Goal: Communication & Community: Answer question/provide support

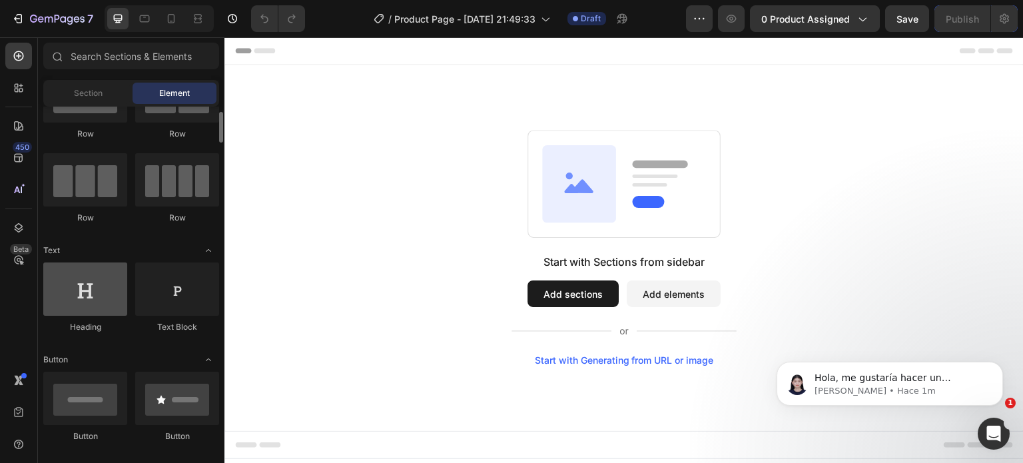
scroll to position [333, 0]
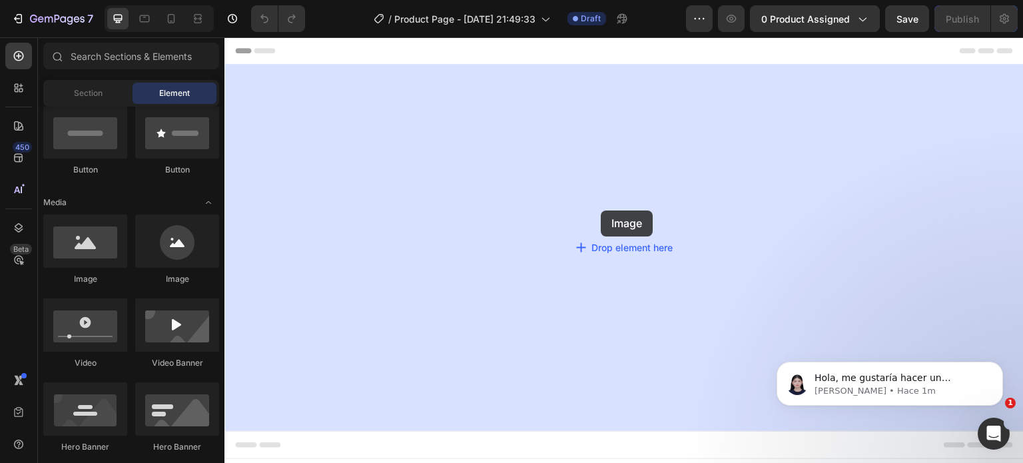
drag, startPoint x: 323, startPoint y: 282, endPoint x: 601, endPoint y: 211, distance: 286.9
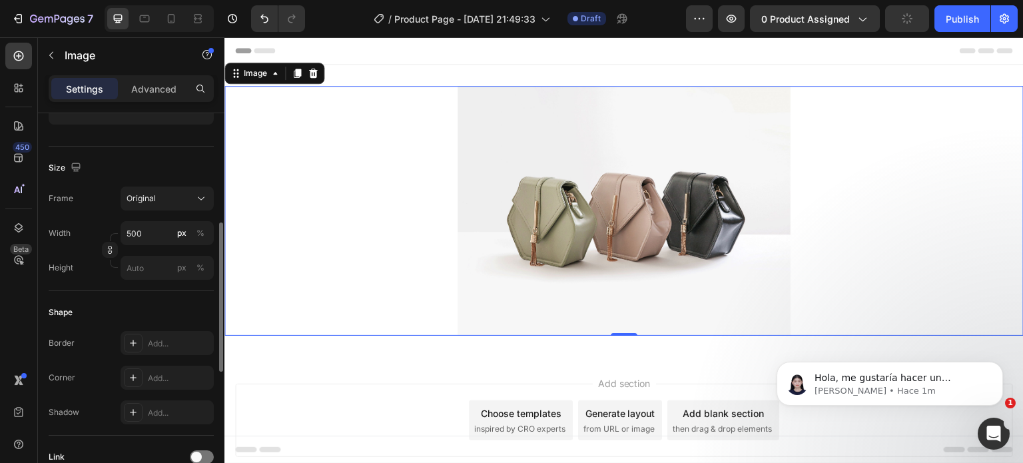
scroll to position [0, 0]
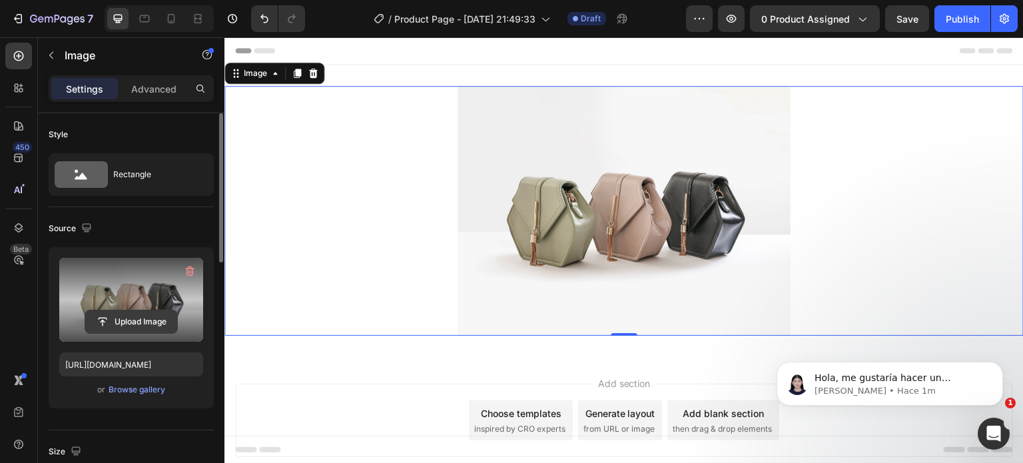
click at [117, 319] on input "file" at bounding box center [131, 322] width 92 height 23
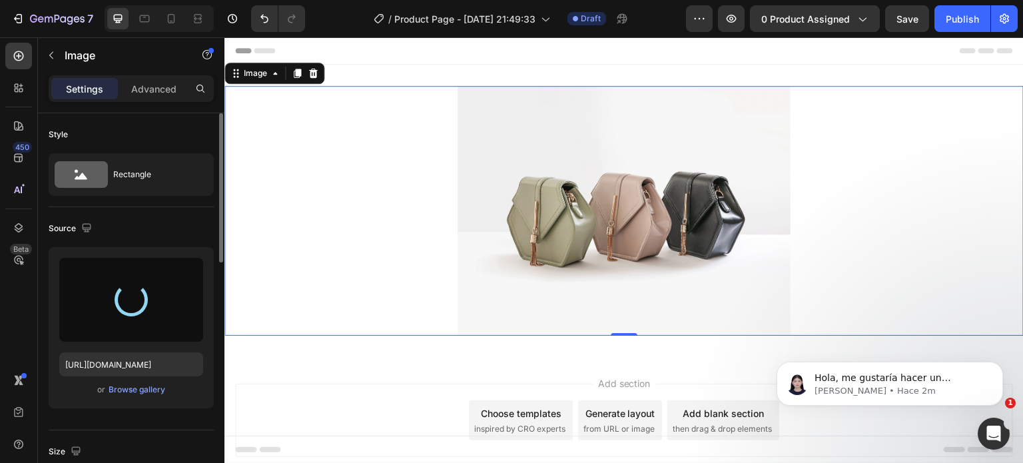
type input "https://cdn.shopify.com/s/files/1/0751/0776/2397/files/gempages_585060373388854…"
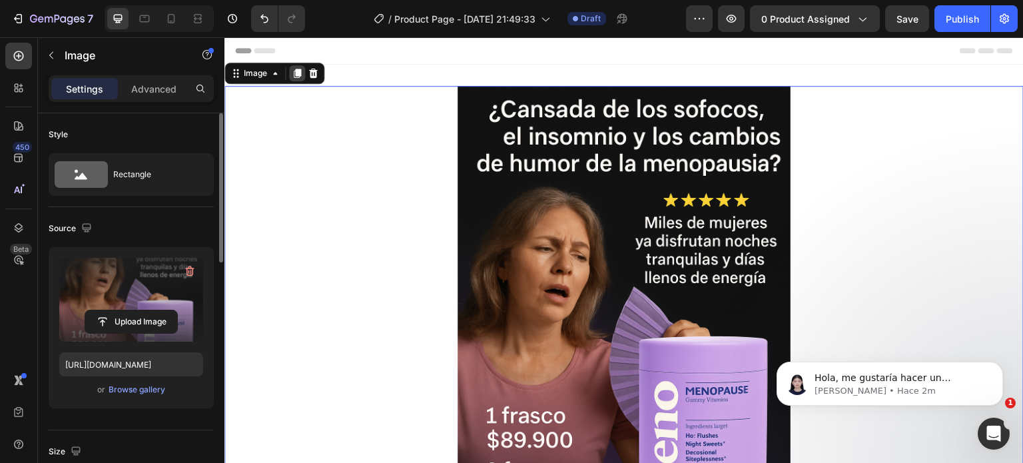
click at [299, 70] on icon at bounding box center [297, 73] width 7 height 9
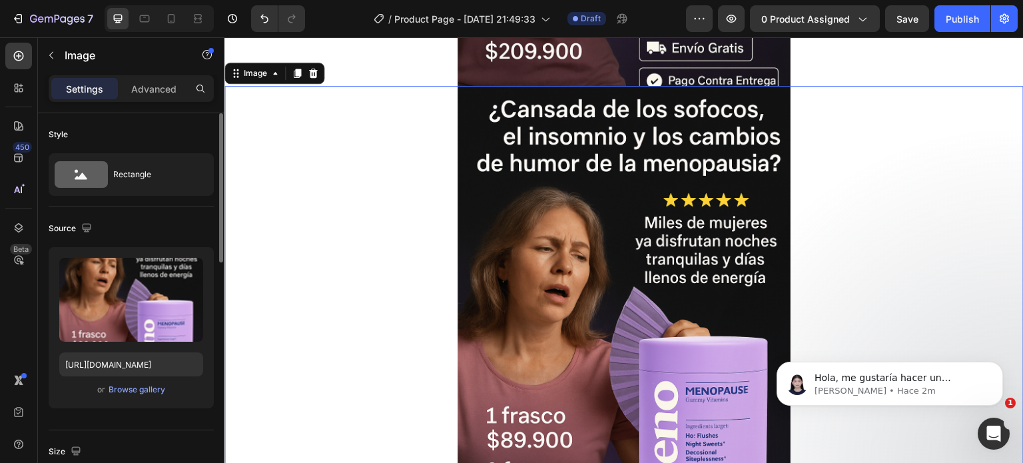
scroll to position [501, 0]
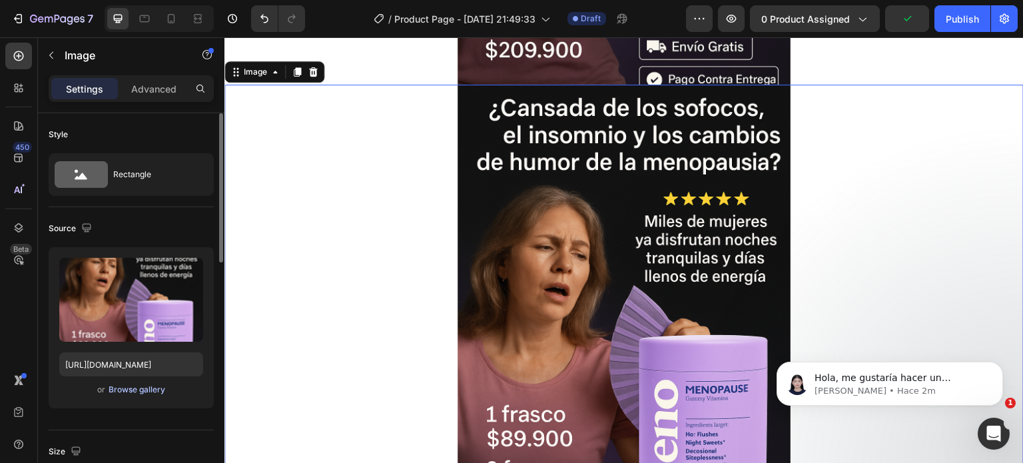
click at [147, 388] on div "Browse gallery" at bounding box center [137, 390] width 57 height 12
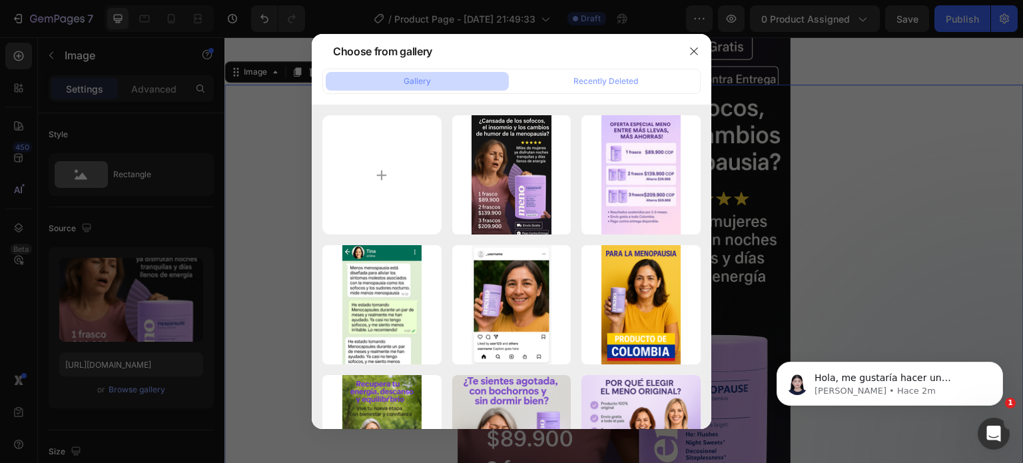
click at [115, 285] on div at bounding box center [511, 231] width 1023 height 463
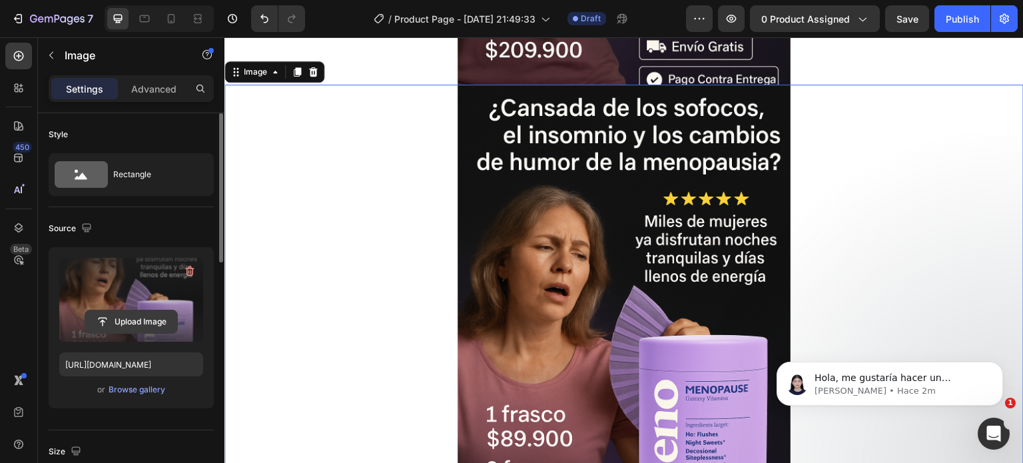
click at [142, 322] on input "file" at bounding box center [131, 322] width 92 height 23
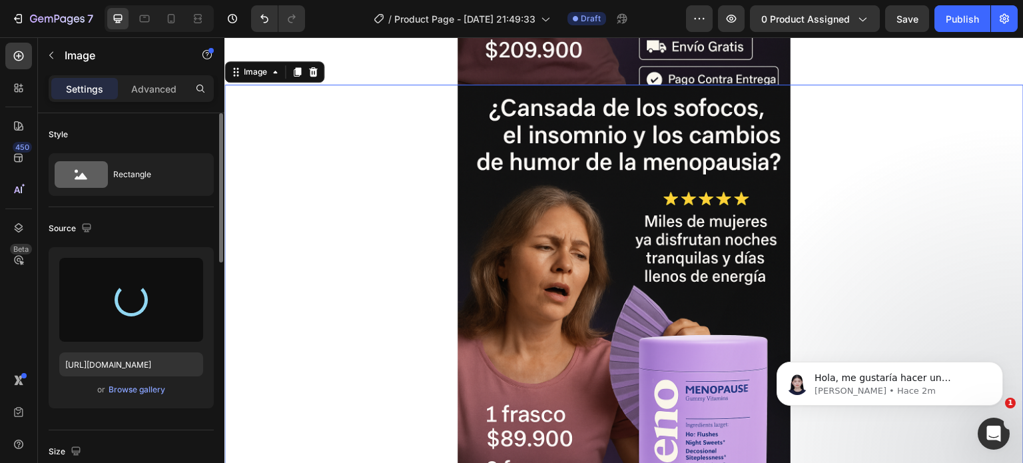
type input "https://cdn.shopify.com/s/files/1/0751/0776/2397/files/gempages_585060373388854…"
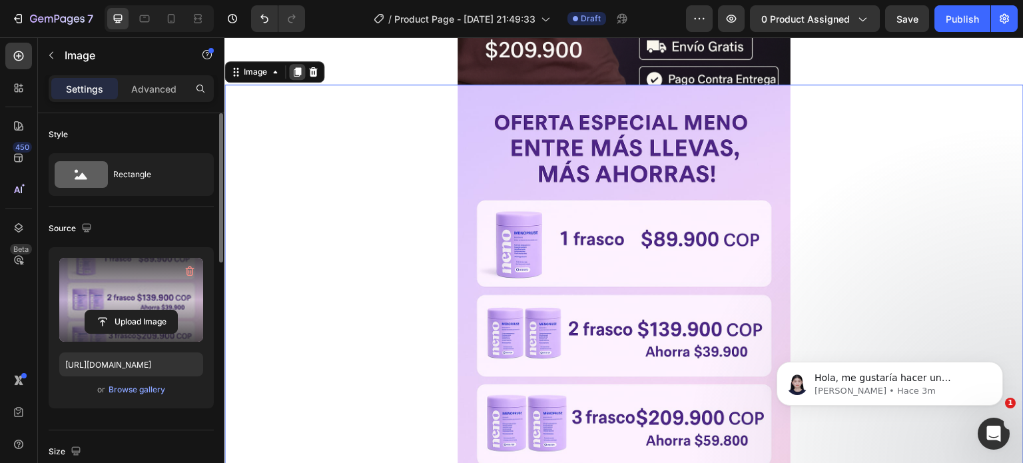
click at [301, 68] on icon at bounding box center [297, 72] width 11 height 11
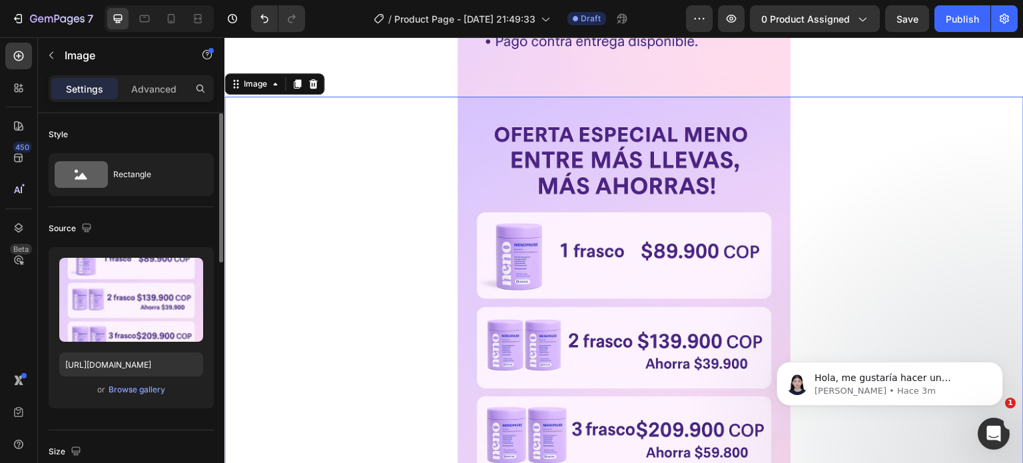
scroll to position [1001, 0]
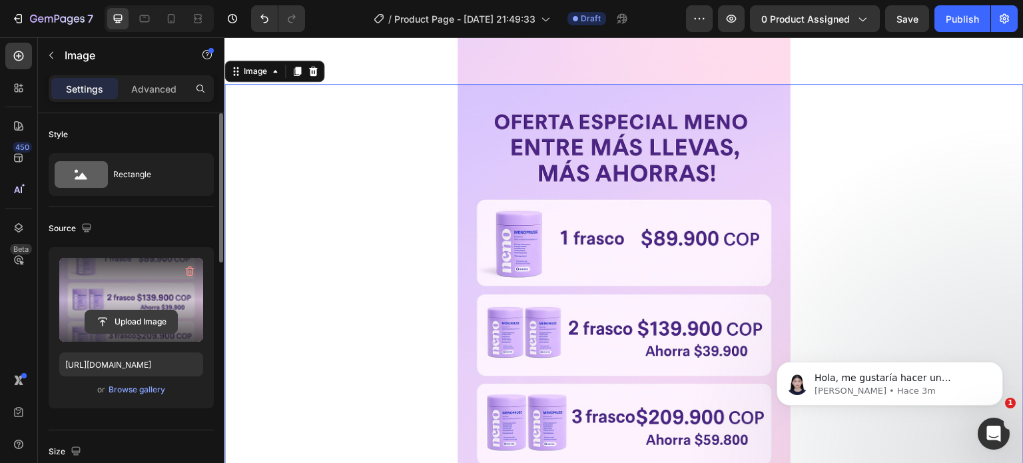
click at [138, 312] on input "file" at bounding box center [131, 322] width 92 height 23
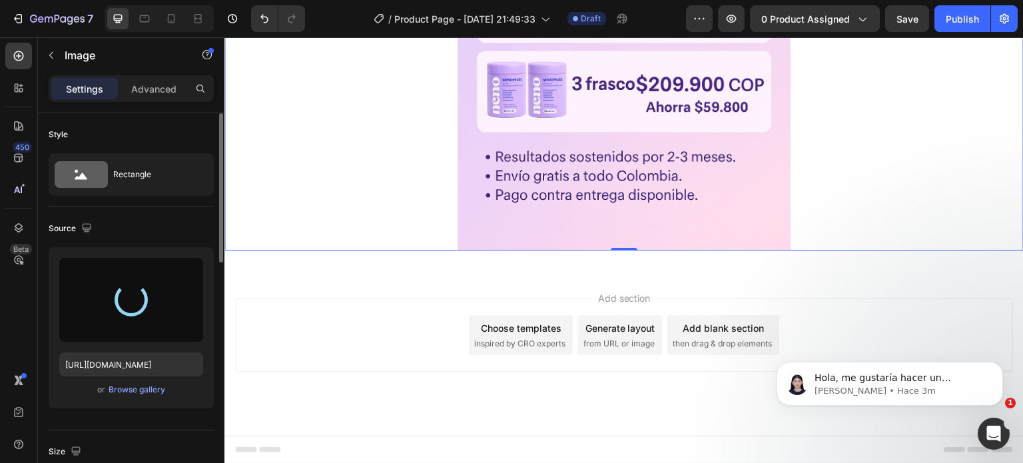
type input "https://cdn.shopify.com/s/files/1/0751/0776/2397/files/gempages_585060373388854…"
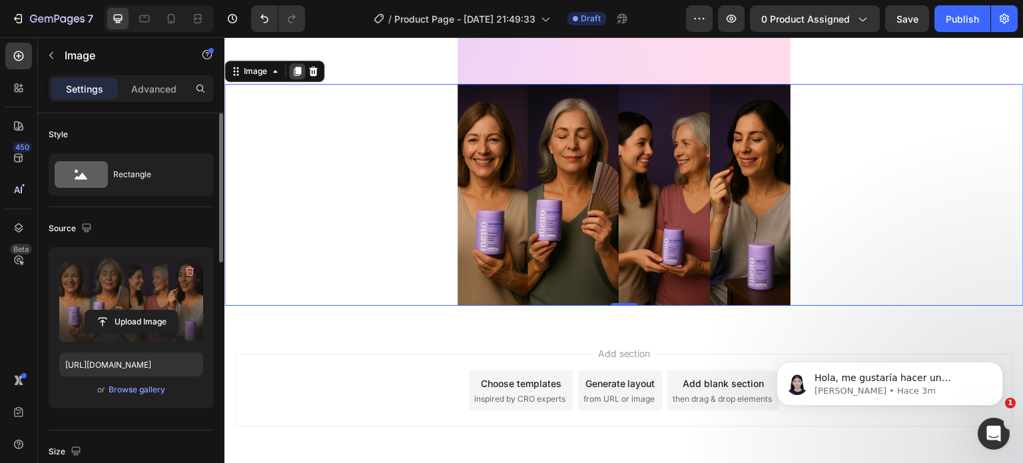
click at [292, 74] on icon at bounding box center [297, 71] width 11 height 11
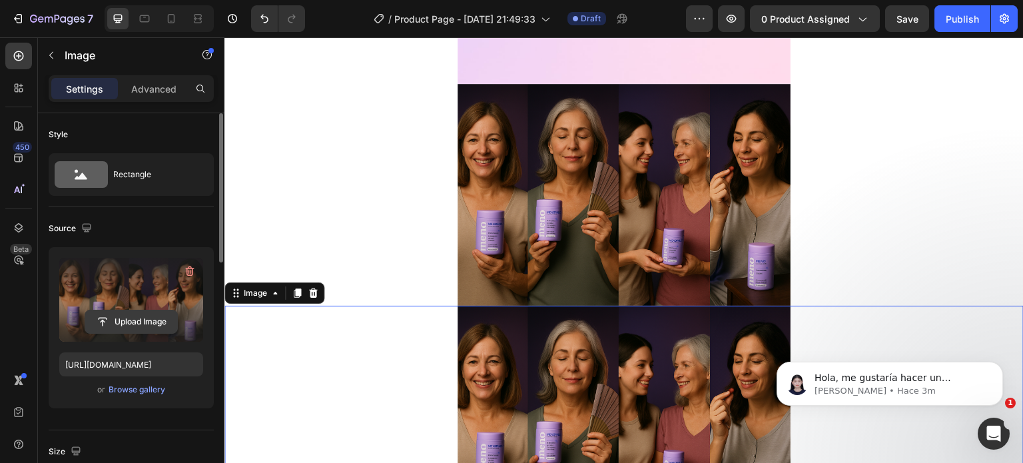
click at [144, 319] on input "file" at bounding box center [131, 322] width 92 height 23
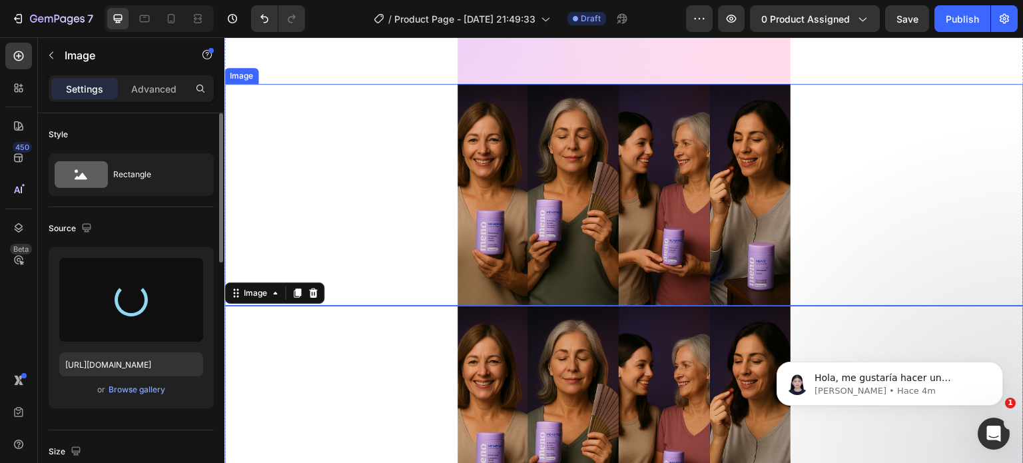
type input "https://cdn.shopify.com/s/files/1/0751/0776/2397/files/gempages_585060373388854…"
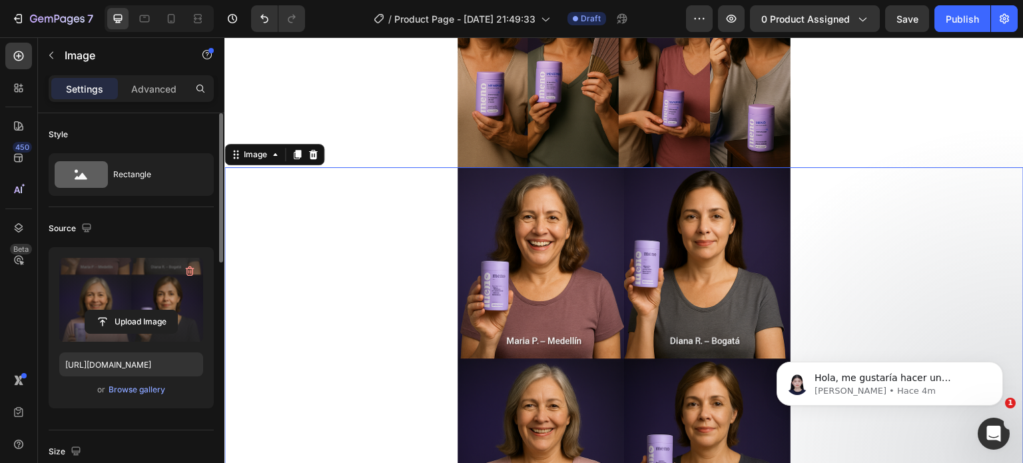
scroll to position [1135, 0]
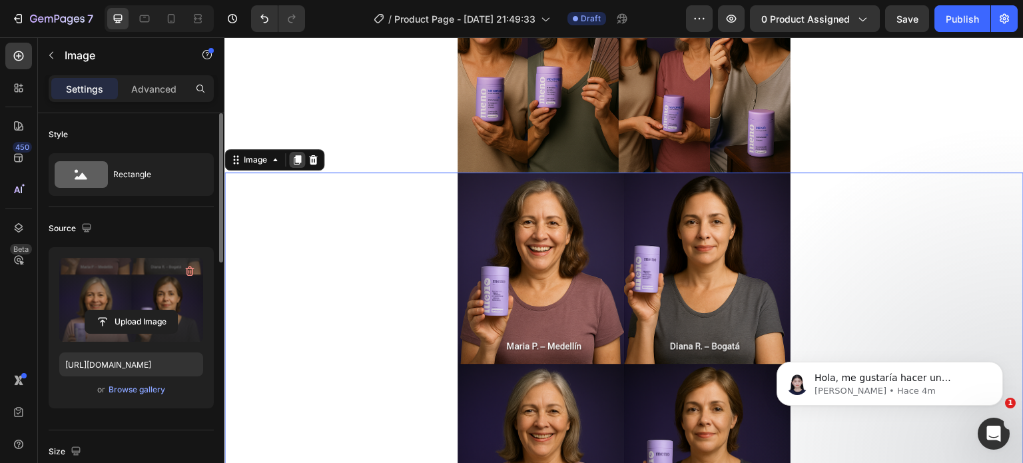
click at [301, 155] on icon at bounding box center [297, 160] width 11 height 11
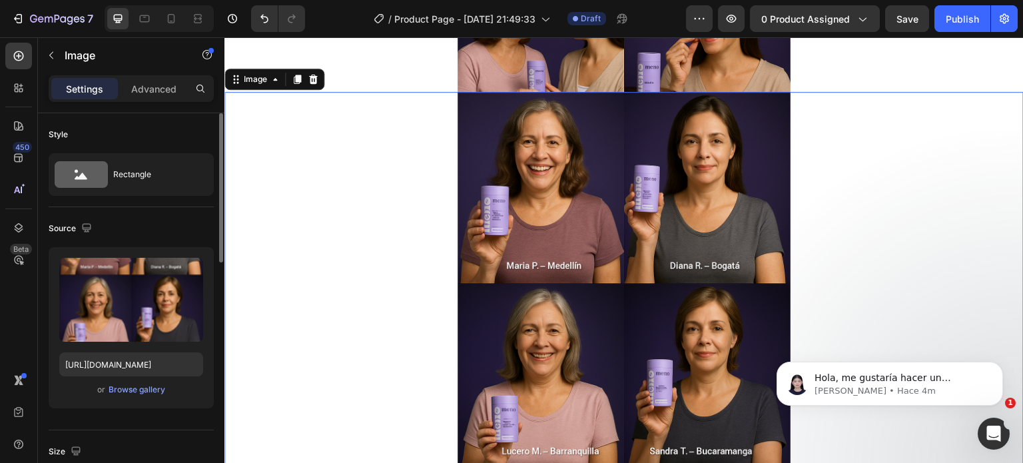
scroll to position [1723, 0]
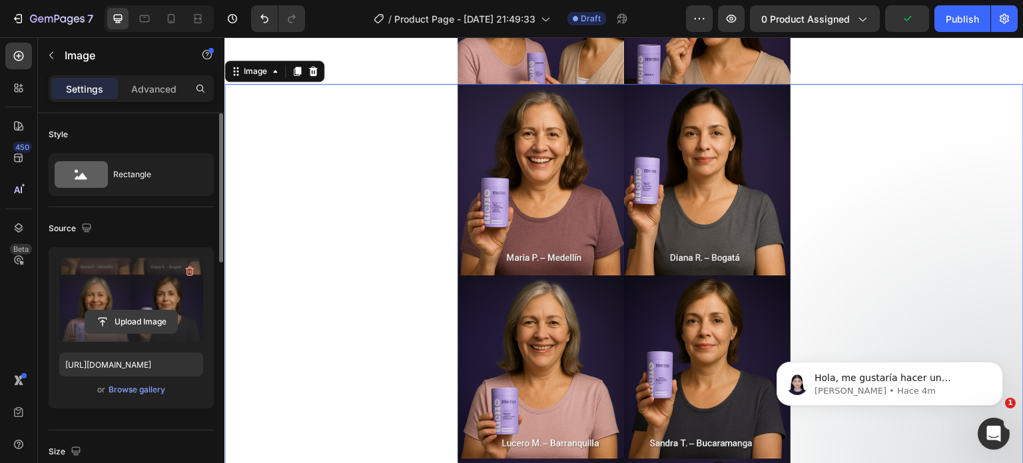
click at [147, 316] on input "file" at bounding box center [131, 322] width 92 height 23
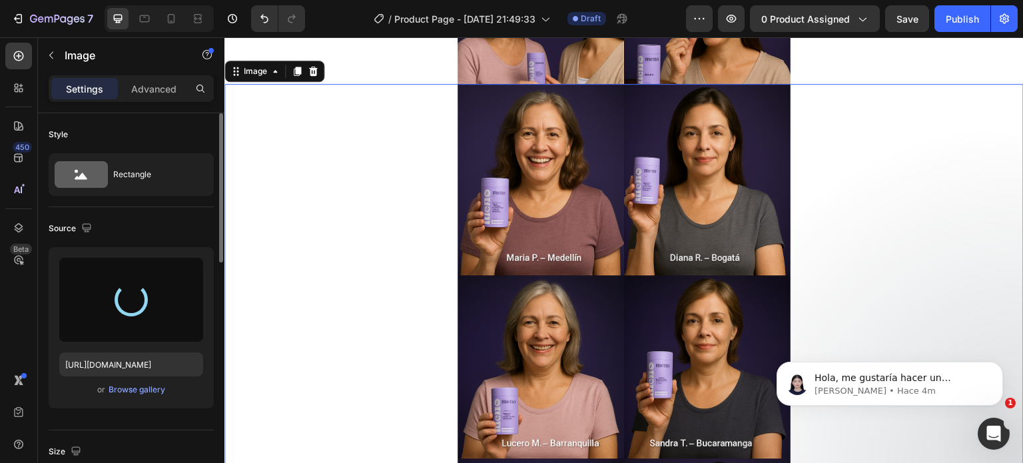
type input "https://cdn.shopify.com/s/files/1/0751/0776/2397/files/gempages_585060373388854…"
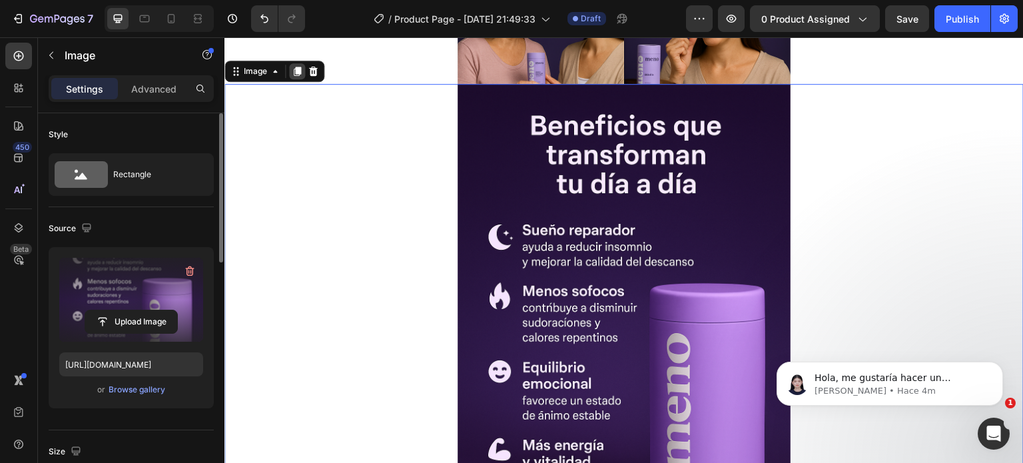
click at [297, 69] on icon at bounding box center [297, 71] width 7 height 9
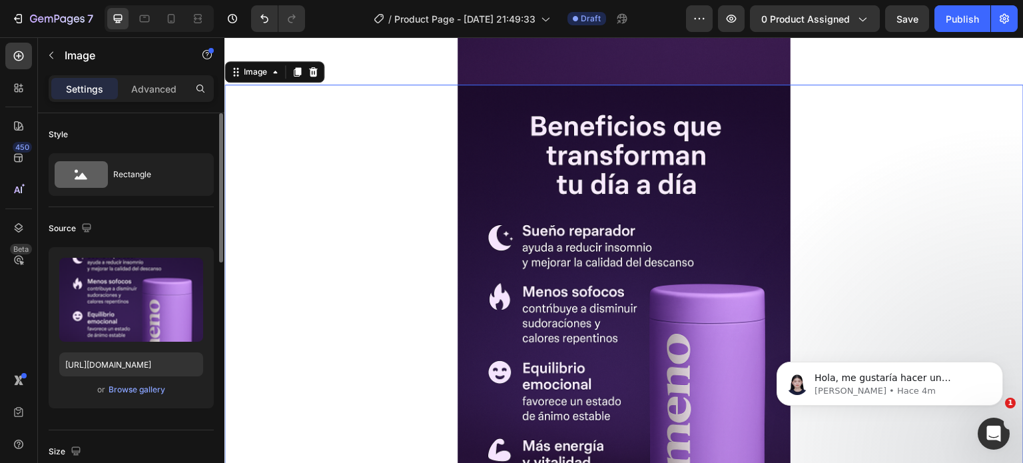
scroll to position [2223, 0]
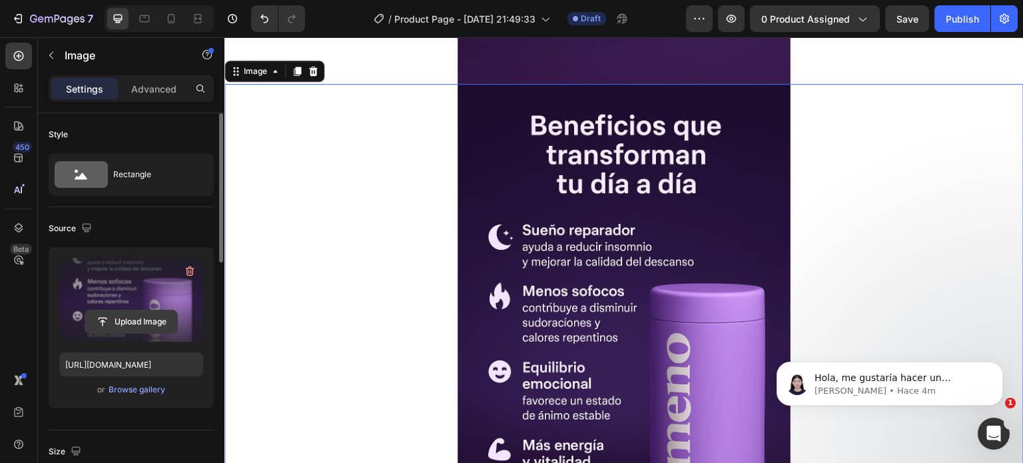
click at [137, 319] on input "file" at bounding box center [131, 322] width 92 height 23
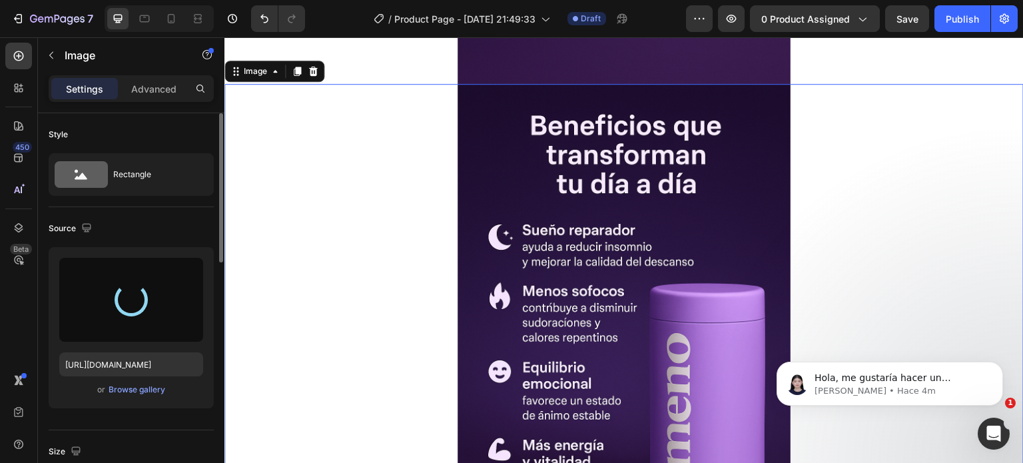
type input "https://cdn.shopify.com/s/files/1/0751/0776/2397/files/gempages_585060373388854…"
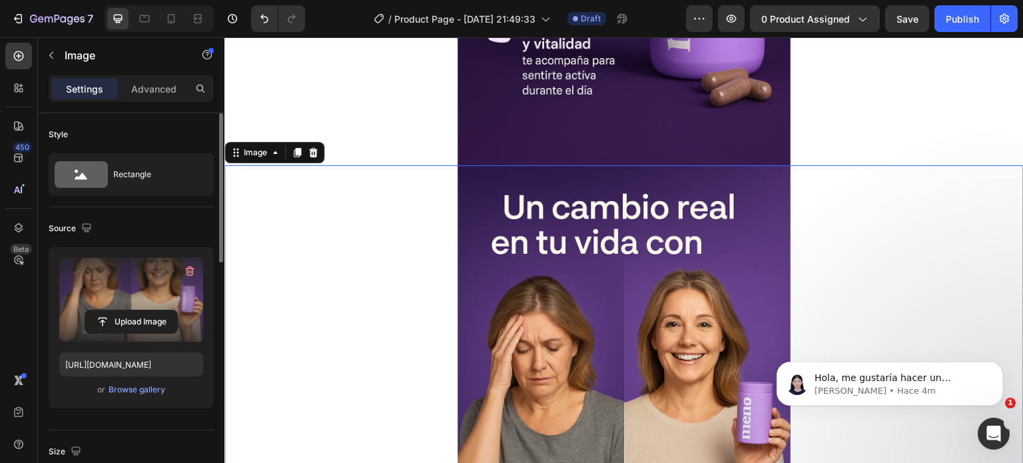
scroll to position [2156, 0]
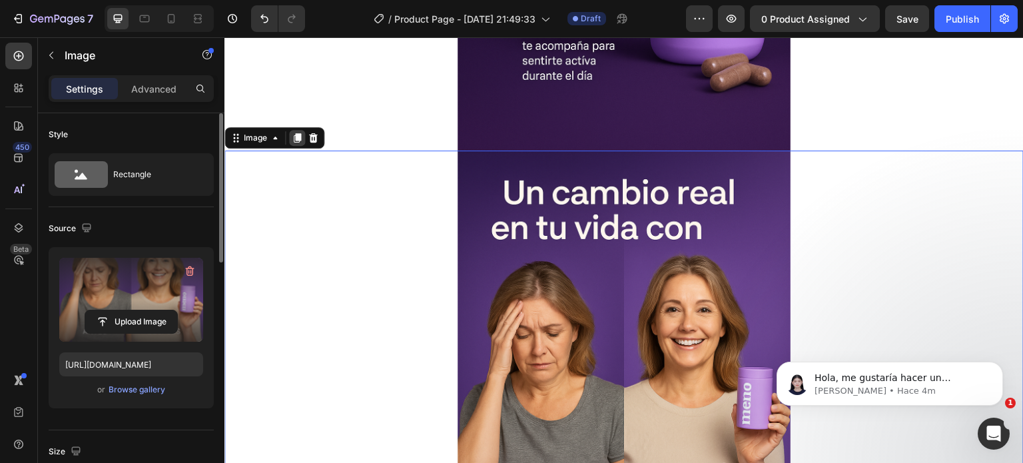
click at [294, 139] on icon at bounding box center [297, 138] width 7 height 9
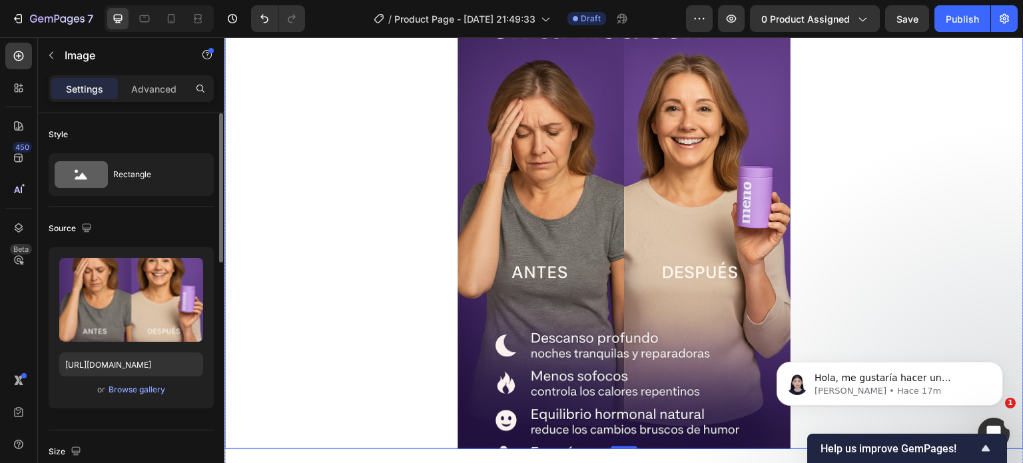
scroll to position [2865, 0]
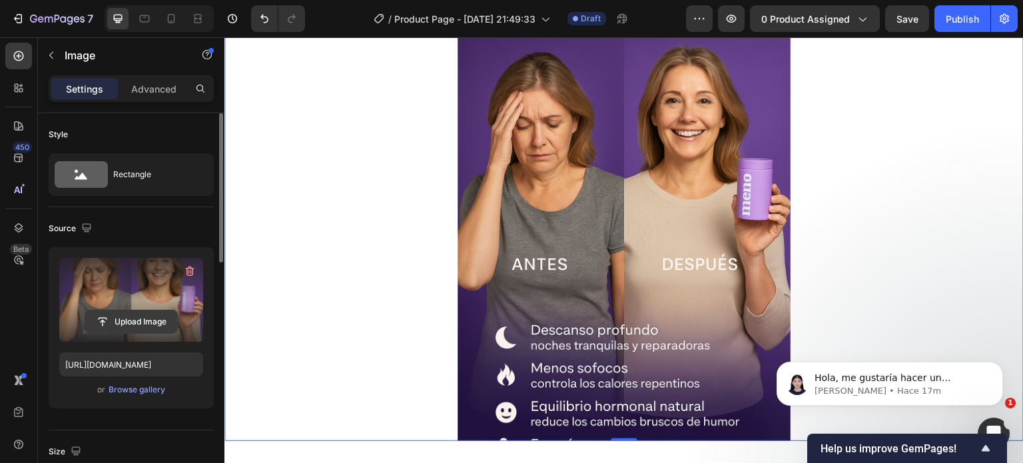
click at [138, 317] on input "file" at bounding box center [131, 322] width 92 height 23
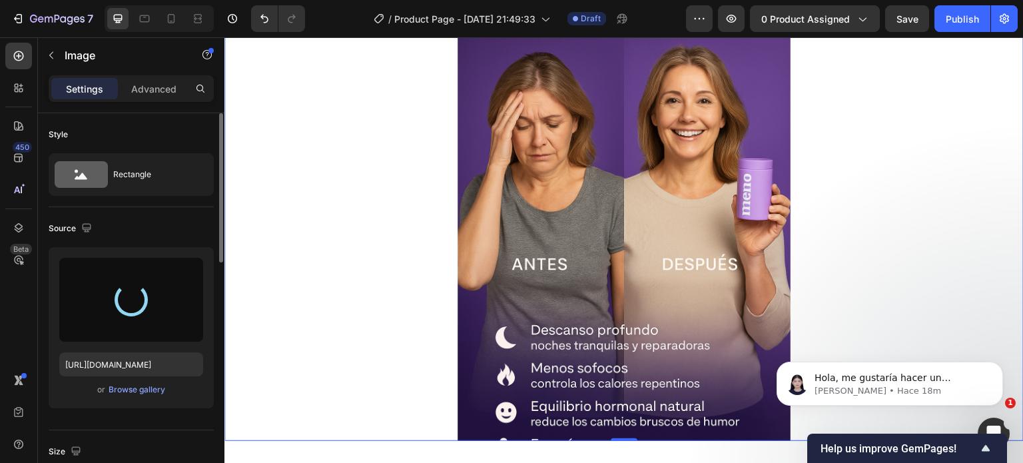
type input "https://cdn.shopify.com/s/files/1/0751/0776/2397/files/gempages_585060373388854…"
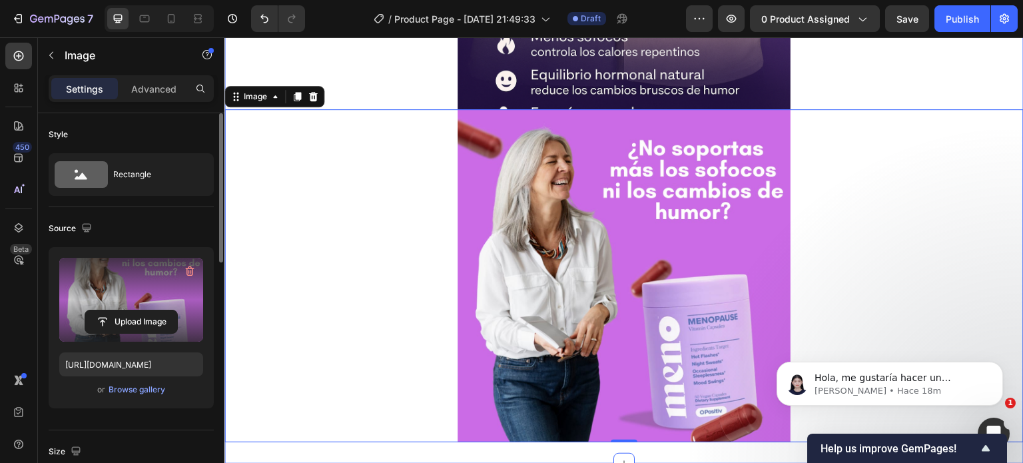
scroll to position [2665, 0]
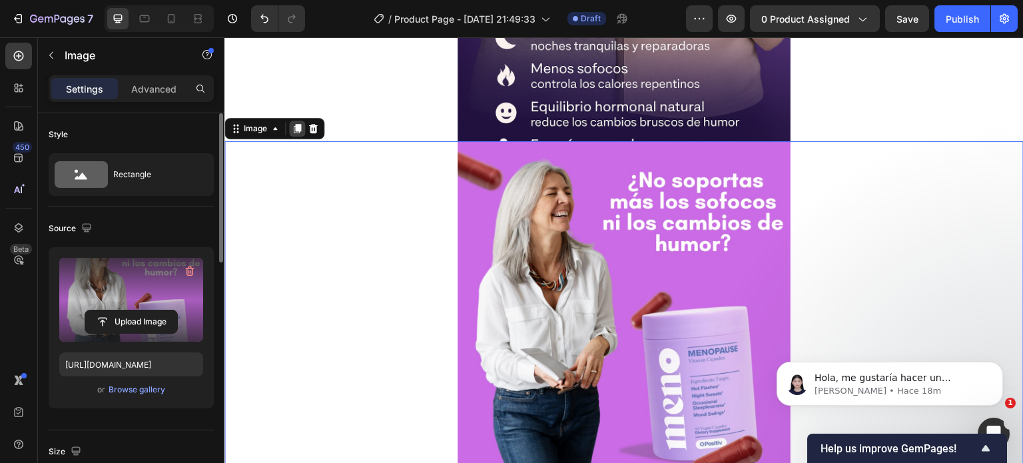
click at [291, 127] on div at bounding box center [297, 129] width 16 height 16
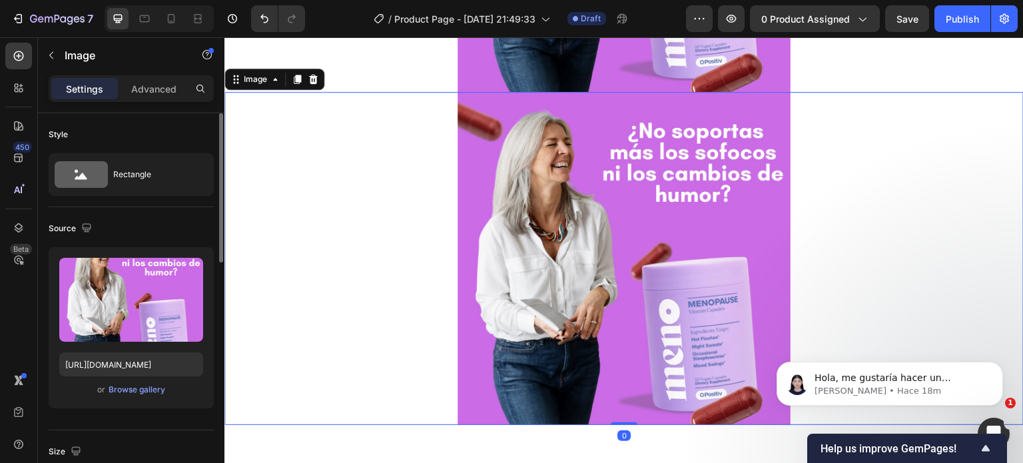
scroll to position [3056, 0]
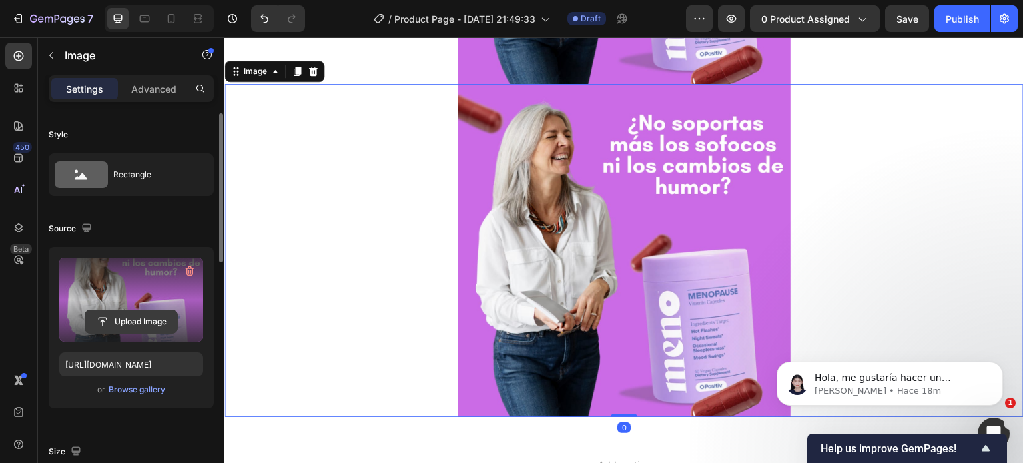
click at [128, 323] on input "file" at bounding box center [131, 322] width 92 height 23
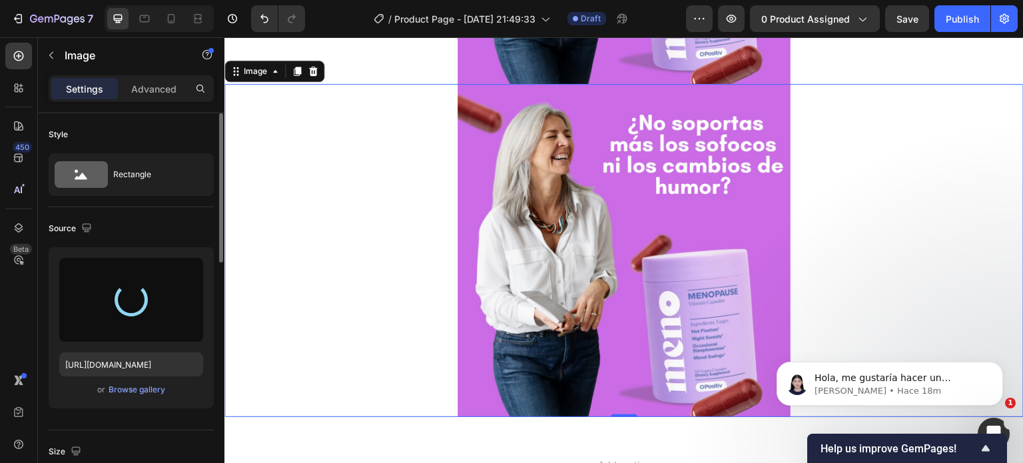
type input "https://cdn.shopify.com/s/files/1/0751/0776/2397/files/gempages_585060373388854…"
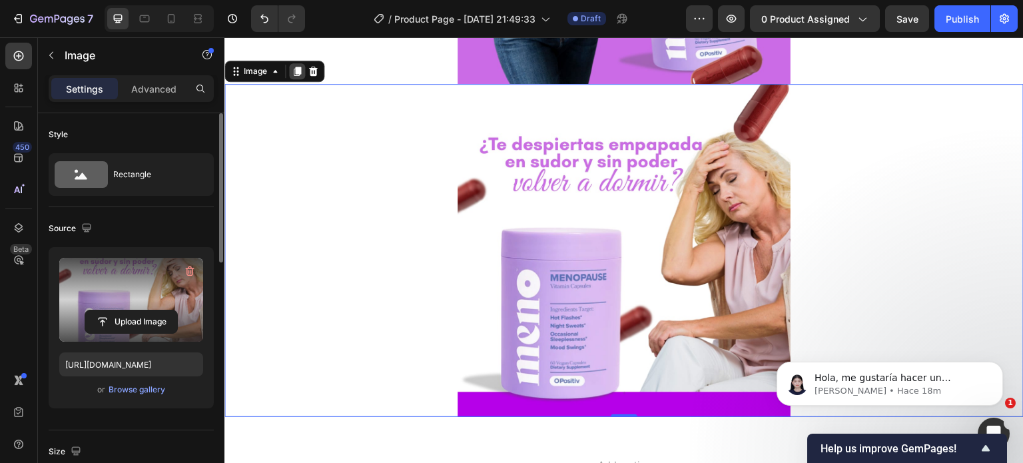
click at [297, 75] on icon at bounding box center [297, 71] width 7 height 9
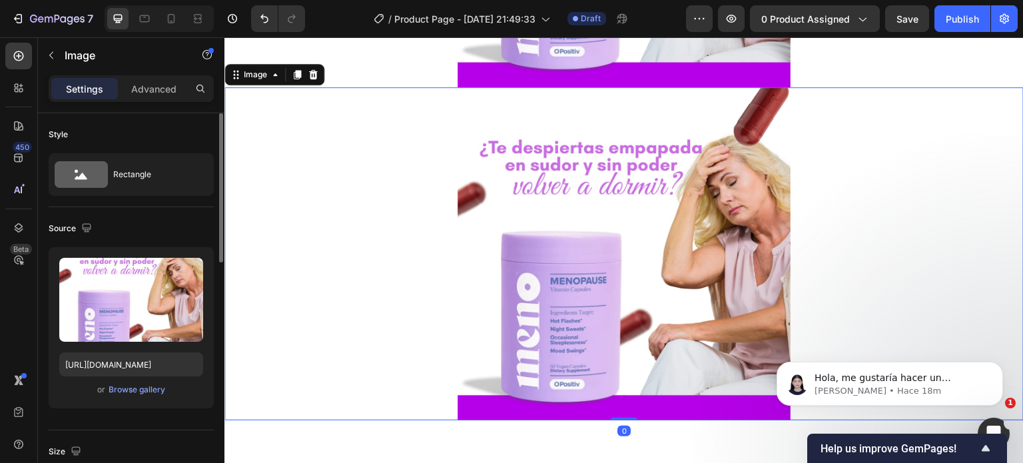
scroll to position [3389, 0]
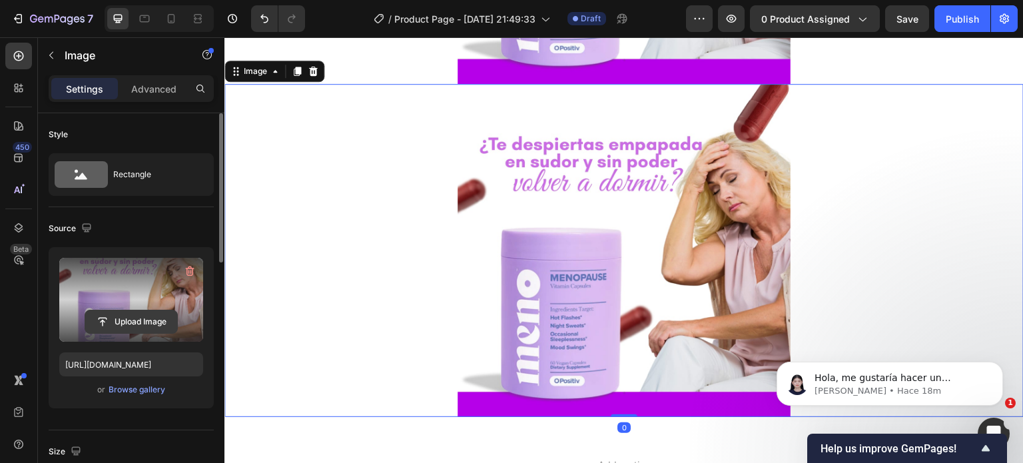
click at [142, 327] on input "file" at bounding box center [131, 322] width 92 height 23
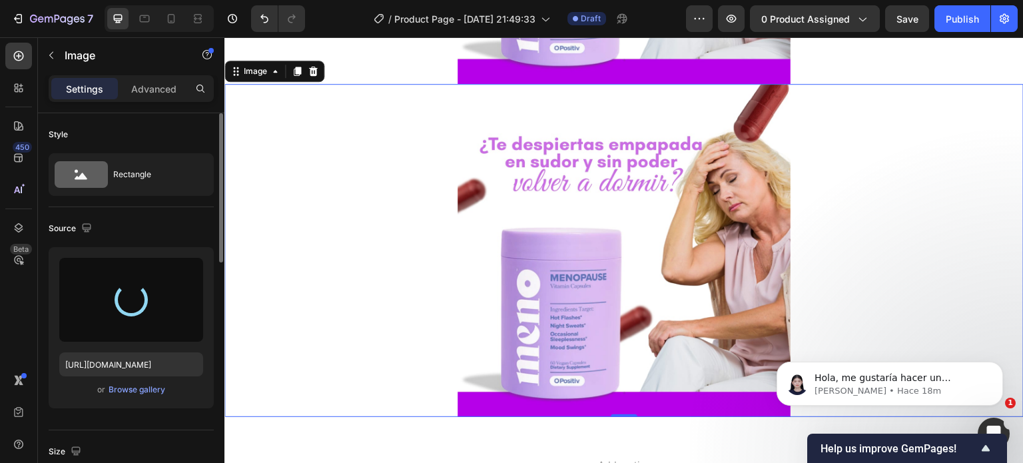
type input "https://cdn.shopify.com/s/files/1/0751/0776/2397/files/gempages_585060373388854…"
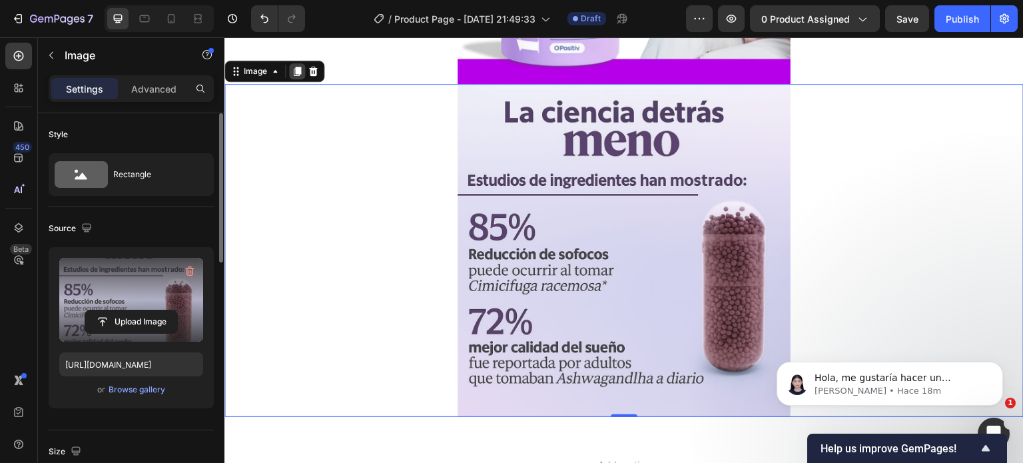
click at [301, 69] on icon at bounding box center [297, 71] width 7 height 9
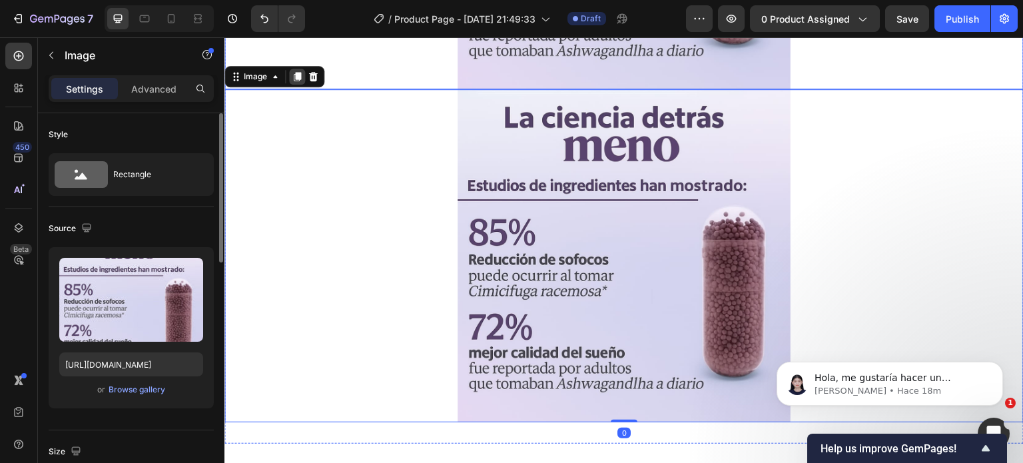
scroll to position [3722, 0]
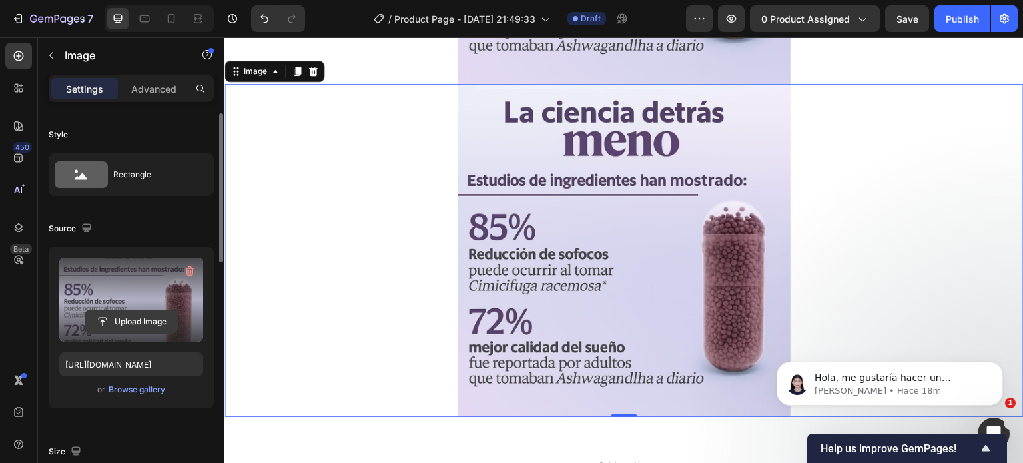
click at [147, 321] on input "file" at bounding box center [131, 322] width 92 height 23
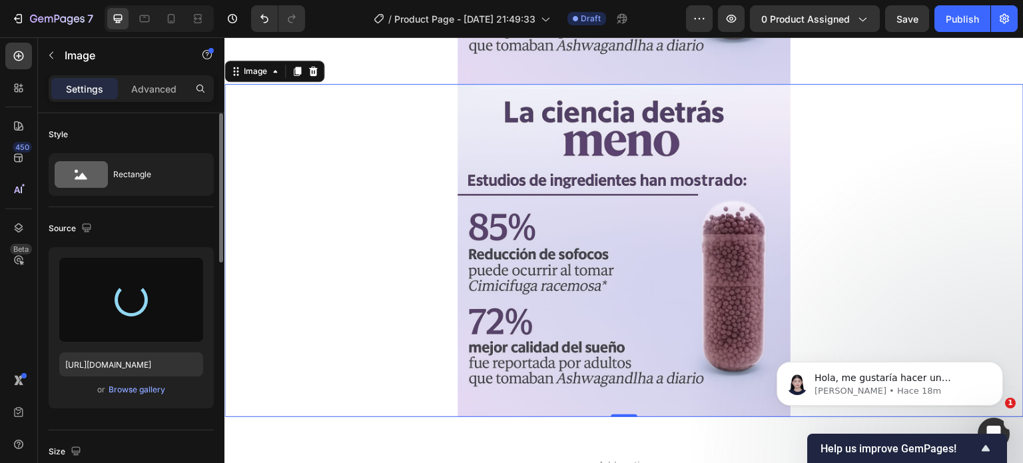
type input "https://cdn.shopify.com/s/files/1/0751/0776/2397/files/gempages_585060373388854…"
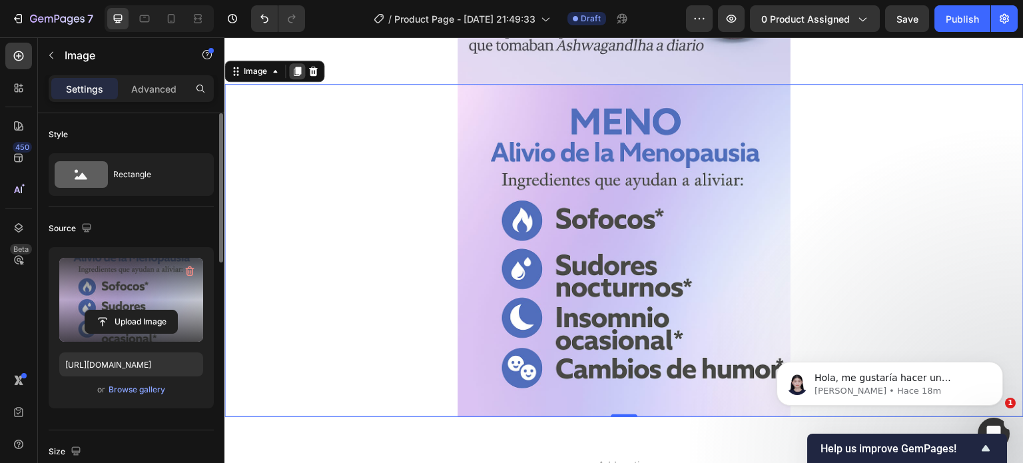
click at [297, 63] on div at bounding box center [297, 71] width 16 height 16
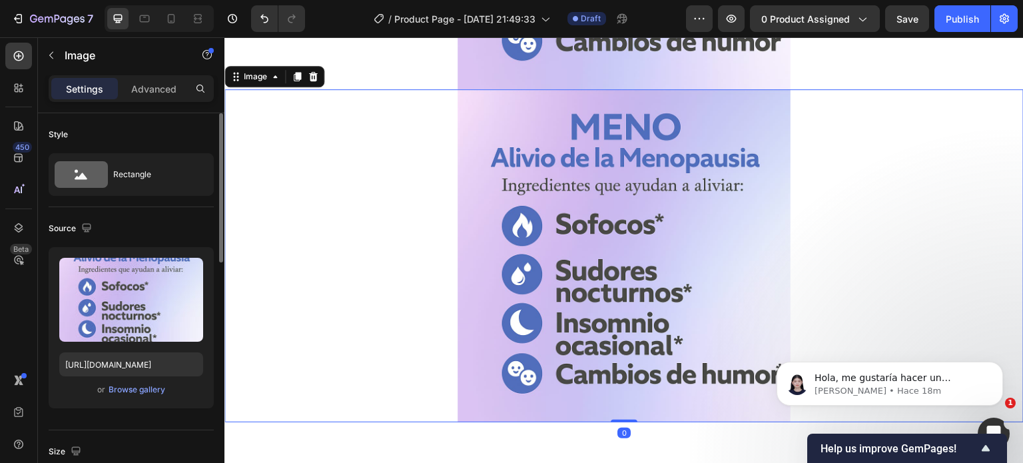
scroll to position [4055, 0]
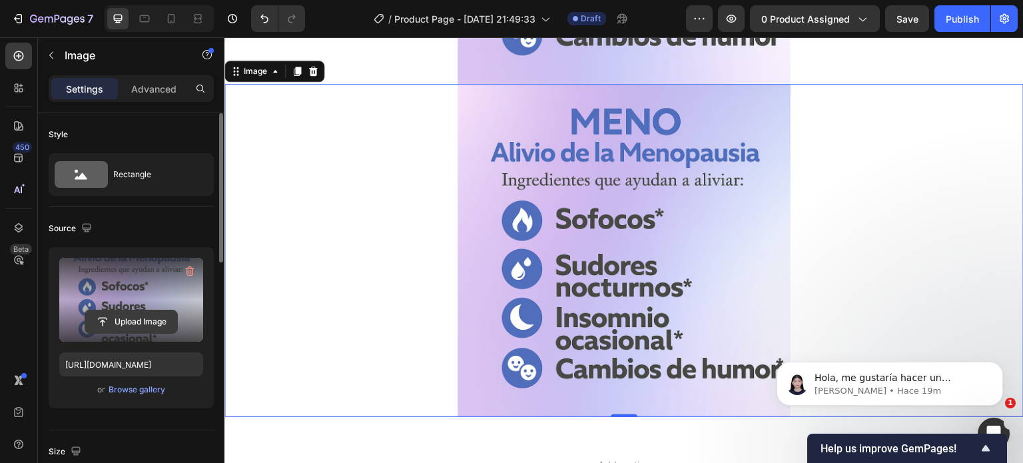
click at [127, 323] on input "file" at bounding box center [131, 322] width 92 height 23
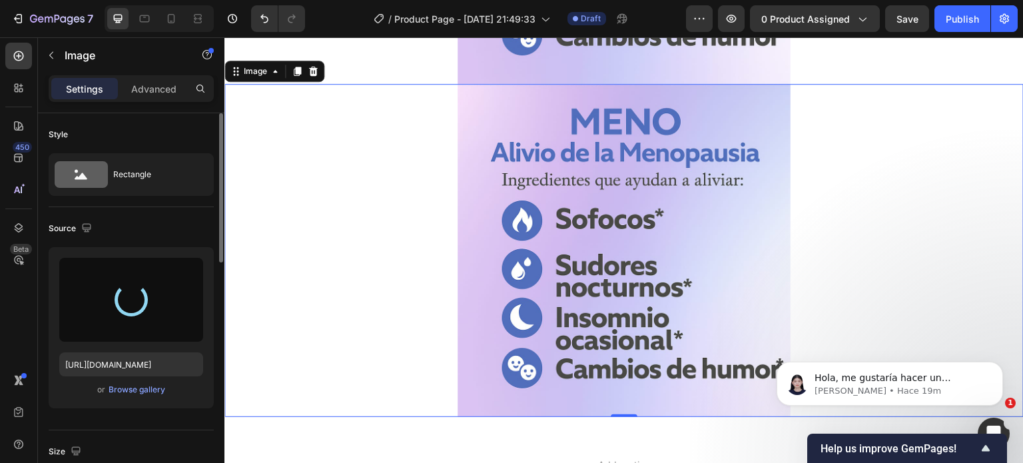
type input "https://cdn.shopify.com/s/files/1/0751/0776/2397/files/gempages_585060373388854…"
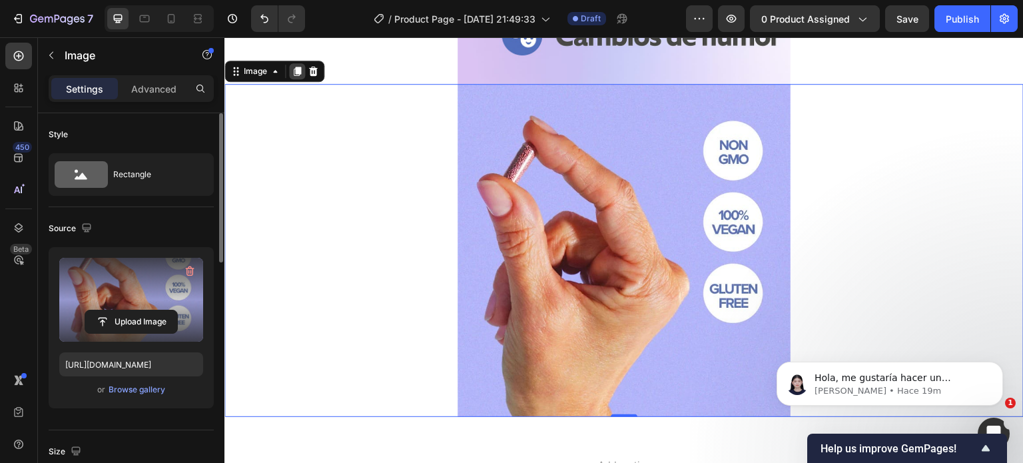
click at [299, 65] on div at bounding box center [297, 71] width 16 height 16
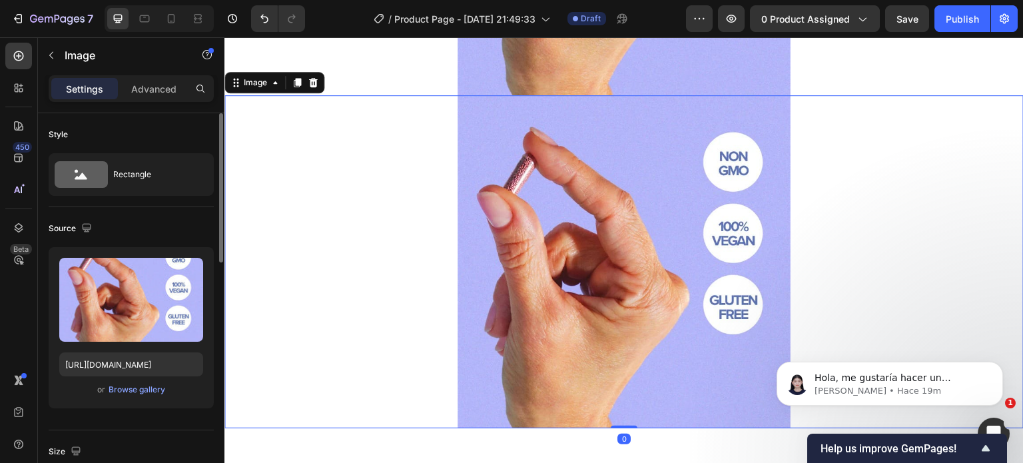
scroll to position [4388, 0]
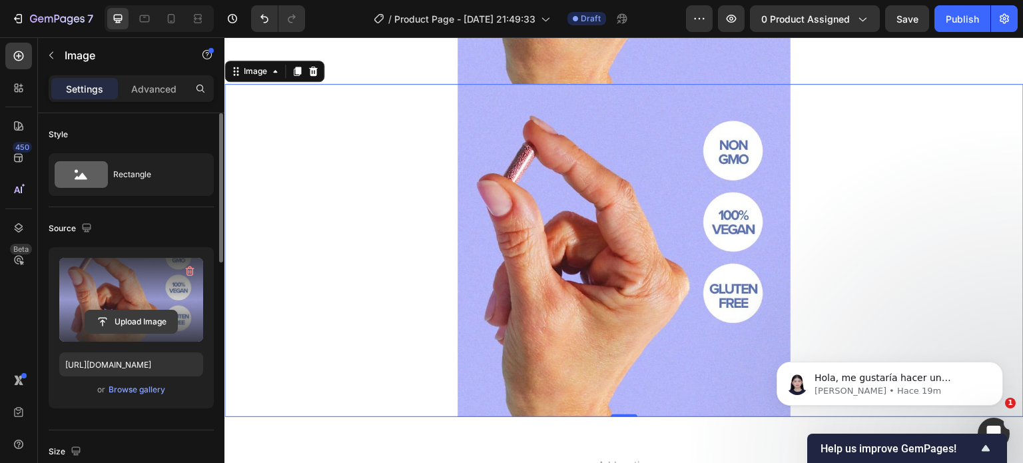
click at [124, 315] on input "file" at bounding box center [131, 322] width 92 height 23
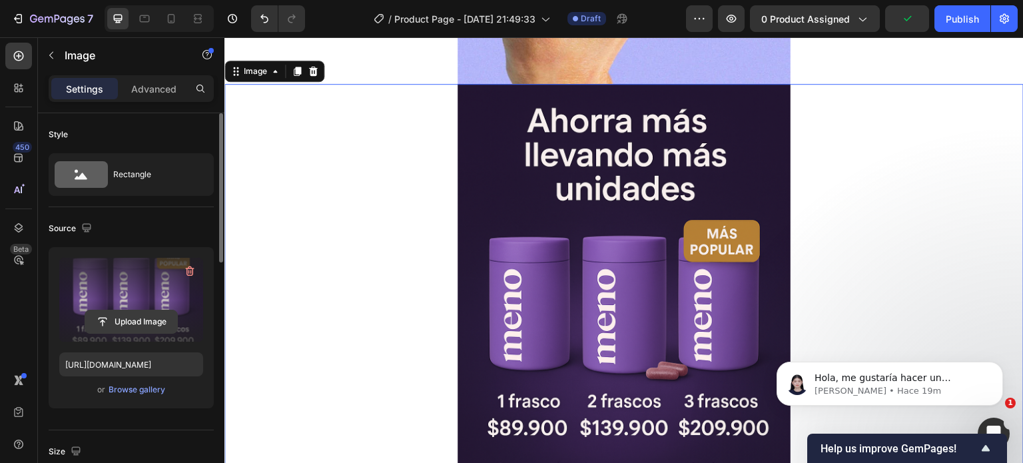
click at [125, 322] on input "file" at bounding box center [131, 322] width 92 height 23
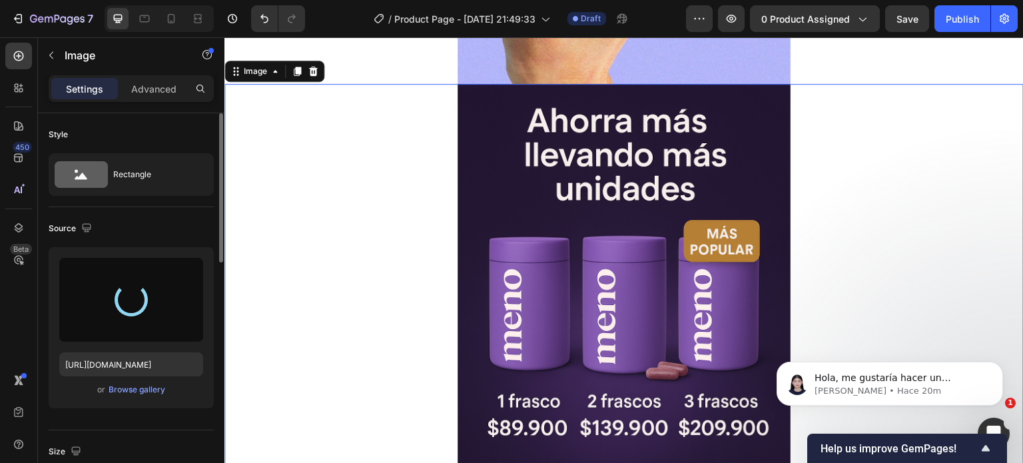
type input "https://cdn.shopify.com/s/files/1/0751/0776/2397/files/gempages_585060373388854…"
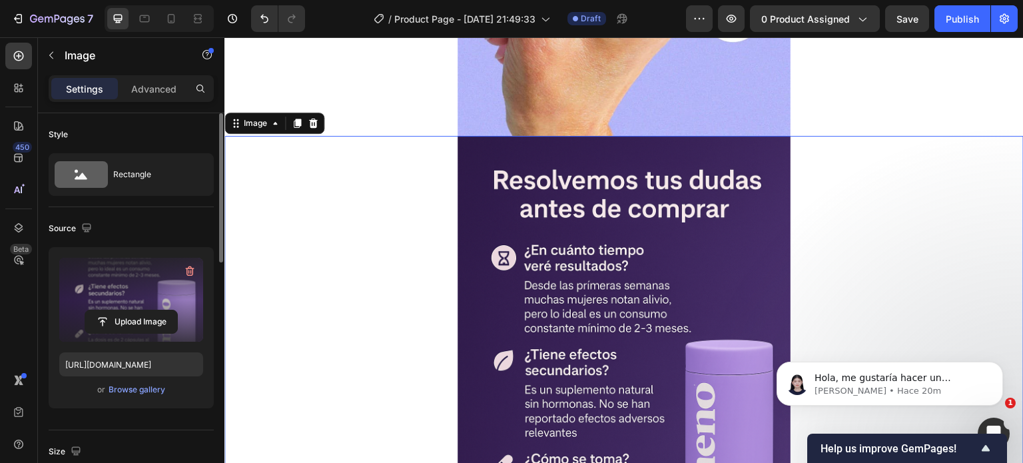
scroll to position [4322, 0]
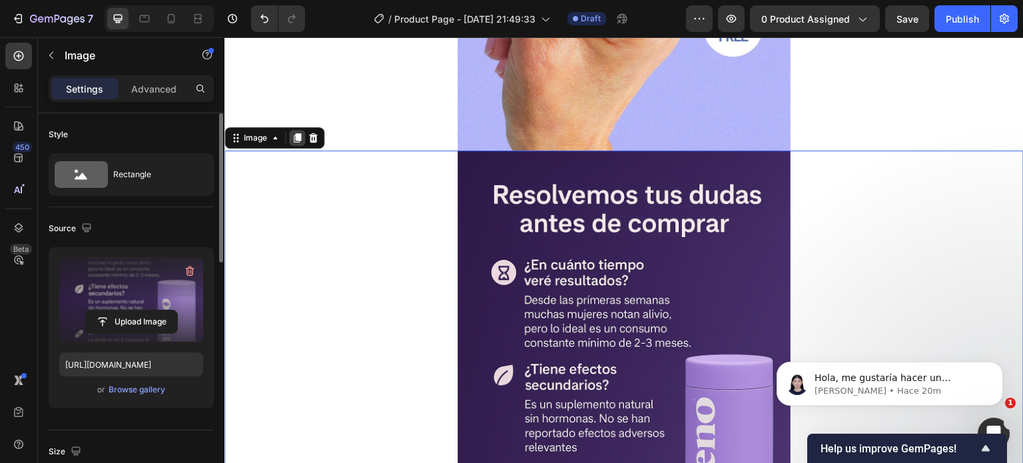
click at [299, 135] on icon at bounding box center [297, 138] width 7 height 9
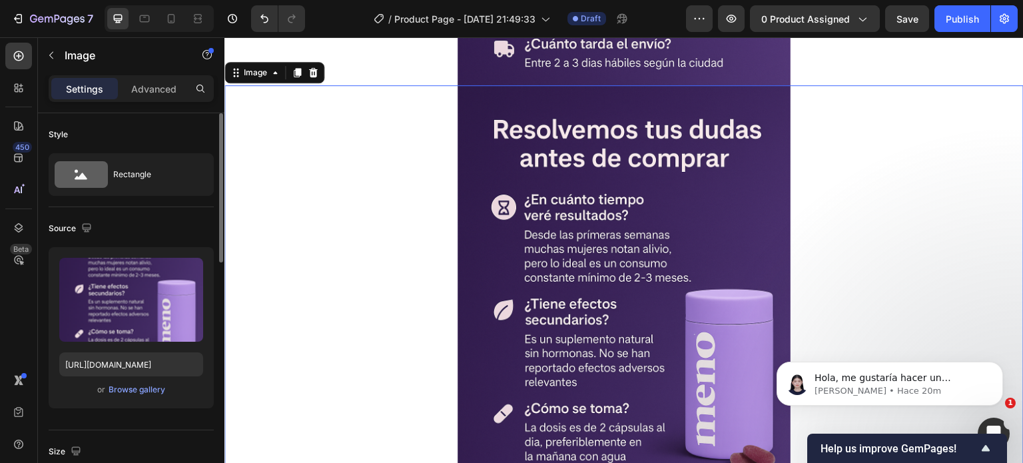
scroll to position [4888, 0]
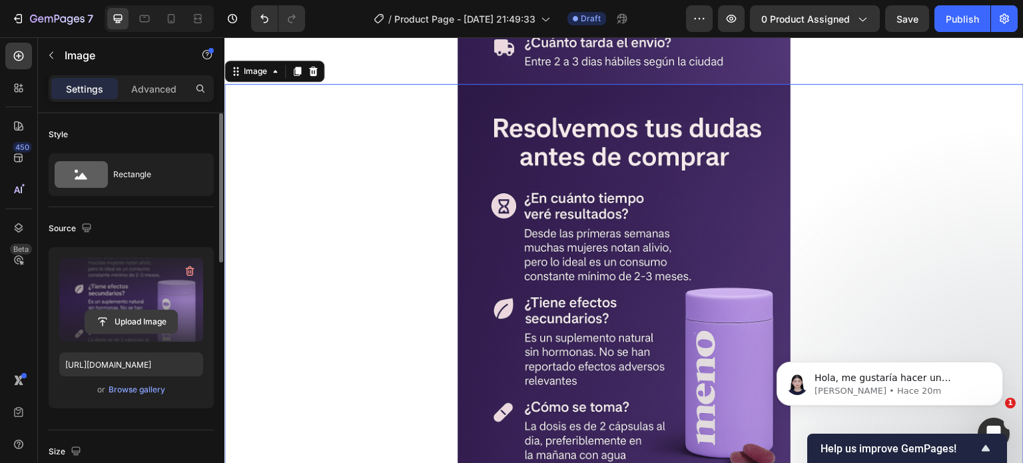
click at [133, 319] on input "file" at bounding box center [131, 322] width 92 height 23
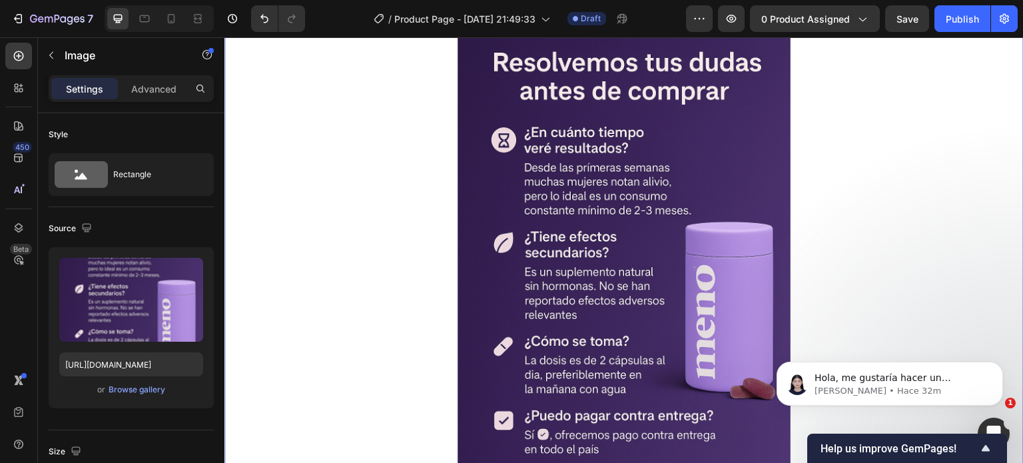
scroll to position [4955, 0]
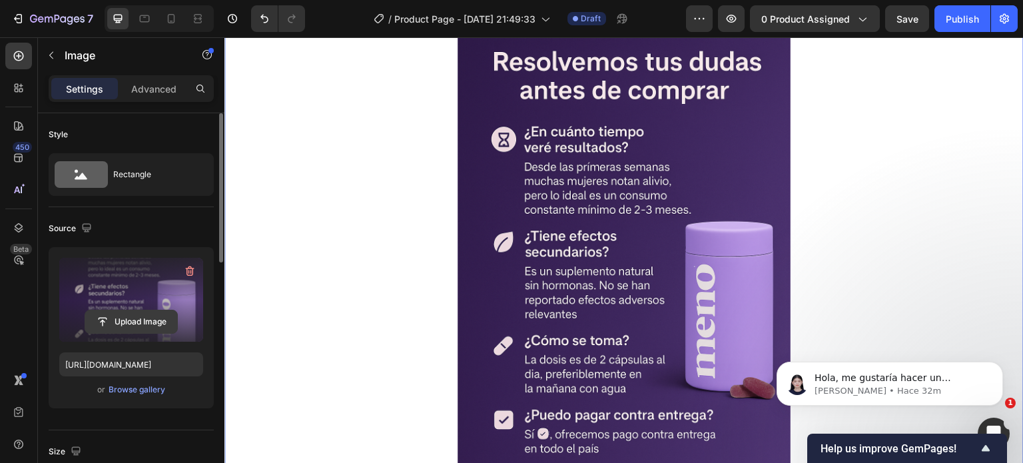
click at [137, 324] on input "file" at bounding box center [131, 322] width 92 height 23
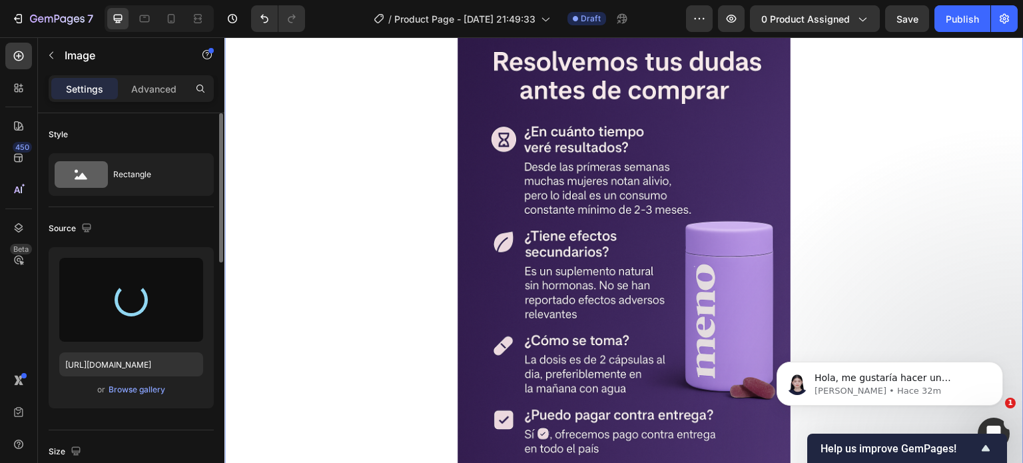
type input "https://cdn.shopify.com/s/files/1/0751/0776/2397/files/gempages_585060373388854…"
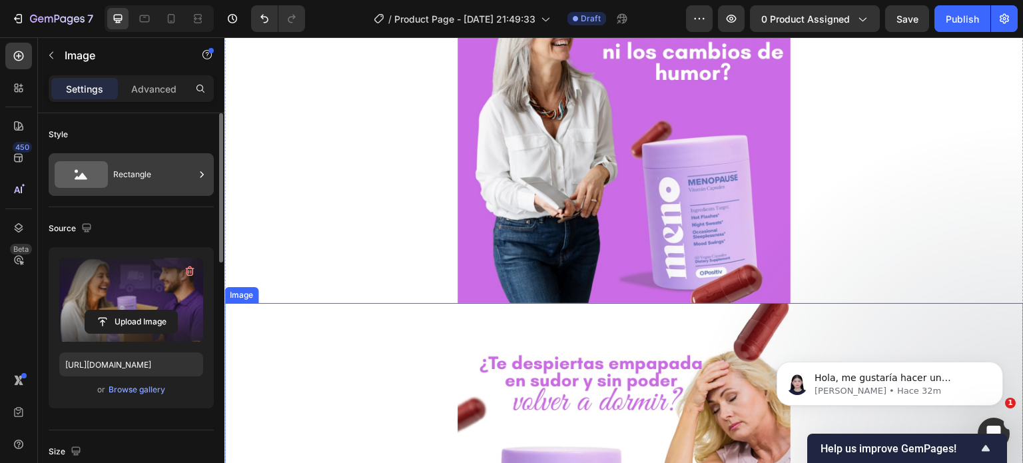
scroll to position [2623, 0]
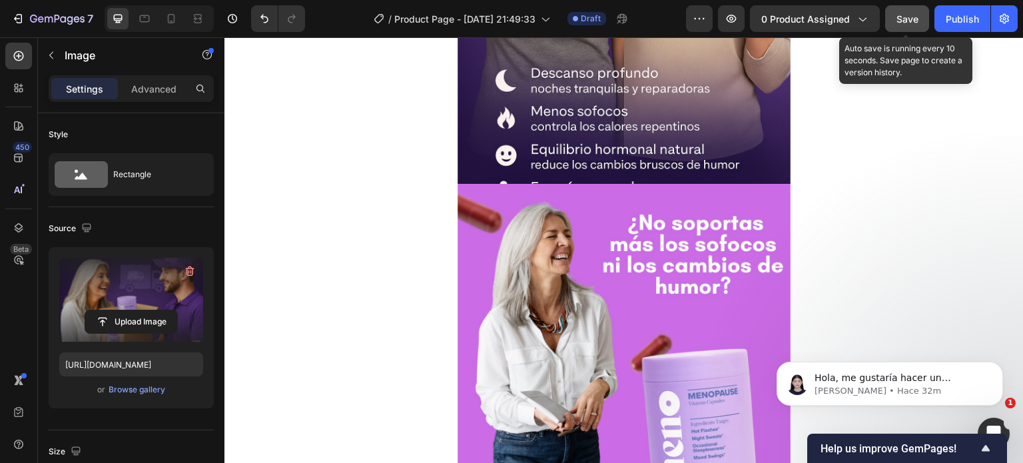
click at [901, 19] on span "Save" at bounding box center [908, 18] width 22 height 11
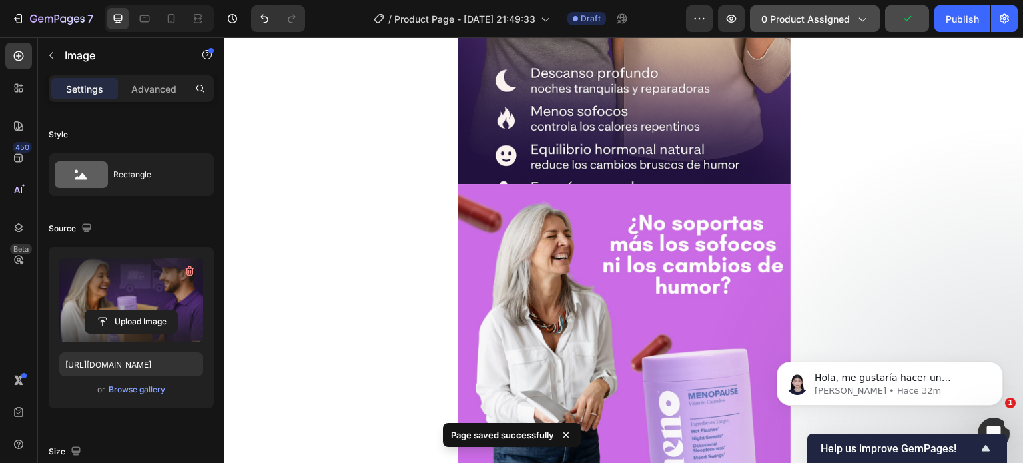
click at [865, 11] on button "0 product assigned" at bounding box center [815, 18] width 130 height 27
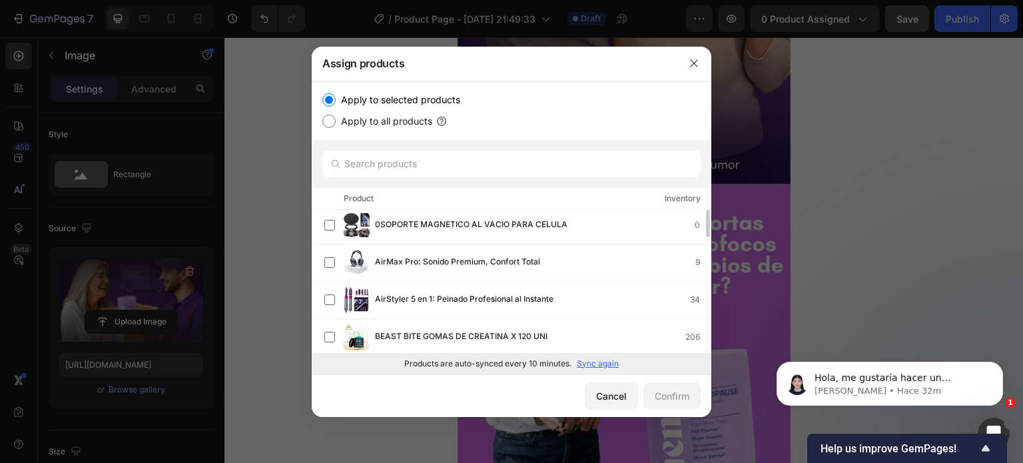
scroll to position [0, 0]
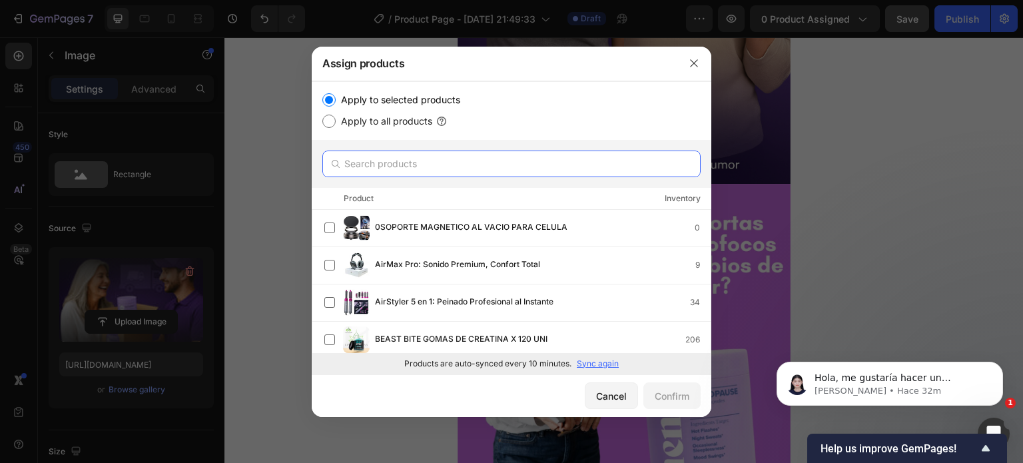
click at [432, 157] on input "text" at bounding box center [512, 164] width 378 height 27
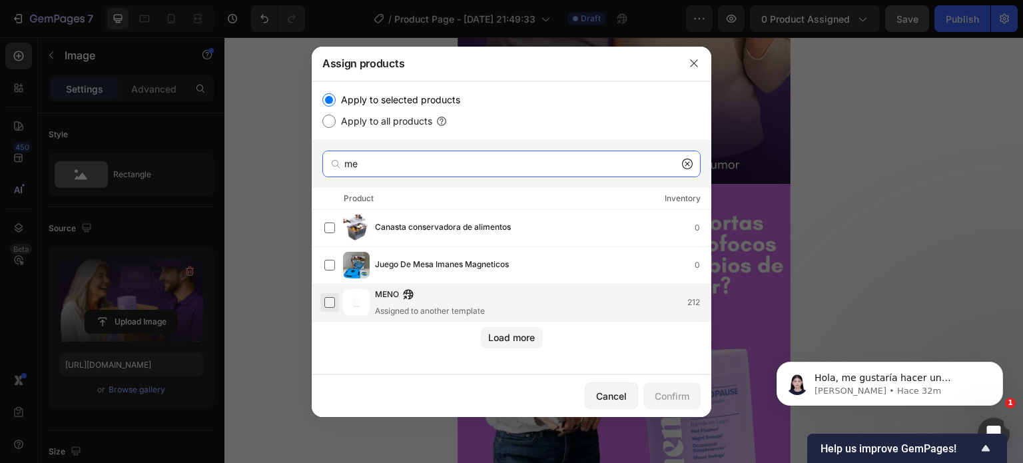
type input "me"
click at [333, 301] on label at bounding box center [330, 302] width 11 height 11
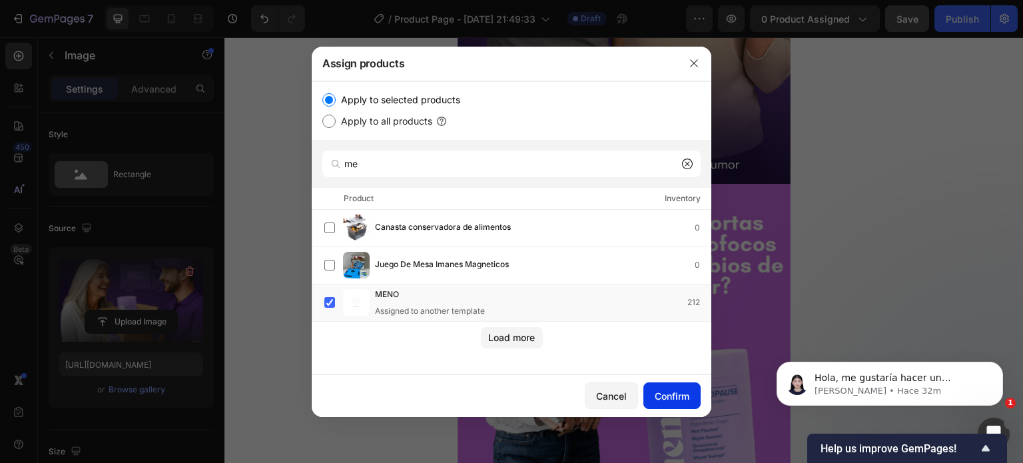
click at [688, 391] on div "Confirm" at bounding box center [672, 396] width 35 height 14
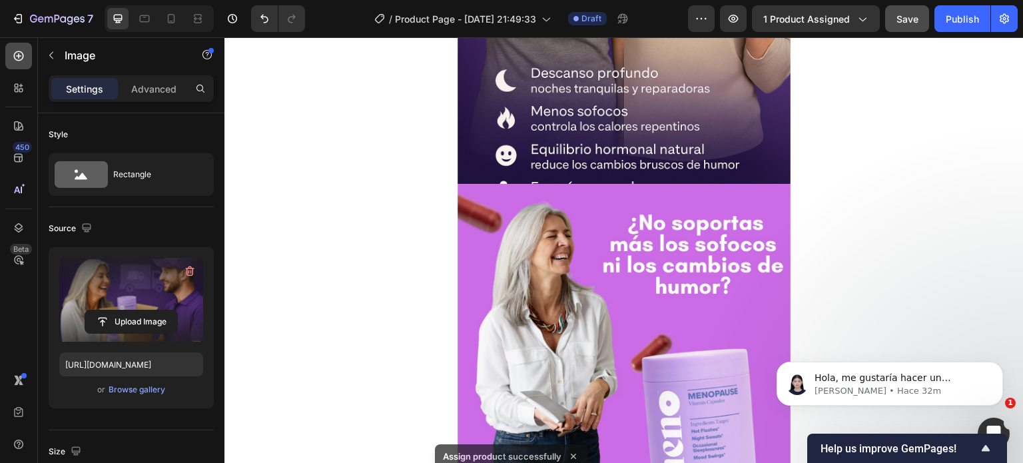
click at [11, 57] on div at bounding box center [18, 56] width 27 height 27
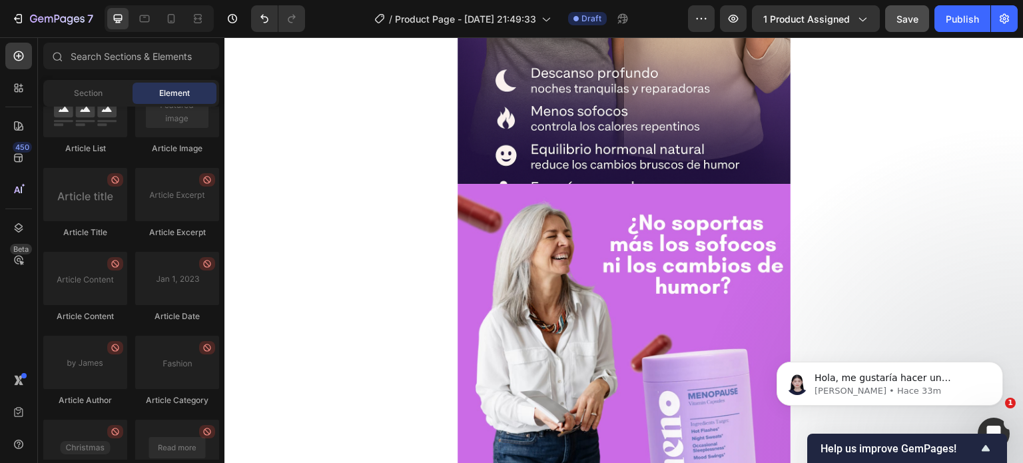
scroll to position [3683, 0]
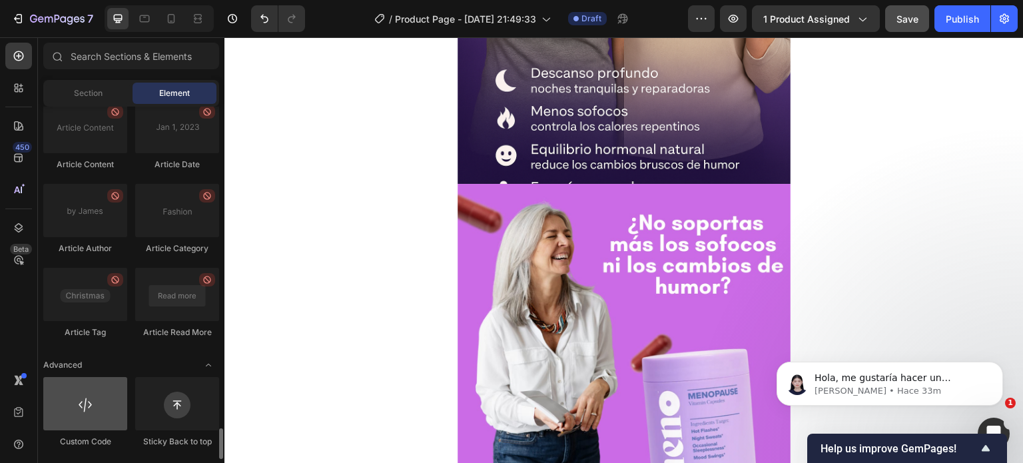
click at [96, 413] on div at bounding box center [85, 403] width 84 height 53
click at [88, 399] on div at bounding box center [85, 403] width 84 height 53
click at [92, 420] on div at bounding box center [85, 403] width 84 height 53
click at [85, 421] on div at bounding box center [85, 403] width 84 height 53
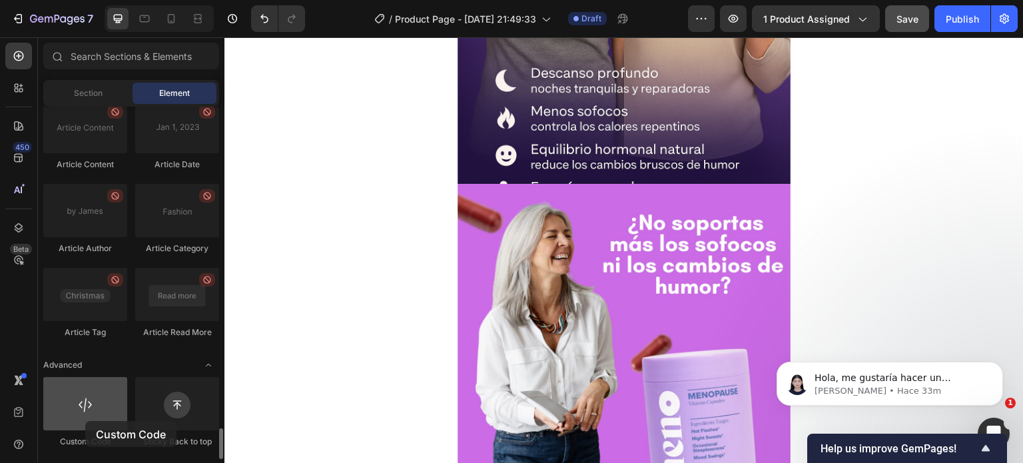
click at [85, 421] on div at bounding box center [85, 403] width 84 height 53
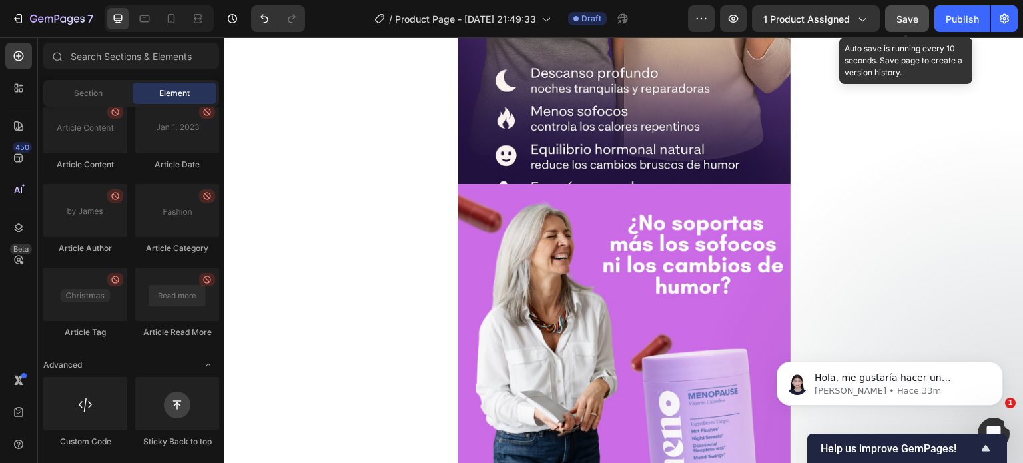
click at [892, 24] on button "Save" at bounding box center [908, 18] width 44 height 27
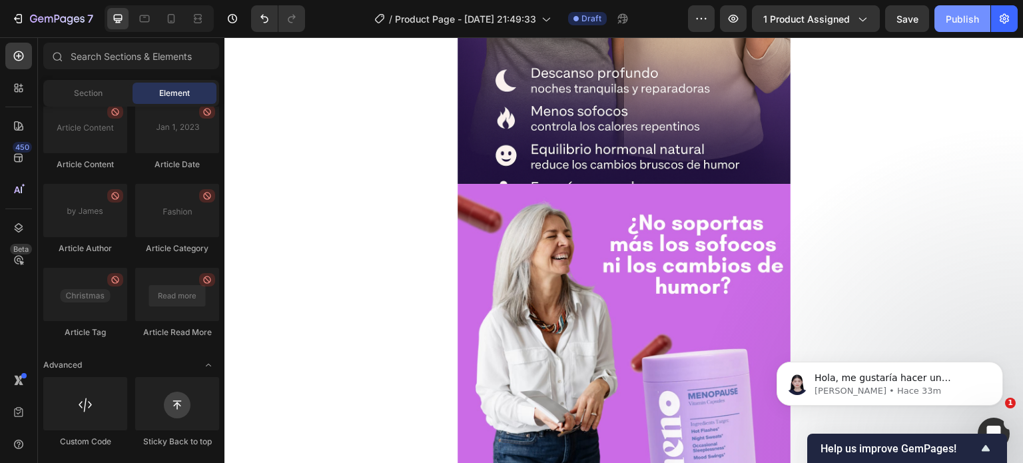
click at [970, 29] on button "Publish" at bounding box center [963, 18] width 56 height 27
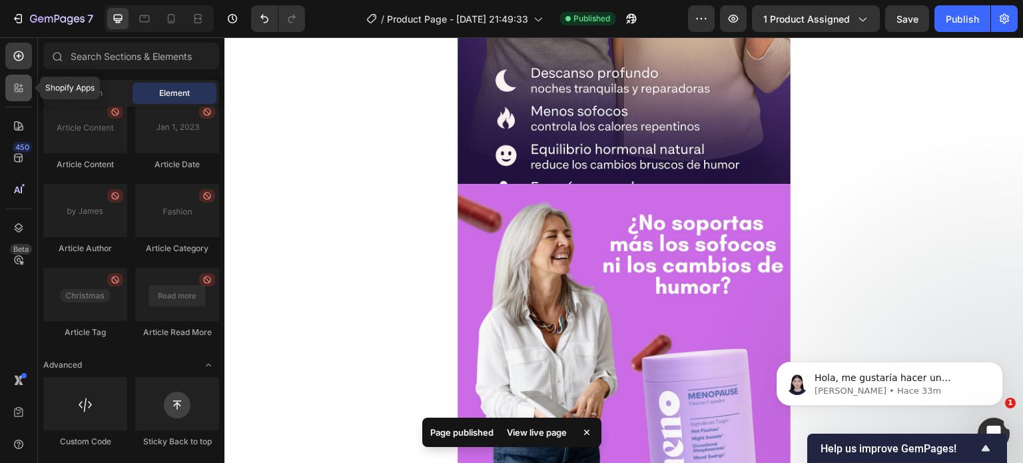
click at [15, 87] on icon at bounding box center [17, 86] width 4 height 4
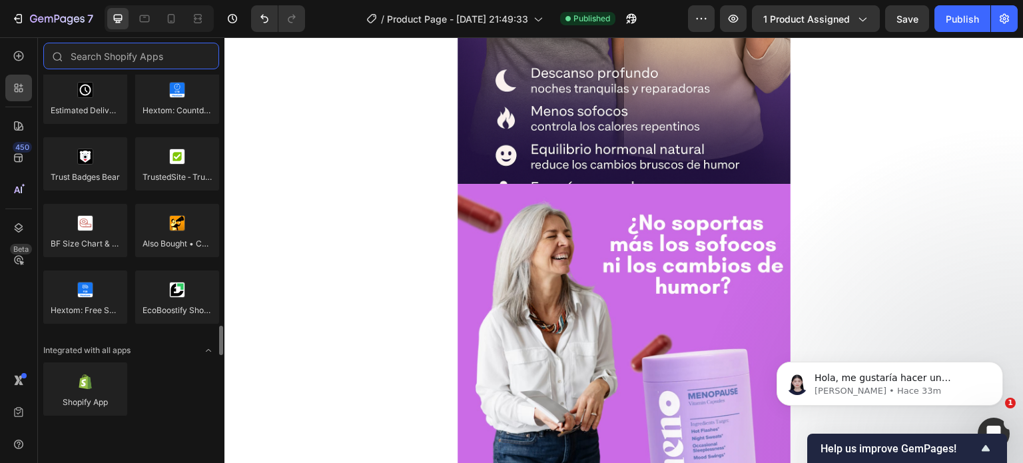
scroll to position [3793, 0]
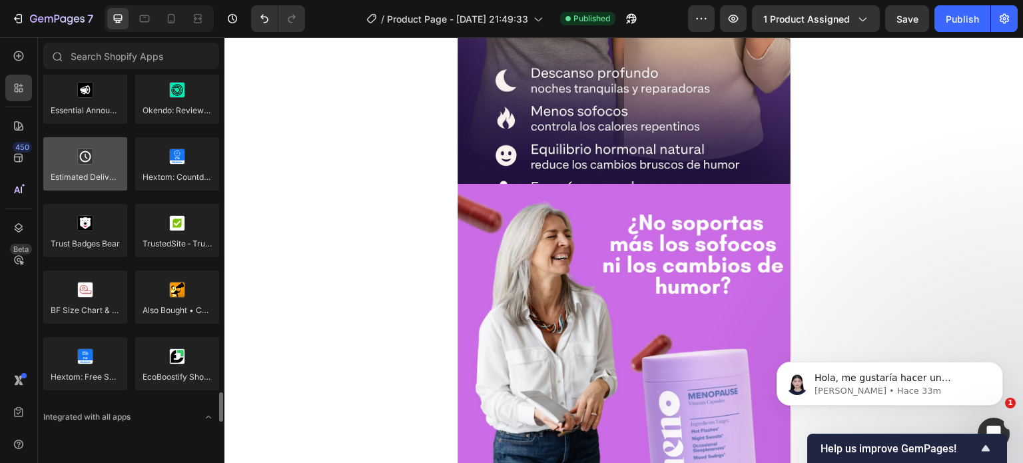
click at [91, 169] on div at bounding box center [85, 163] width 84 height 53
click at [109, 153] on div at bounding box center [85, 163] width 84 height 53
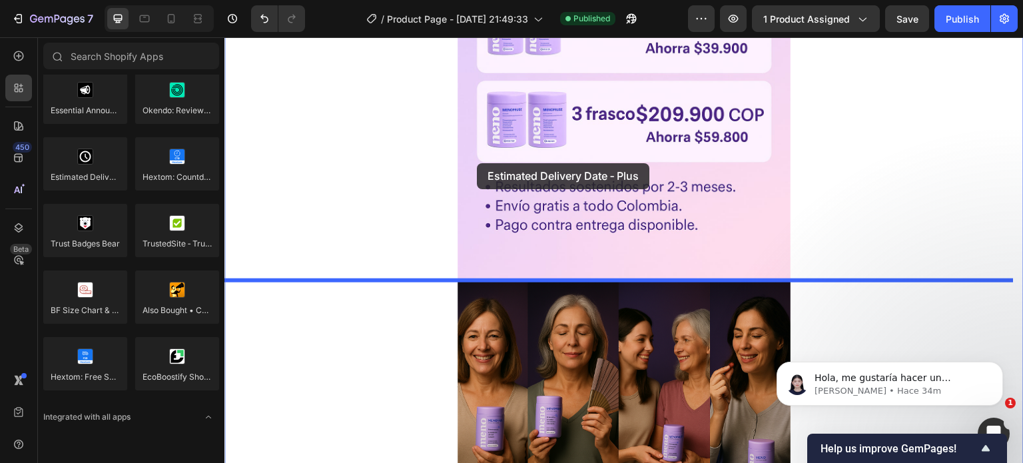
scroll to position [957, 0]
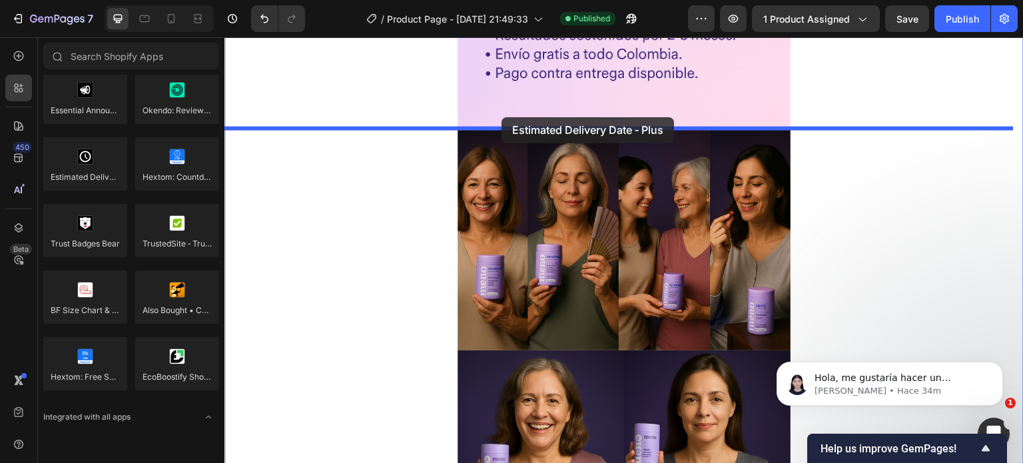
drag, startPoint x: 333, startPoint y: 190, endPoint x: 502, endPoint y: 117, distance: 183.6
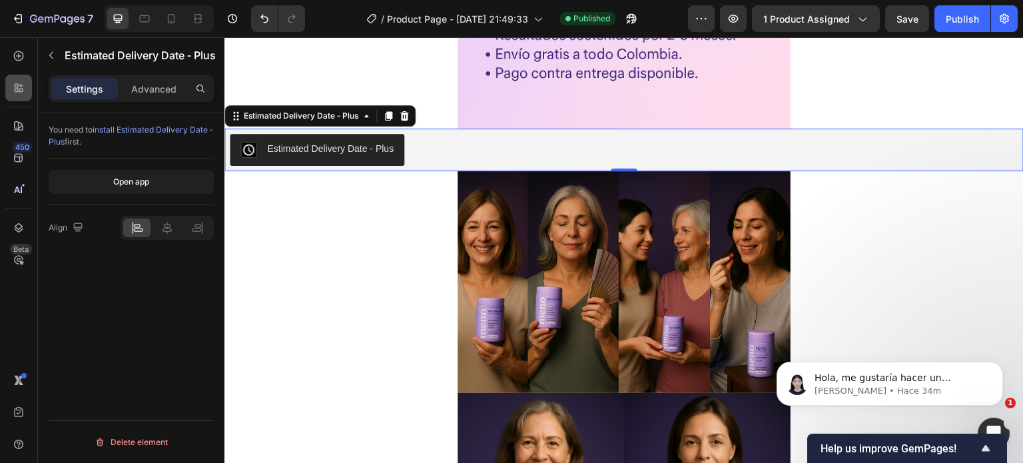
click at [25, 88] on div at bounding box center [18, 88] width 27 height 27
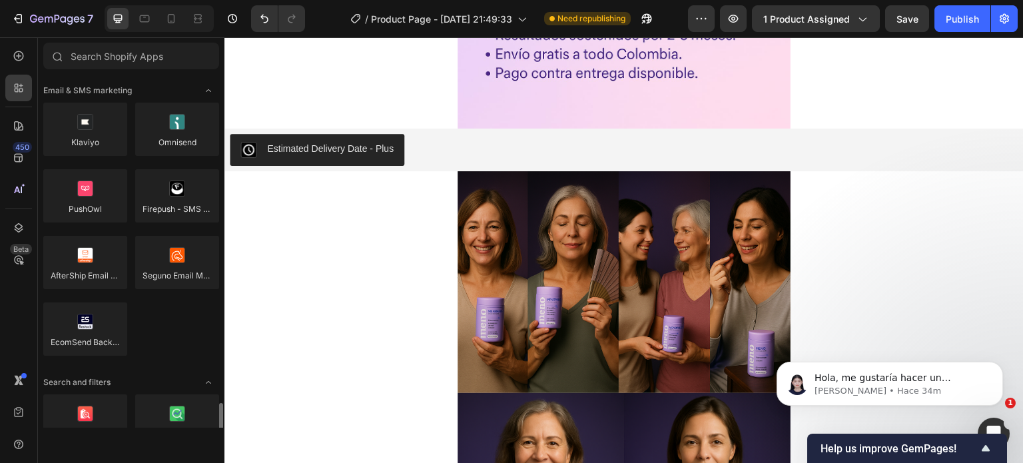
scroll to position [2060, 0]
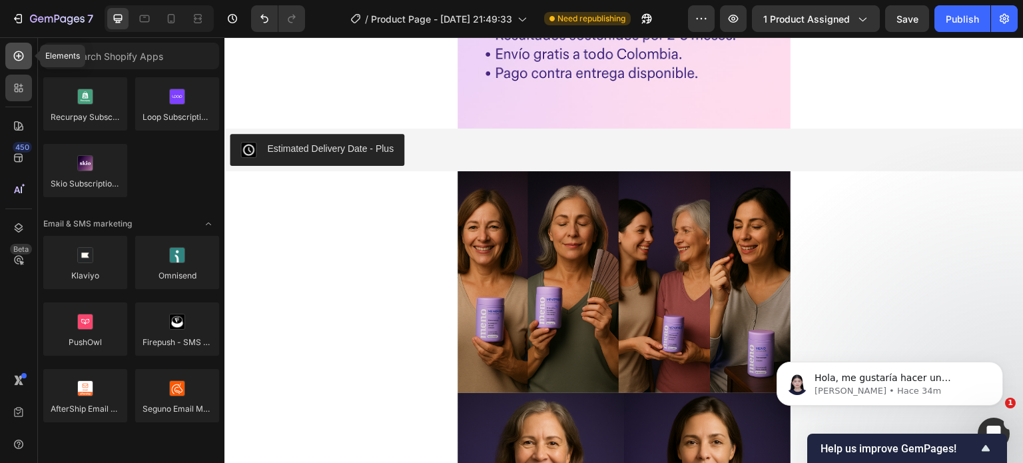
click at [21, 62] on icon at bounding box center [18, 55] width 13 height 13
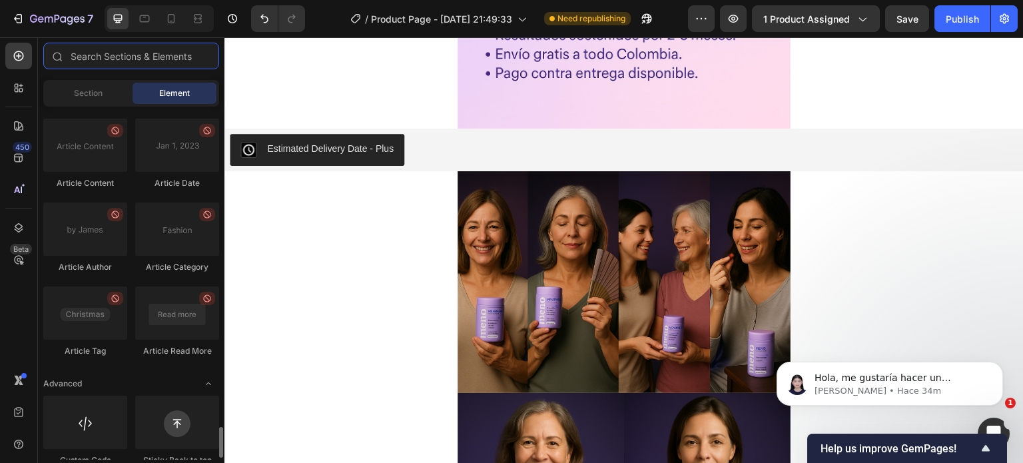
scroll to position [3683, 0]
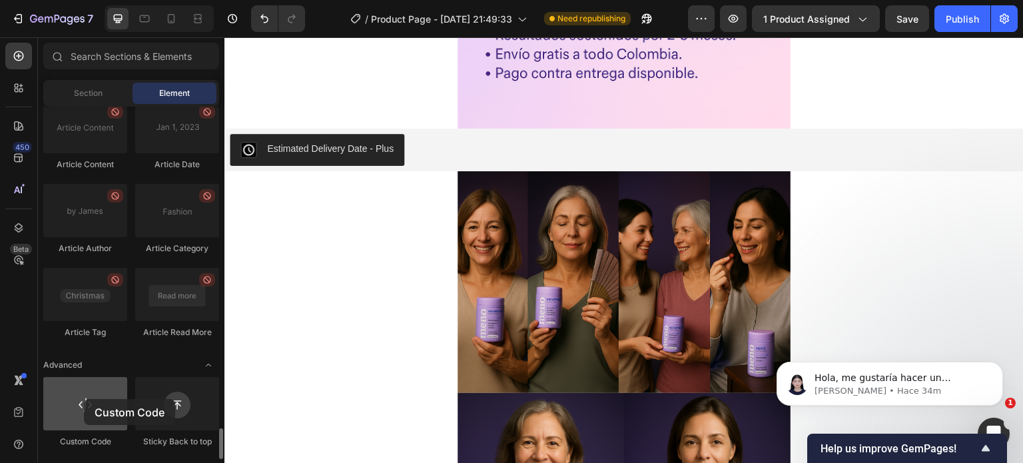
click at [84, 399] on div at bounding box center [85, 403] width 84 height 53
click at [85, 399] on div at bounding box center [85, 403] width 84 height 53
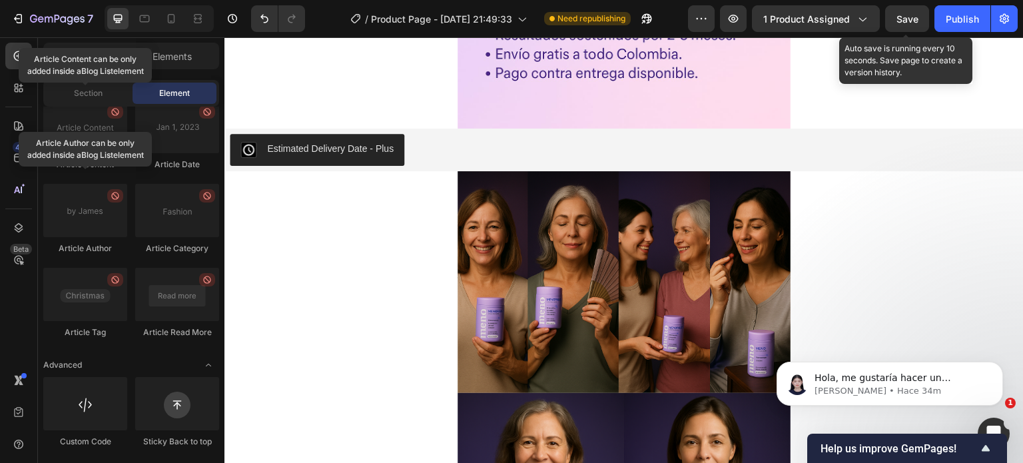
click at [916, 22] on span "Save" at bounding box center [908, 18] width 22 height 11
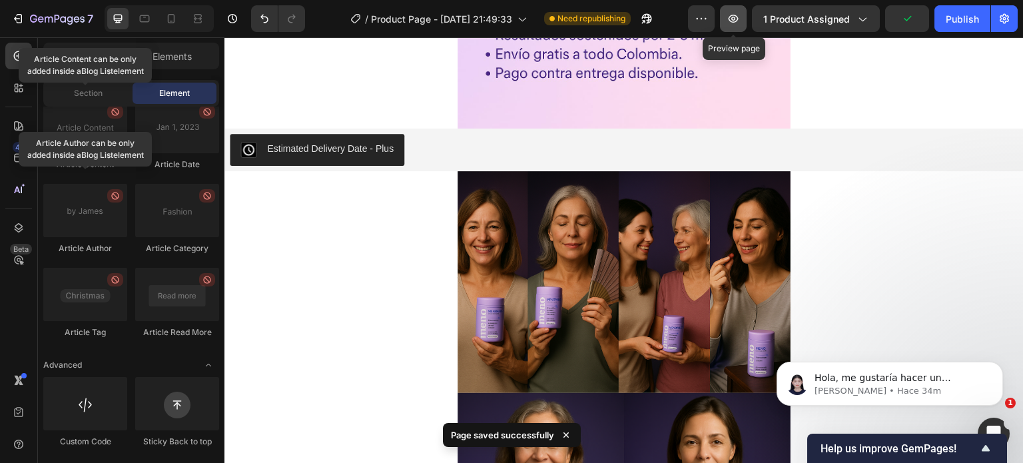
click at [739, 21] on icon "button" at bounding box center [734, 19] width 10 height 8
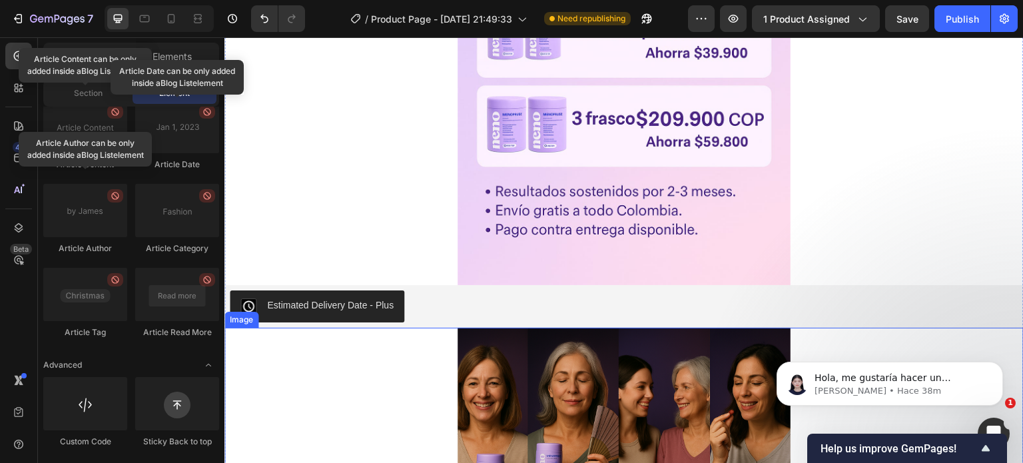
scroll to position [824, 0]
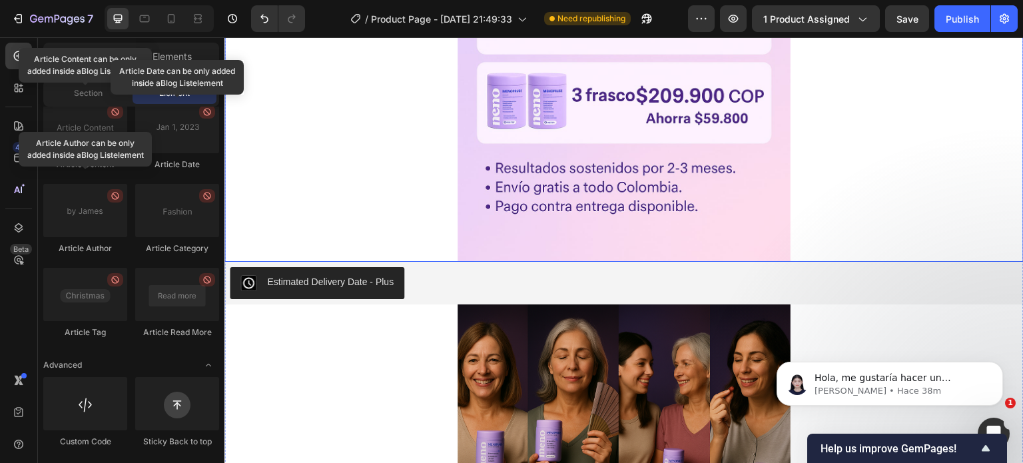
click at [301, 146] on div at bounding box center [625, 12] width 800 height 500
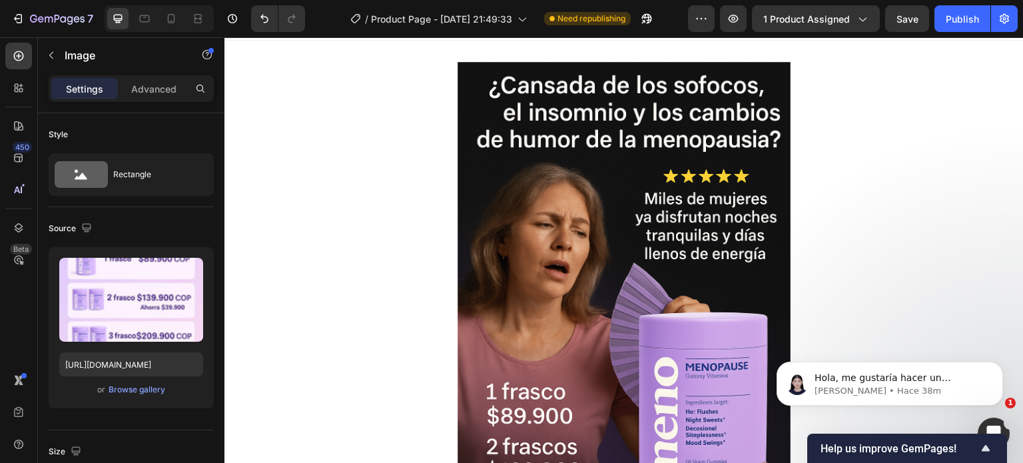
scroll to position [24, 0]
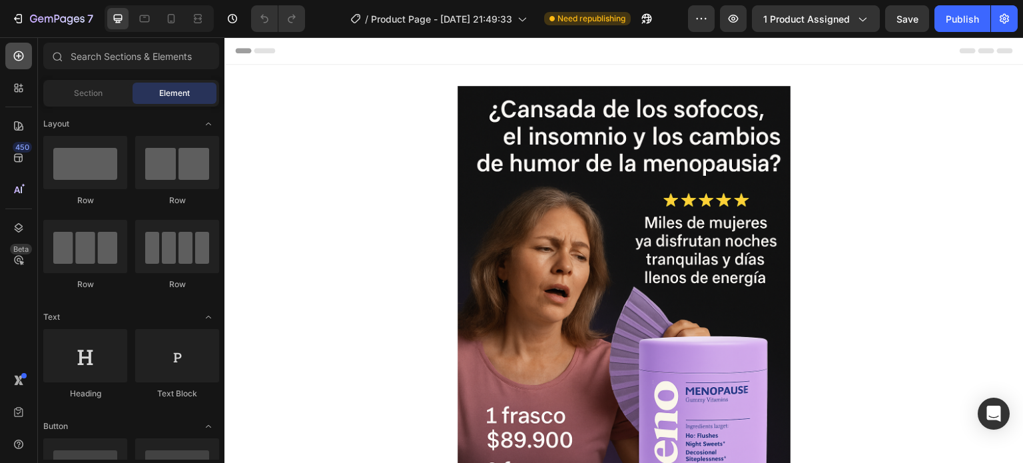
click at [19, 62] on icon at bounding box center [18, 55] width 13 height 13
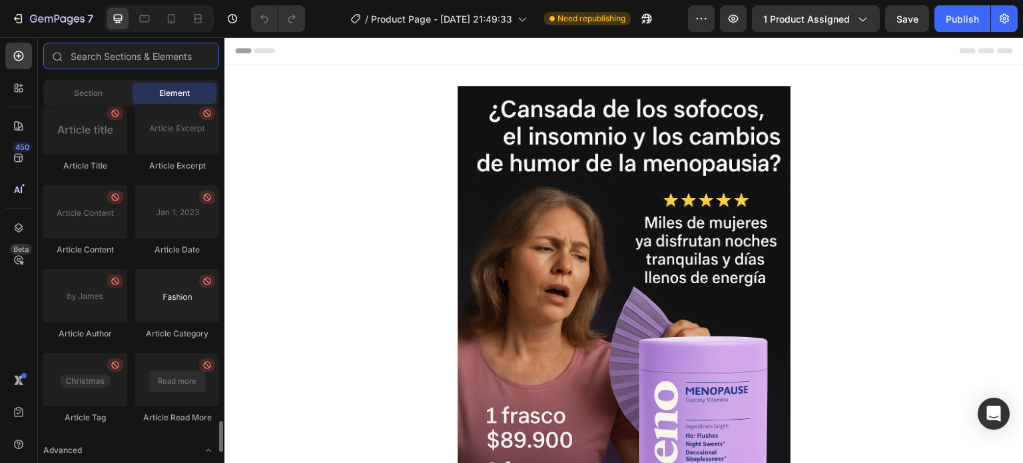
scroll to position [3683, 0]
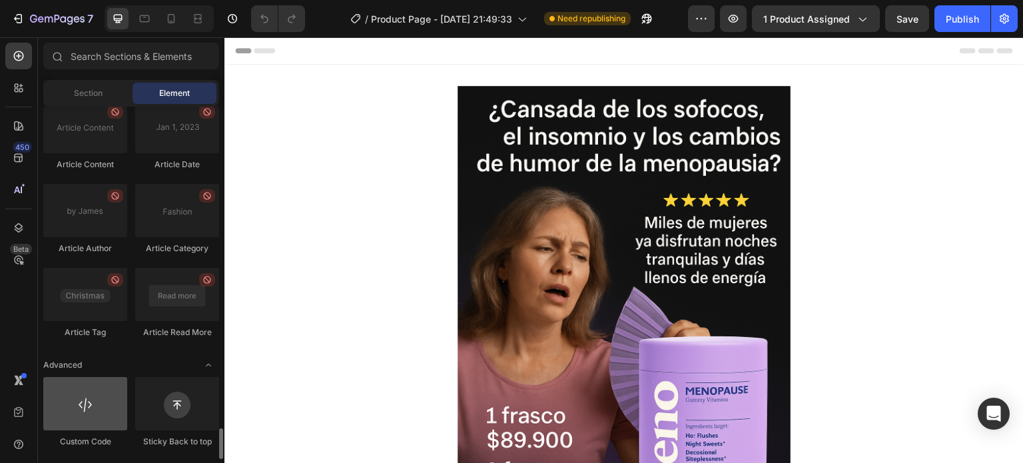
click at [95, 388] on div at bounding box center [85, 403] width 84 height 53
drag, startPoint x: 68, startPoint y: 417, endPoint x: 85, endPoint y: 441, distance: 29.2
click at [85, 441] on div "Custom Code" at bounding box center [85, 442] width 84 height 12
click at [85, 413] on div at bounding box center [85, 403] width 84 height 53
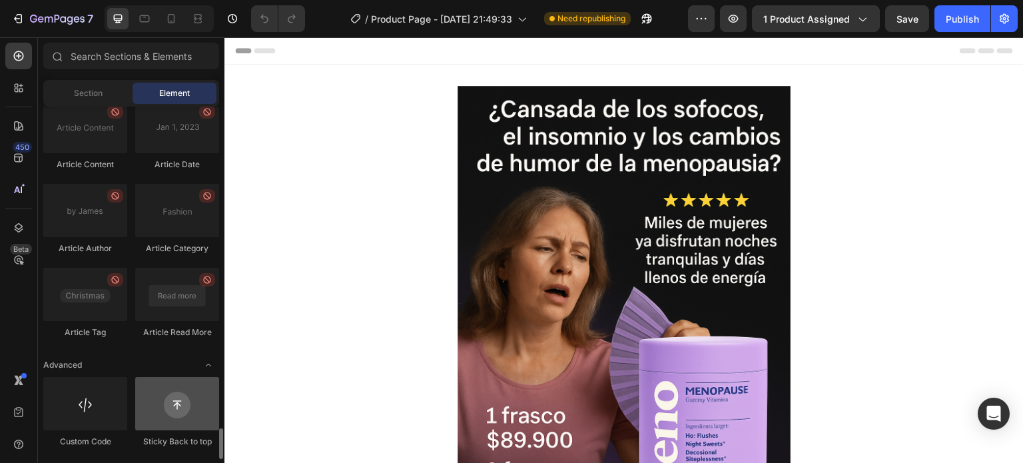
click at [182, 412] on div at bounding box center [177, 403] width 84 height 53
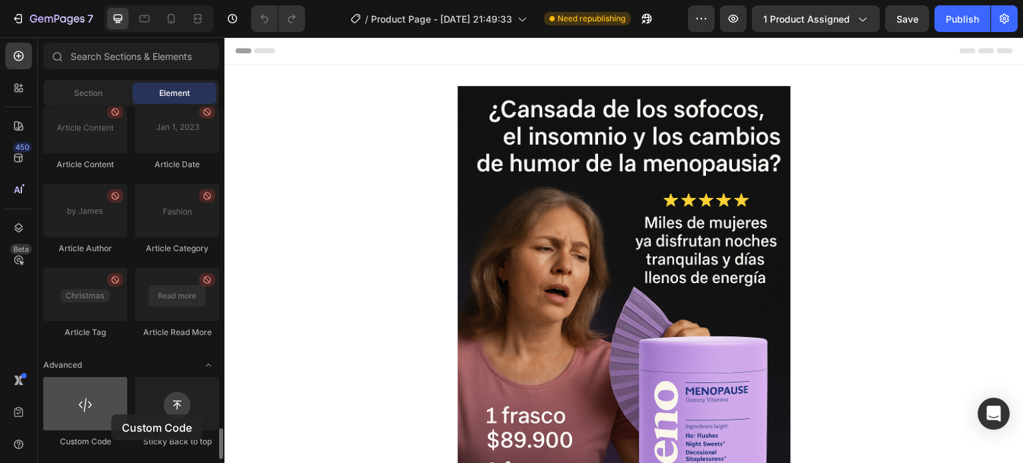
click at [111, 414] on div at bounding box center [85, 403] width 84 height 53
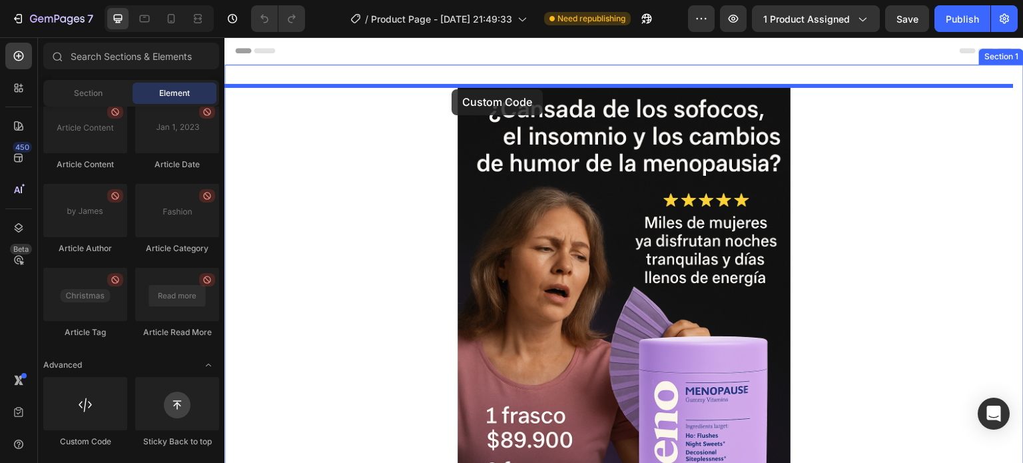
drag, startPoint x: 336, startPoint y: 452, endPoint x: 452, endPoint y: 89, distance: 380.6
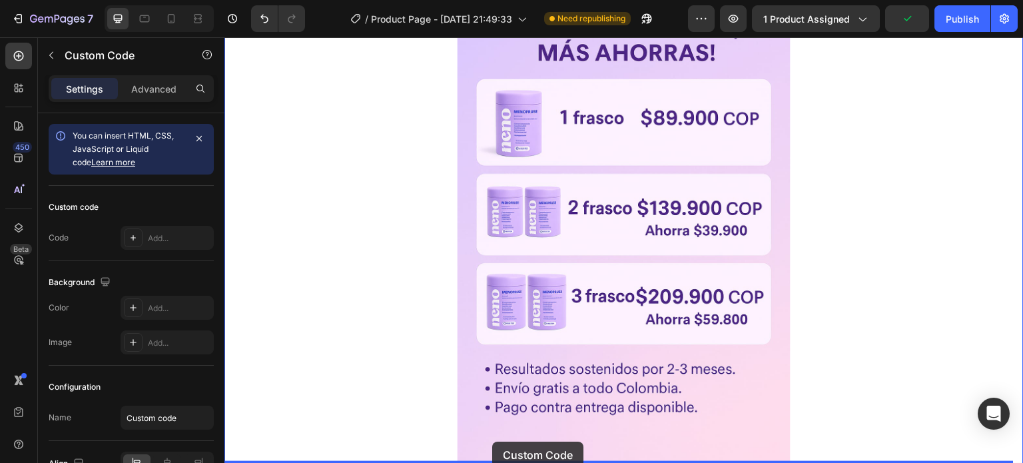
scroll to position [686, 0]
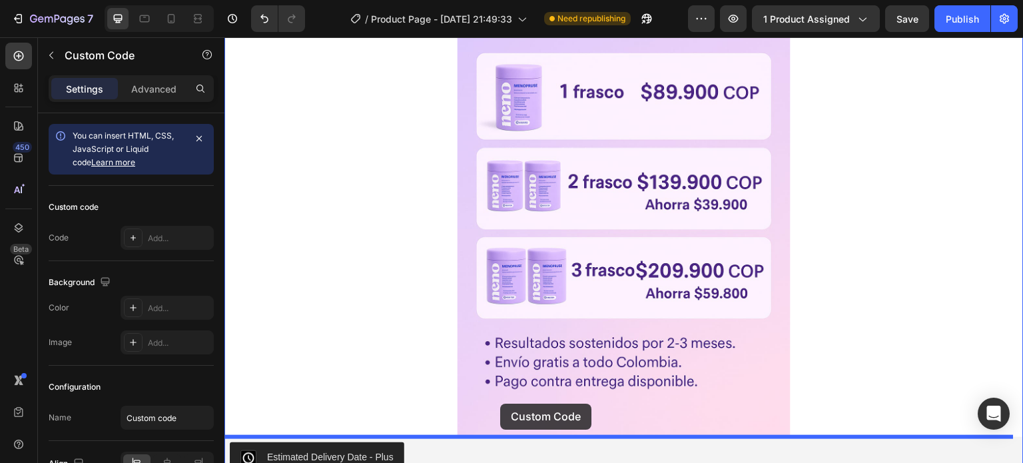
drag, startPoint x: 482, startPoint y: 99, endPoint x: 500, endPoint y: 404, distance: 305.0
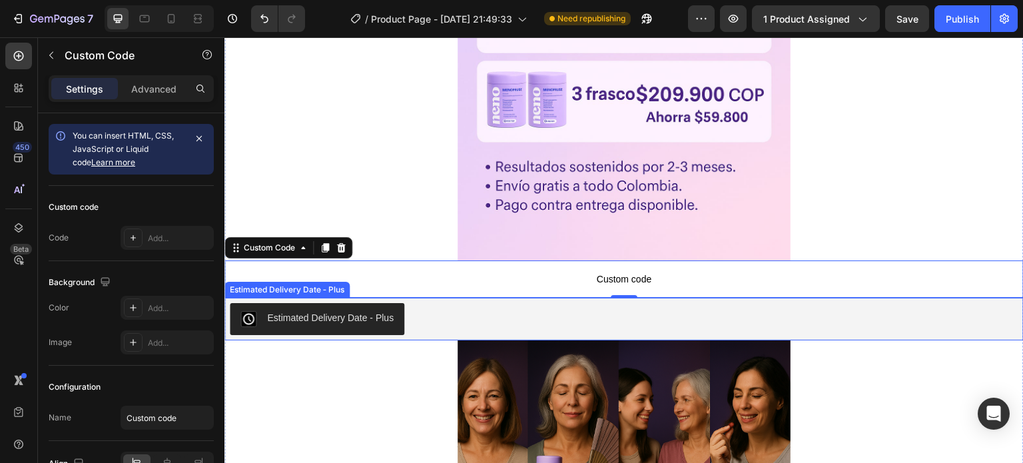
scroll to position [848, 0]
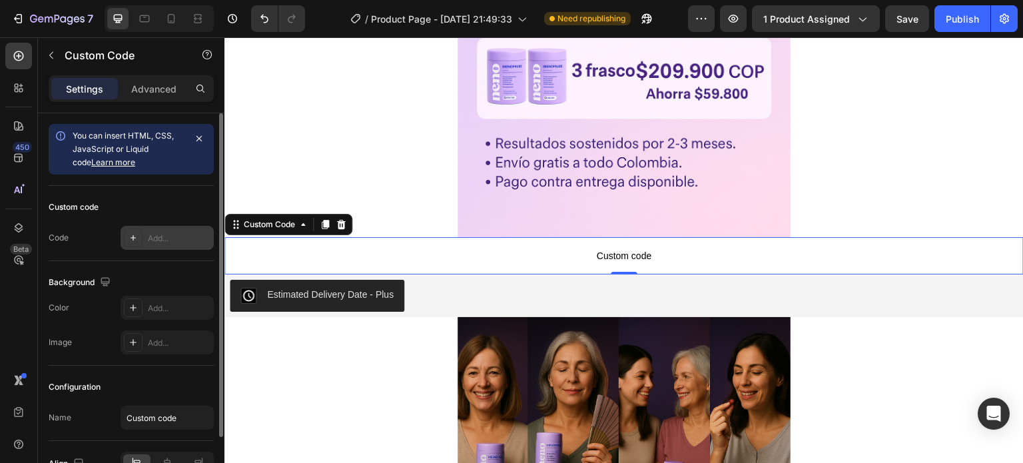
click at [163, 242] on div "Add..." at bounding box center [179, 239] width 63 height 12
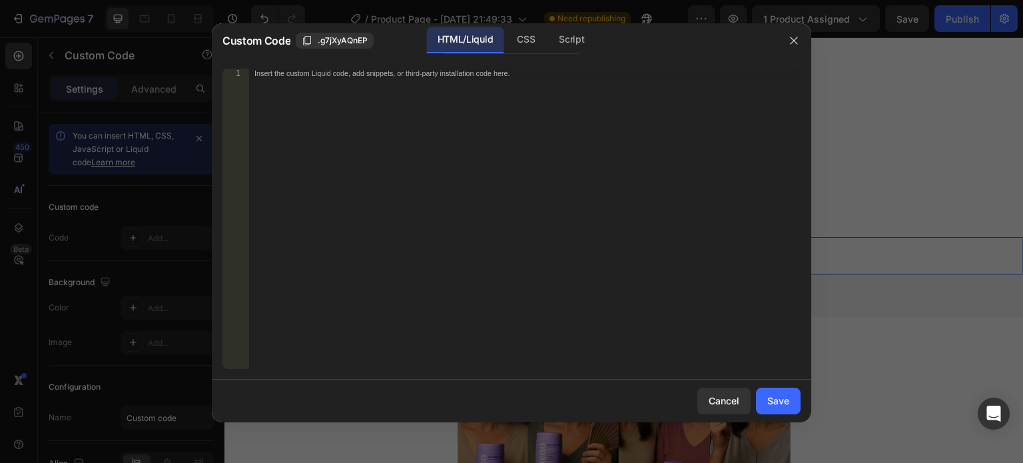
click at [332, 95] on div "Insert the custom Liquid code, add snippets, or third-party installation code h…" at bounding box center [525, 228] width 552 height 319
click at [353, 74] on div "Insert the custom Liquid code, add snippets, or third-party installation code h…" at bounding box center [498, 73] width 486 height 9
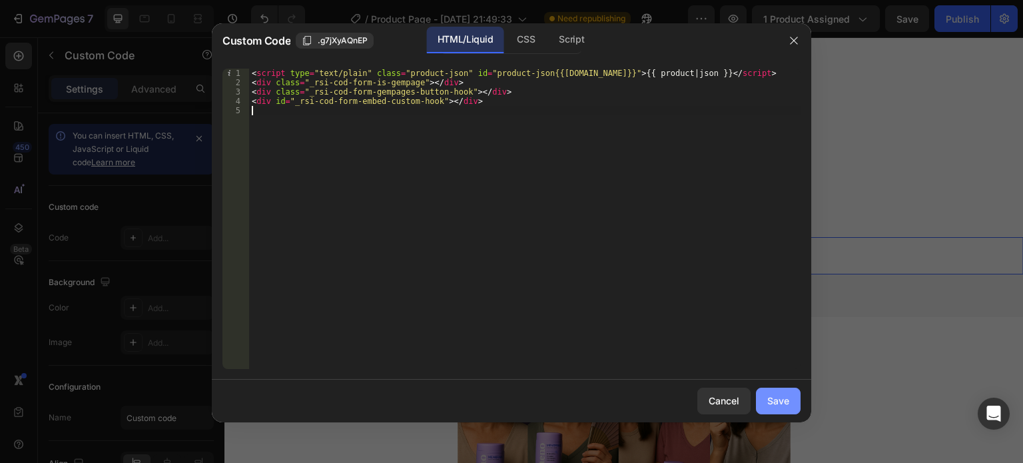
click at [790, 404] on button "Save" at bounding box center [778, 401] width 45 height 27
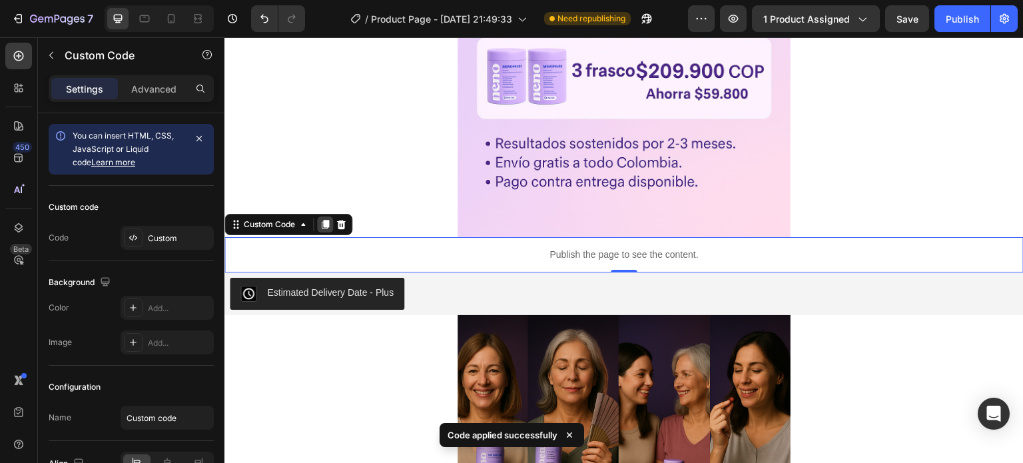
click at [321, 224] on icon at bounding box center [325, 224] width 11 height 11
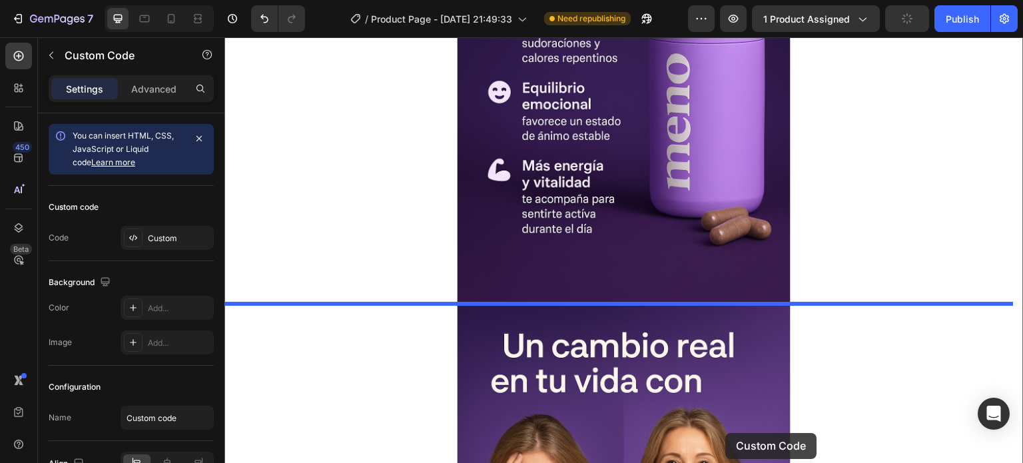
scroll to position [2186, 0]
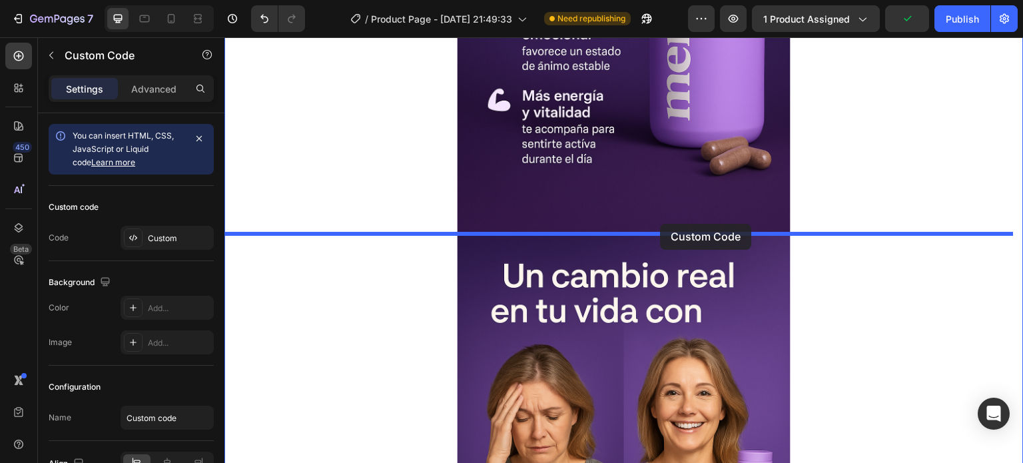
drag, startPoint x: 697, startPoint y: 289, endPoint x: 660, endPoint y: 222, distance: 76.4
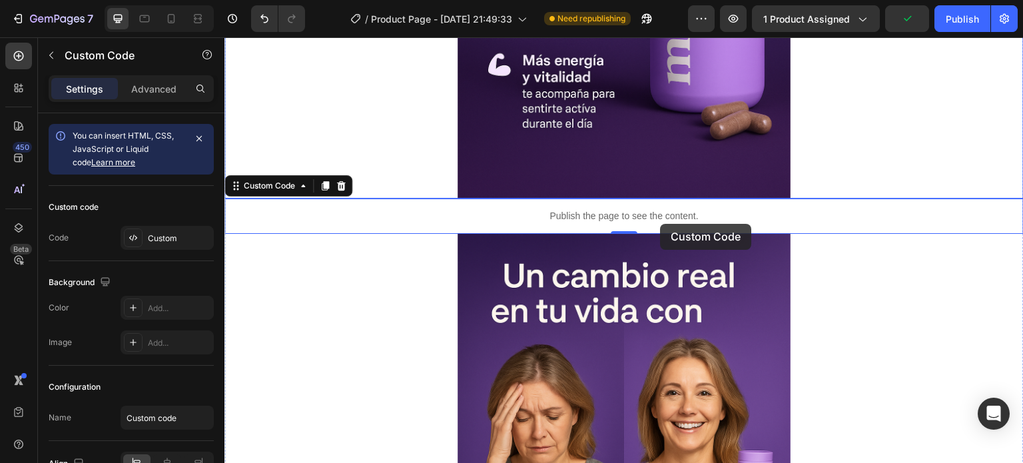
scroll to position [2151, 0]
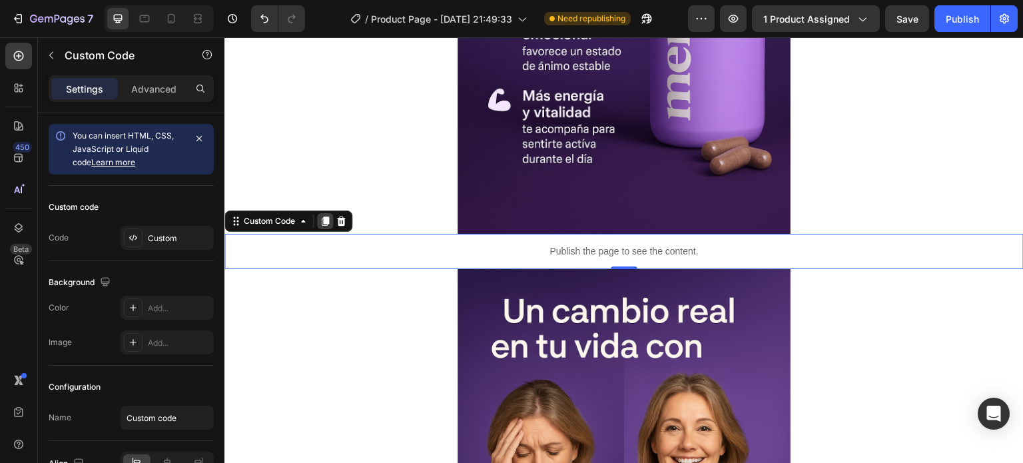
click at [329, 221] on icon at bounding box center [325, 221] width 7 height 9
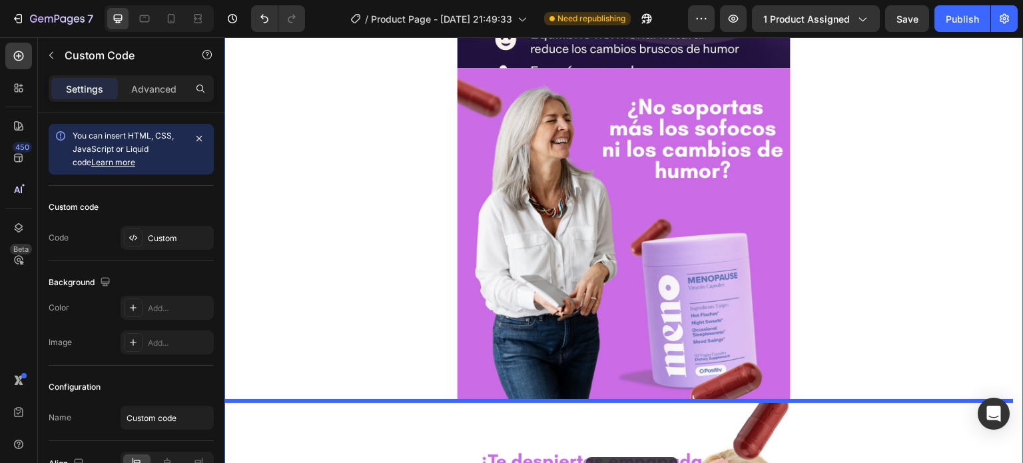
scroll to position [2954, 0]
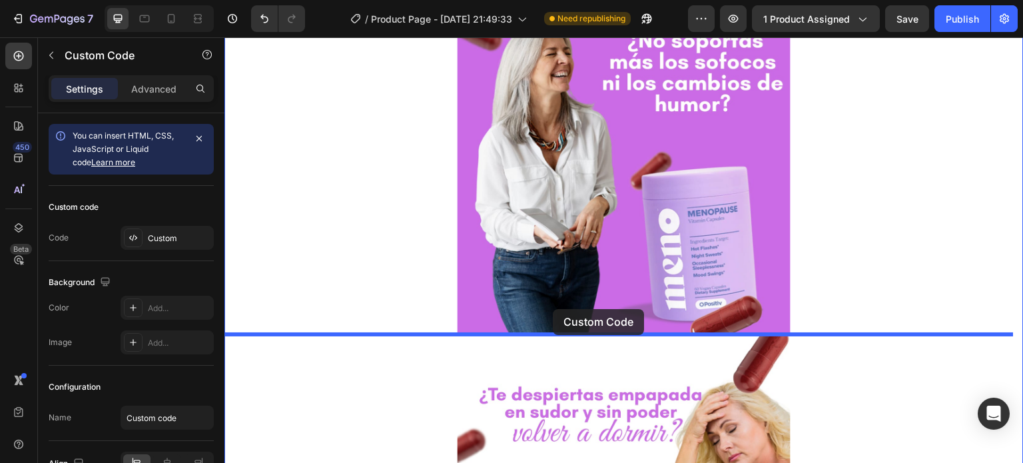
drag, startPoint x: 512, startPoint y: 275, endPoint x: 553, endPoint y: 309, distance: 53.0
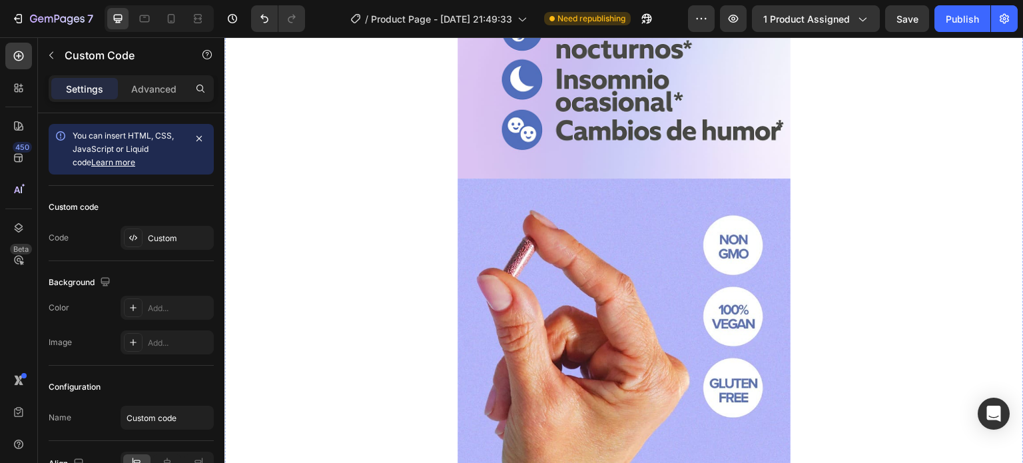
scroll to position [3904, 0]
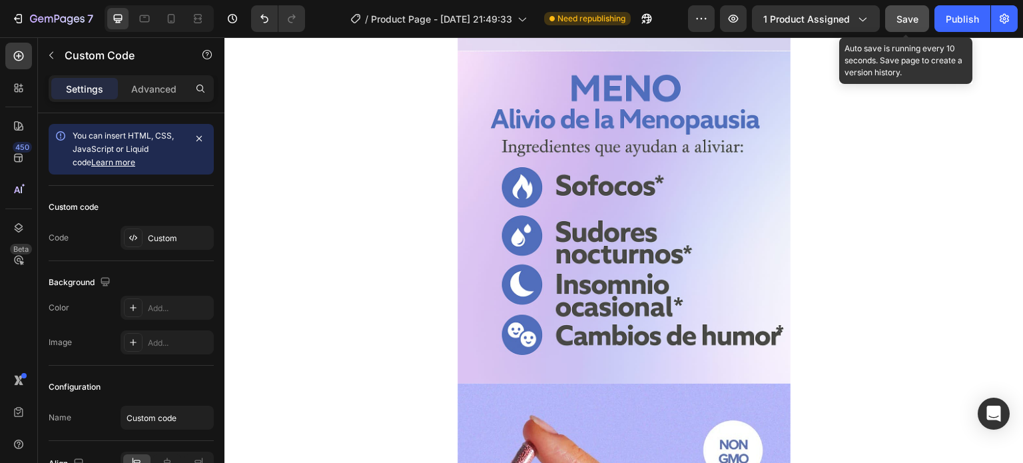
click at [918, 13] on span "Save" at bounding box center [908, 18] width 22 height 11
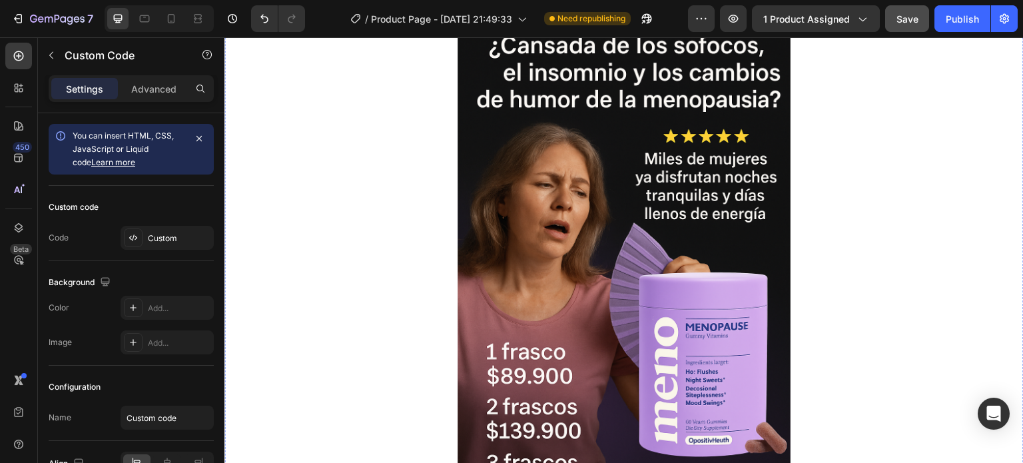
scroll to position [0, 0]
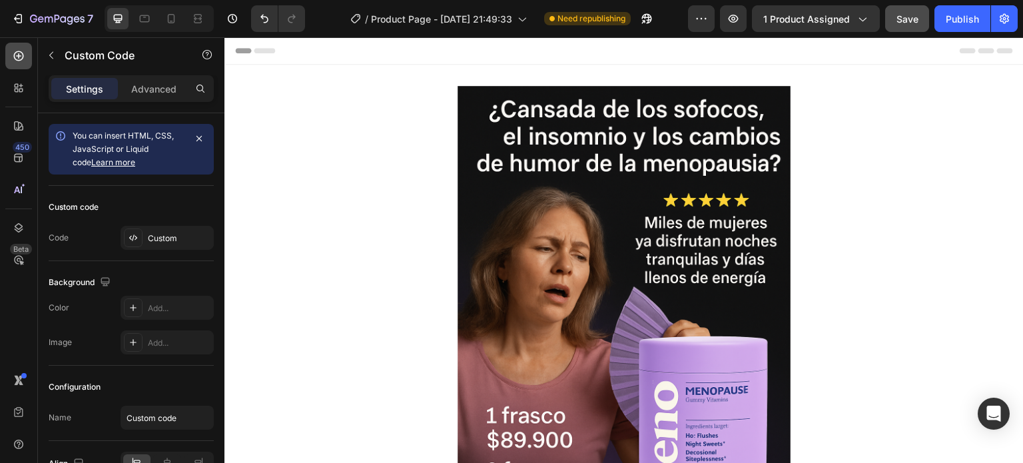
click at [19, 64] on div at bounding box center [18, 56] width 27 height 27
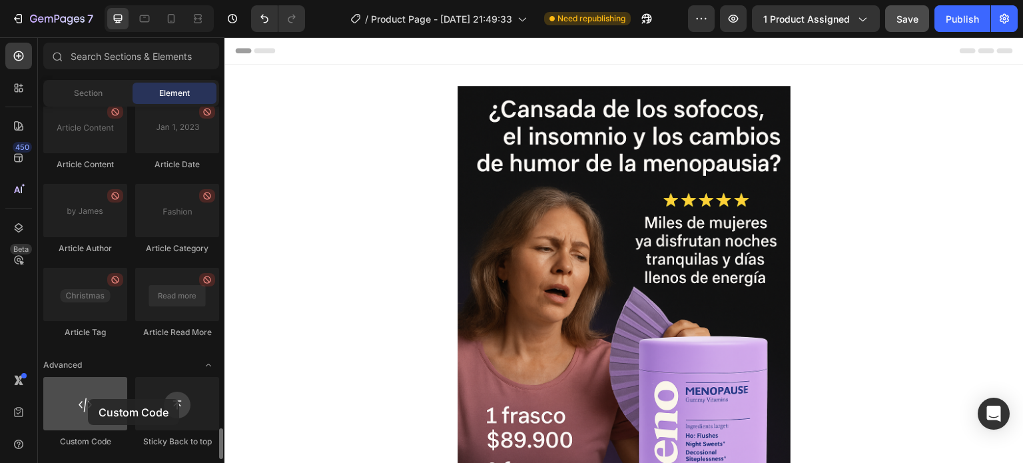
click at [88, 399] on div at bounding box center [85, 403] width 84 height 53
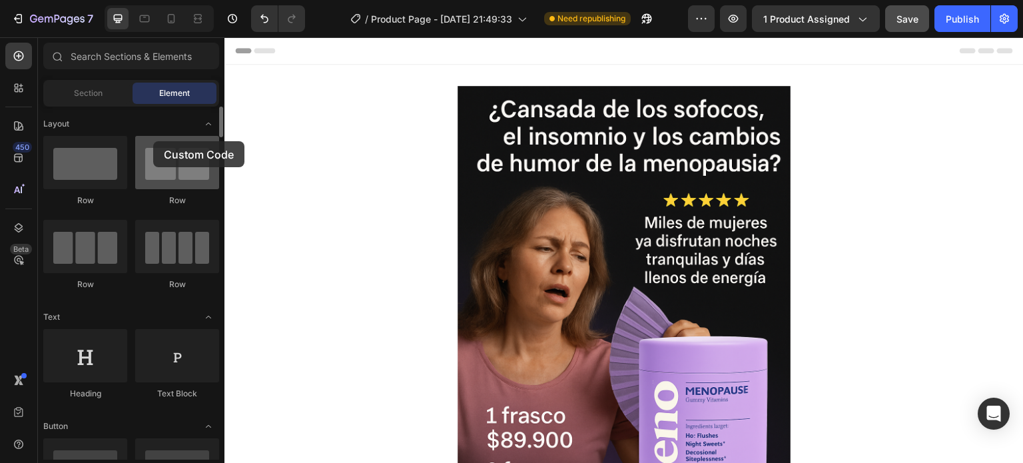
drag, startPoint x: 88, startPoint y: 399, endPoint x: 153, endPoint y: 141, distance: 266.0
click at [105, 119] on div "Layout" at bounding box center [131, 123] width 176 height 13
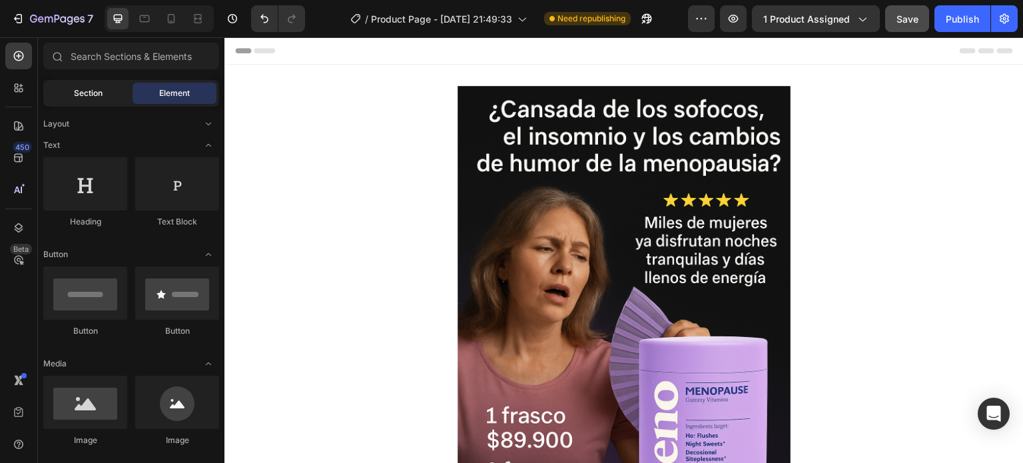
click at [89, 95] on span "Section" at bounding box center [88, 93] width 29 height 12
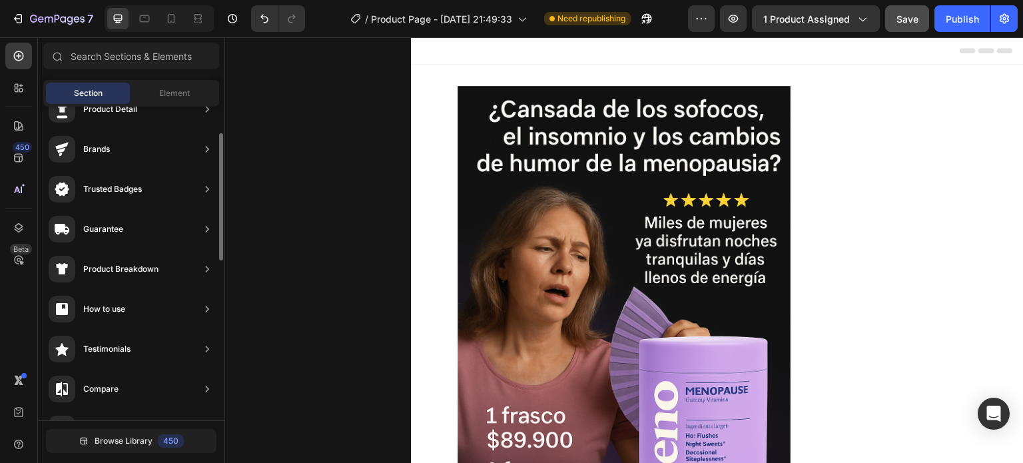
scroll to position [133, 0]
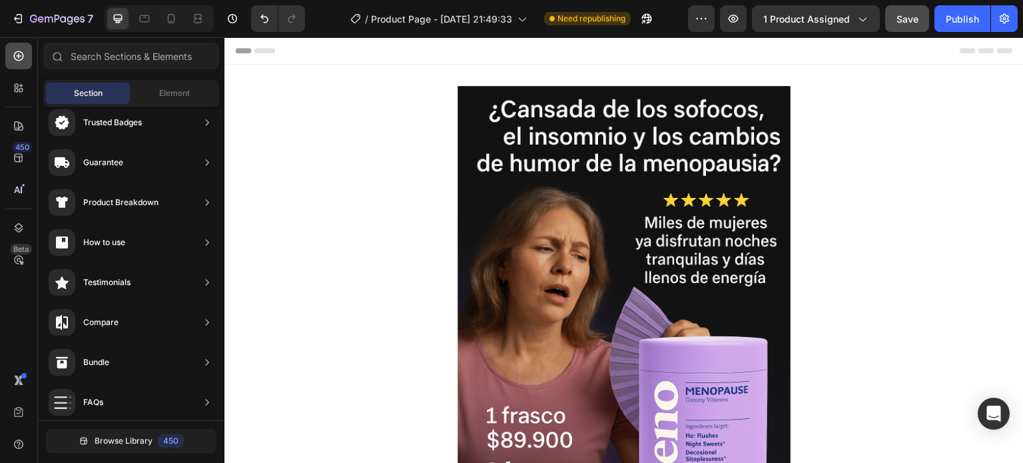
click at [27, 58] on div at bounding box center [18, 56] width 27 height 27
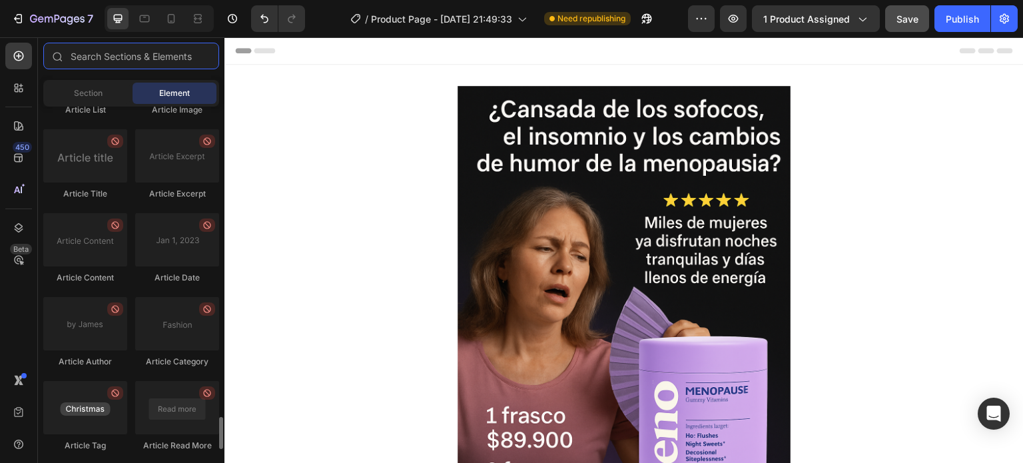
scroll to position [3512, 0]
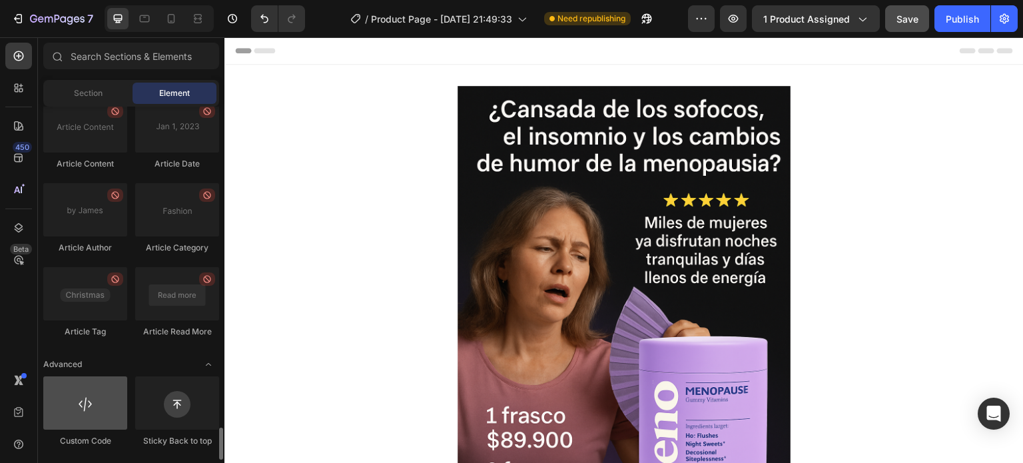
click at [96, 396] on div at bounding box center [85, 402] width 84 height 53
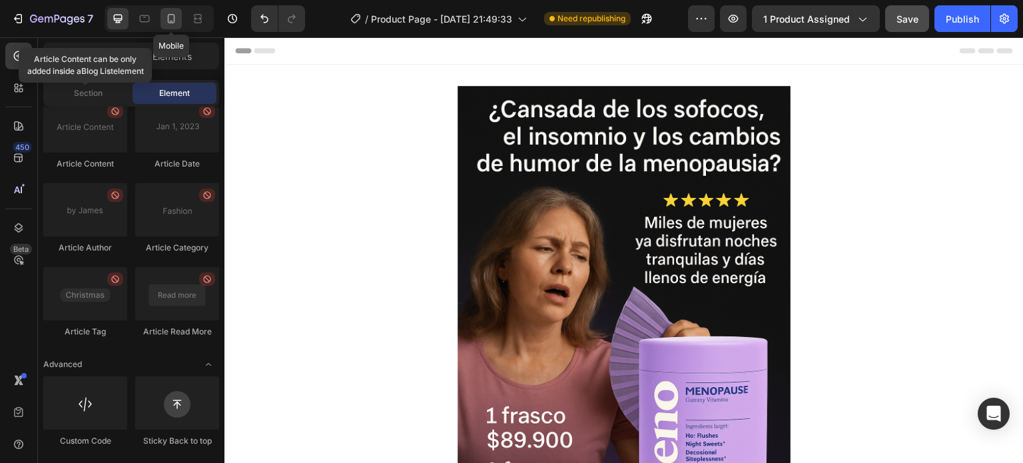
click at [171, 17] on icon at bounding box center [171, 18] width 13 height 13
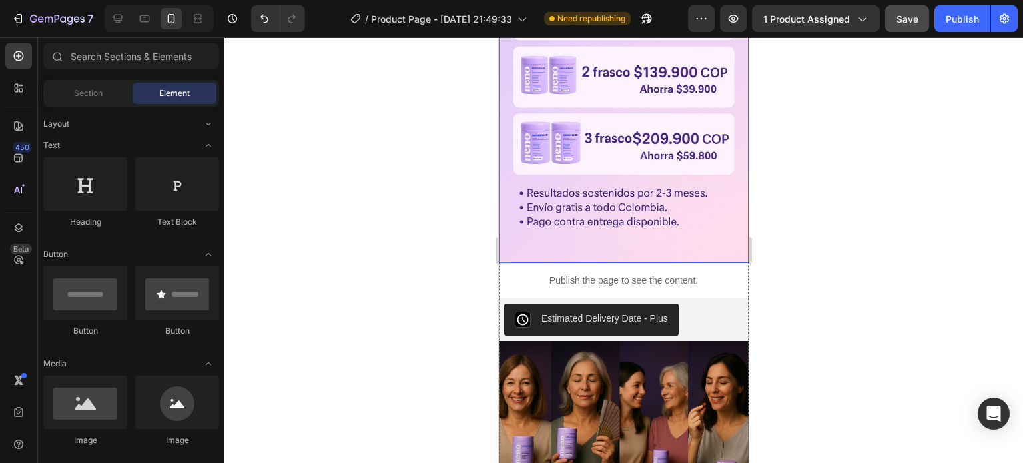
scroll to position [600, 0]
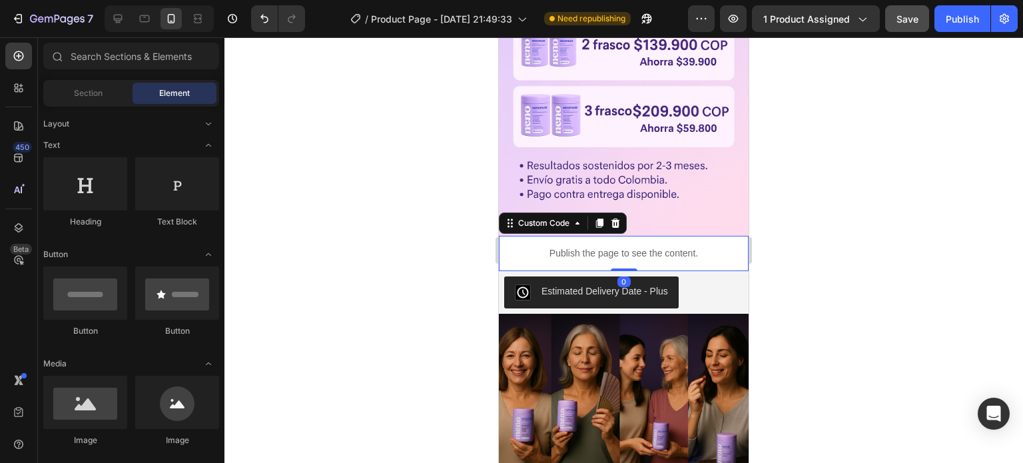
click at [594, 247] on p "Publish the page to see the content." at bounding box center [624, 254] width 250 height 14
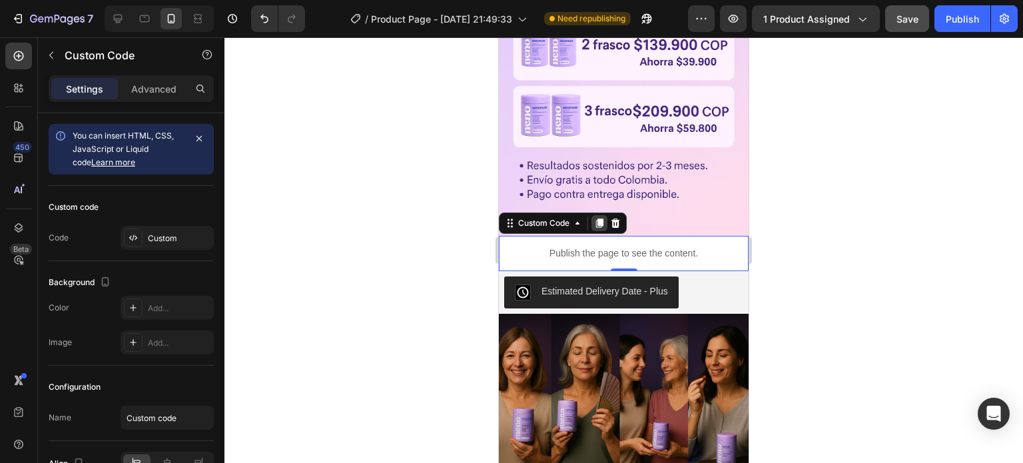
click at [597, 219] on icon at bounding box center [599, 223] width 7 height 9
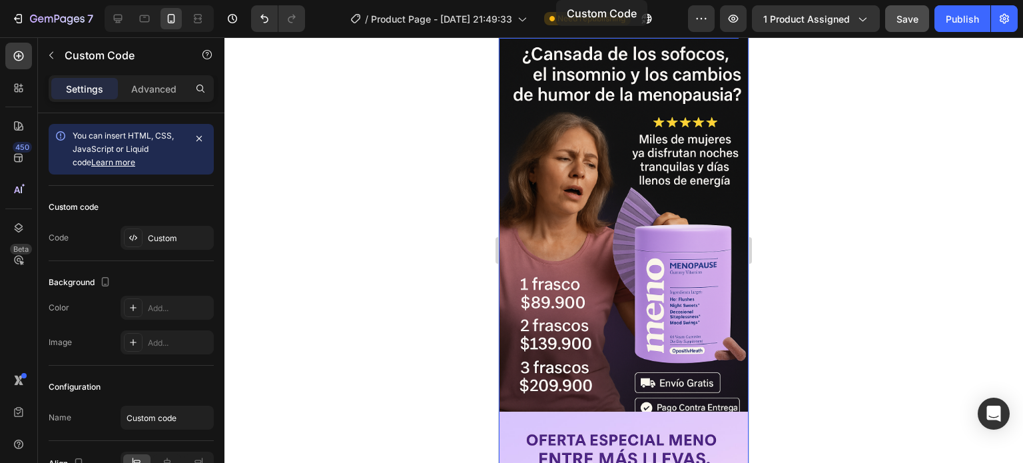
scroll to position [0, 0]
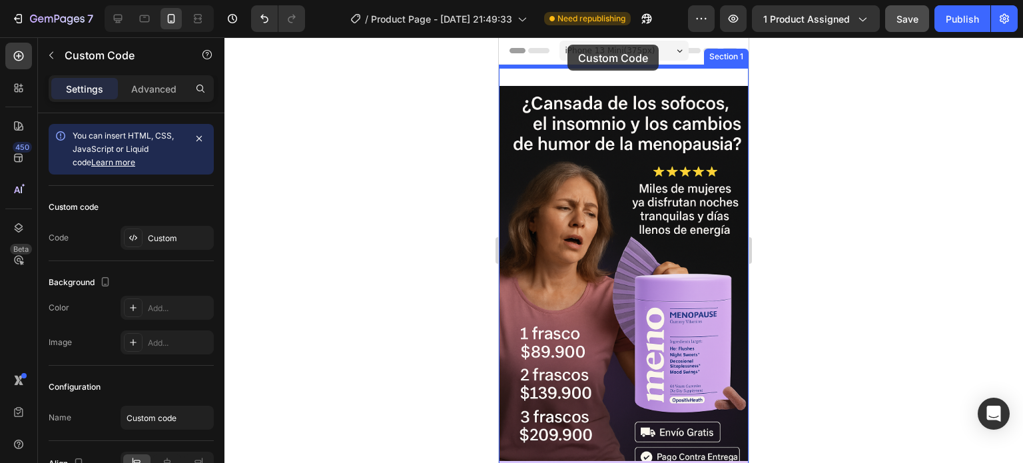
drag, startPoint x: 670, startPoint y: 251, endPoint x: 568, endPoint y: 45, distance: 230.3
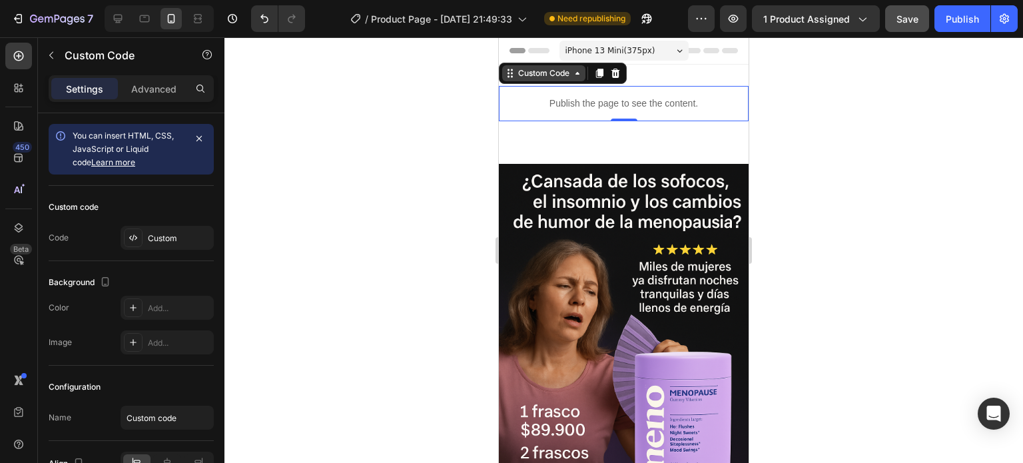
click at [555, 72] on div "Custom Code" at bounding box center [544, 73] width 57 height 12
click at [574, 97] on p "Publish the page to see the content." at bounding box center [624, 104] width 250 height 14
click at [580, 74] on icon at bounding box center [577, 73] width 11 height 11
click at [570, 77] on div "Custom Code" at bounding box center [544, 73] width 57 height 12
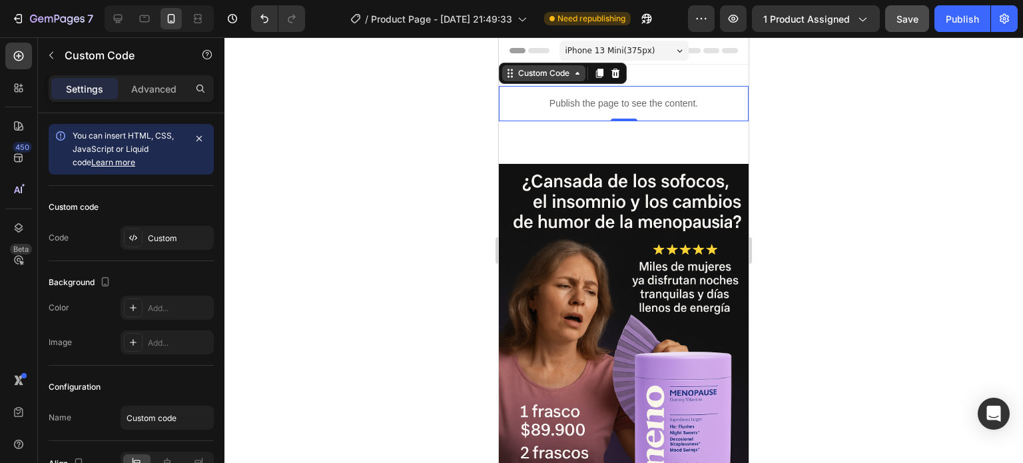
click at [567, 77] on div "Custom Code" at bounding box center [544, 73] width 57 height 12
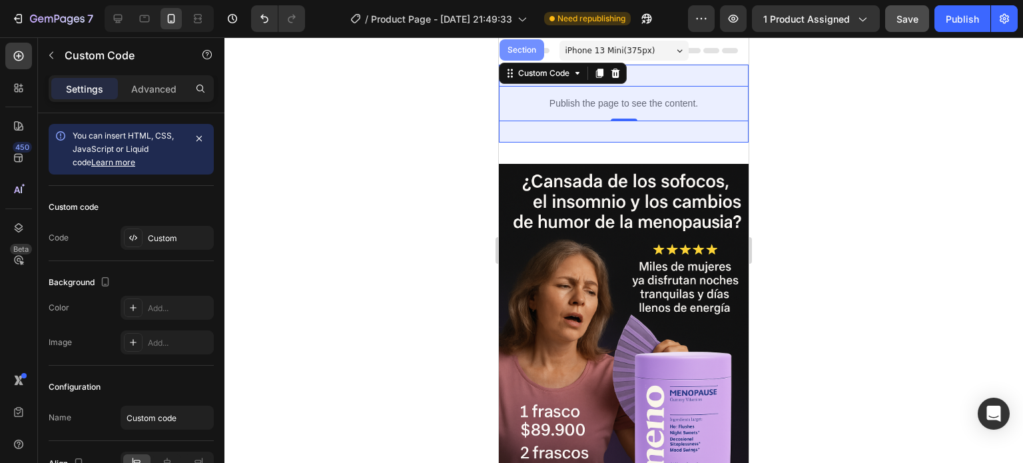
click at [529, 52] on div "Section" at bounding box center [522, 50] width 34 height 8
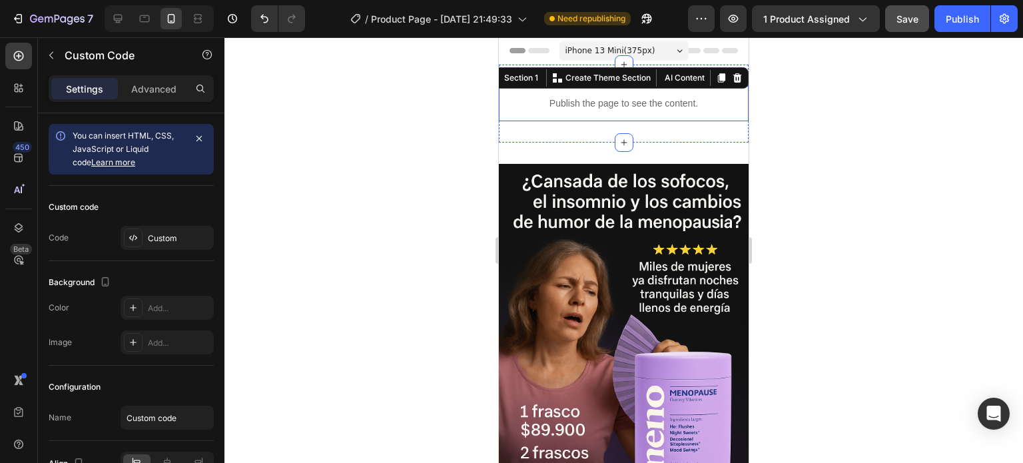
click at [637, 109] on p "Publish the page to see the content." at bounding box center [624, 104] width 250 height 14
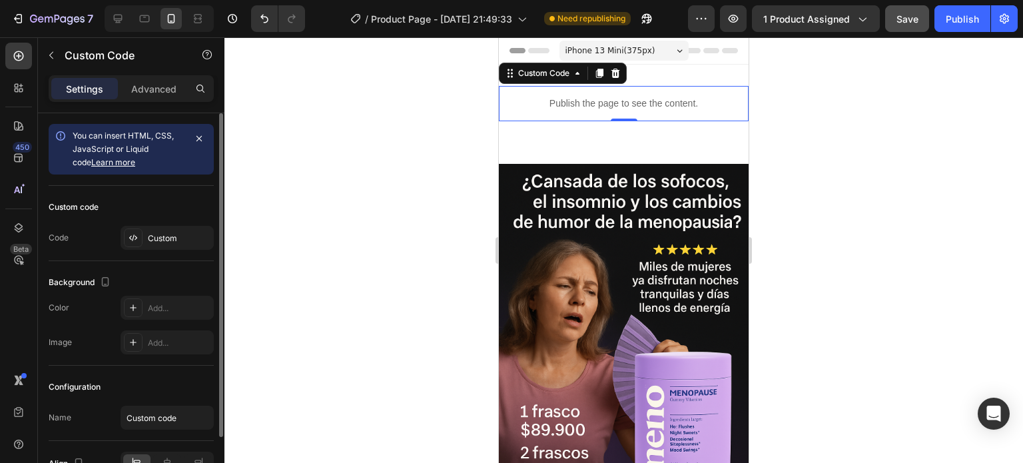
click at [107, 161] on link "Learn more" at bounding box center [113, 162] width 44 height 10
click at [152, 233] on div "Custom" at bounding box center [179, 239] width 63 height 12
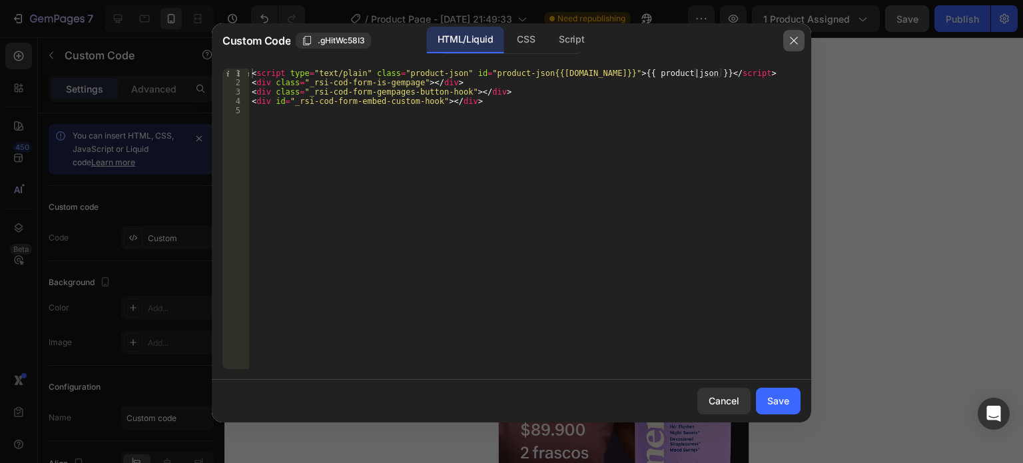
click at [794, 37] on icon "button" at bounding box center [794, 40] width 11 height 11
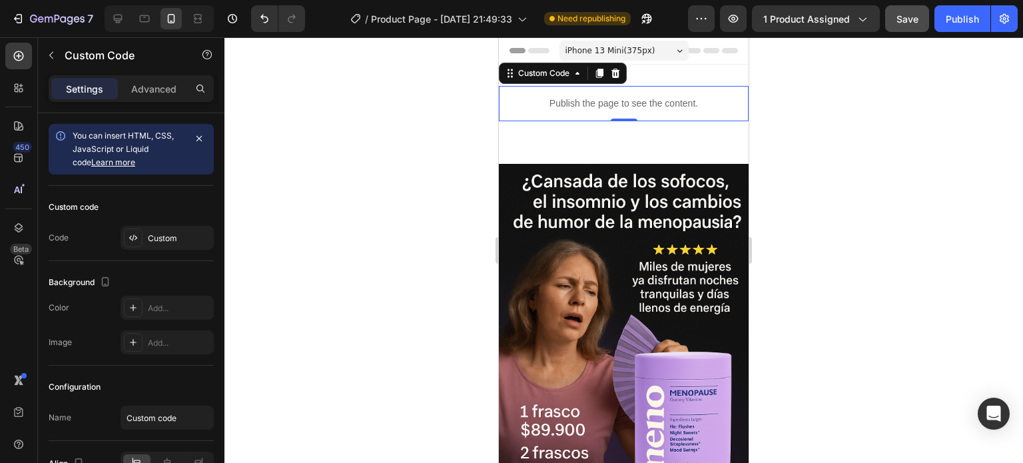
drag, startPoint x: 133, startPoint y: 241, endPoint x: 285, endPoint y: 248, distance: 152.1
click at [285, 248] on div at bounding box center [624, 250] width 799 height 426
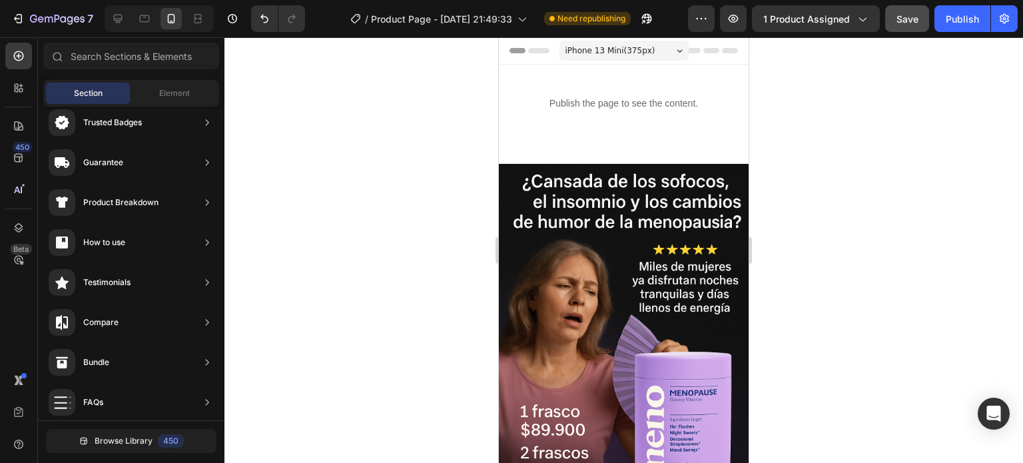
click at [450, 123] on div at bounding box center [624, 250] width 799 height 426
click at [25, 59] on div at bounding box center [18, 56] width 27 height 27
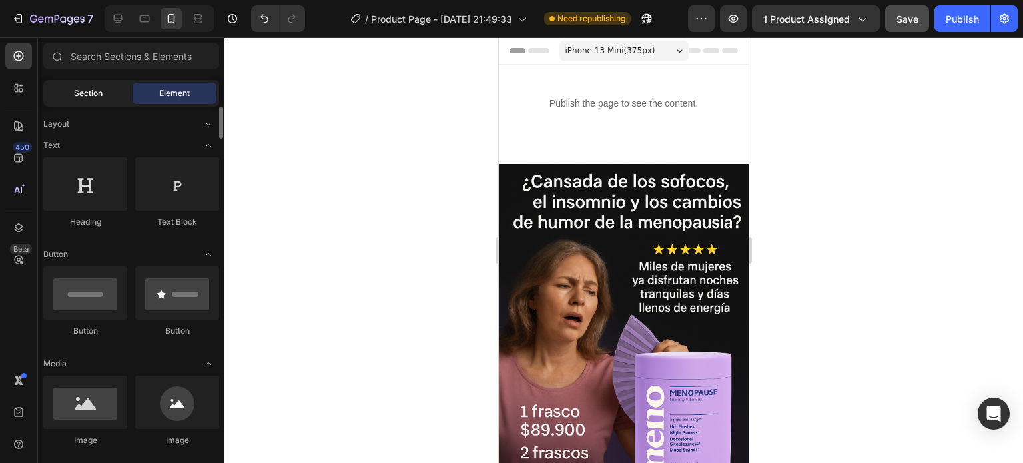
click at [81, 103] on div "Section" at bounding box center [88, 93] width 84 height 21
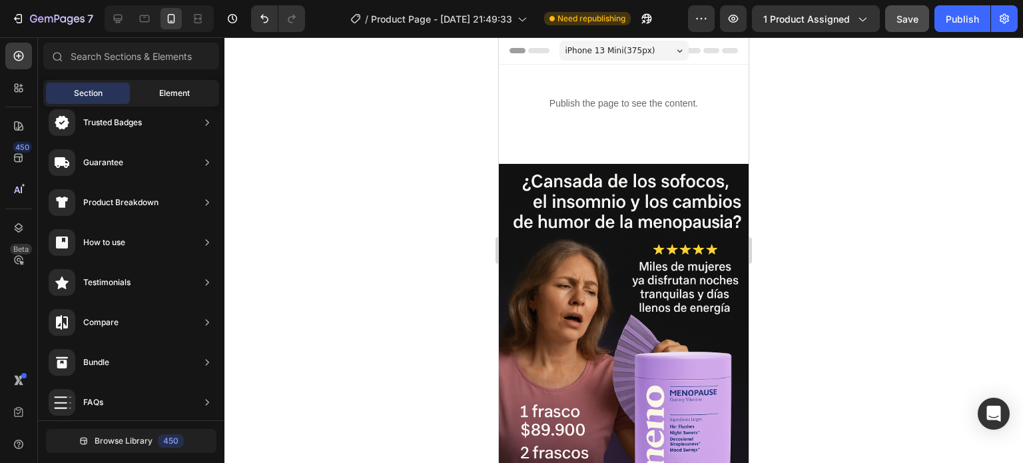
click at [163, 89] on span "Element" at bounding box center [174, 93] width 31 height 12
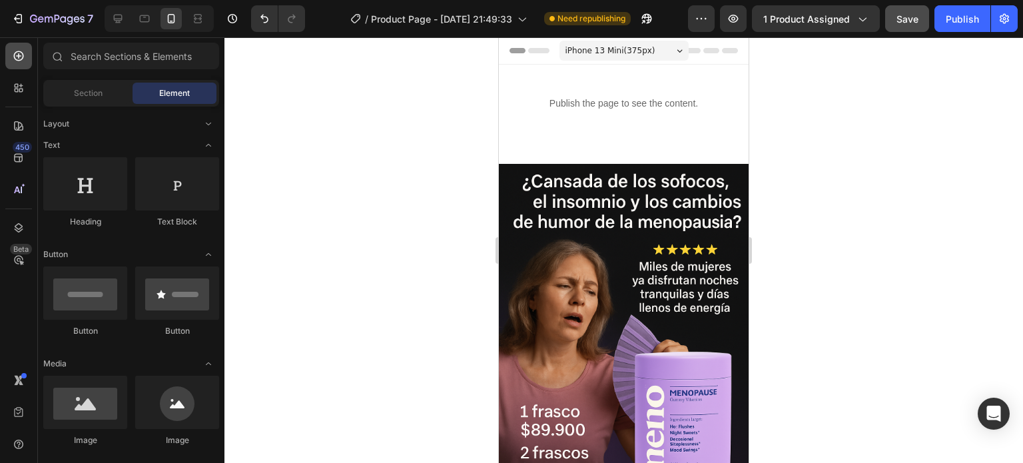
click at [23, 50] on icon at bounding box center [18, 55] width 13 height 13
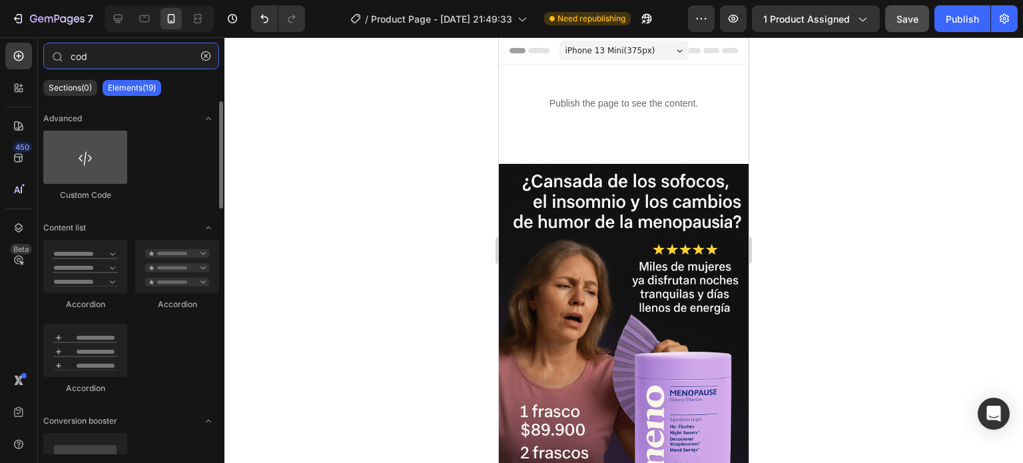
type input "cod"
click at [109, 165] on div at bounding box center [85, 157] width 84 height 53
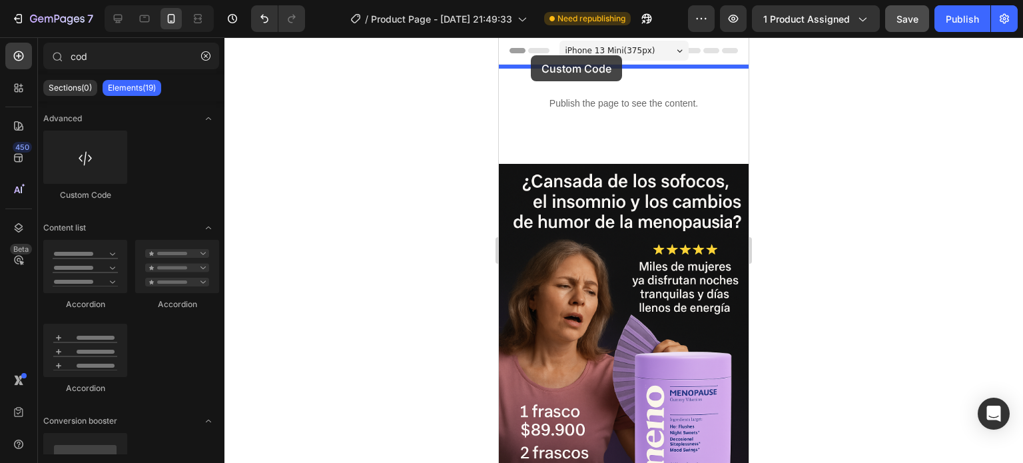
drag, startPoint x: 604, startPoint y: 199, endPoint x: 531, endPoint y: 55, distance: 161.5
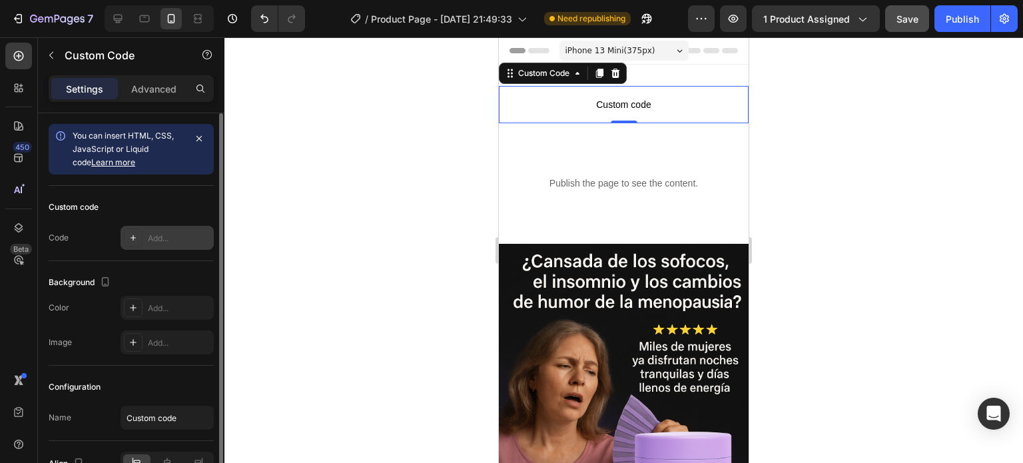
click at [140, 235] on div at bounding box center [133, 238] width 19 height 19
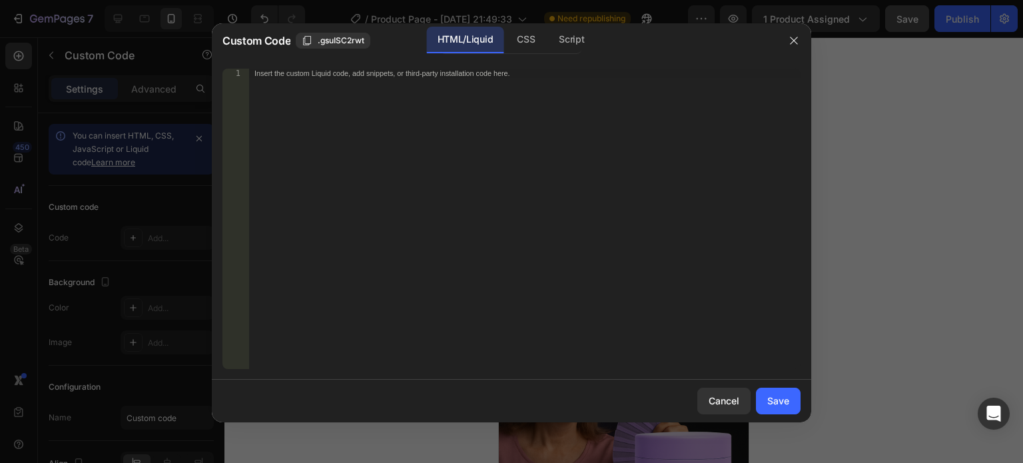
click at [313, 71] on div "Insert the custom Liquid code, add snippets, or third-party installation code h…" at bounding box center [498, 73] width 486 height 9
paste textarea "setInterval(actualizarContador, 2000); actualizarContador(); </script>"
type textarea "setInterval(actualizarContador, 2000); actualizarContador(); </script>"
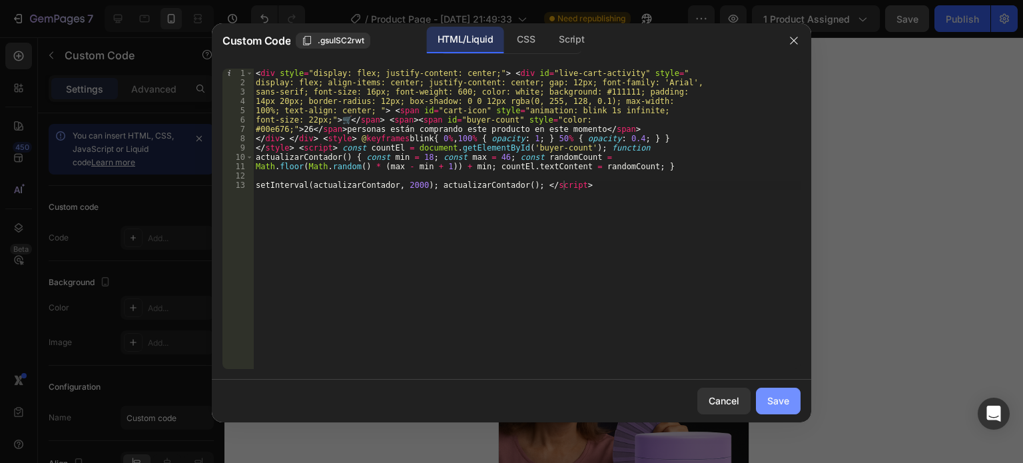
click at [778, 408] on button "Save" at bounding box center [778, 401] width 45 height 27
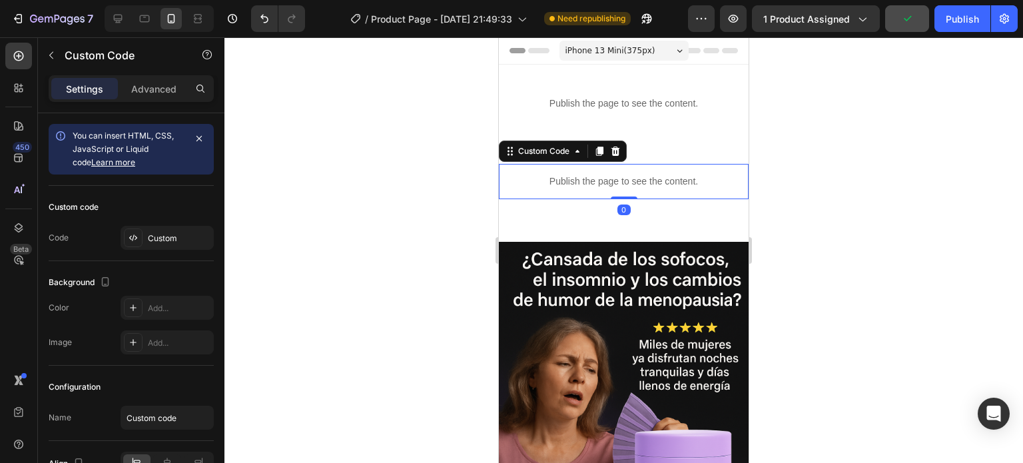
click at [612, 171] on div "Publish the page to see the content." at bounding box center [624, 181] width 250 height 35
click at [597, 155] on icon at bounding box center [599, 151] width 7 height 9
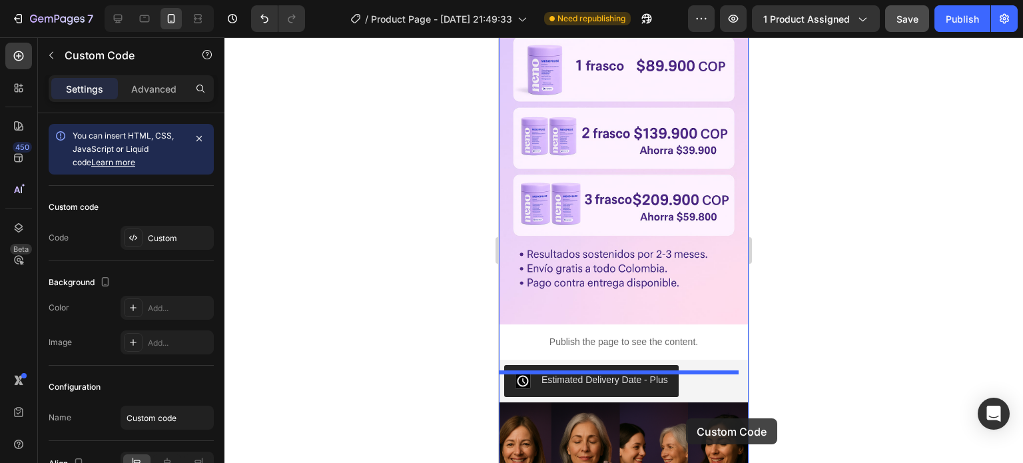
scroll to position [704, 0]
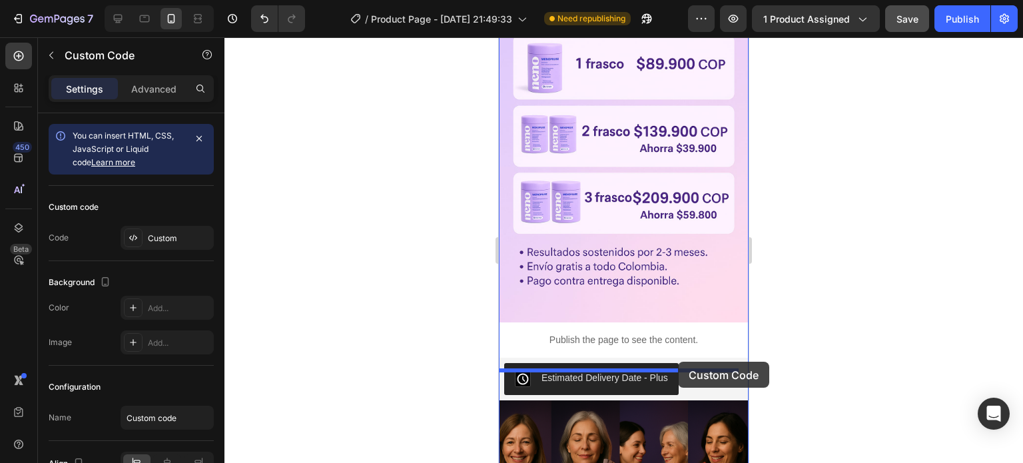
drag, startPoint x: 701, startPoint y: 210, endPoint x: 678, endPoint y: 362, distance: 153.6
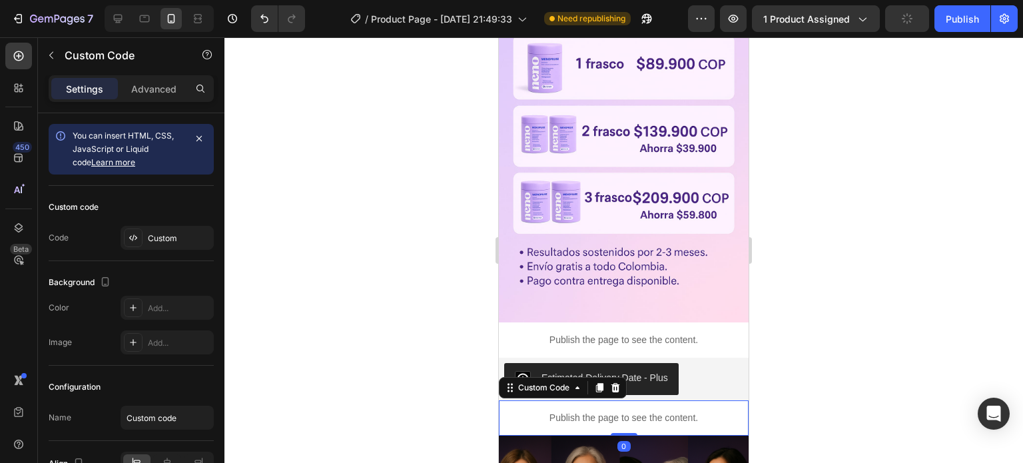
click at [666, 400] on div "Publish the page to see the content." at bounding box center [624, 417] width 250 height 35
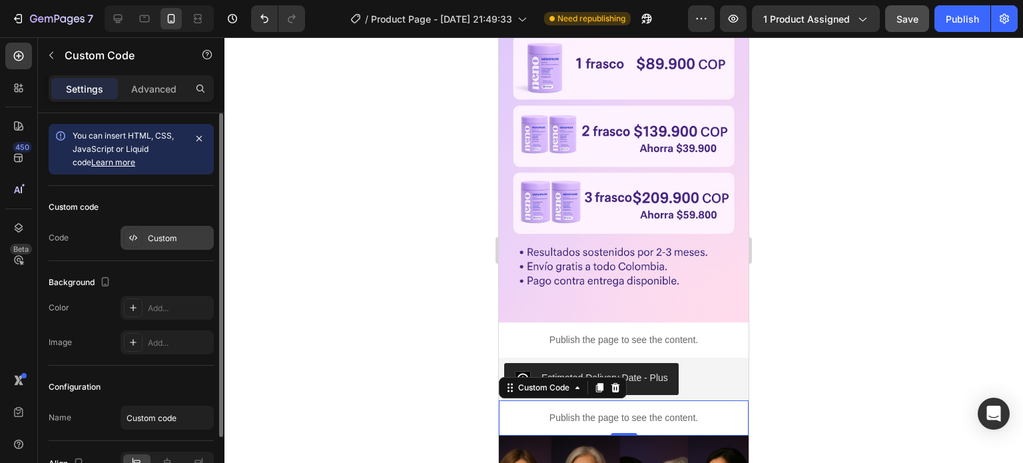
click at [143, 234] on div "Custom" at bounding box center [167, 238] width 93 height 24
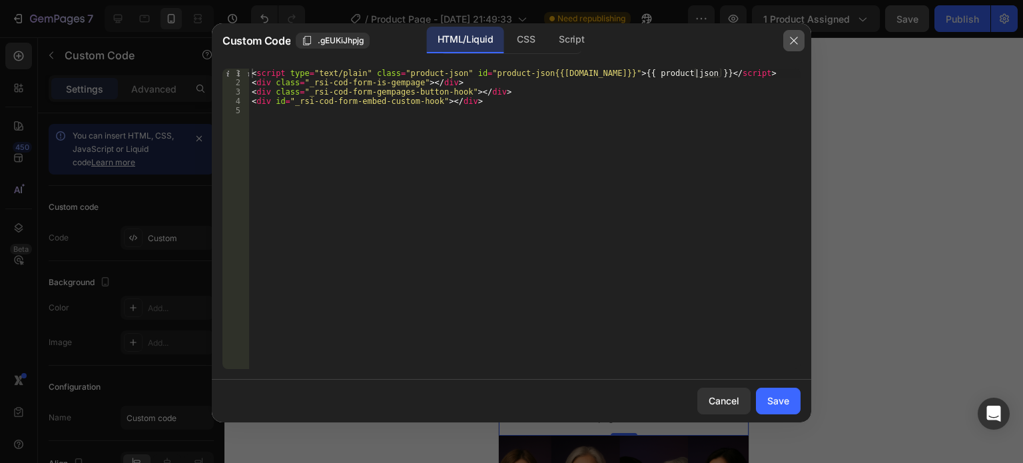
click at [796, 37] on icon "button" at bounding box center [794, 40] width 11 height 11
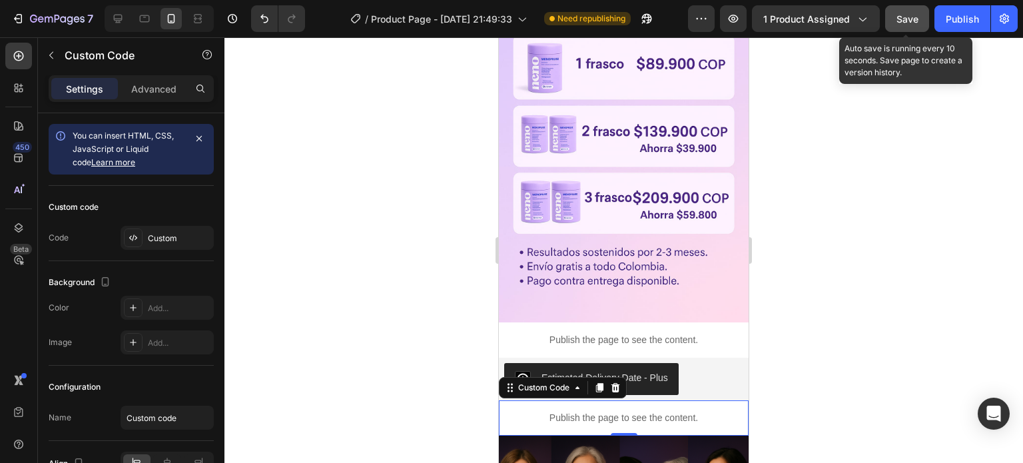
click at [910, 23] on span "Save" at bounding box center [908, 18] width 22 height 11
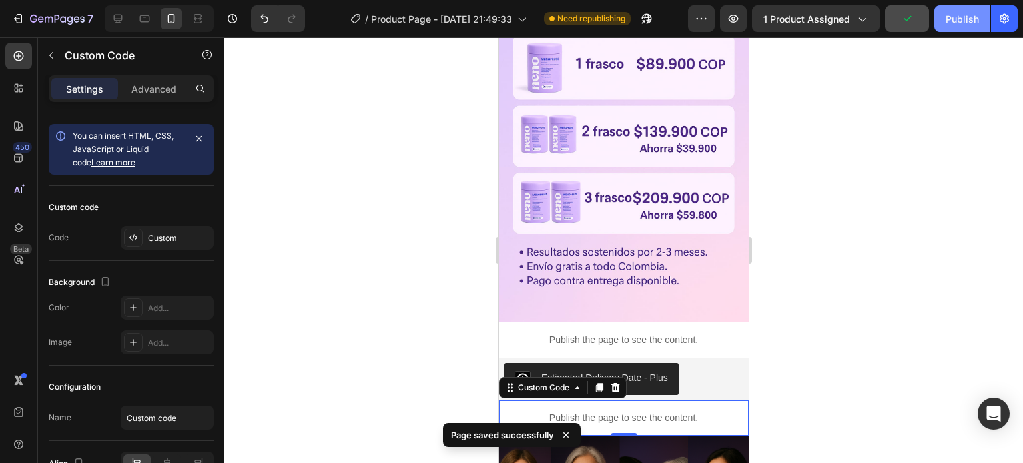
click at [960, 19] on div "Publish" at bounding box center [962, 19] width 33 height 14
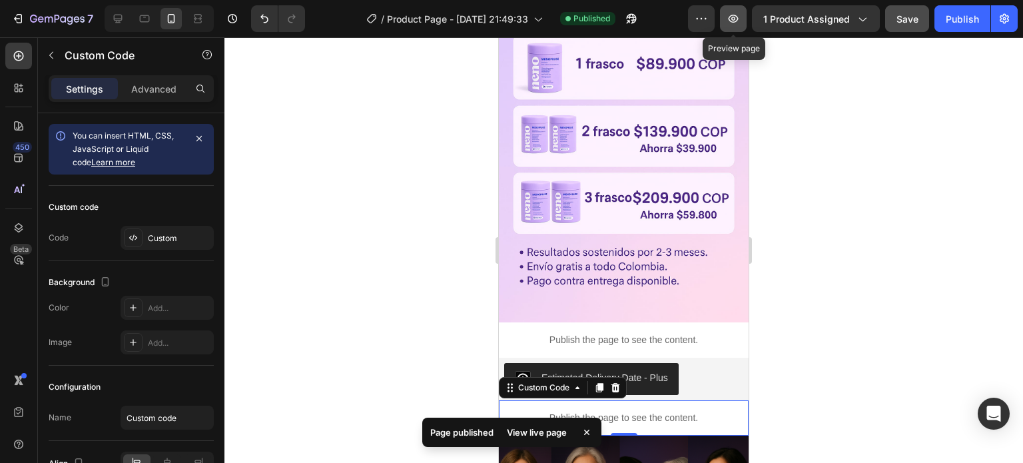
click at [738, 11] on button "button" at bounding box center [733, 18] width 27 height 27
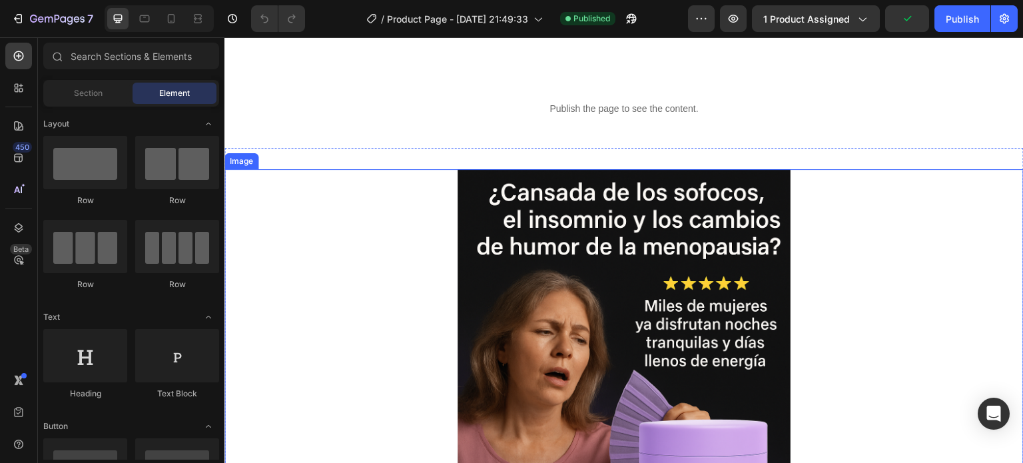
scroll to position [400, 0]
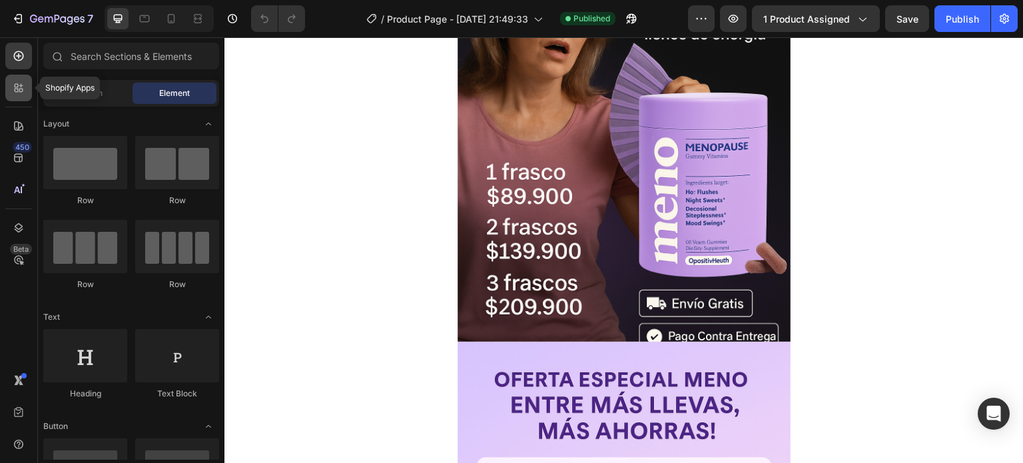
click at [29, 87] on div at bounding box center [18, 88] width 27 height 27
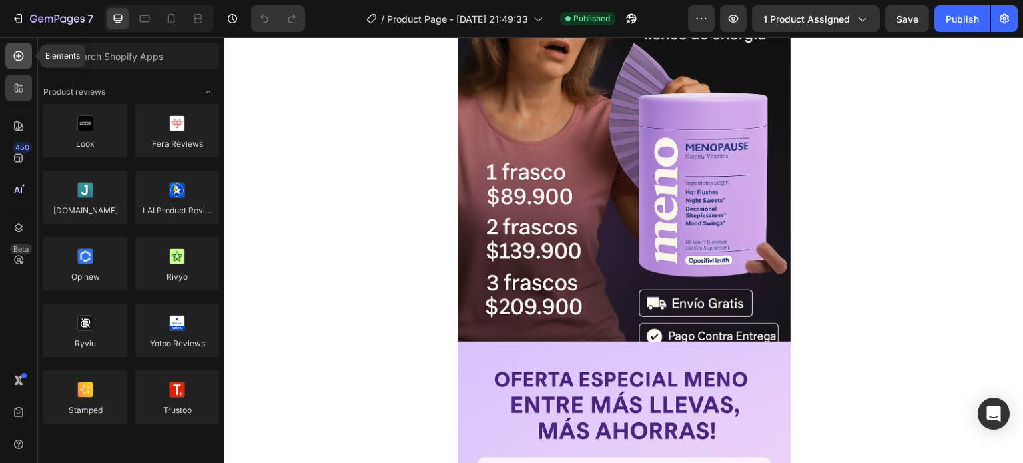
click at [23, 55] on icon at bounding box center [19, 56] width 10 height 10
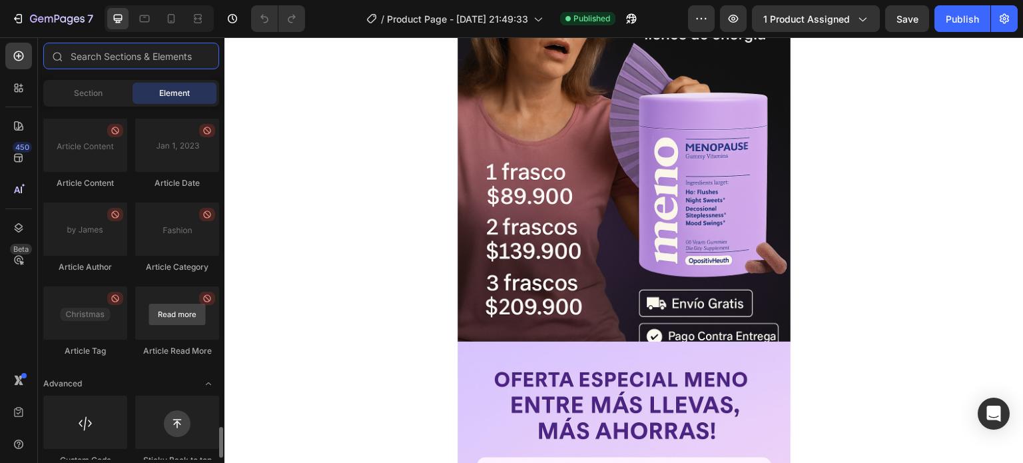
scroll to position [3683, 0]
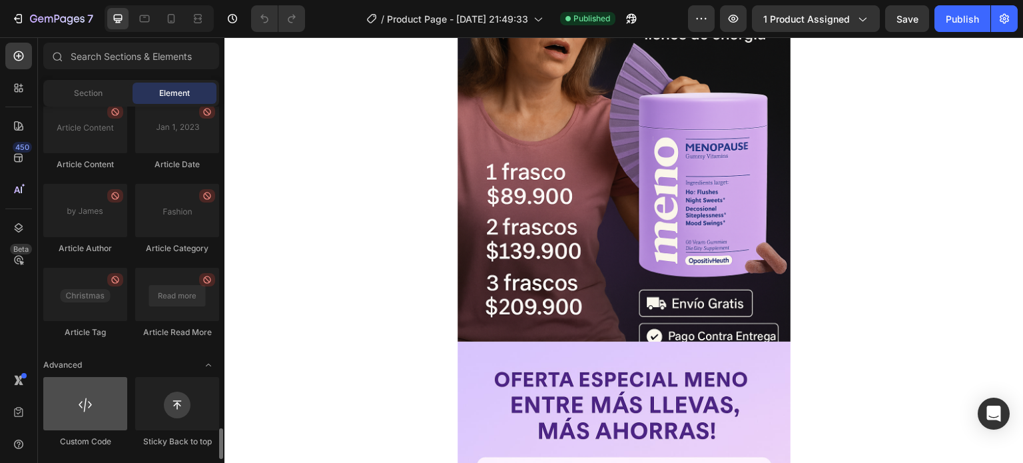
click at [111, 415] on div at bounding box center [85, 403] width 84 height 53
click at [113, 415] on div at bounding box center [85, 403] width 84 height 53
click at [113, 417] on div at bounding box center [85, 403] width 84 height 53
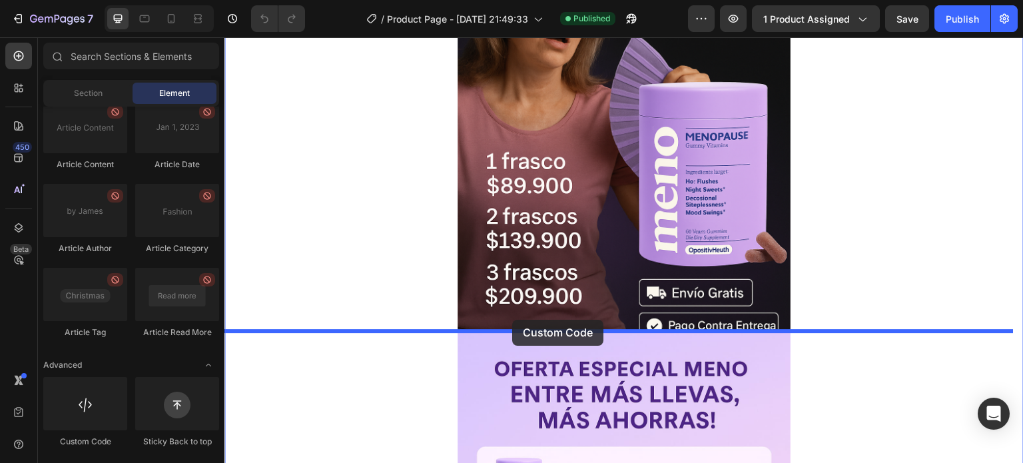
drag, startPoint x: 337, startPoint y: 454, endPoint x: 512, endPoint y: 320, distance: 221.0
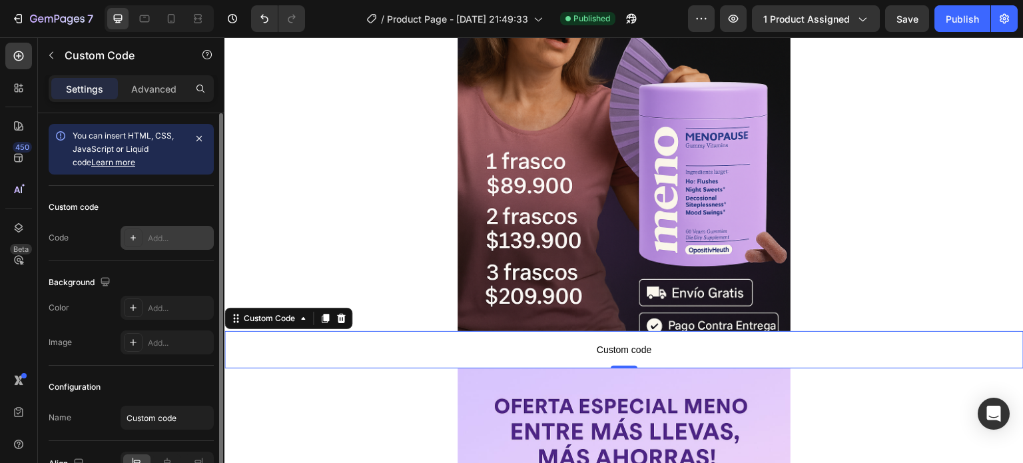
click at [128, 233] on icon at bounding box center [133, 238] width 11 height 11
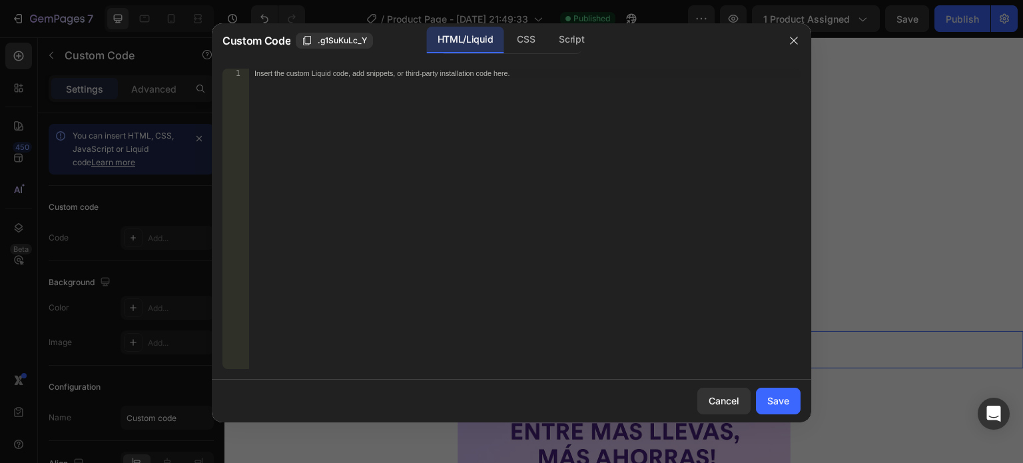
click at [323, 101] on div "Insert the custom Liquid code, add snippets, or third-party installation code h…" at bounding box center [525, 228] width 552 height 319
click at [354, 109] on div "Insert the custom Liquid code, add snippets, or third-party installation code h…" at bounding box center [525, 228] width 552 height 319
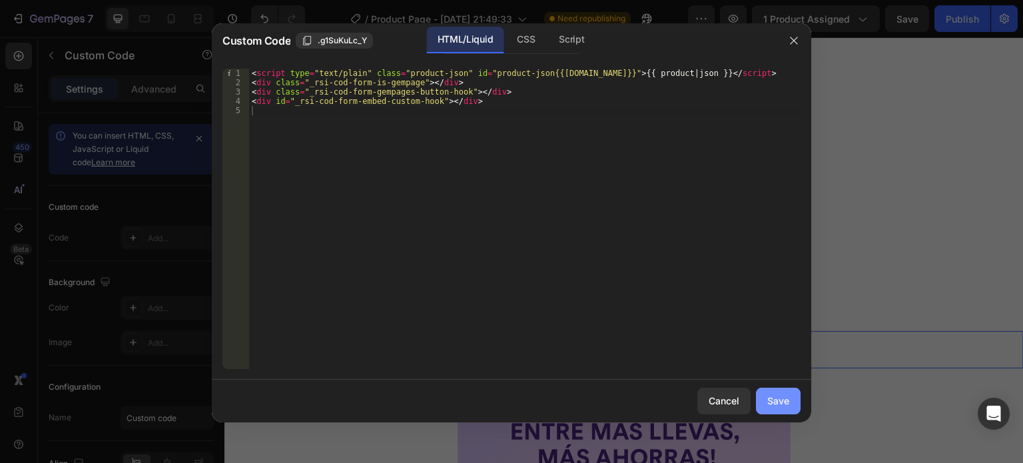
click at [779, 392] on button "Save" at bounding box center [778, 401] width 45 height 27
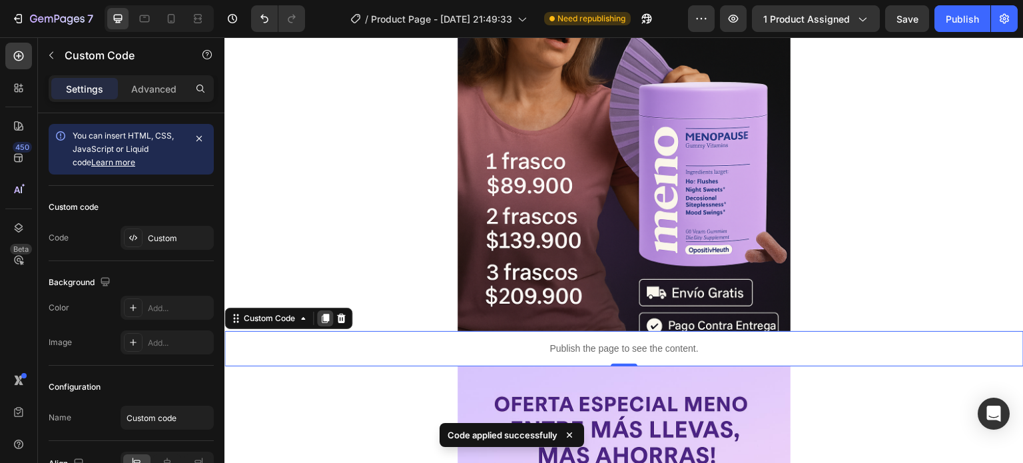
click at [329, 318] on icon at bounding box center [325, 318] width 7 height 9
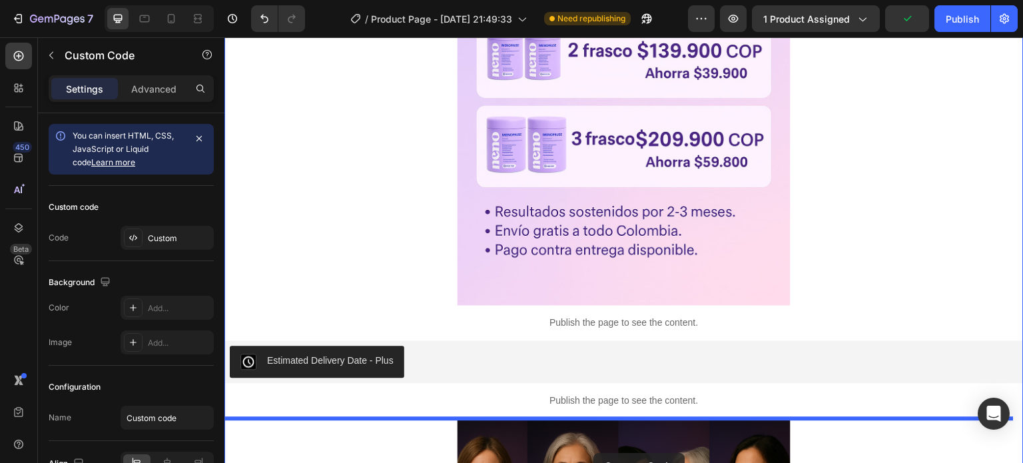
scroll to position [1011, 0]
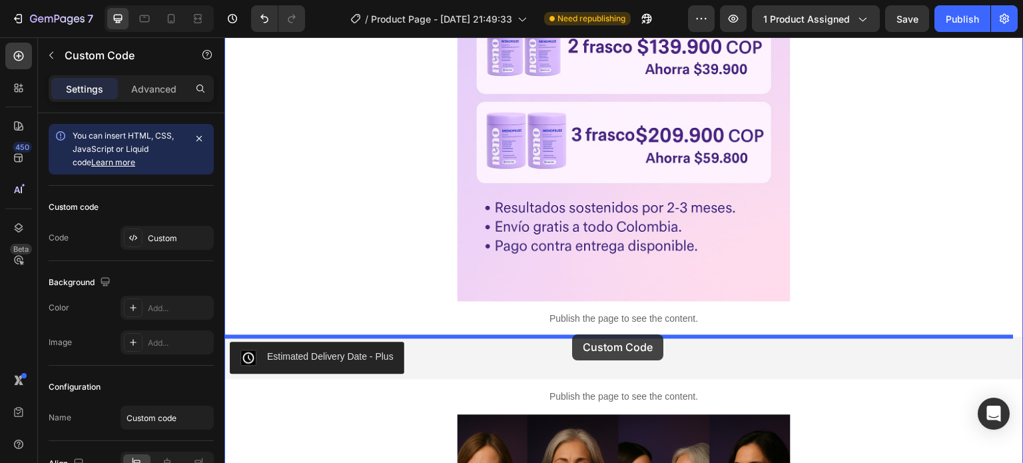
drag, startPoint x: 539, startPoint y: 345, endPoint x: 572, endPoint y: 334, distance: 35.0
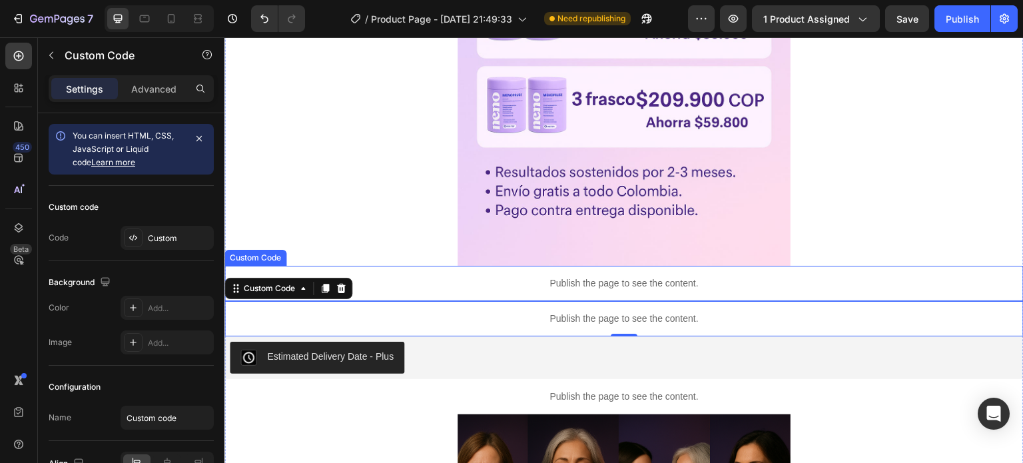
scroll to position [976, 0]
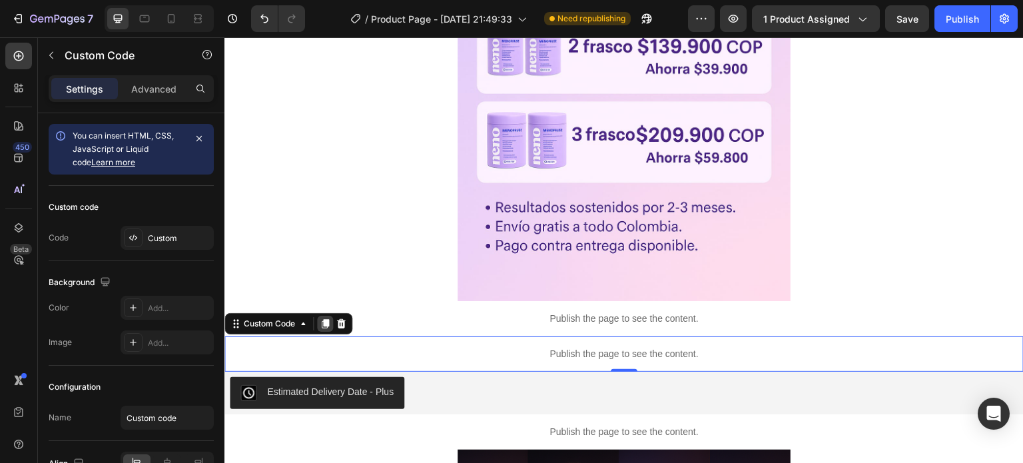
click at [321, 321] on icon at bounding box center [325, 324] width 11 height 11
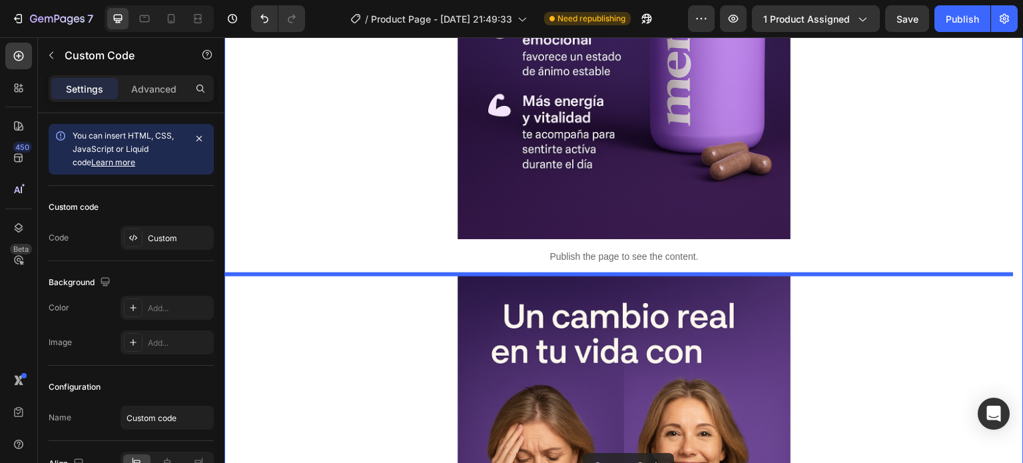
scroll to position [2505, 0]
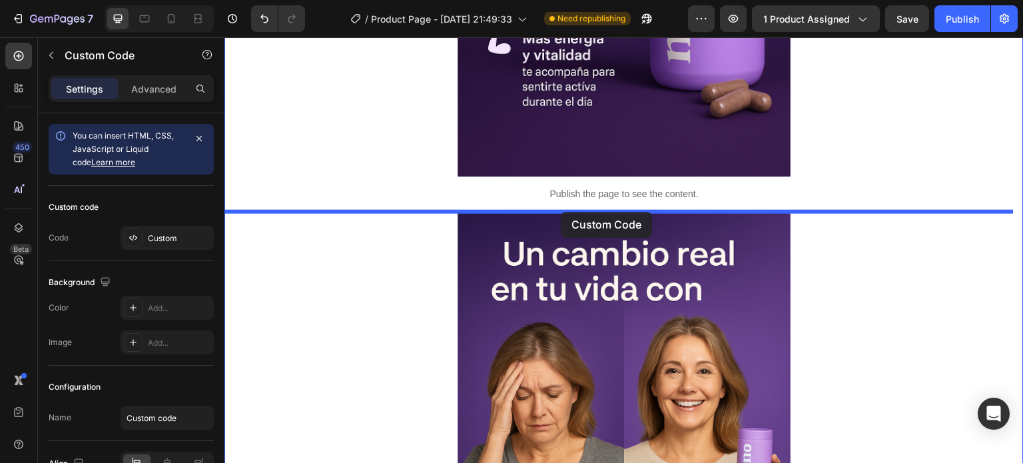
drag, startPoint x: 567, startPoint y: 389, endPoint x: 561, endPoint y: 212, distance: 177.3
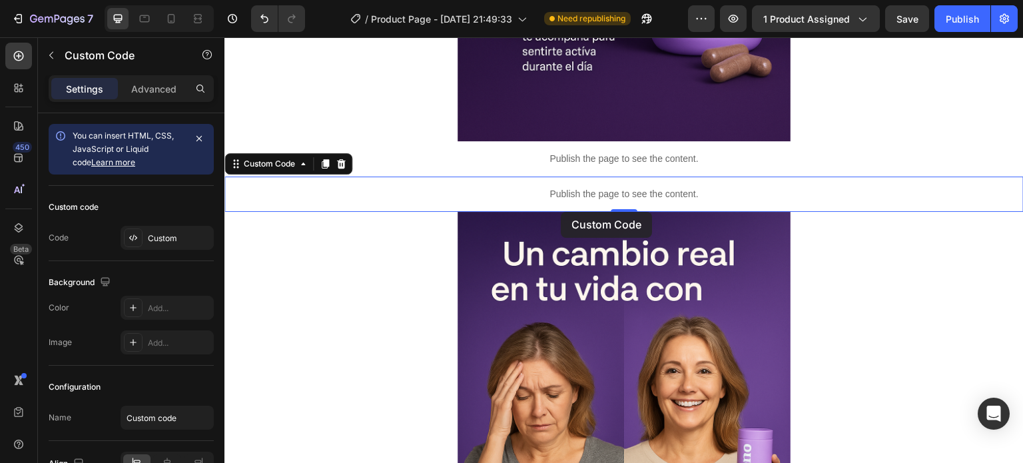
scroll to position [2470, 0]
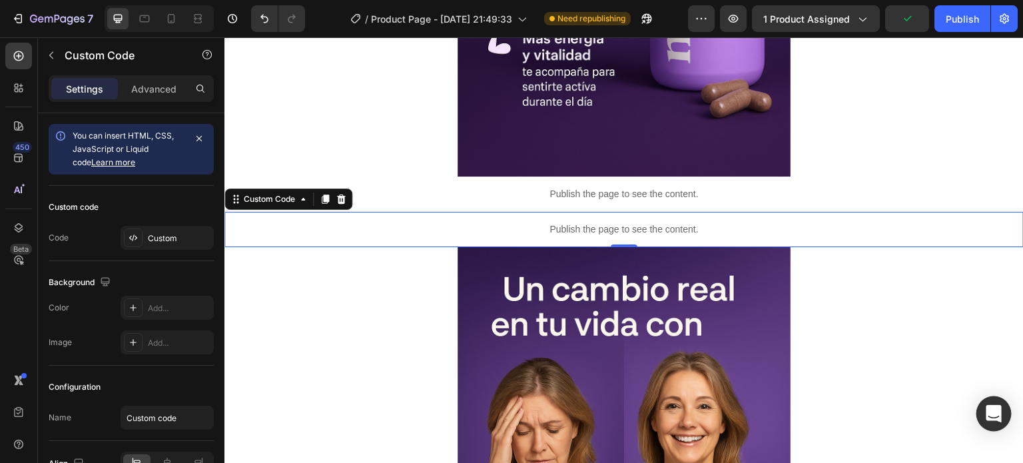
click at [989, 412] on icon "Open Intercom Messenger" at bounding box center [993, 413] width 15 height 17
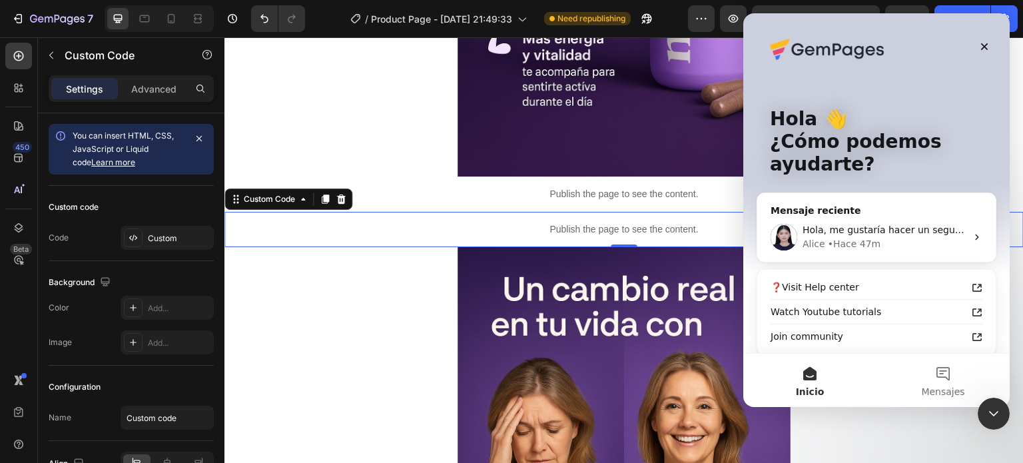
scroll to position [0, 0]
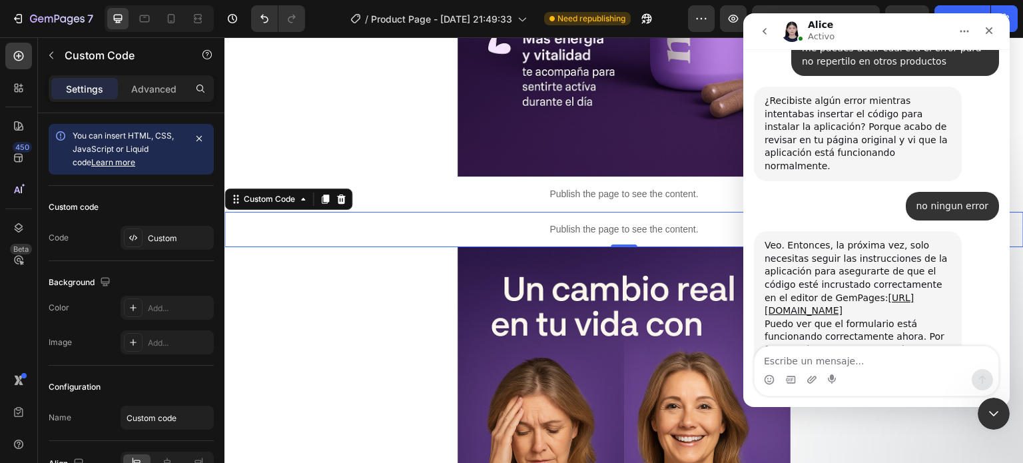
scroll to position [2206, 0]
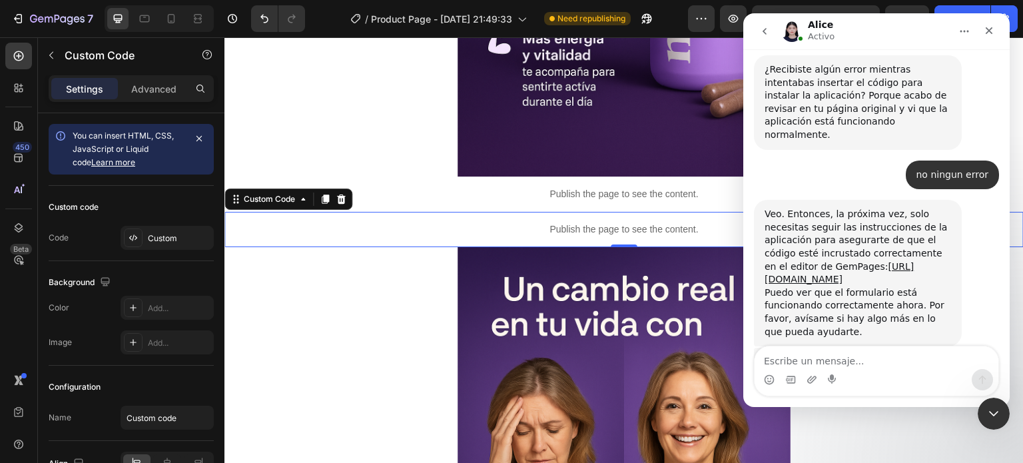
click at [890, 361] on textarea "Escribe un mensaje..." at bounding box center [877, 357] width 244 height 23
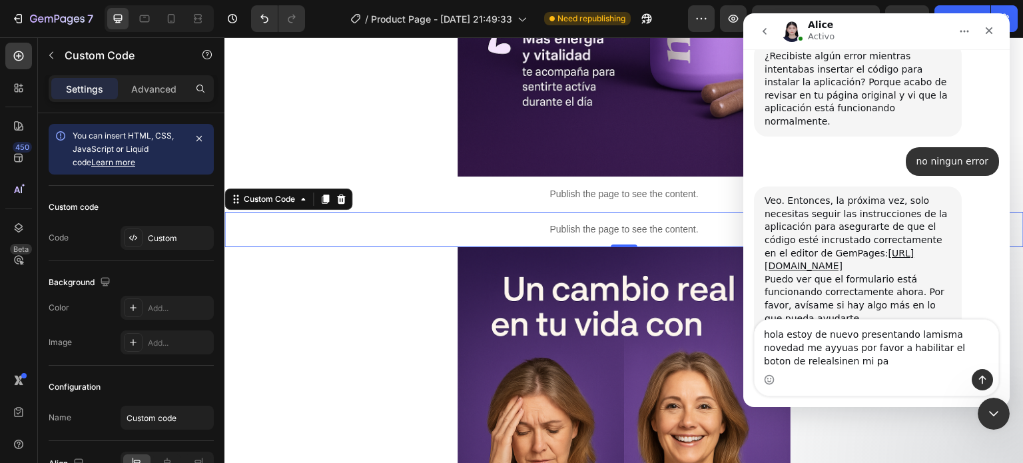
scroll to position [2232, 0]
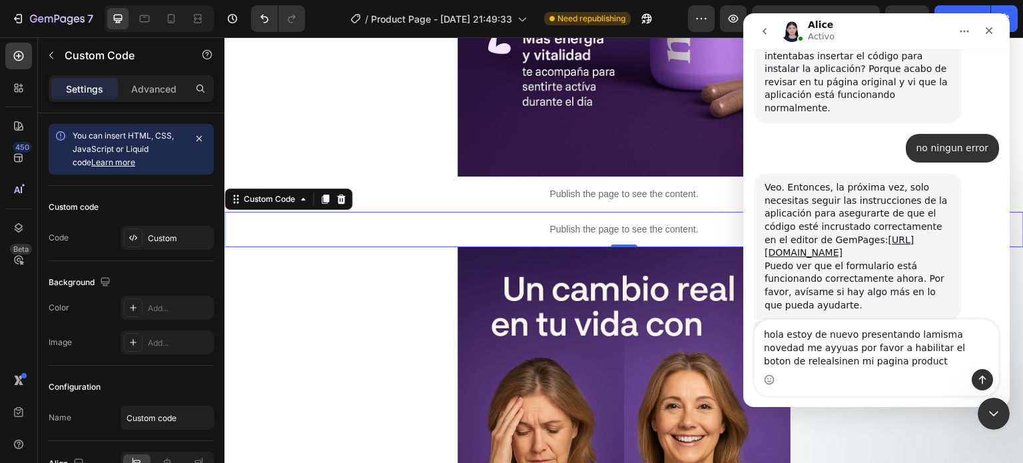
type textarea "hola estoy de nuevo presentando lamisma novedad me ayyuas por favor a habilitar…"
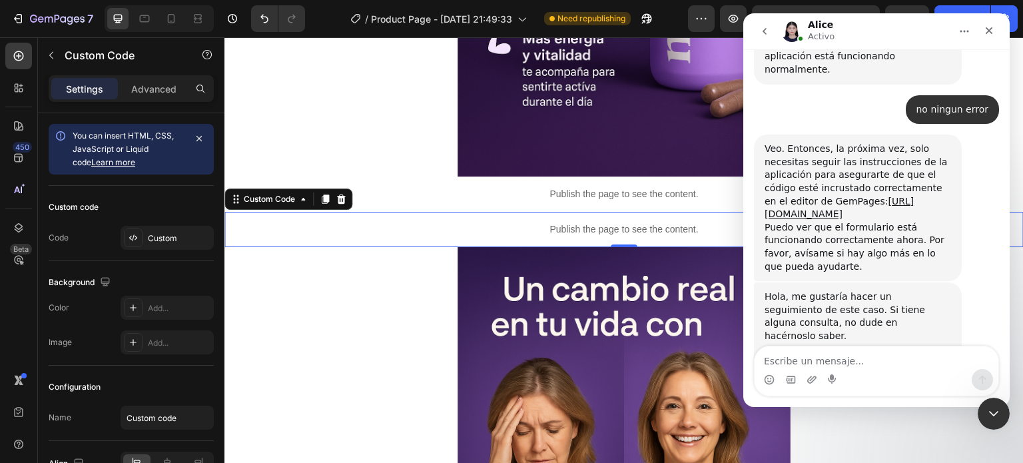
scroll to position [2271, 0]
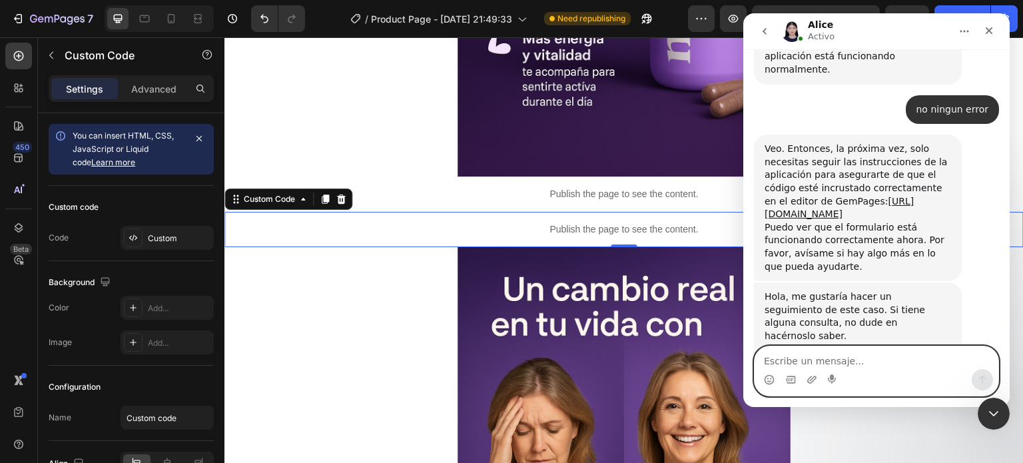
click at [861, 366] on textarea "Escribe un mensaje..." at bounding box center [877, 357] width 244 height 23
paste textarea "[URL][DOMAIN_NAME]"
type textarea "[URL][DOMAIN_NAME]"
click at [983, 382] on icon "Enviar un mensaje…" at bounding box center [983, 380] width 7 height 9
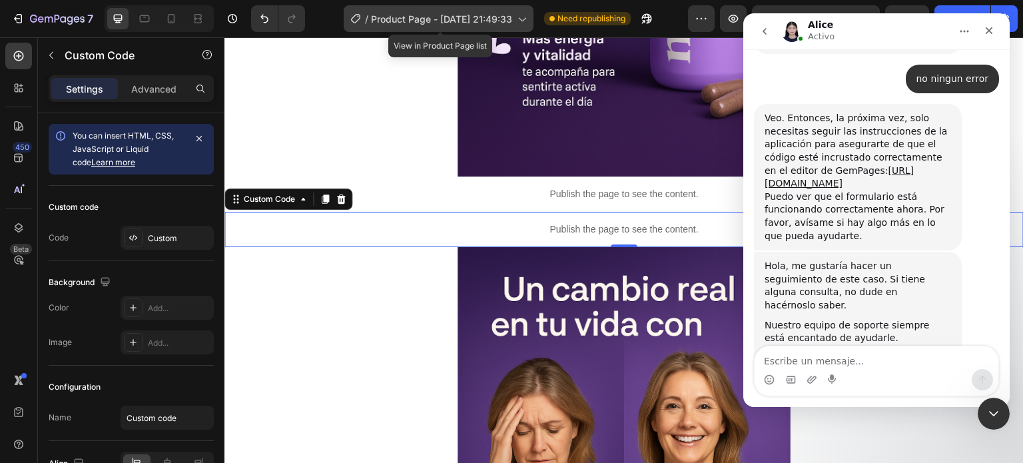
click at [504, 23] on span "Product Page - [DATE] 21:49:33" at bounding box center [441, 19] width 141 height 14
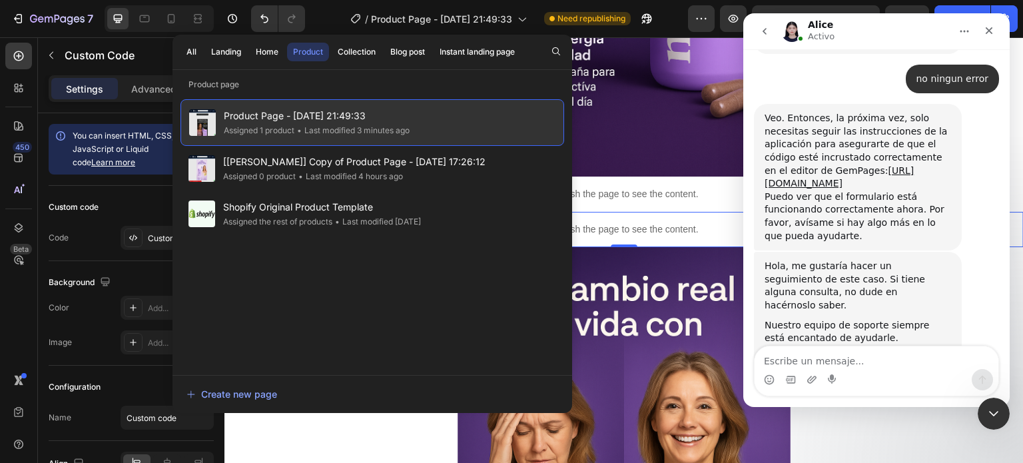
click at [424, 117] on div "Product Page - [DATE] 21:49:33 Assigned 1 product • Last modified 3 minutes ago" at bounding box center [373, 122] width 384 height 47
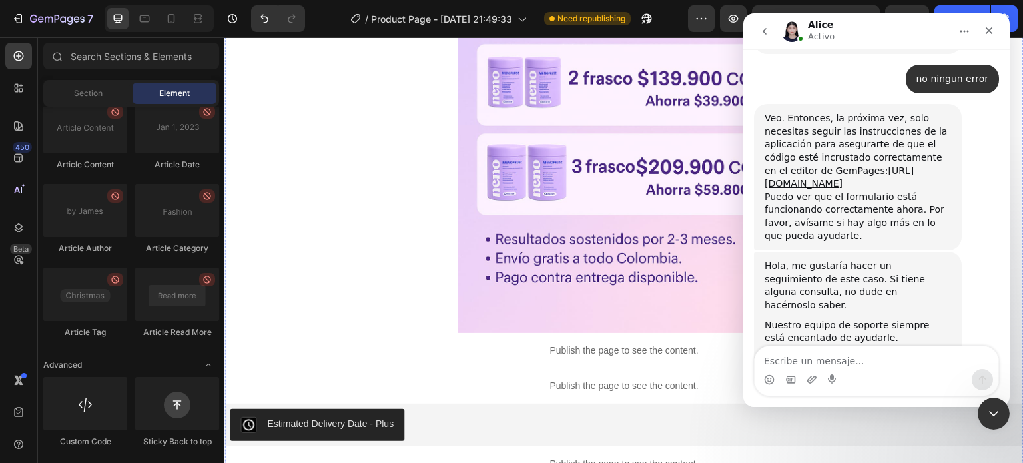
scroll to position [999, 0]
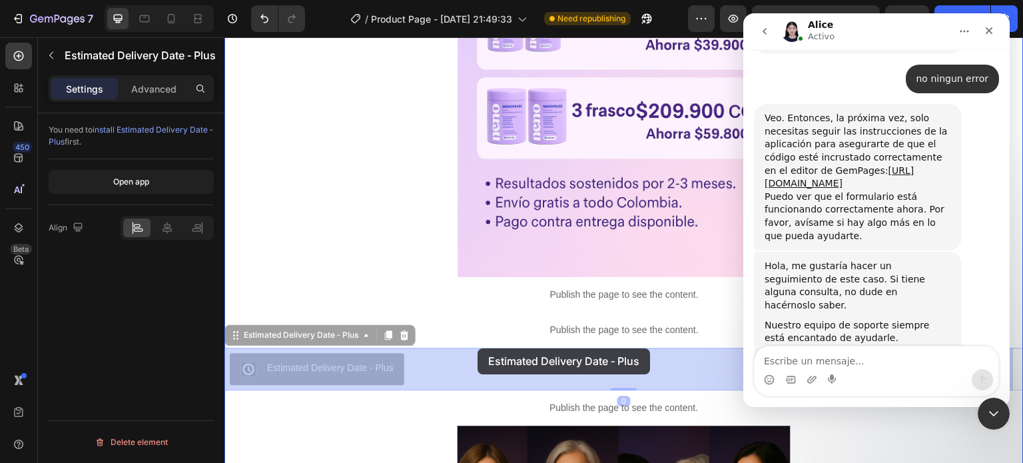
drag, startPoint x: 376, startPoint y: 362, endPoint x: 478, endPoint y: 348, distance: 102.9
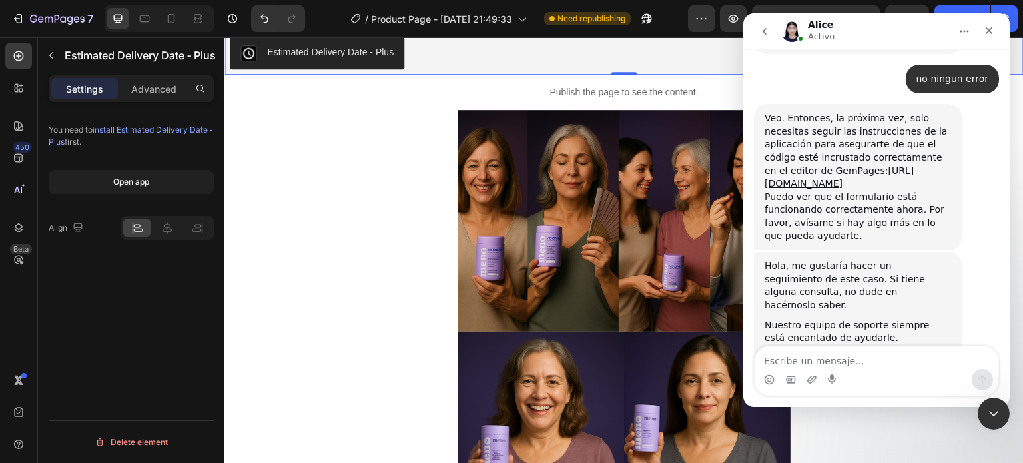
scroll to position [1333, 0]
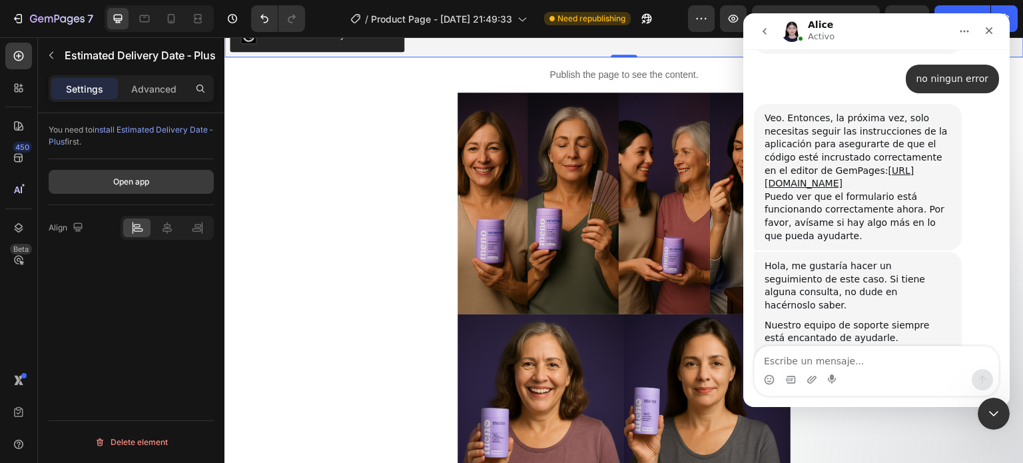
click at [136, 180] on div "Open app" at bounding box center [131, 182] width 36 height 12
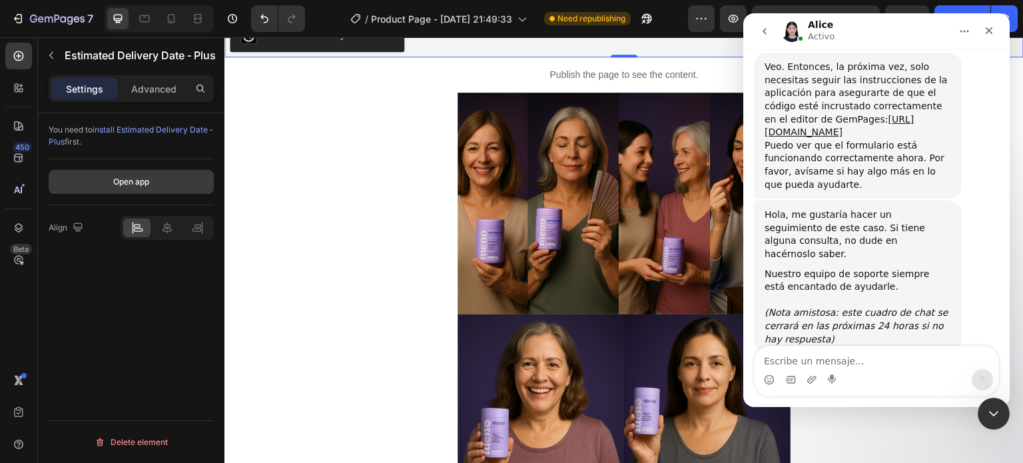
scroll to position [2367, 0]
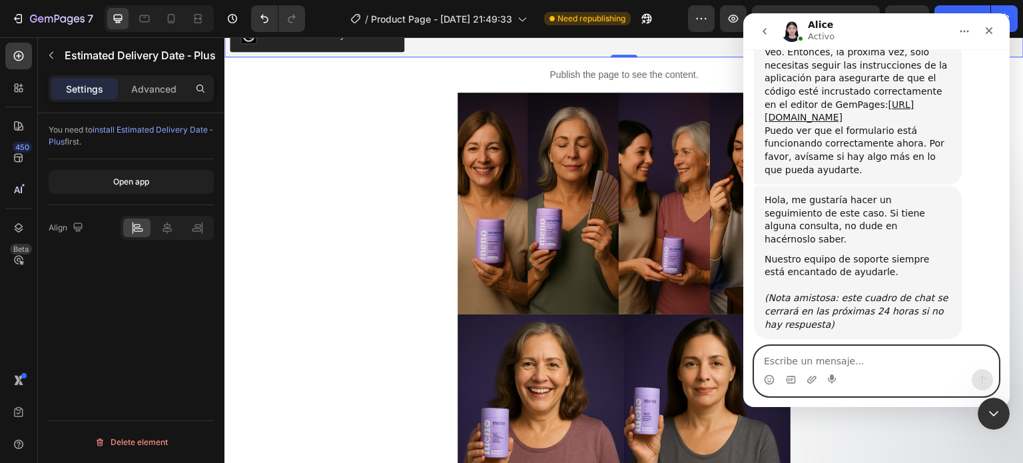
click at [866, 355] on textarea "Escribe un mensaje..." at bounding box center [877, 357] width 244 height 23
type textarea "asi es el formulario aun no aparece"
click at [986, 382] on icon "Enviar un mensaje…" at bounding box center [983, 379] width 11 height 11
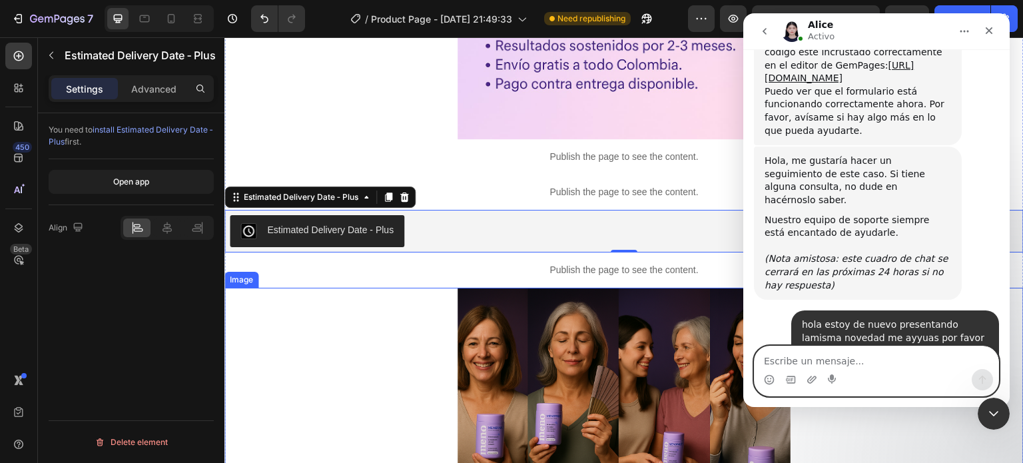
scroll to position [1066, 0]
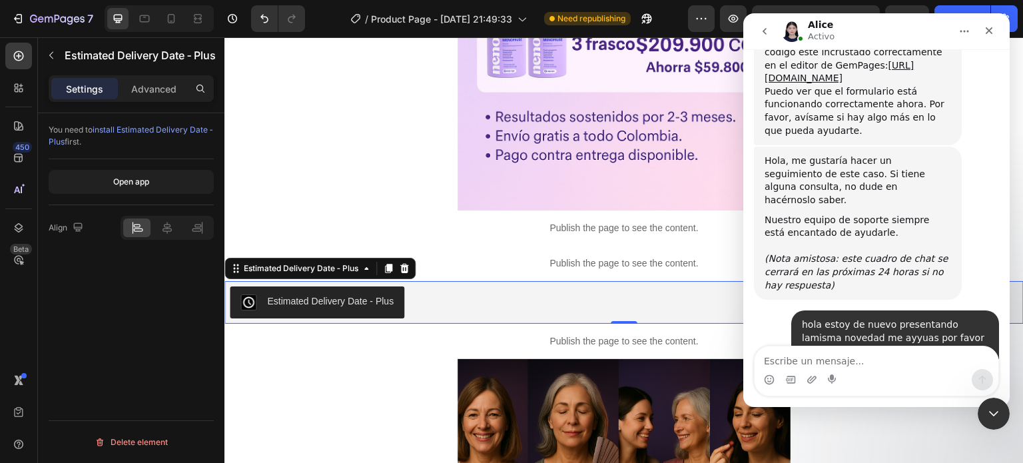
click at [959, 28] on button "Inicio" at bounding box center [964, 31] width 25 height 25
click at [965, 29] on icon "Inicio" at bounding box center [965, 31] width 11 height 11
click at [991, 414] on icon "Cerrar Intercom Messenger" at bounding box center [992, 412] width 16 height 16
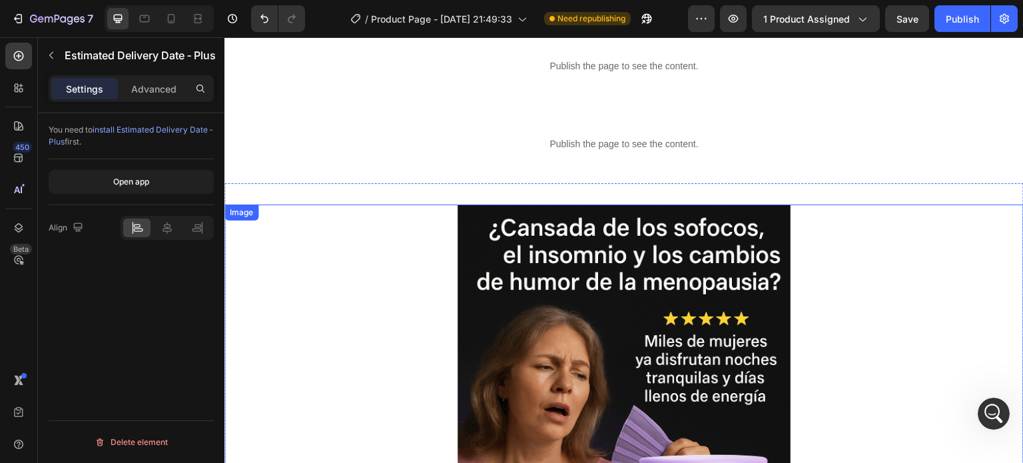
scroll to position [0, 0]
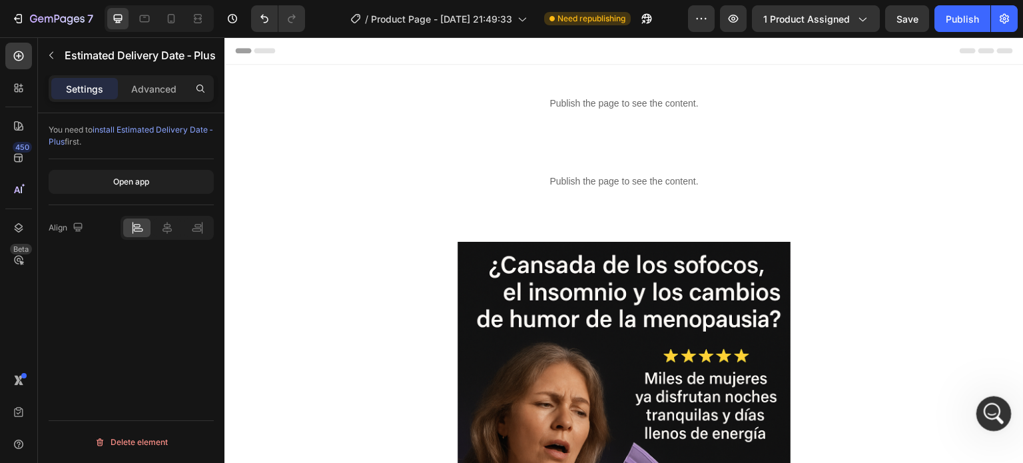
click at [997, 410] on icon "Abrir Intercom Messenger" at bounding box center [992, 412] width 22 height 22
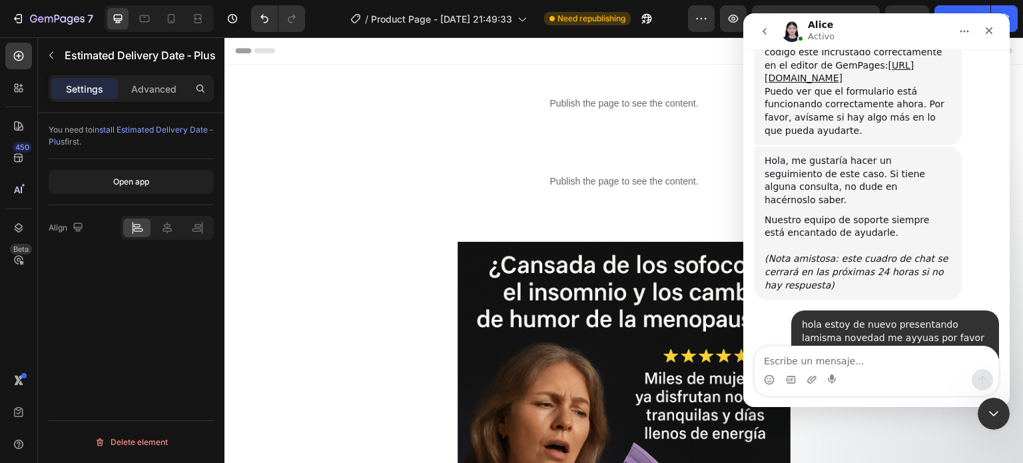
scroll to position [2407, 0]
click at [896, 367] on textarea "Escribe un mensaje..." at bounding box center [877, 357] width 244 height 23
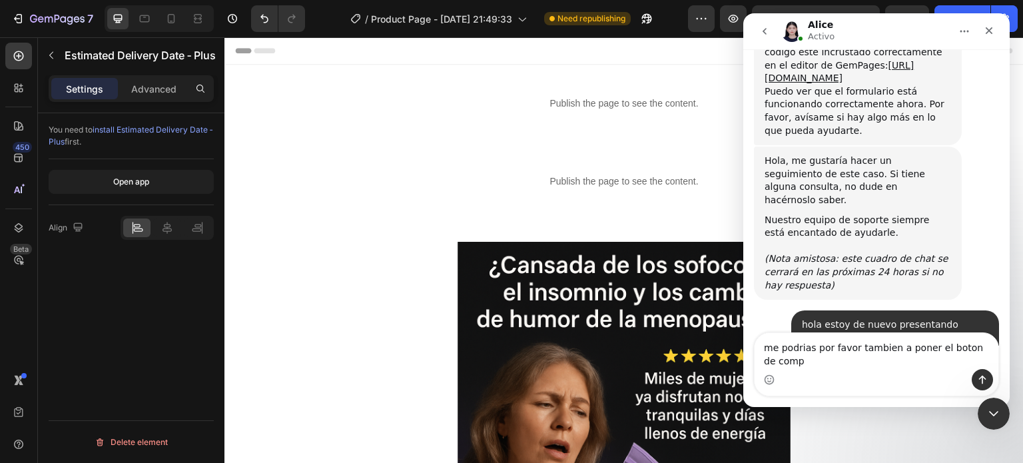
scroll to position [2420, 0]
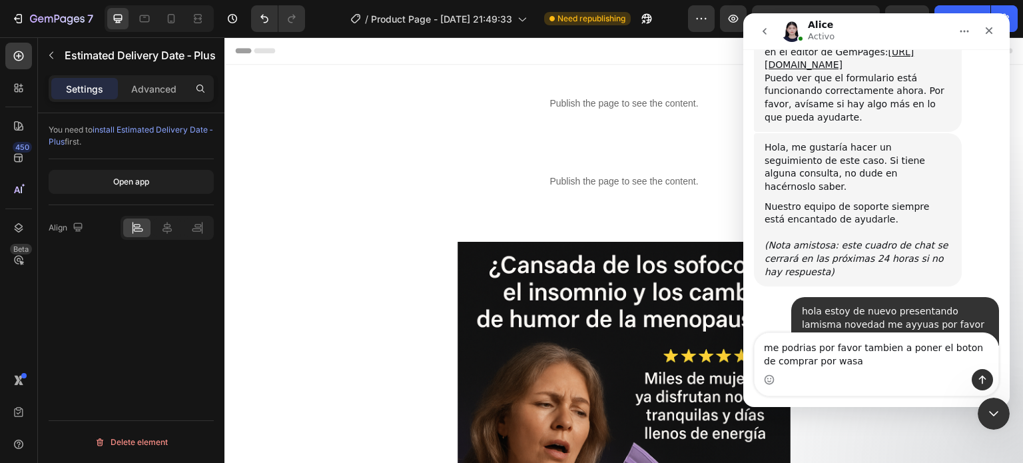
type textarea "me podrias por favor tambien a poner el boton de comprar por wasap"
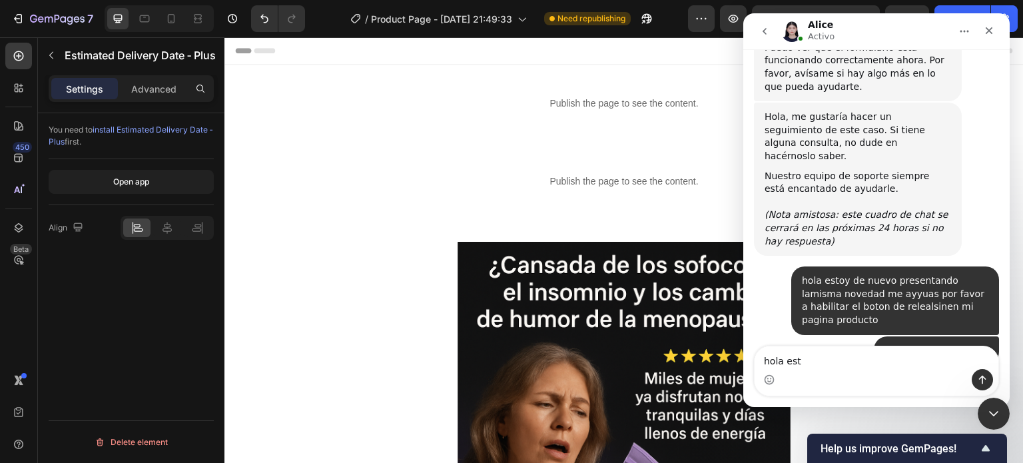
scroll to position [2502, 0]
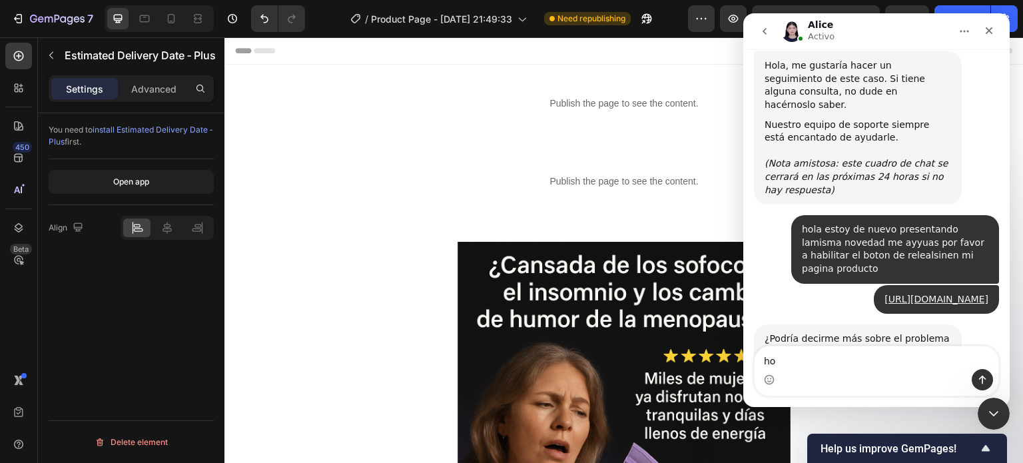
type textarea "h"
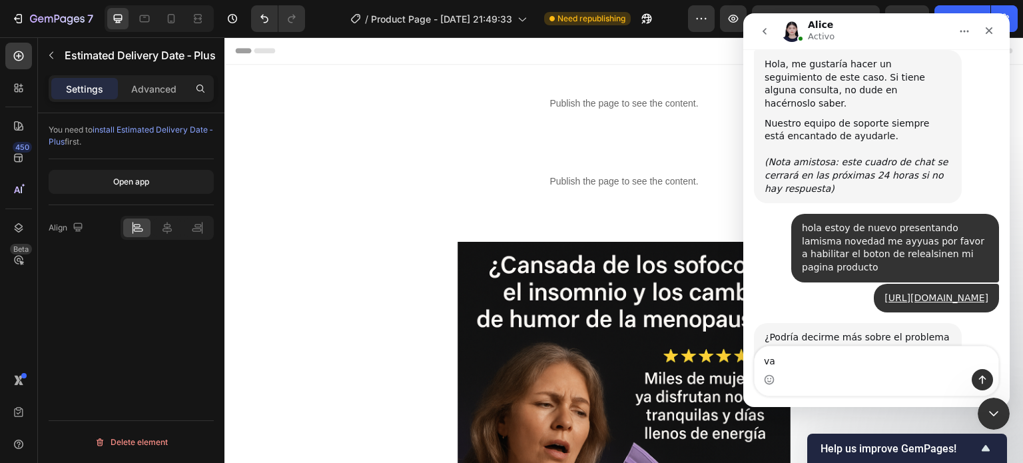
type textarea "v"
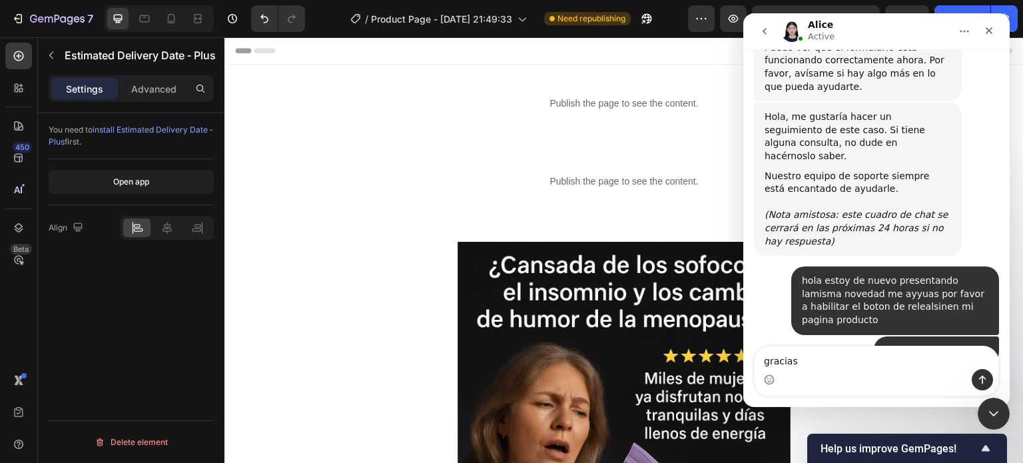
scroll to position [2556, 0]
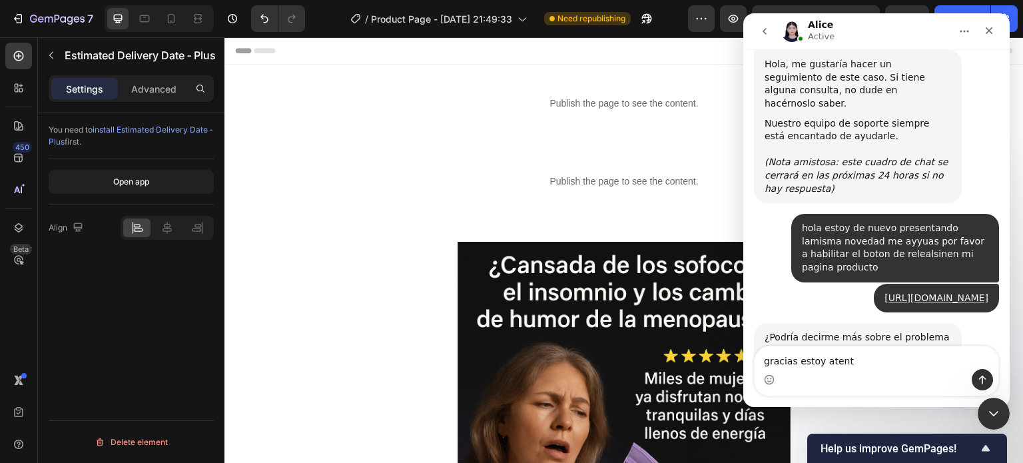
type textarea "gracias estoy atento"
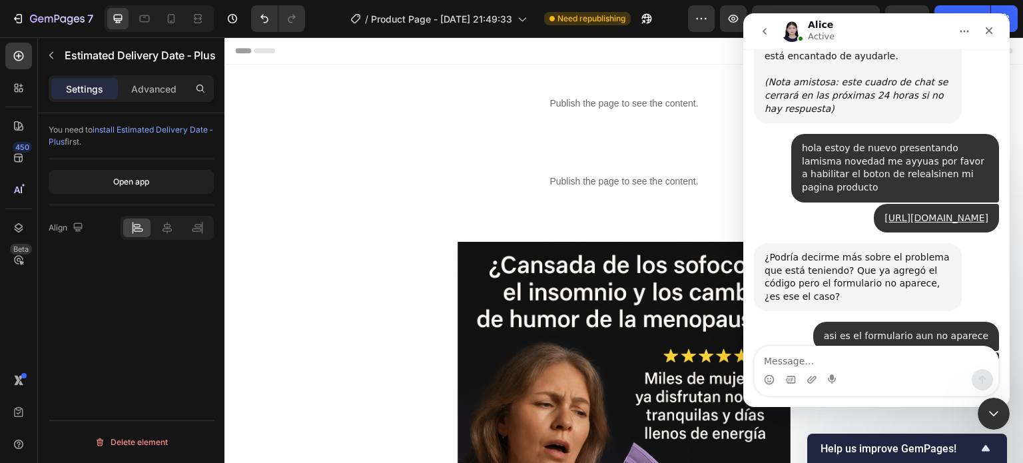
scroll to position [2635, 0]
type textarea "te espero ???"
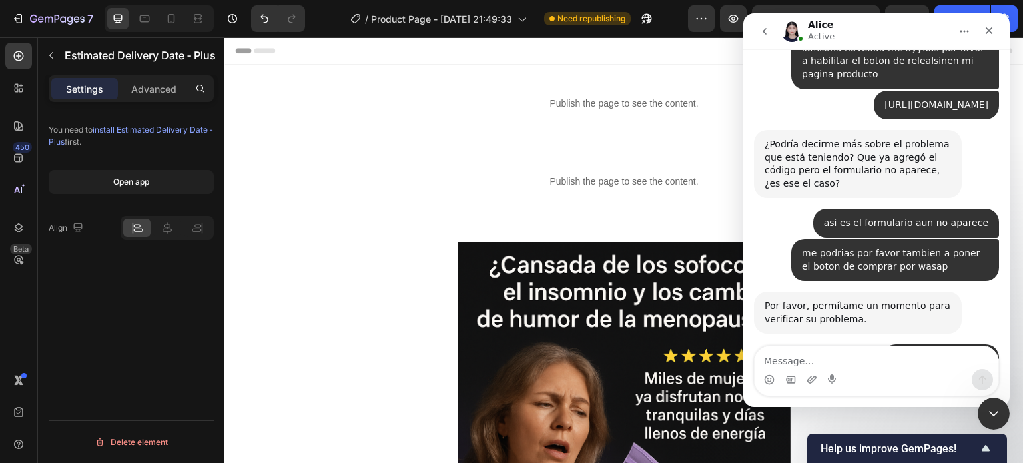
scroll to position [2715, 0]
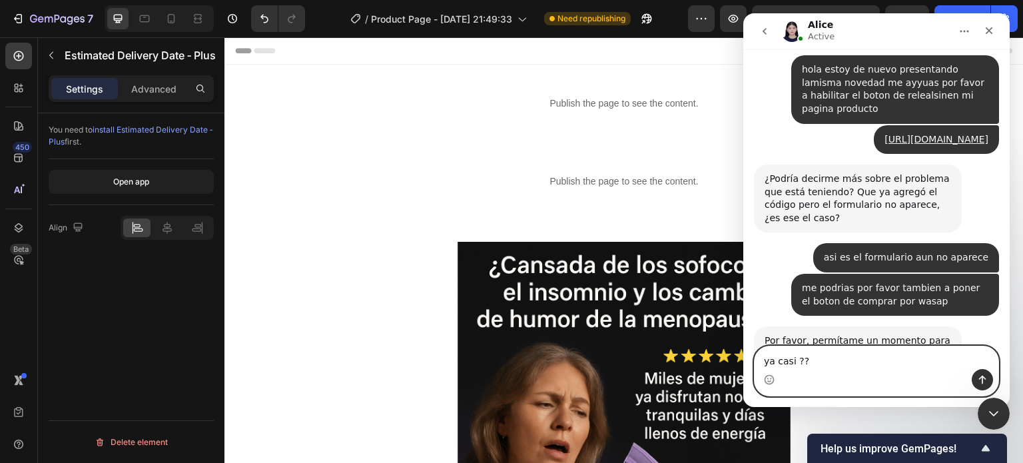
type textarea "ya casi ???"
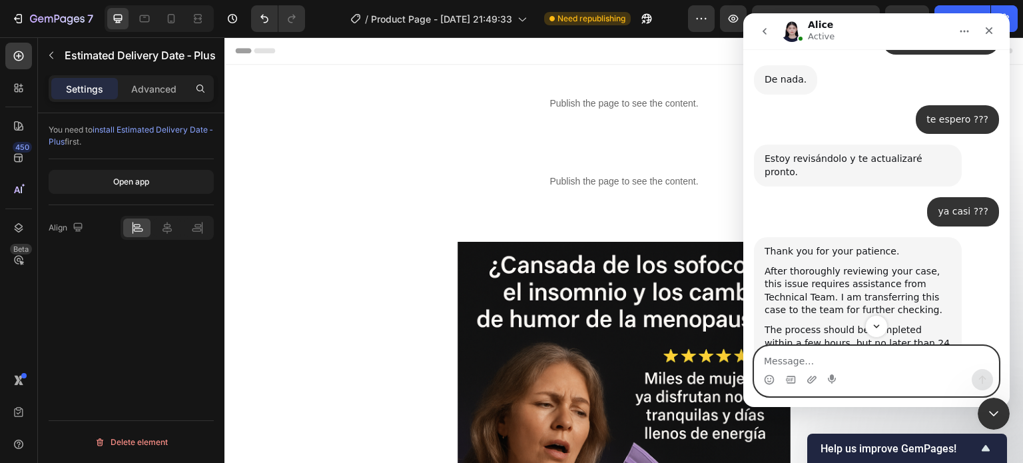
scroll to position [3133, 0]
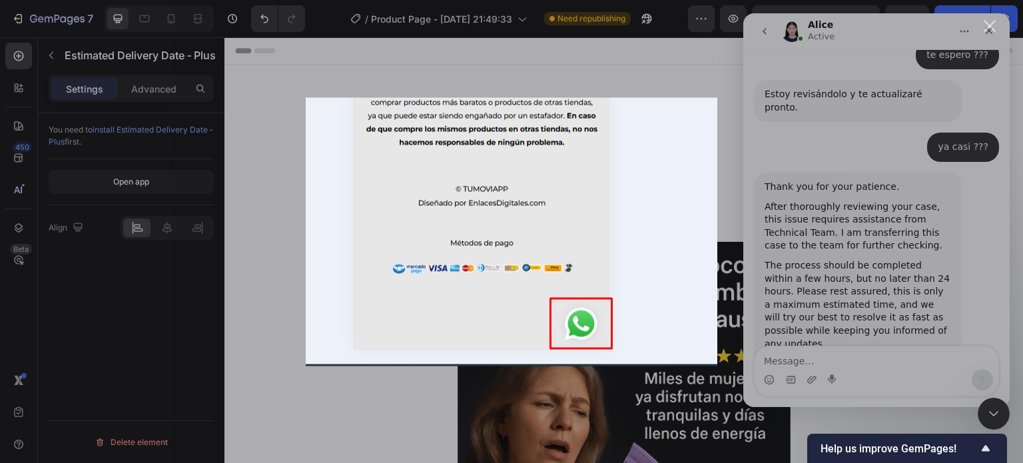
click at [827, 326] on div "Intercom Messenger" at bounding box center [511, 231] width 1023 height 463
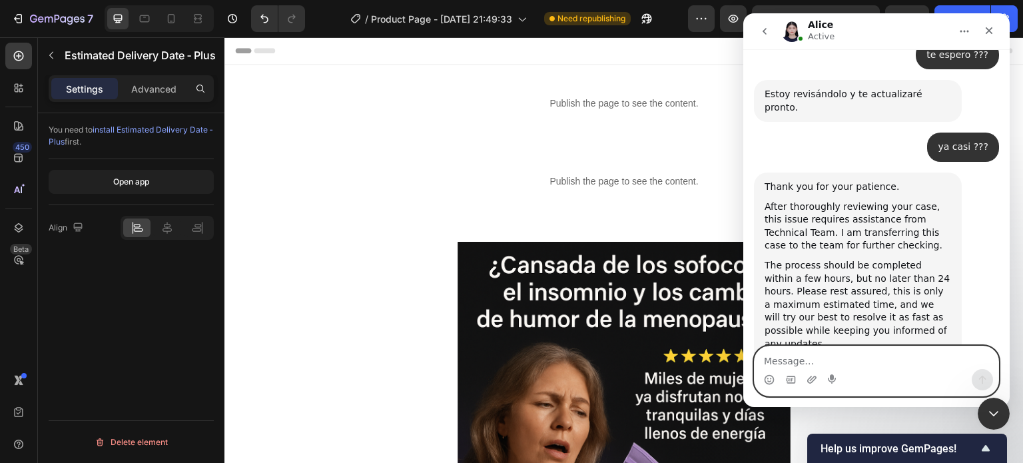
click at [816, 367] on textarea "Message…" at bounding box center [877, 357] width 244 height 23
type textarea "perimero necestito el formulario de releasin"
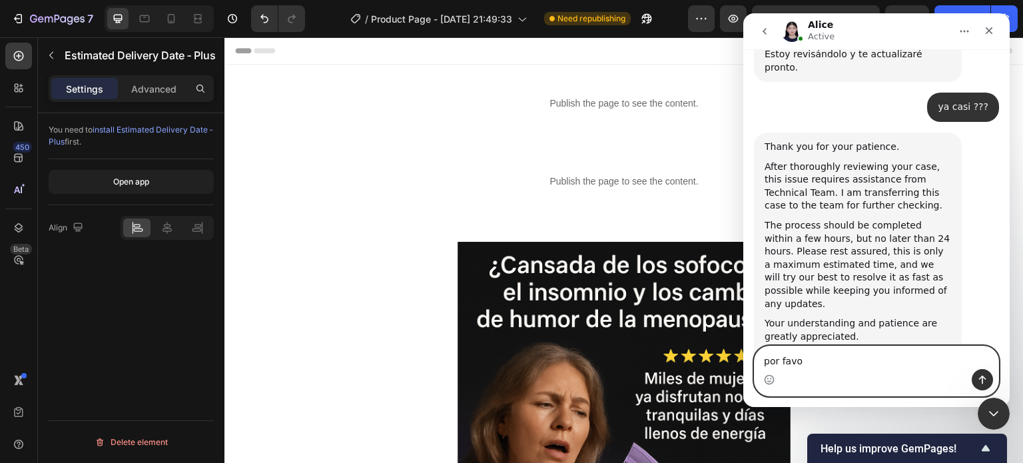
type textarea "por favor"
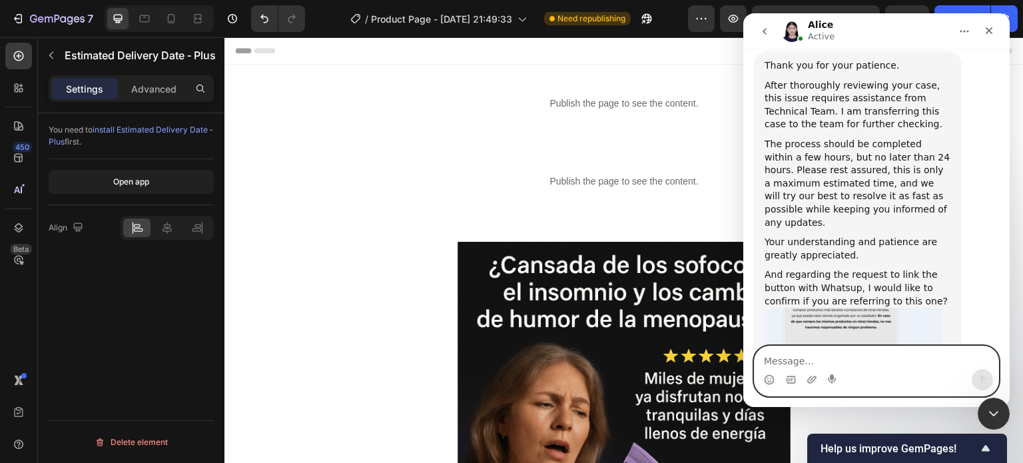
scroll to position [3282, 0]
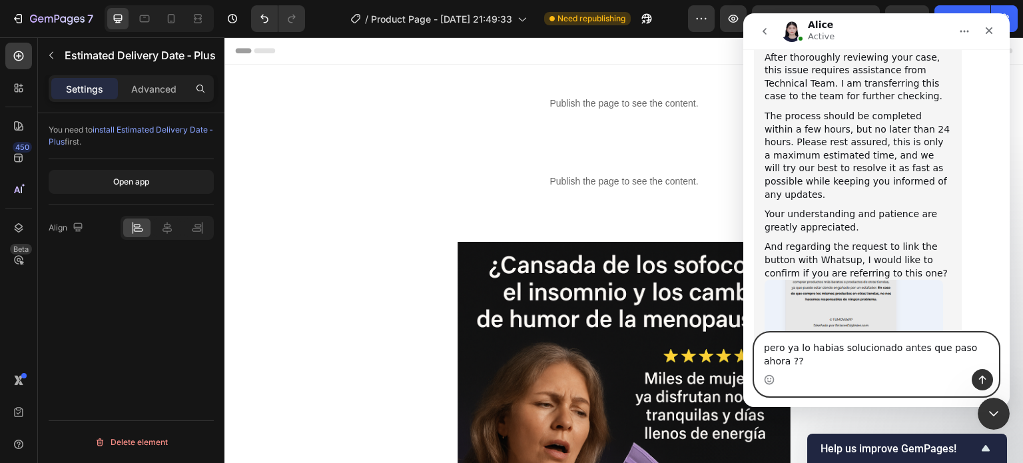
type textarea "pero ya lo habias solucionado antes que paso ahora ??"
click at [978, 373] on button "Enviar un mensaje…" at bounding box center [982, 379] width 21 height 21
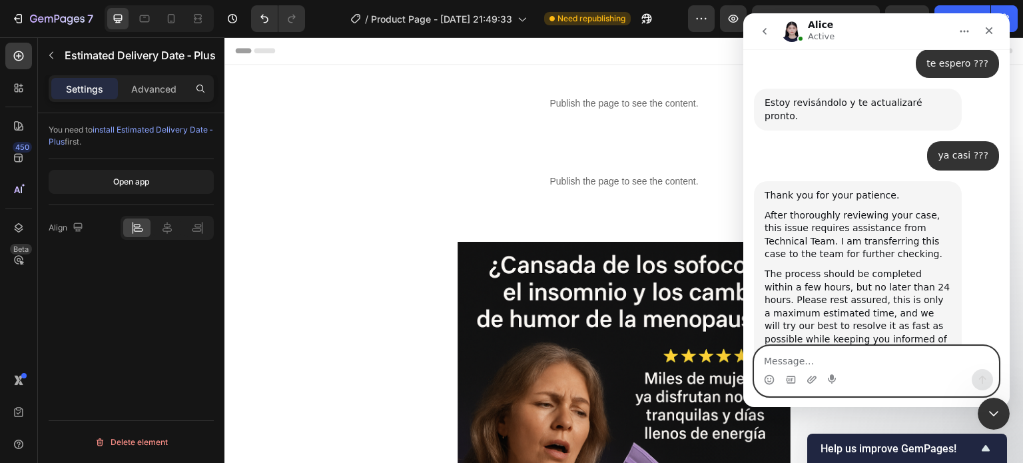
scroll to position [3068, 0]
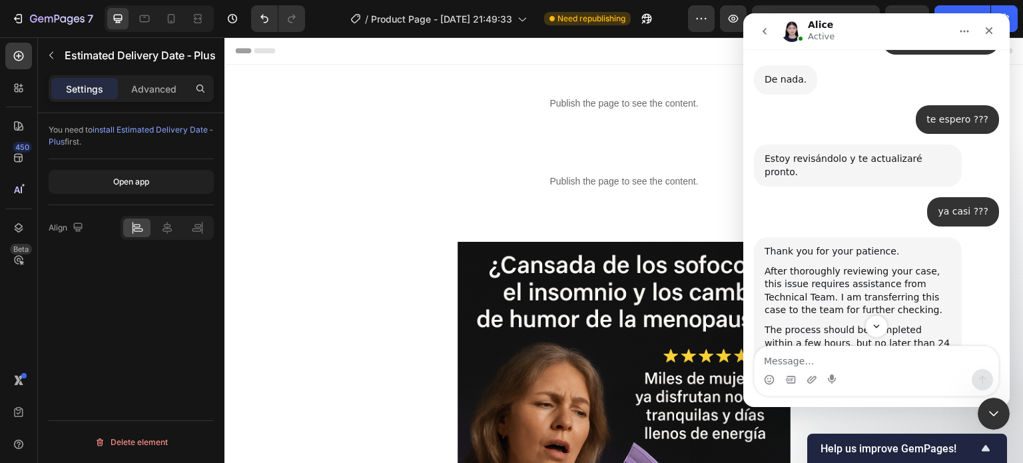
click at [968, 23] on button "Inicio" at bounding box center [964, 31] width 25 height 25
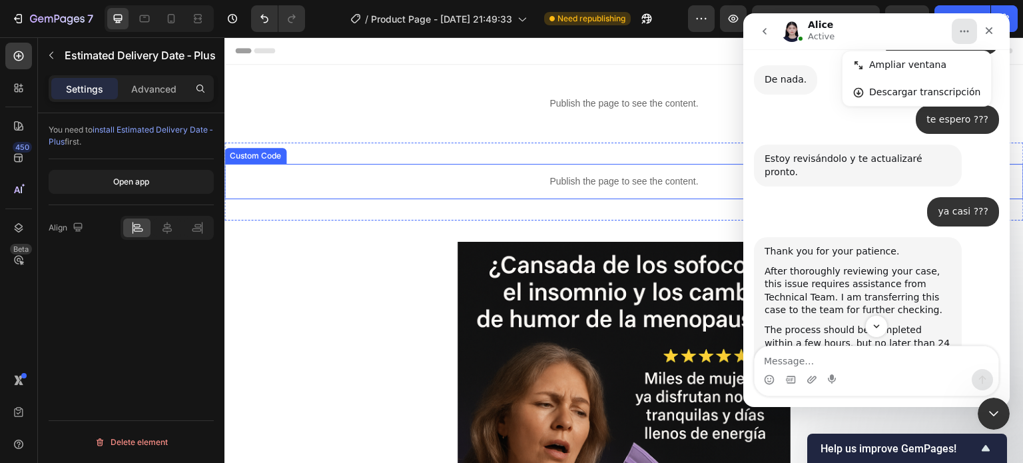
click at [651, 183] on p "Publish the page to see the content." at bounding box center [625, 182] width 800 height 14
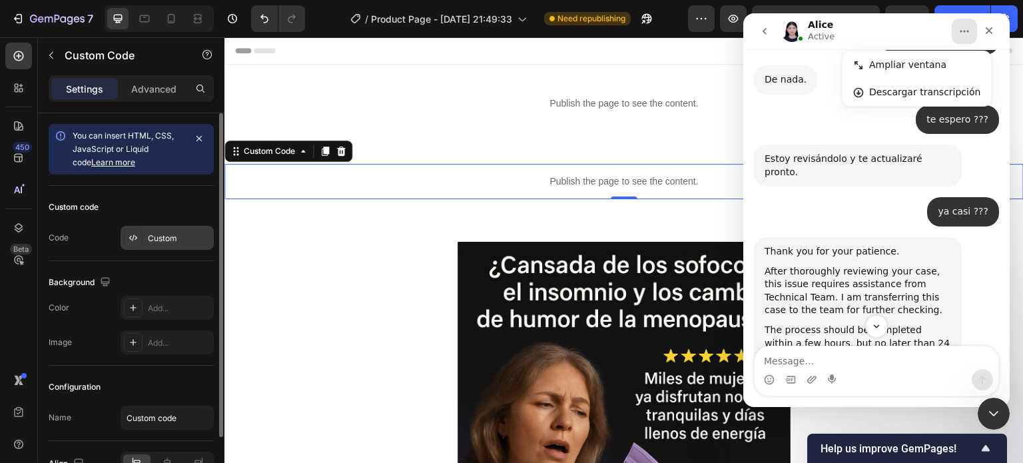
click at [158, 237] on div "Custom" at bounding box center [179, 239] width 63 height 12
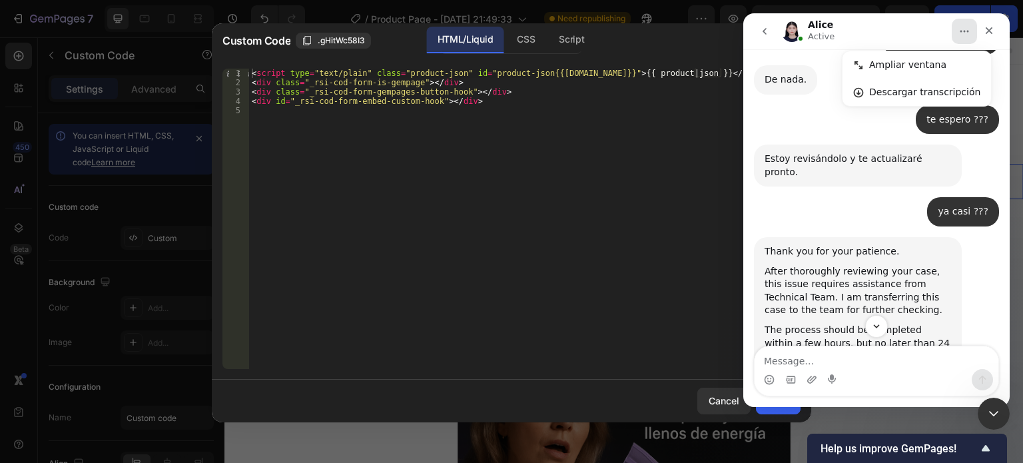
click at [965, 27] on icon "Inicio" at bounding box center [965, 31] width 11 height 11
click at [964, 31] on icon "Inicio" at bounding box center [965, 31] width 11 height 11
click at [991, 404] on icon "Cerrar Intercom Messenger" at bounding box center [992, 412] width 16 height 16
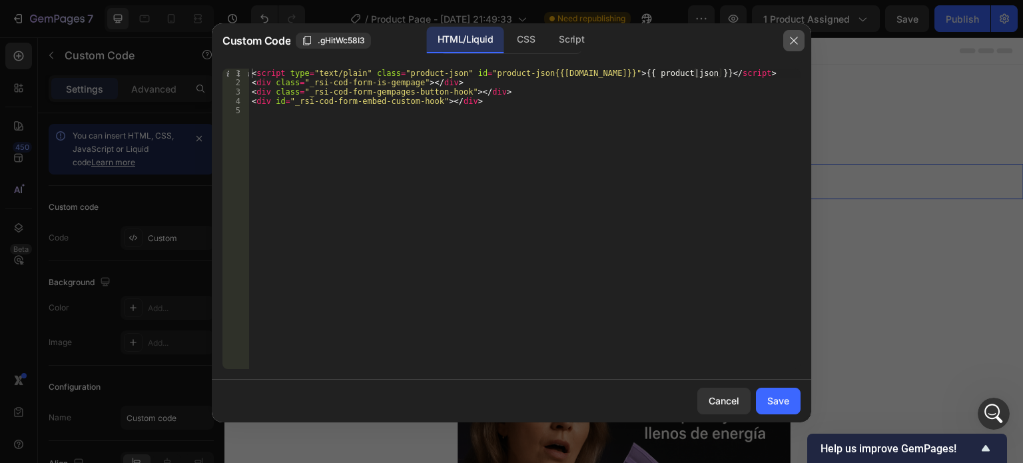
click at [800, 39] on button "button" at bounding box center [794, 40] width 21 height 21
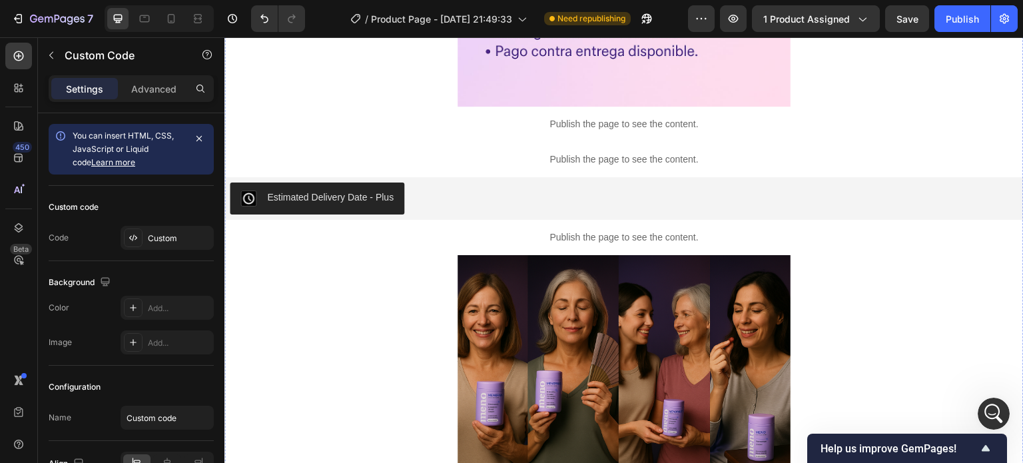
scroll to position [1199, 0]
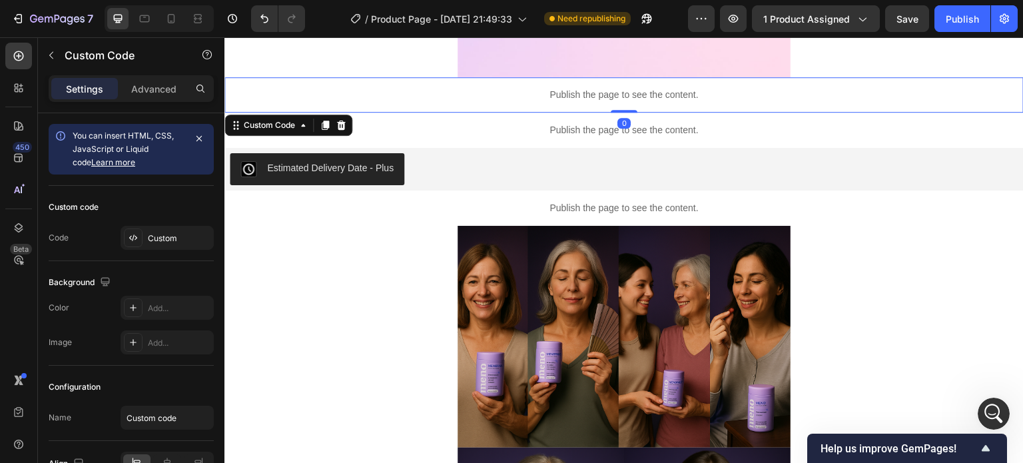
click at [693, 97] on p "Publish the page to see the content." at bounding box center [625, 95] width 800 height 14
click at [157, 243] on div "Custom" at bounding box center [179, 239] width 63 height 12
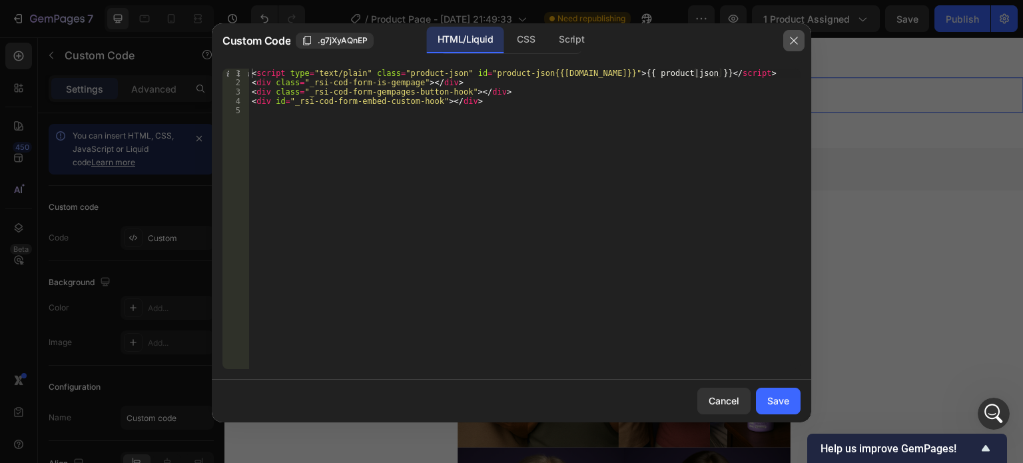
click at [801, 41] on button "button" at bounding box center [794, 40] width 21 height 21
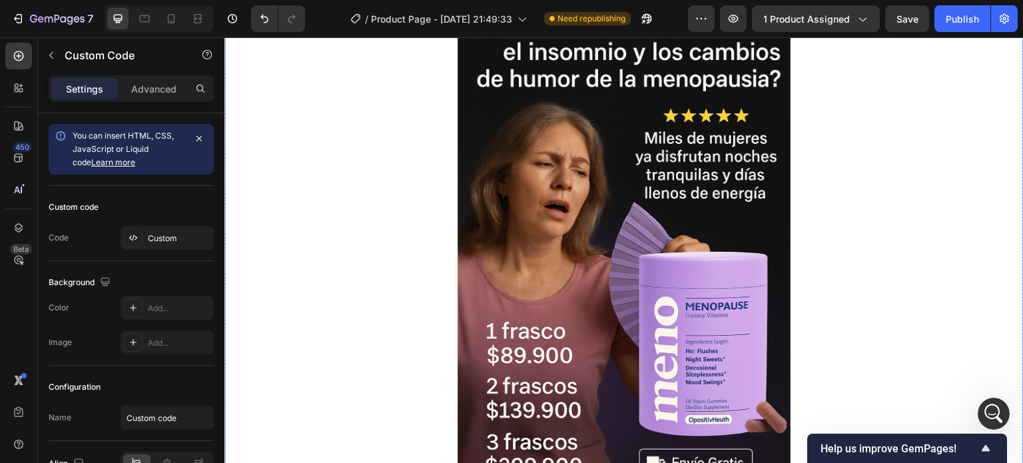
scroll to position [0, 0]
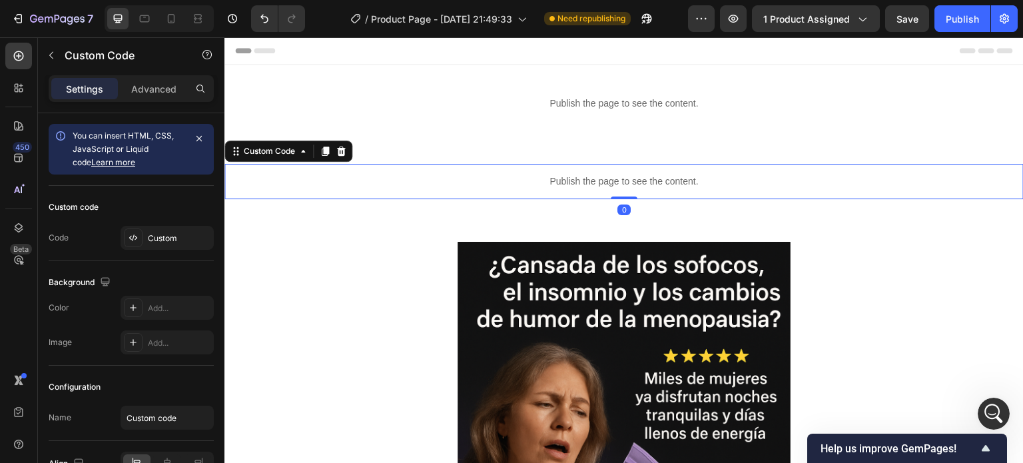
click at [644, 186] on p "Publish the page to see the content." at bounding box center [625, 182] width 800 height 14
click at [347, 152] on div at bounding box center [341, 151] width 16 height 16
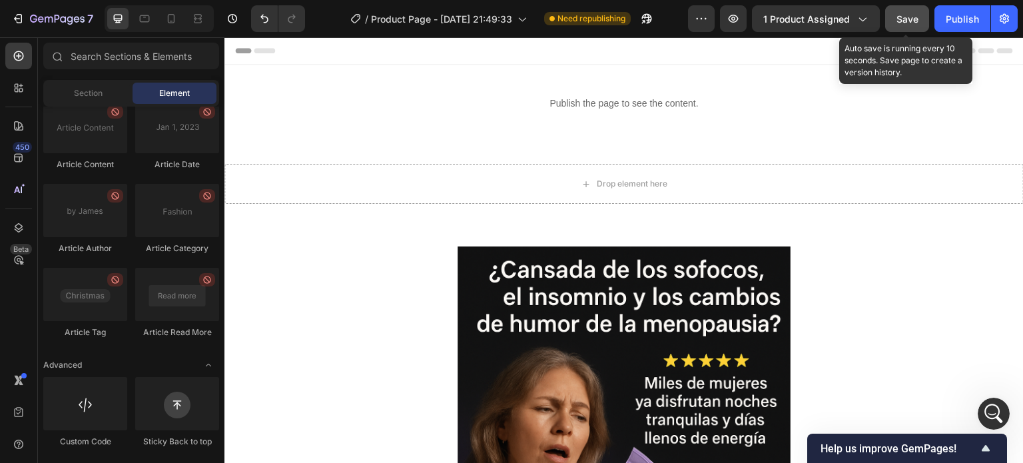
click at [922, 20] on button "Save" at bounding box center [908, 18] width 44 height 27
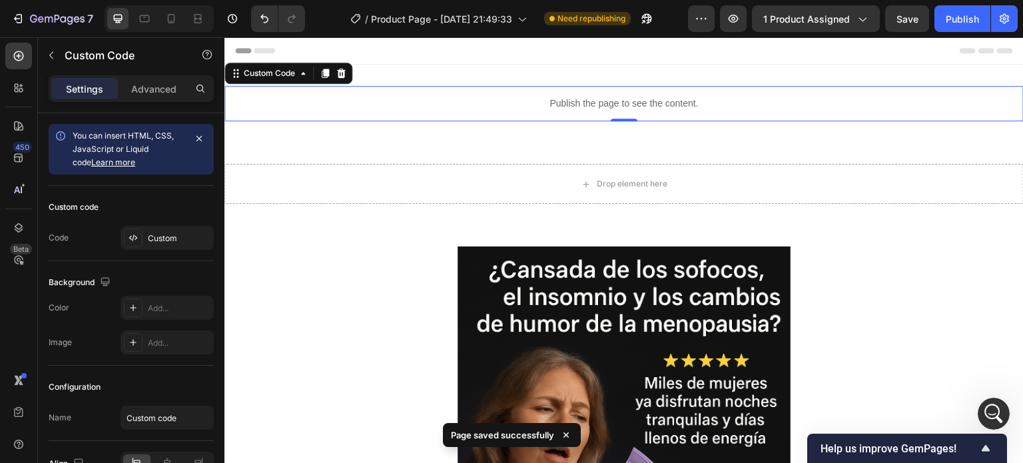
click at [708, 105] on p "Publish the page to see the content." at bounding box center [625, 104] width 800 height 14
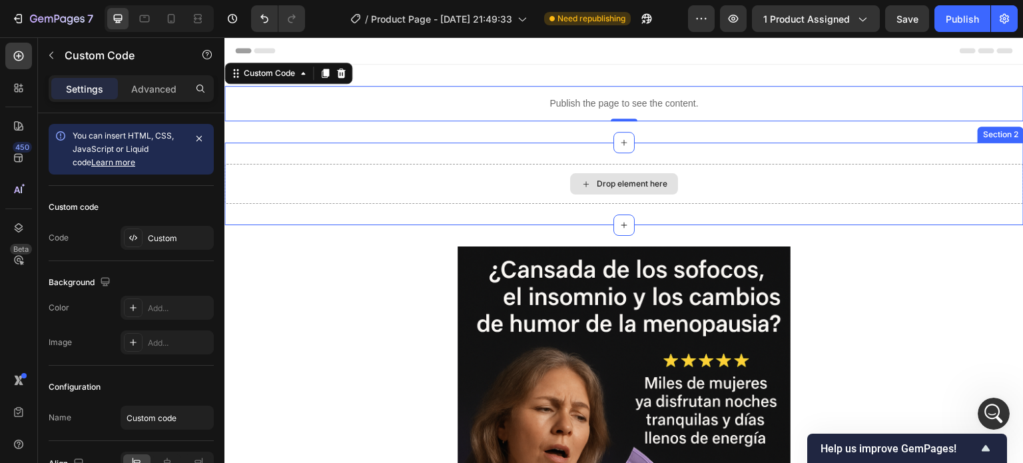
click at [699, 165] on div "Drop element here" at bounding box center [625, 184] width 800 height 40
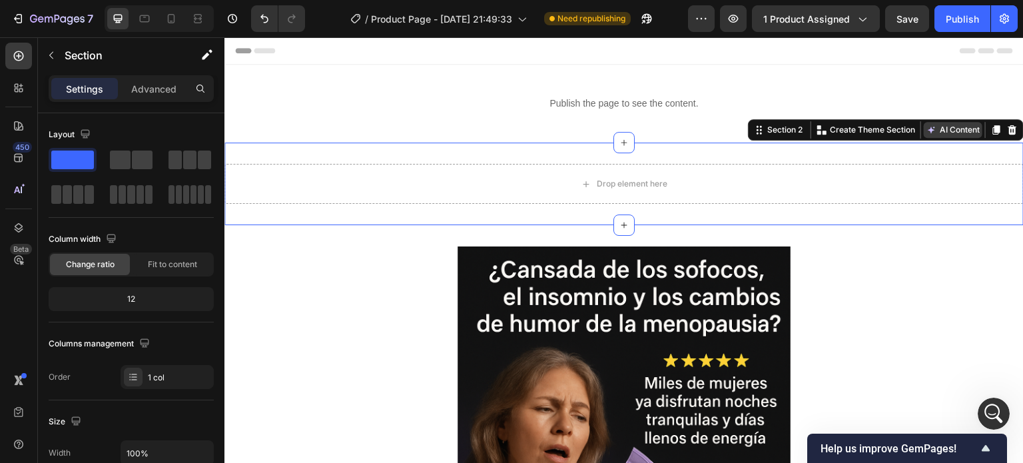
click at [927, 133] on icon at bounding box center [932, 130] width 11 height 11
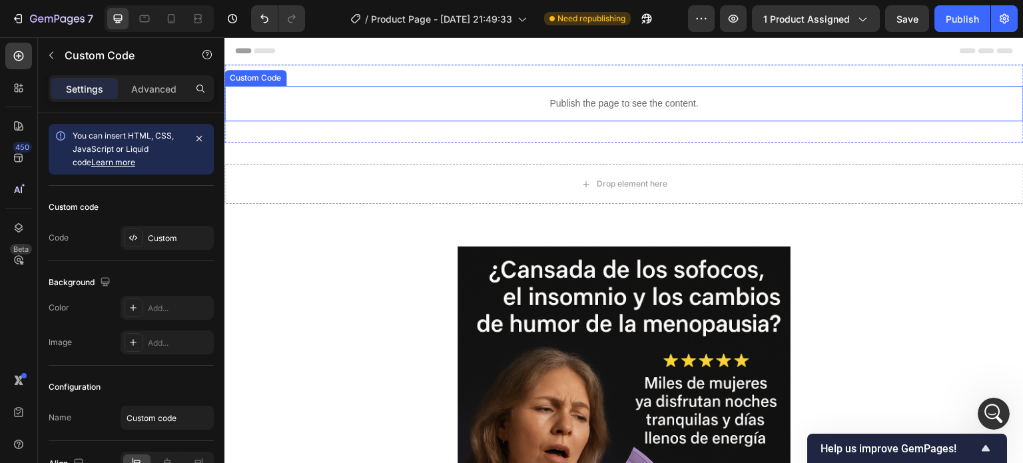
click at [735, 91] on div "Publish the page to see the content." at bounding box center [625, 103] width 800 height 35
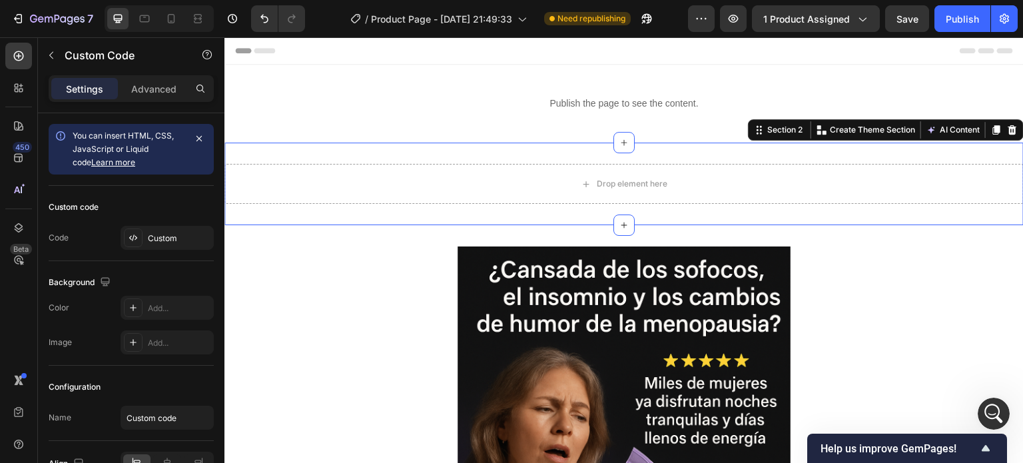
click at [770, 157] on div "Drop element here Section 2 You can create reusable sections Create Theme Secti…" at bounding box center [625, 184] width 800 height 83
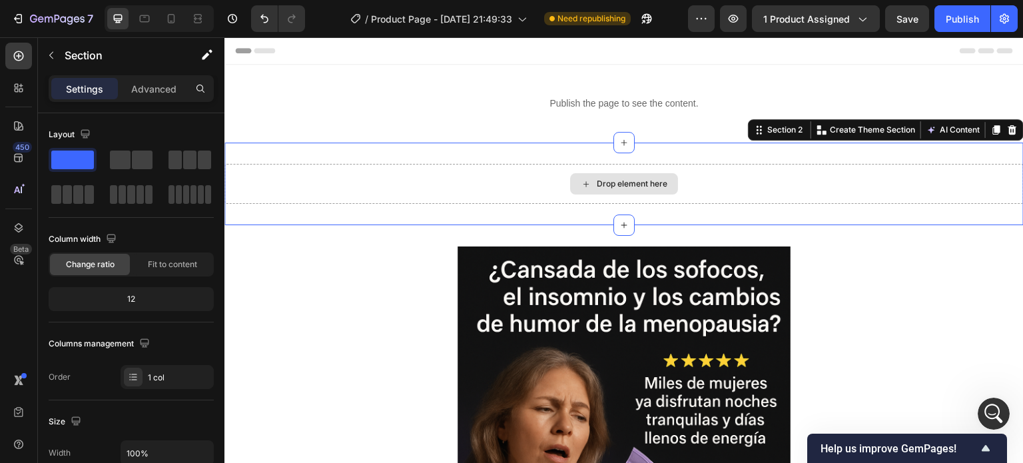
click at [738, 183] on div "Drop element here" at bounding box center [625, 184] width 800 height 40
click at [927, 128] on icon at bounding box center [932, 130] width 11 height 11
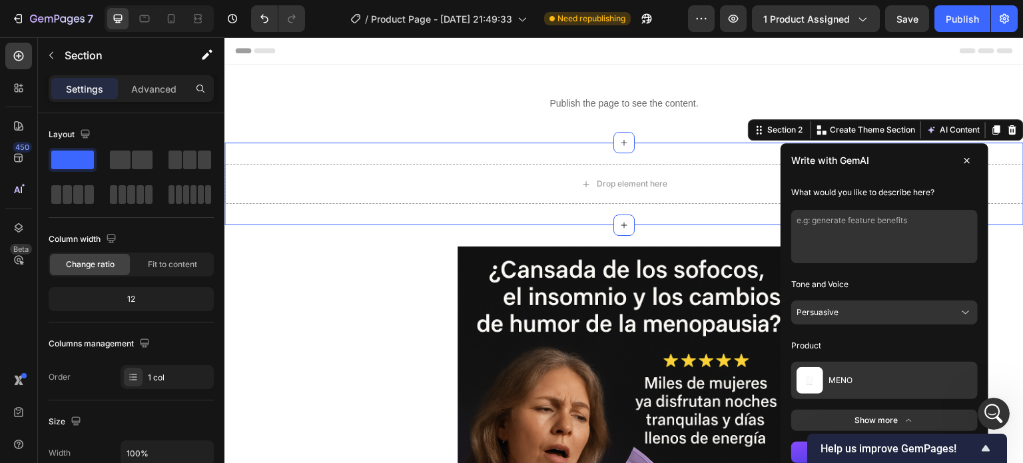
click at [876, 219] on textarea at bounding box center [885, 236] width 187 height 53
click at [931, 305] on button "Persuasive" at bounding box center [885, 313] width 187 height 24
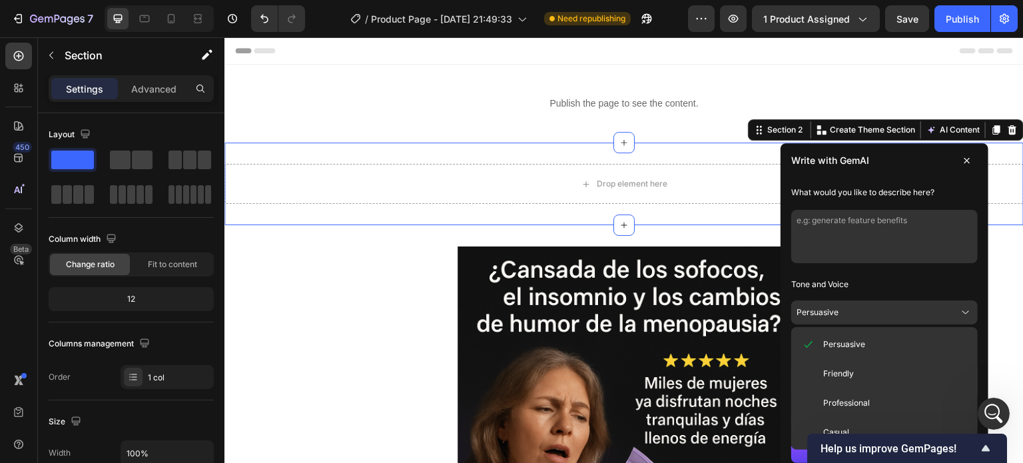
click at [909, 395] on button "Professional" at bounding box center [885, 403] width 176 height 24
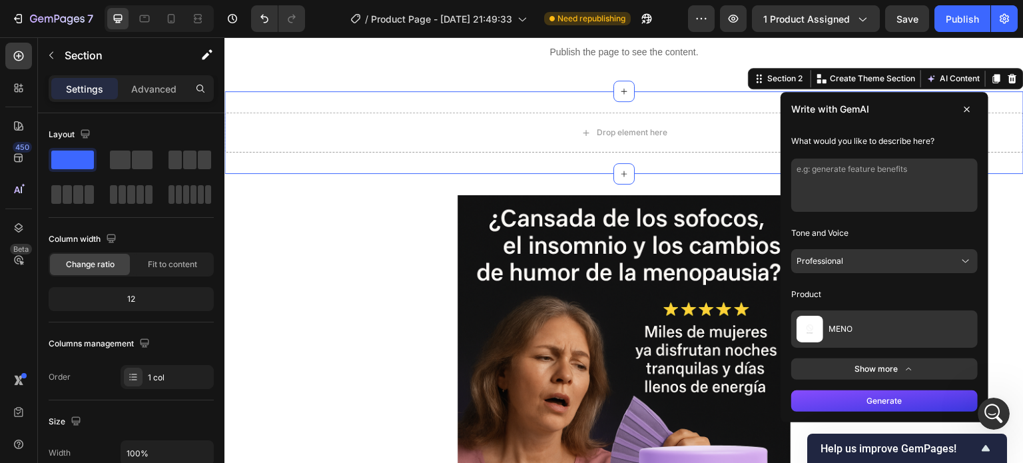
scroll to position [67, 0]
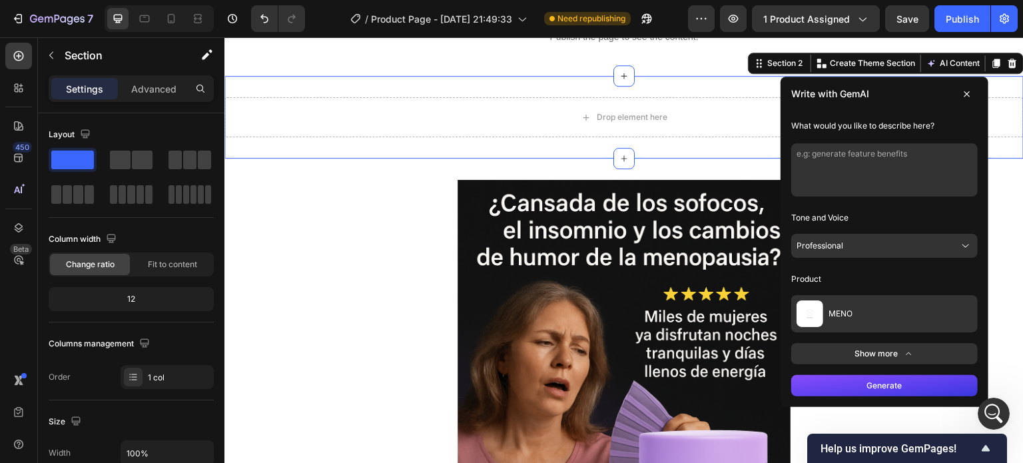
click at [957, 87] on button at bounding box center [967, 93] width 21 height 21
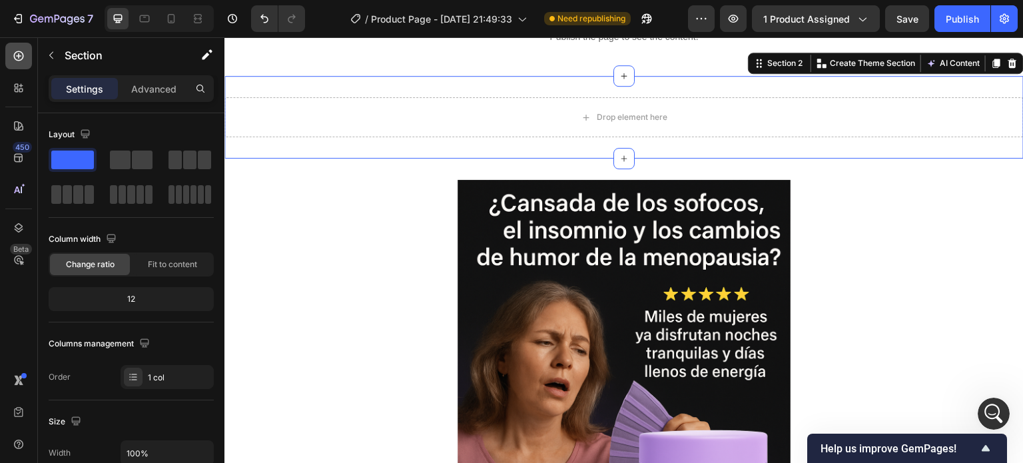
click at [27, 59] on div at bounding box center [18, 56] width 27 height 27
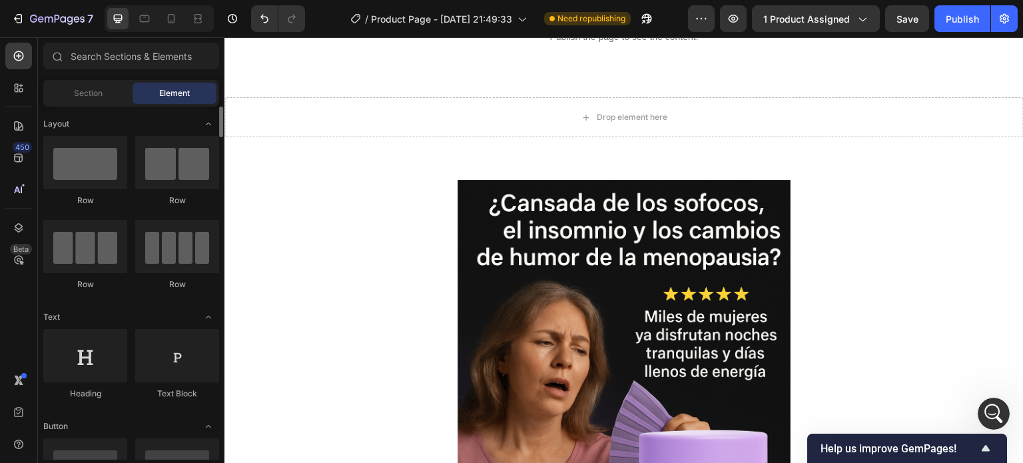
scroll to position [0, 0]
click at [25, 50] on div at bounding box center [18, 56] width 27 height 27
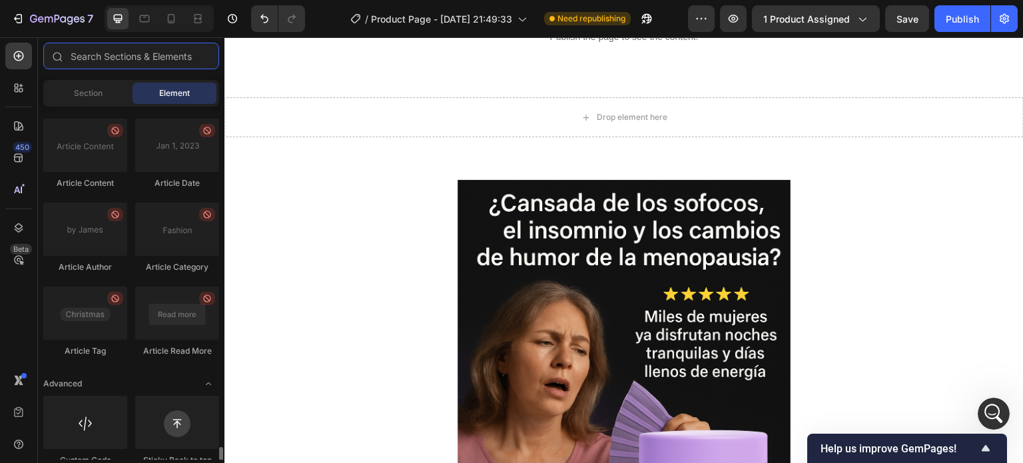
scroll to position [3683, 0]
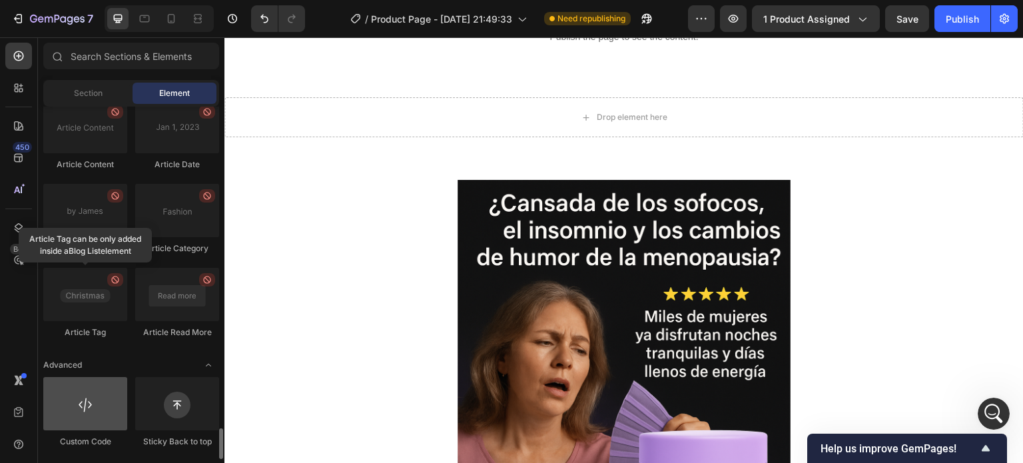
click at [101, 415] on div at bounding box center [85, 403] width 84 height 53
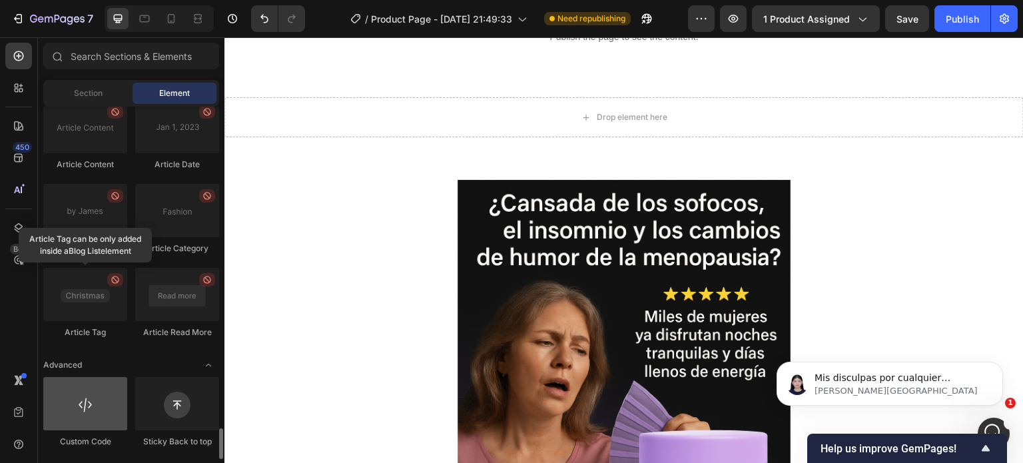
scroll to position [0, 0]
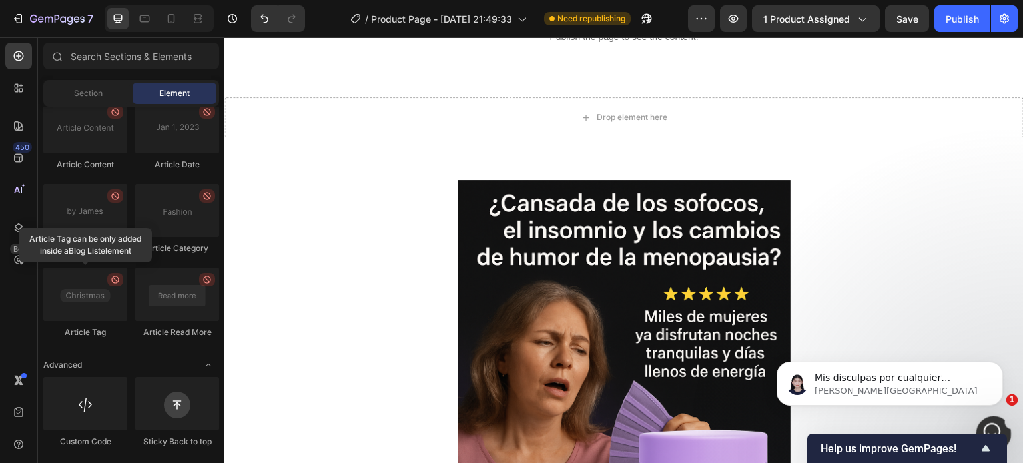
click at [995, 421] on div "Abrir Intercom Messenger" at bounding box center [992, 432] width 44 height 44
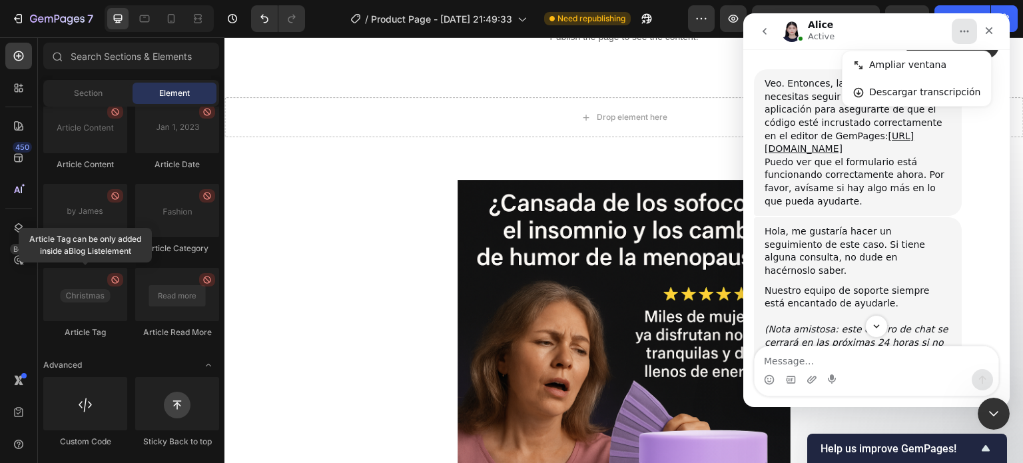
scroll to position [2359, 0]
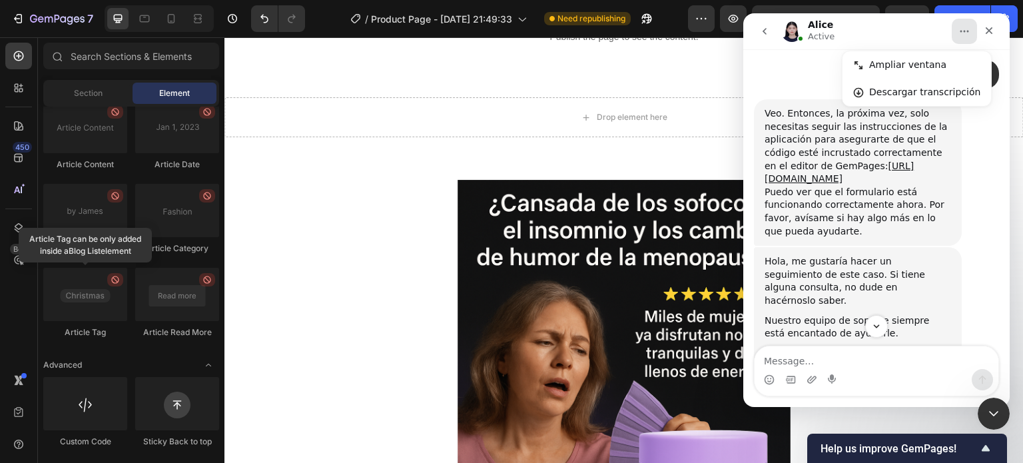
click at [870, 356] on textarea "Message…" at bounding box center [877, 357] width 244 height 23
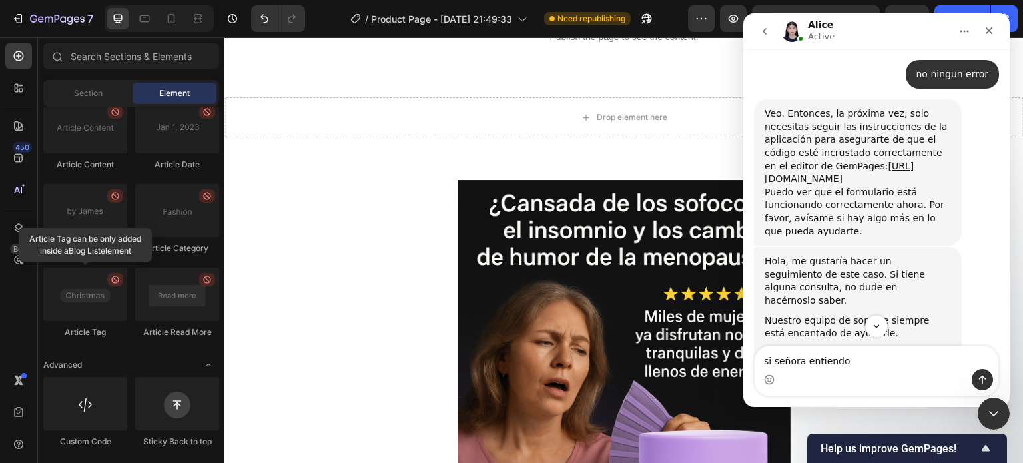
type textarea "si señora entiendo"
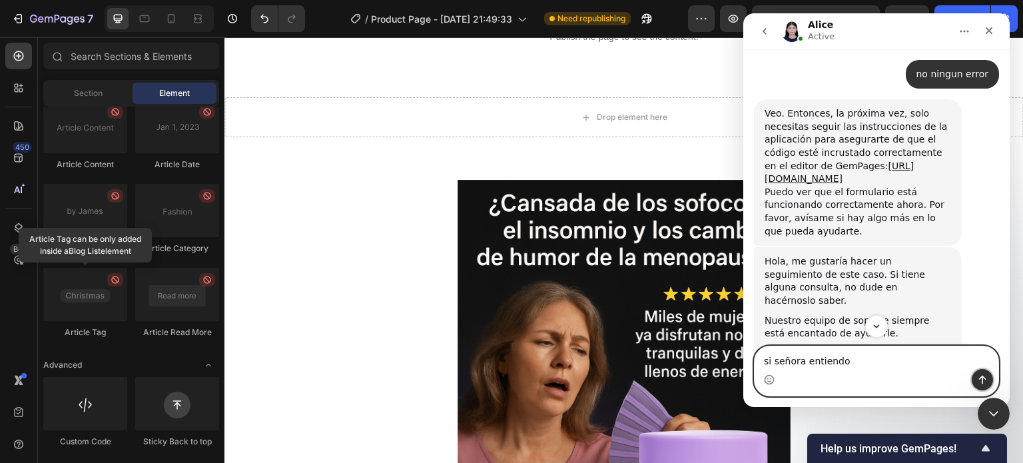
click at [987, 381] on icon "Enviar un mensaje…" at bounding box center [983, 379] width 11 height 11
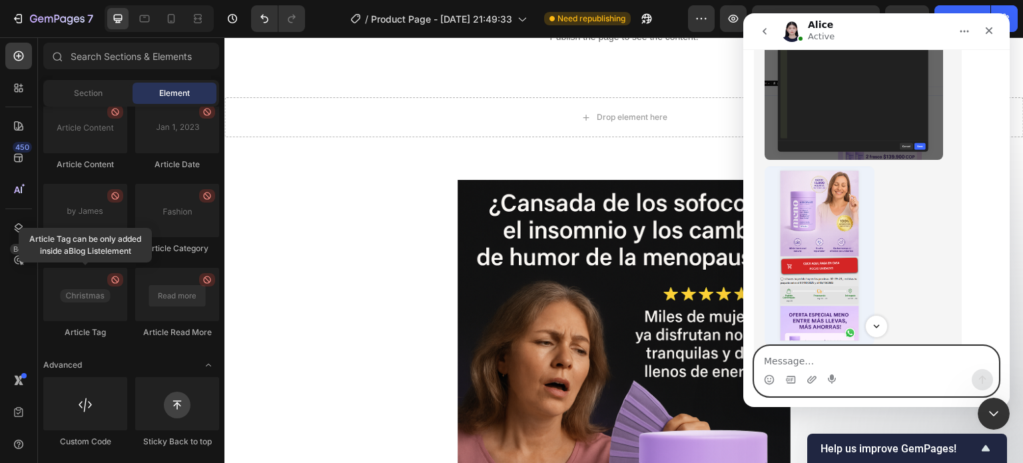
scroll to position [1666, 0]
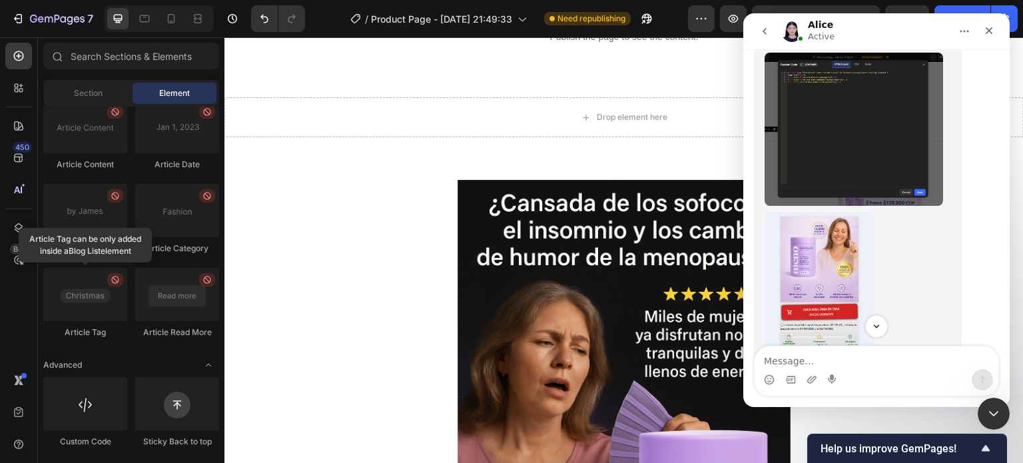
click at [830, 213] on img "Alice dice…" at bounding box center [820, 302] width 110 height 179
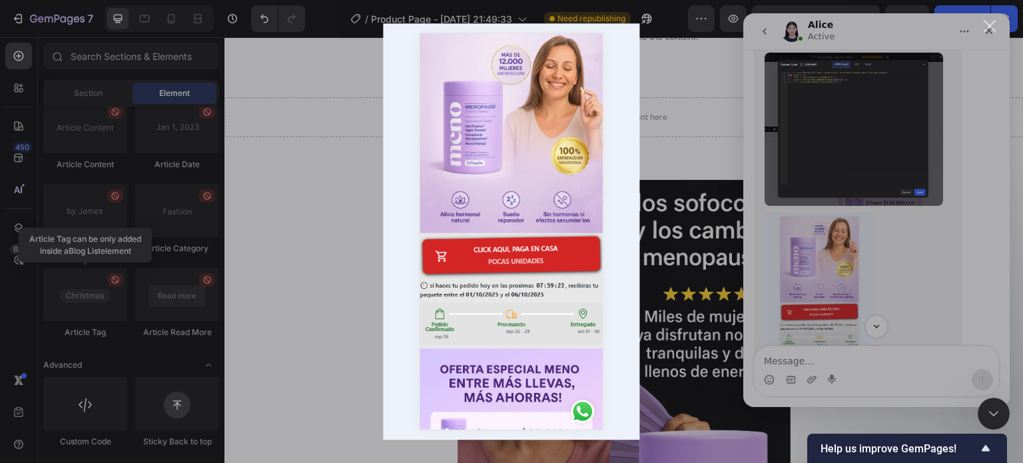
scroll to position [0, 0]
click at [850, 274] on div "Intercom Messenger" at bounding box center [511, 231] width 1023 height 463
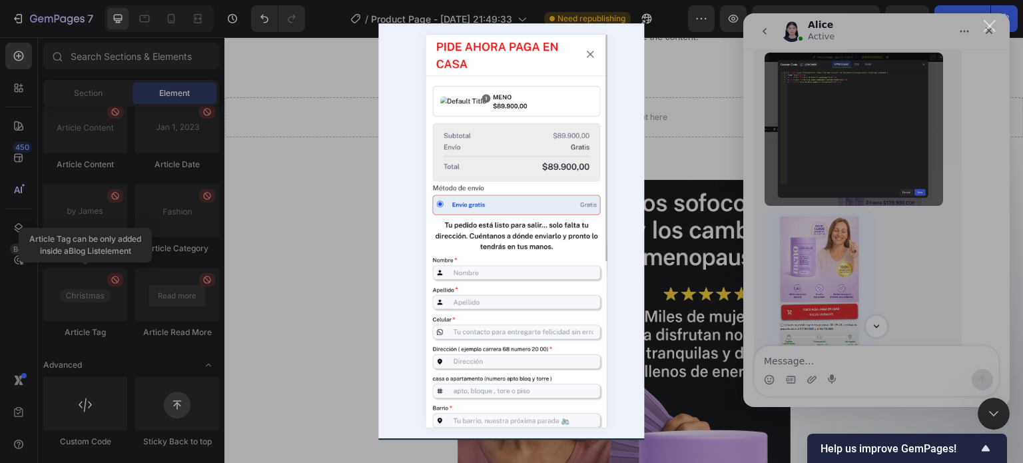
click at [985, 24] on div "Cerrar" at bounding box center [990, 26] width 13 height 13
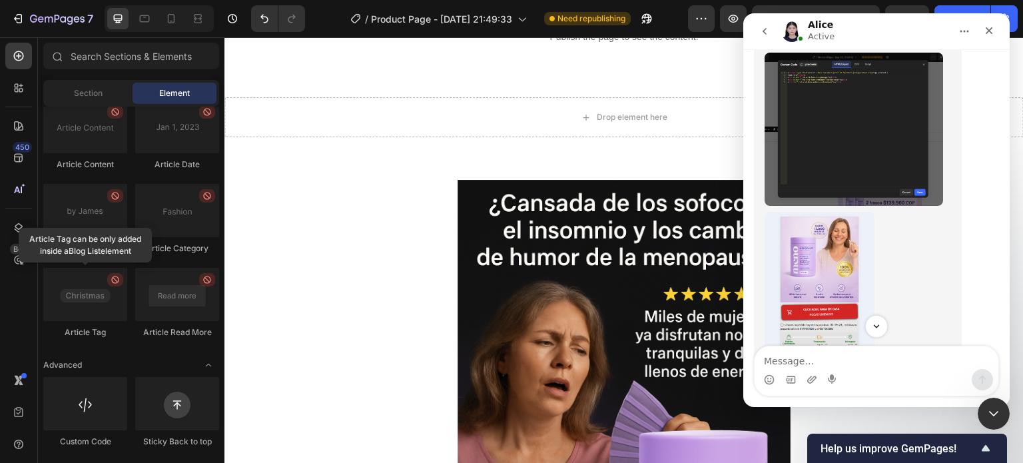
scroll to position [1726, 0]
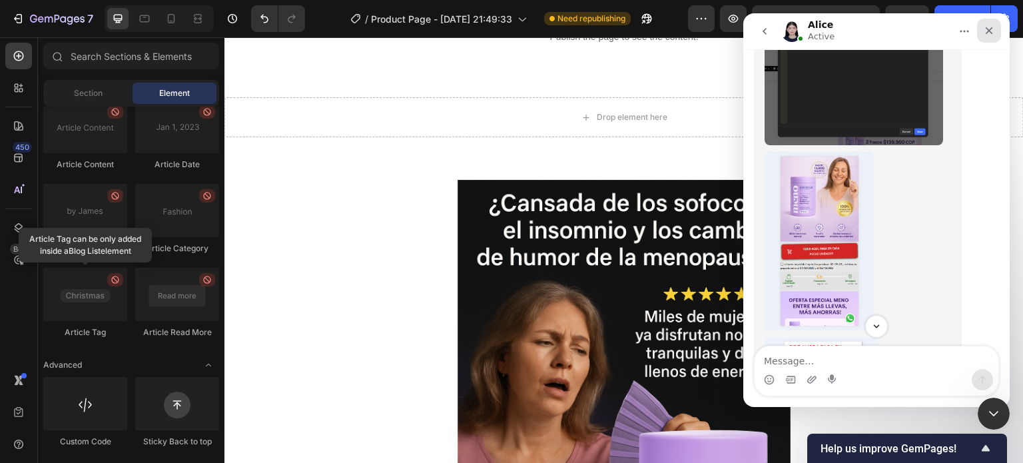
drag, startPoint x: 980, startPoint y: 31, endPoint x: 1489, endPoint y: 243, distance: 551.4
click at [980, 31] on div "Cerrar" at bounding box center [990, 31] width 24 height 24
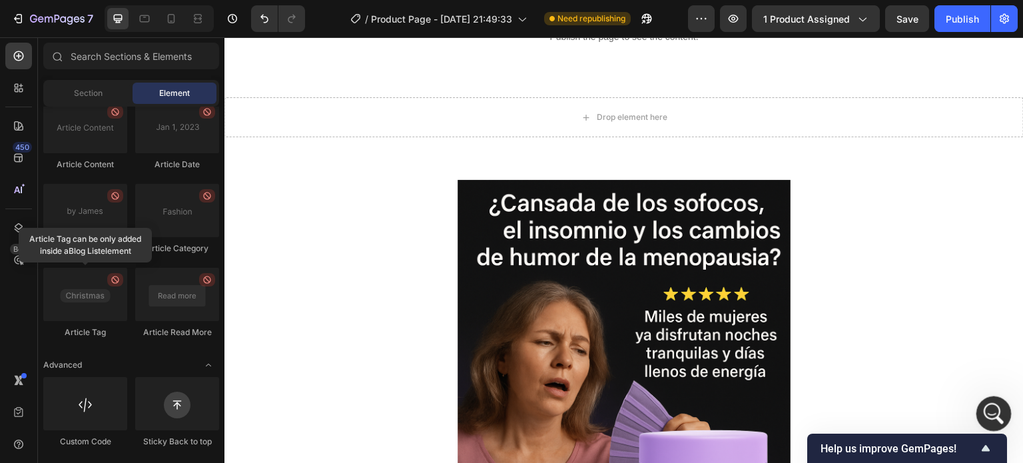
click at [997, 399] on div "Abrir Intercom Messenger" at bounding box center [992, 412] width 44 height 44
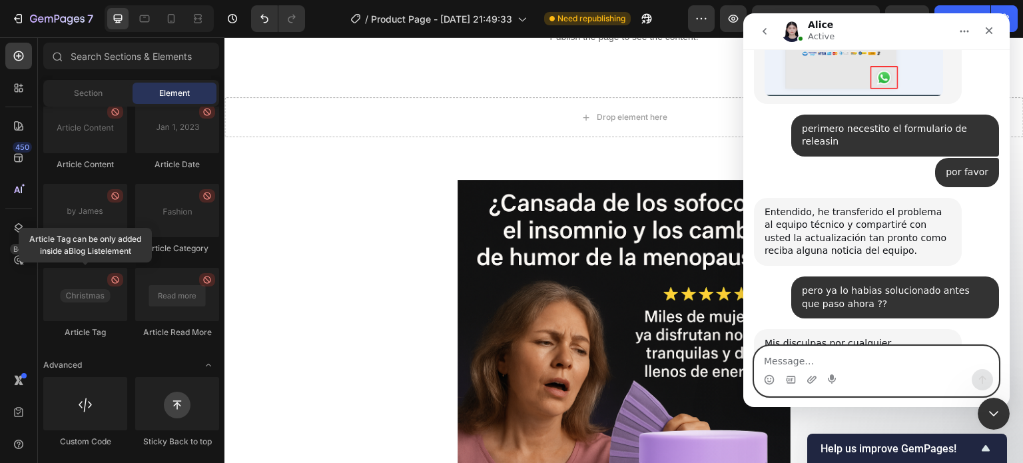
scroll to position [3572, 0]
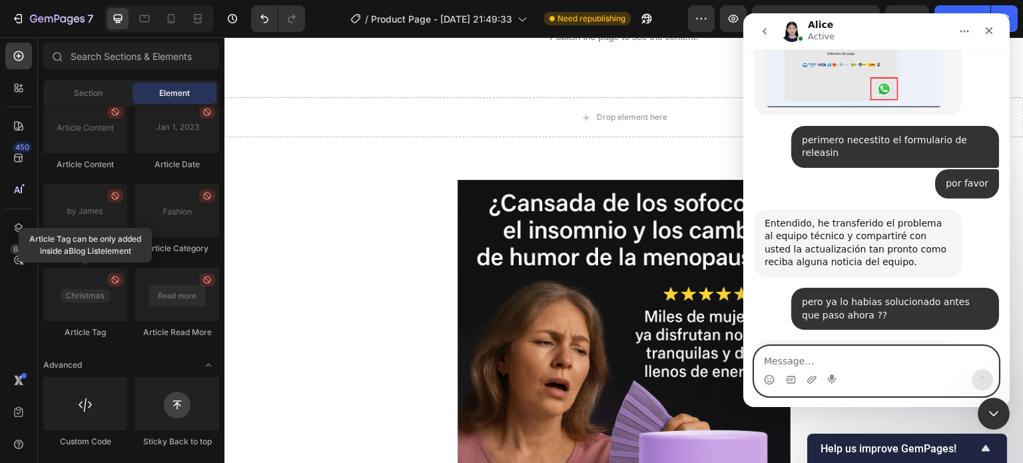
click at [872, 354] on textarea "Message…" at bounding box center [877, 357] width 244 height 23
type textarea "cuanto tarda??"
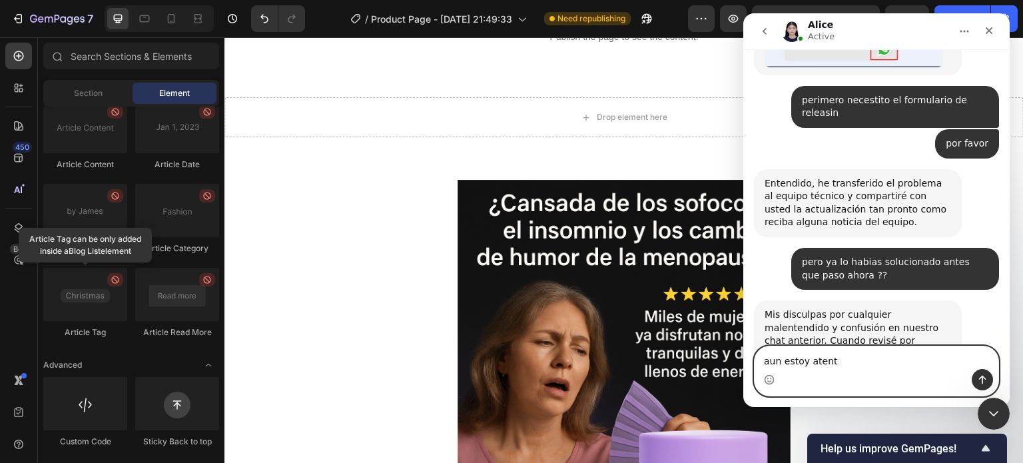
type textarea "aun estoy atento"
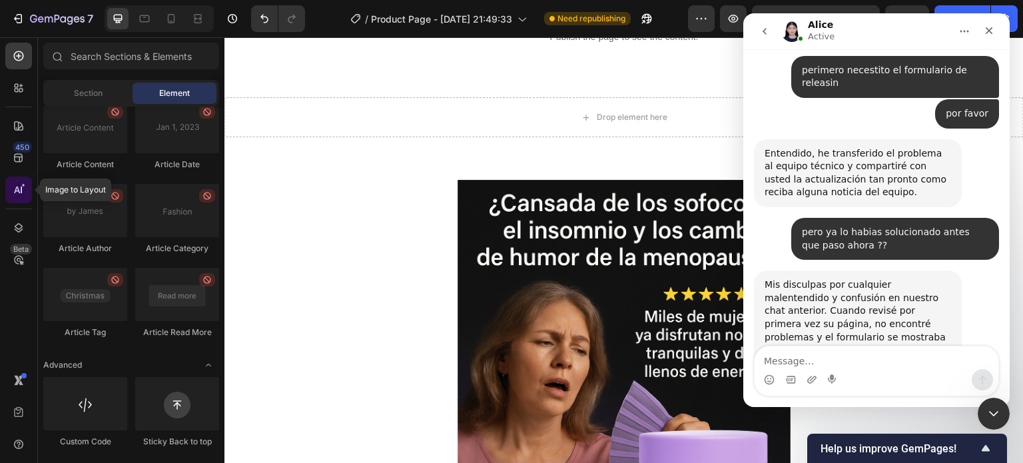
click at [21, 196] on icon at bounding box center [18, 189] width 13 height 13
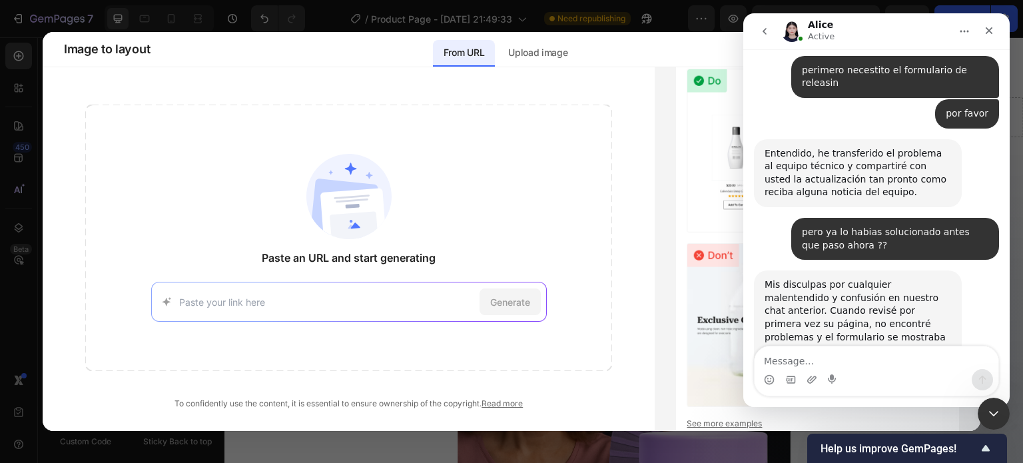
click at [957, 29] on button "Inicio" at bounding box center [964, 31] width 25 height 25
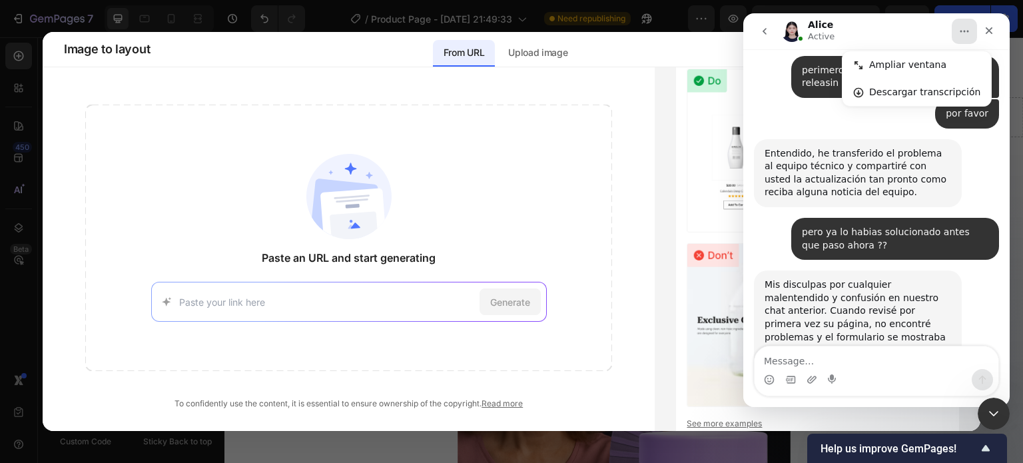
click at [960, 33] on icon "Inicio" at bounding box center [965, 31] width 11 height 11
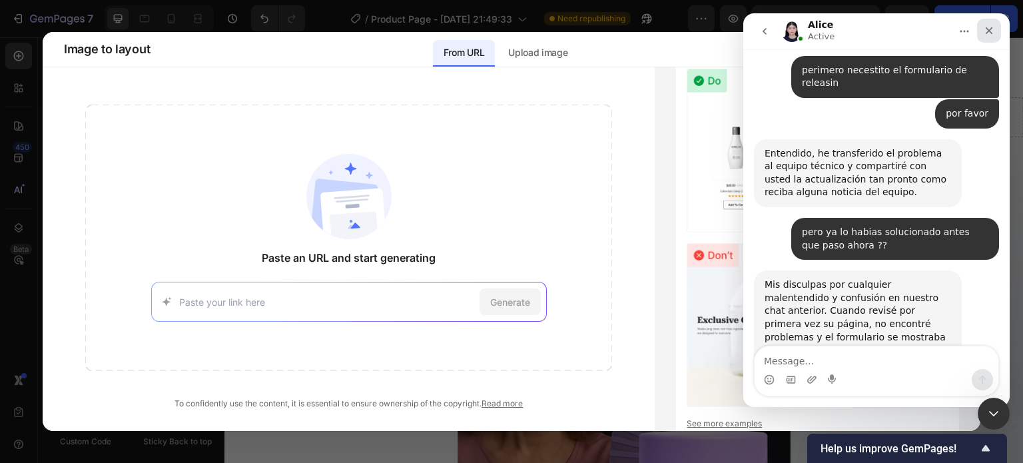
click at [985, 31] on icon "Cerrar" at bounding box center [989, 30] width 11 height 11
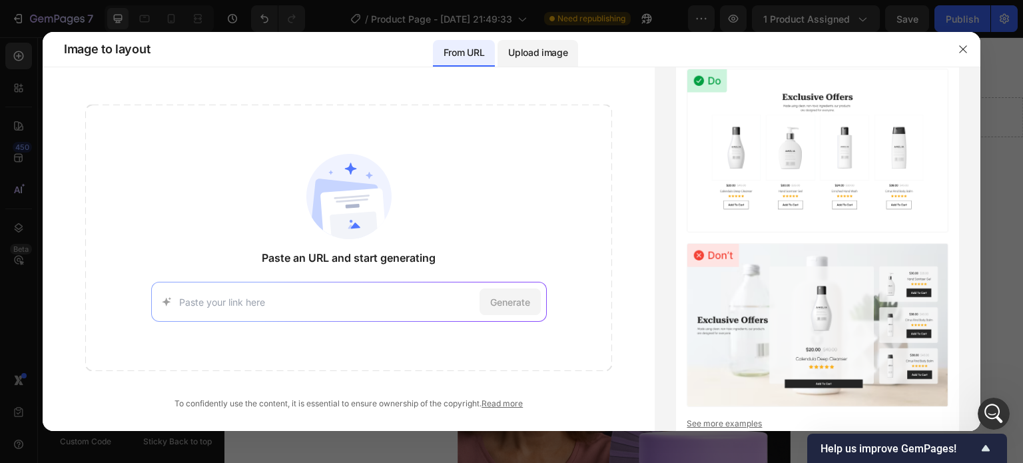
click at [534, 58] on p "Upload image" at bounding box center [537, 53] width 59 height 16
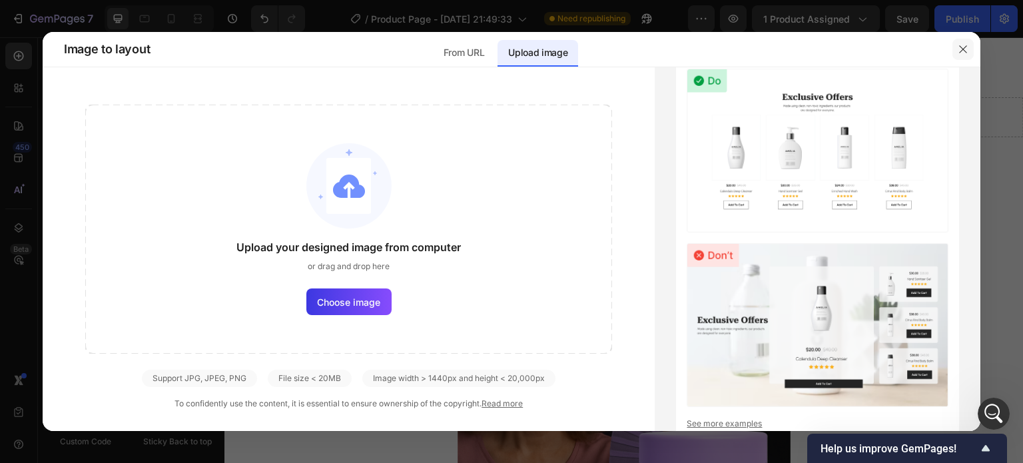
click at [960, 47] on icon "button" at bounding box center [963, 49] width 11 height 11
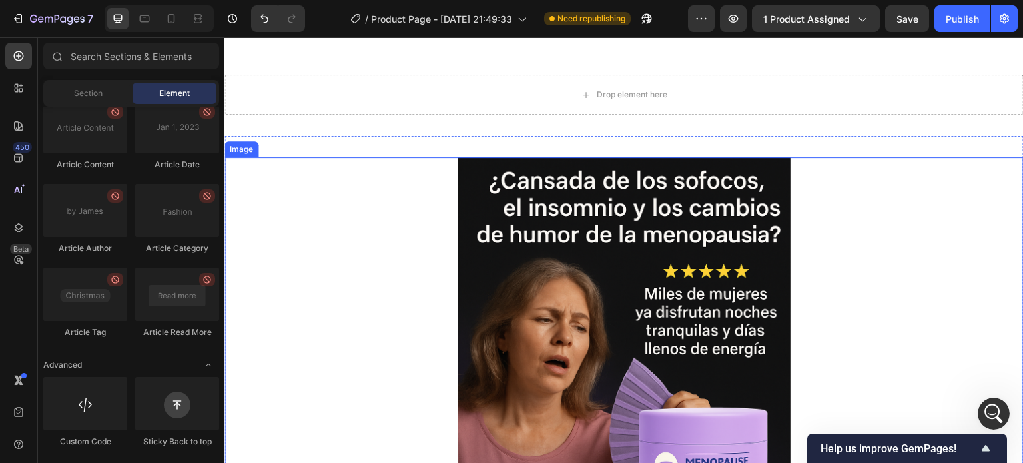
scroll to position [67, 0]
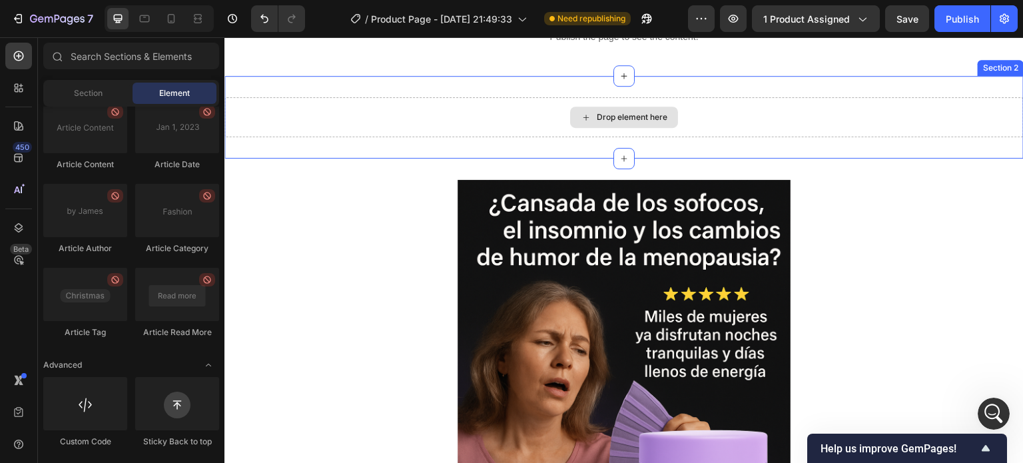
click at [650, 123] on div "Drop element here" at bounding box center [624, 117] width 108 height 21
click at [692, 111] on div "Drop element here" at bounding box center [625, 117] width 800 height 40
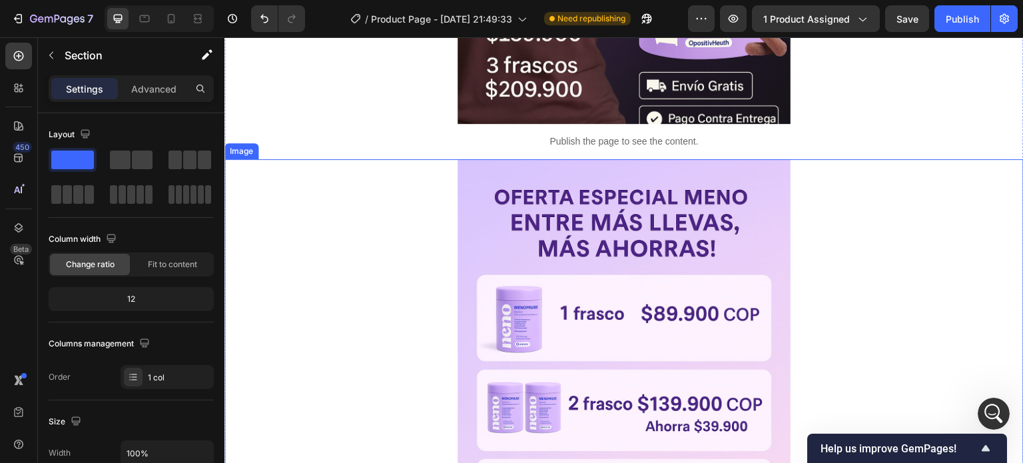
scroll to position [600, 0]
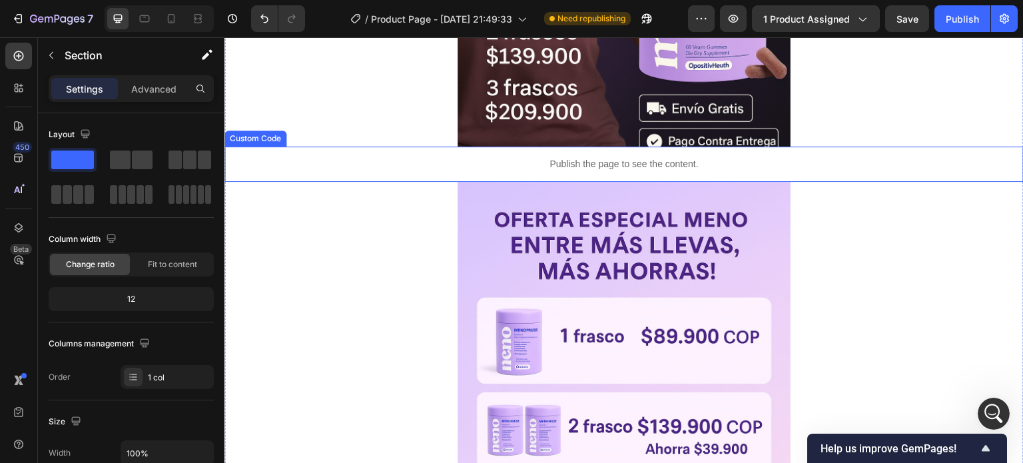
click at [534, 161] on p "Publish the page to see the content." at bounding box center [625, 164] width 800 height 14
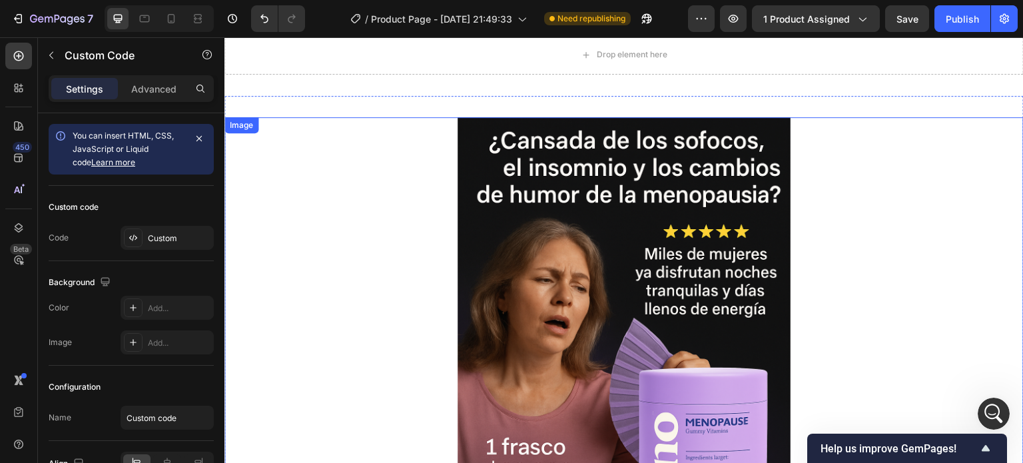
scroll to position [0, 0]
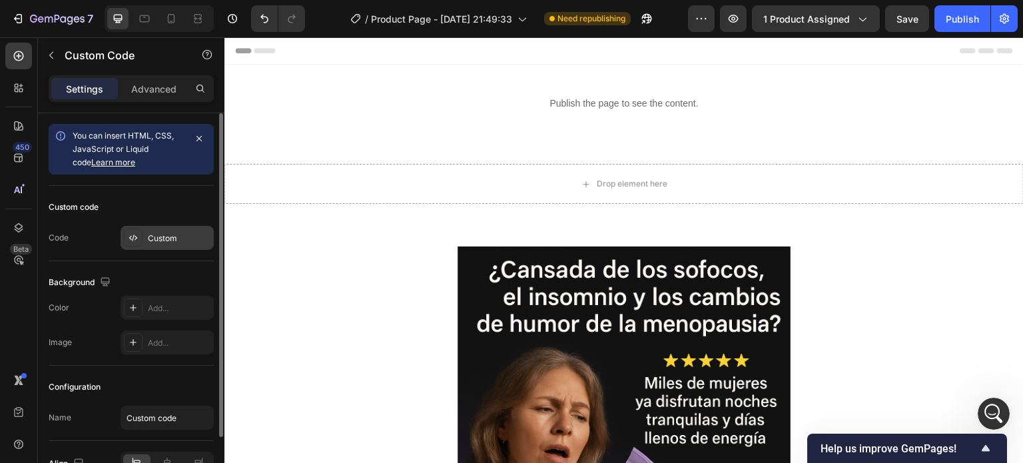
click at [135, 234] on icon at bounding box center [133, 238] width 11 height 11
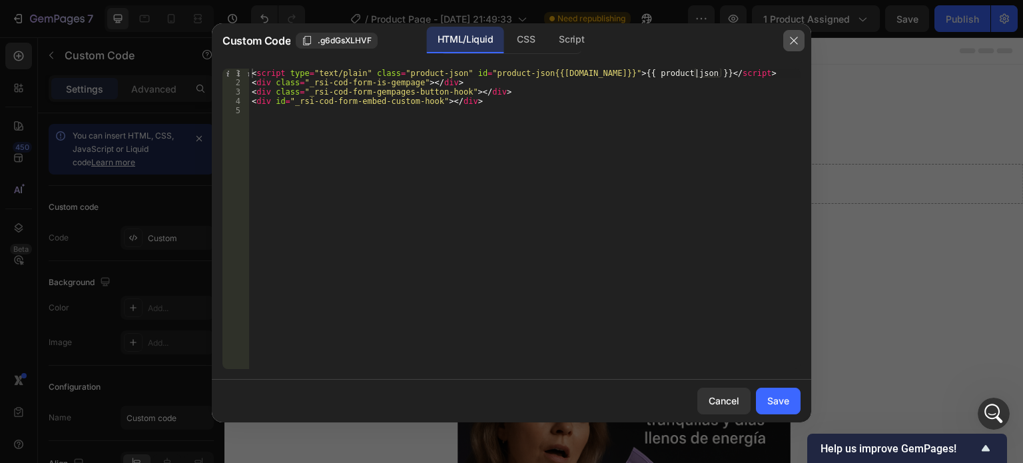
click at [787, 37] on button "button" at bounding box center [794, 40] width 21 height 21
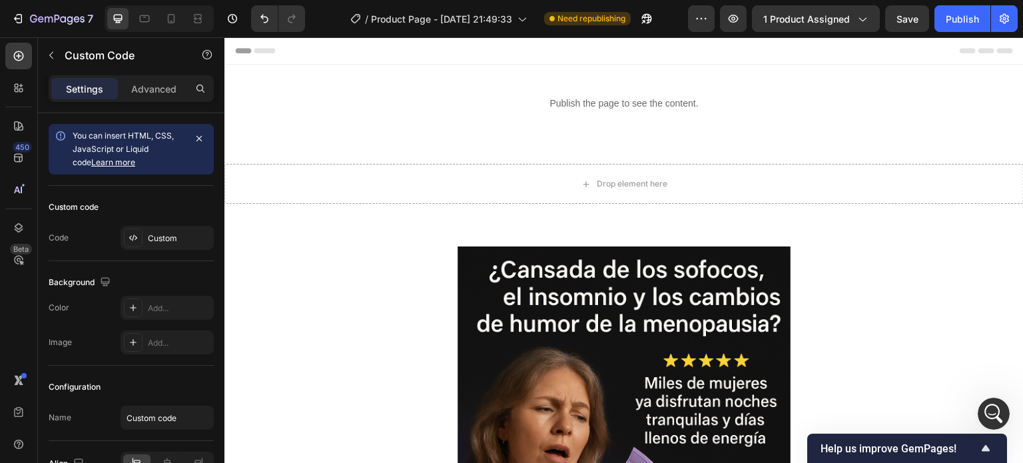
scroll to position [3641, 0]
click at [987, 403] on icon "Abrir Intercom Messenger" at bounding box center [992, 412] width 22 height 22
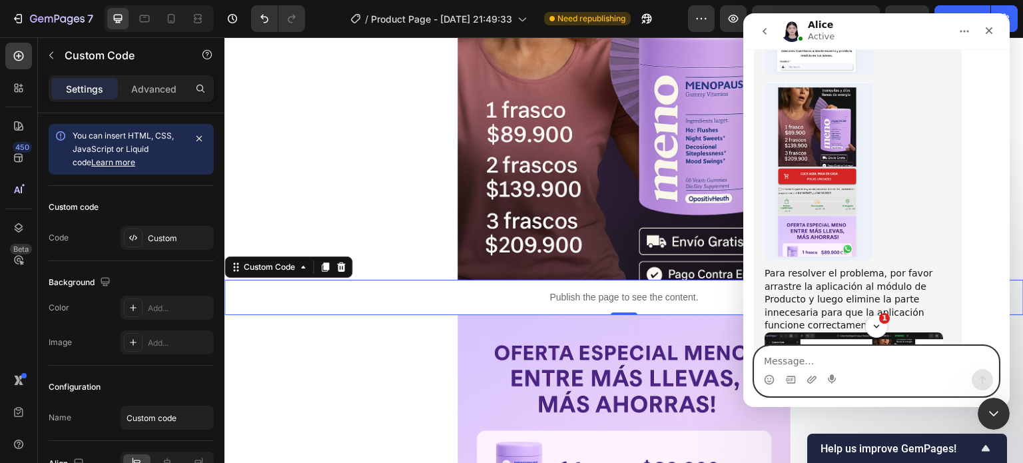
scroll to position [4523, 0]
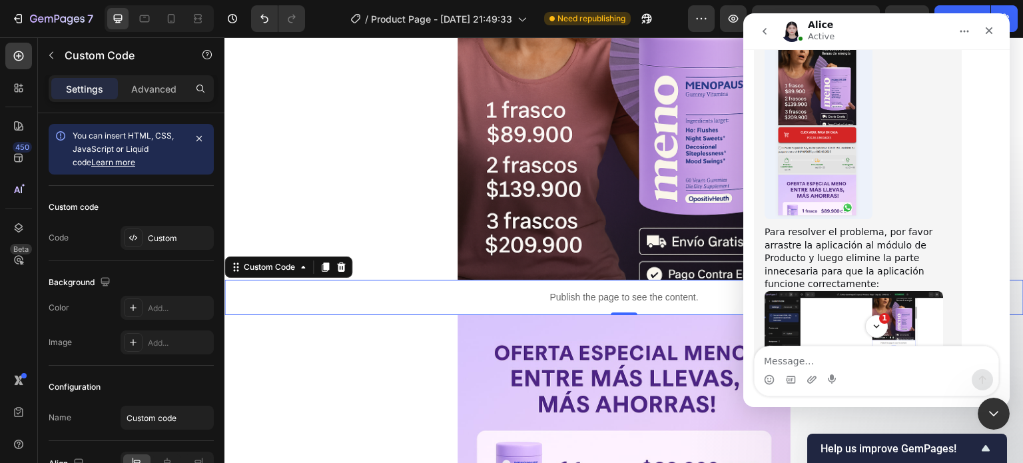
click at [836, 291] on img "Alice dice…" at bounding box center [854, 345] width 179 height 109
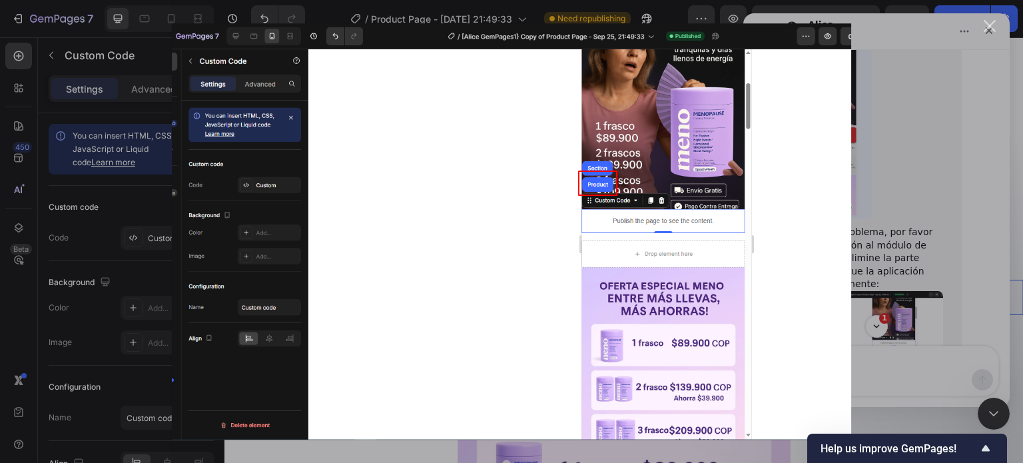
click at [966, 151] on div "Intercom Messenger" at bounding box center [511, 231] width 1023 height 463
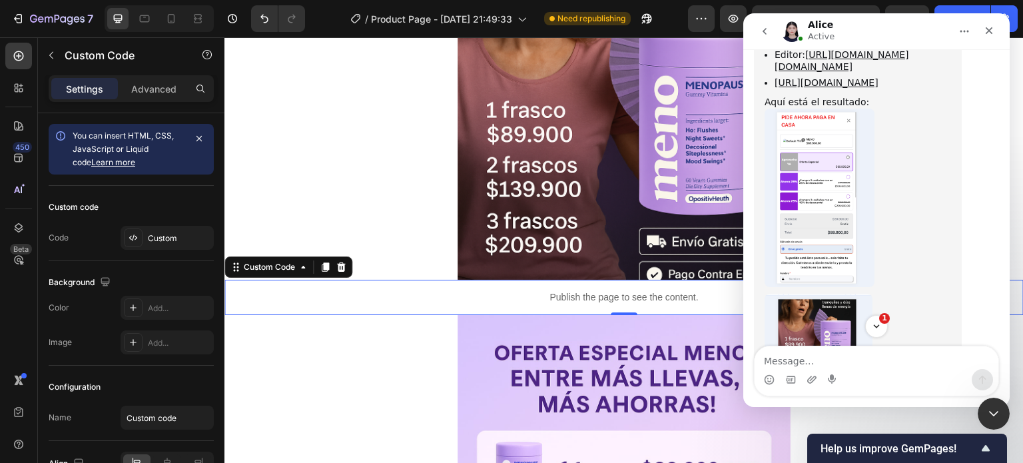
scroll to position [4190, 0]
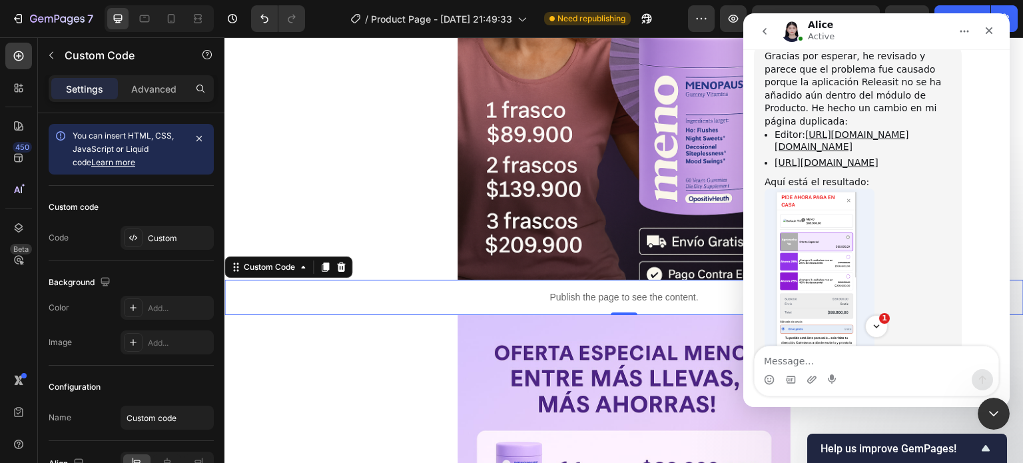
click at [810, 189] on img "Alice dice…" at bounding box center [820, 278] width 110 height 179
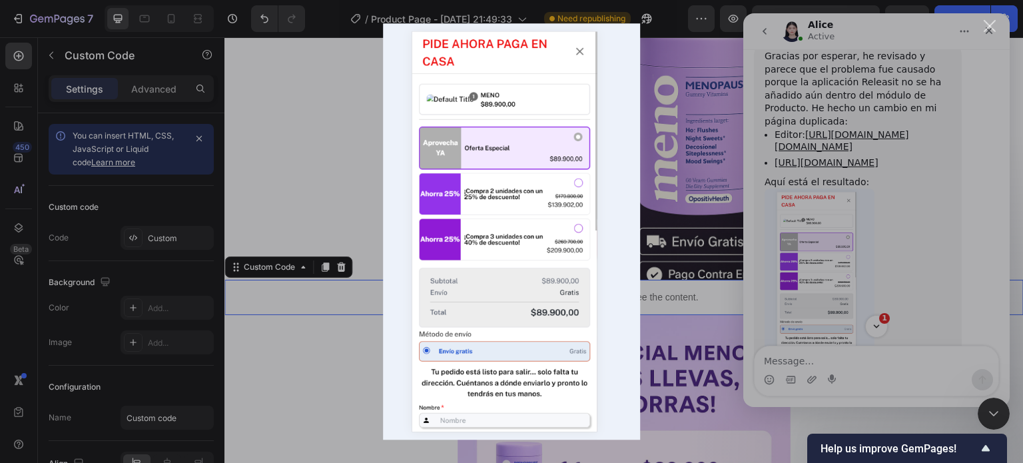
click at [989, 25] on div "Cerrar" at bounding box center [990, 26] width 13 height 13
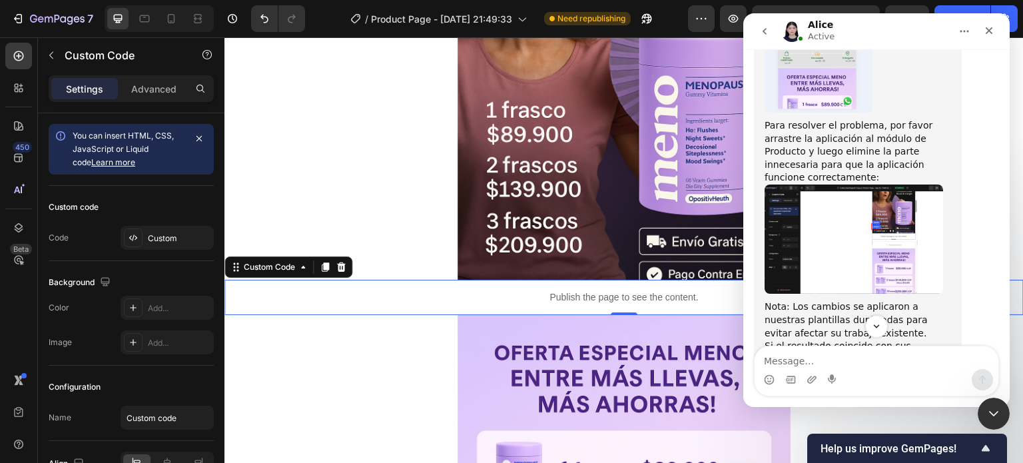
scroll to position [4630, 0]
click at [831, 366] on link "función copiar/pegar elementos/secciones" at bounding box center [835, 378] width 141 height 24
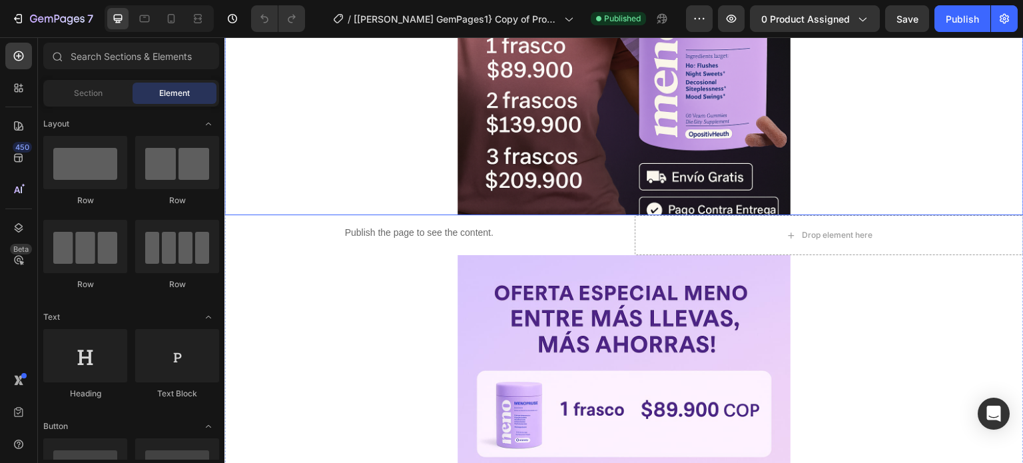
scroll to position [533, 0]
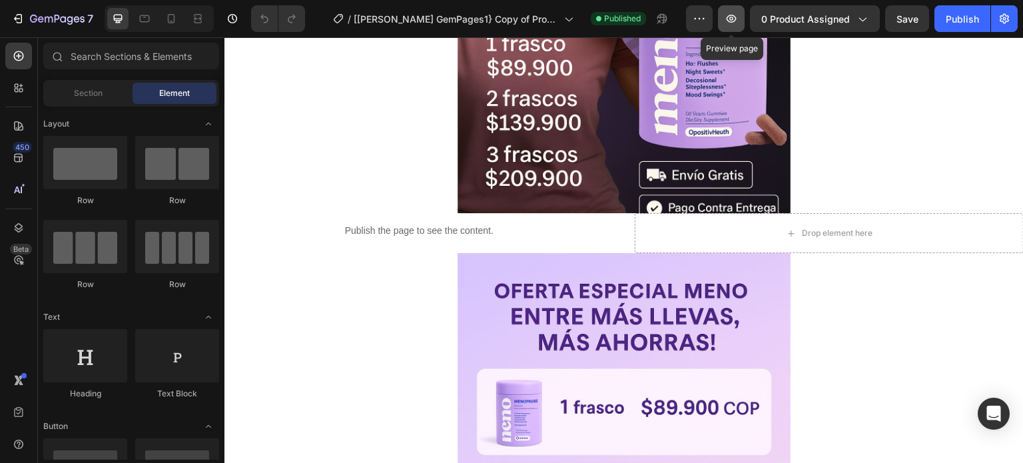
click at [728, 15] on icon "button" at bounding box center [731, 18] width 13 height 13
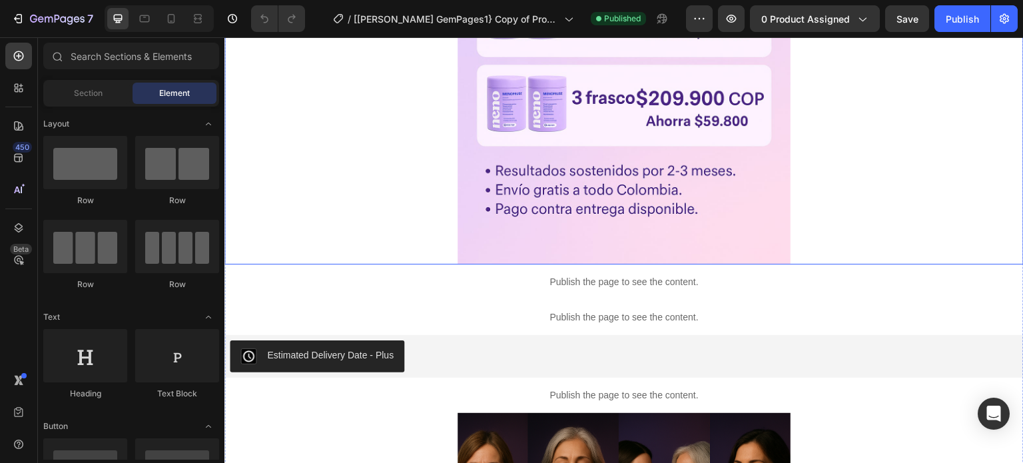
scroll to position [1066, 0]
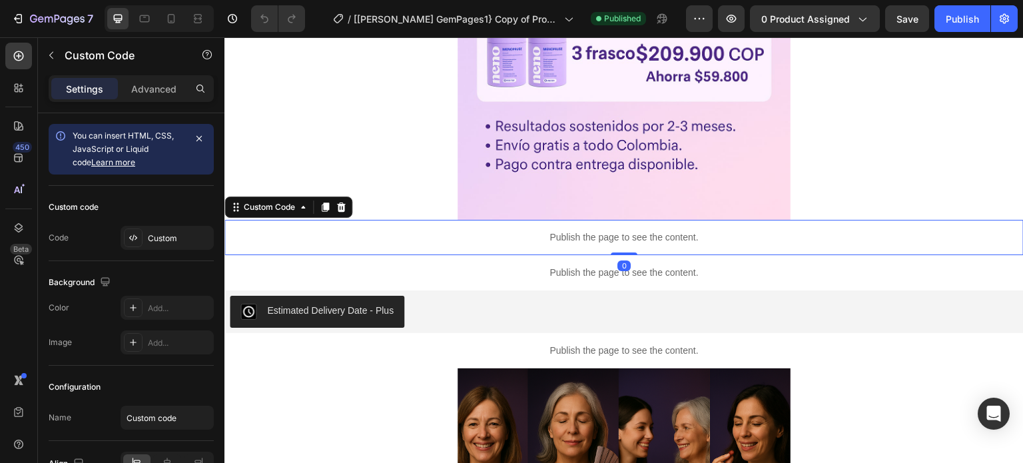
click at [642, 229] on div "Publish the page to see the content." at bounding box center [625, 237] width 800 height 35
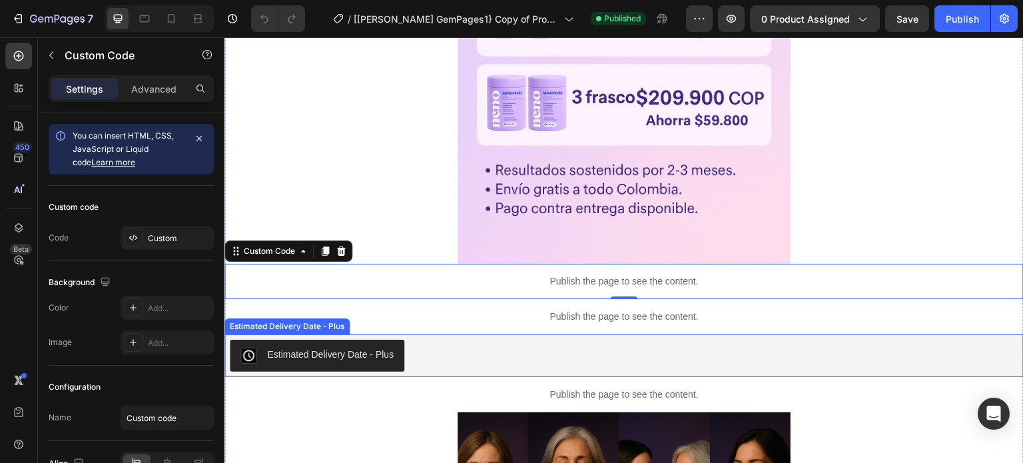
scroll to position [999, 0]
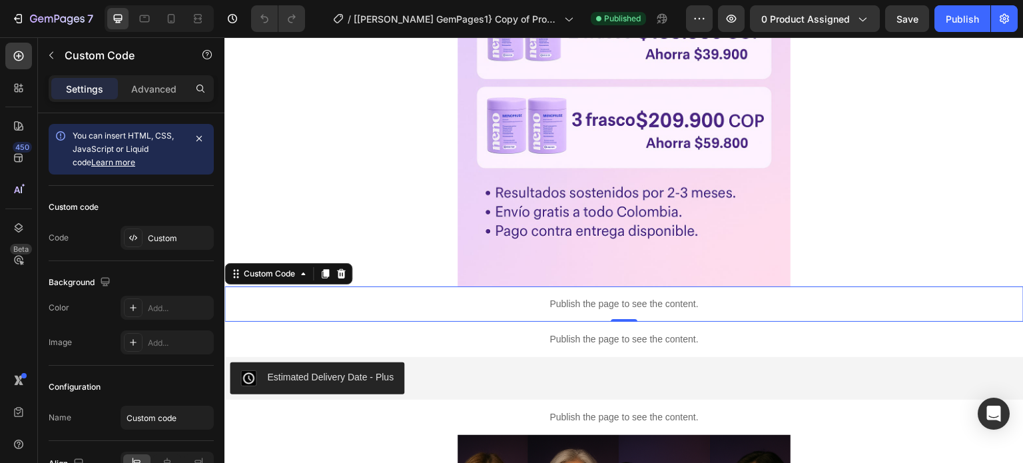
click at [640, 295] on div "Publish the page to see the content." at bounding box center [625, 304] width 800 height 35
click at [342, 270] on icon at bounding box center [341, 274] width 11 height 11
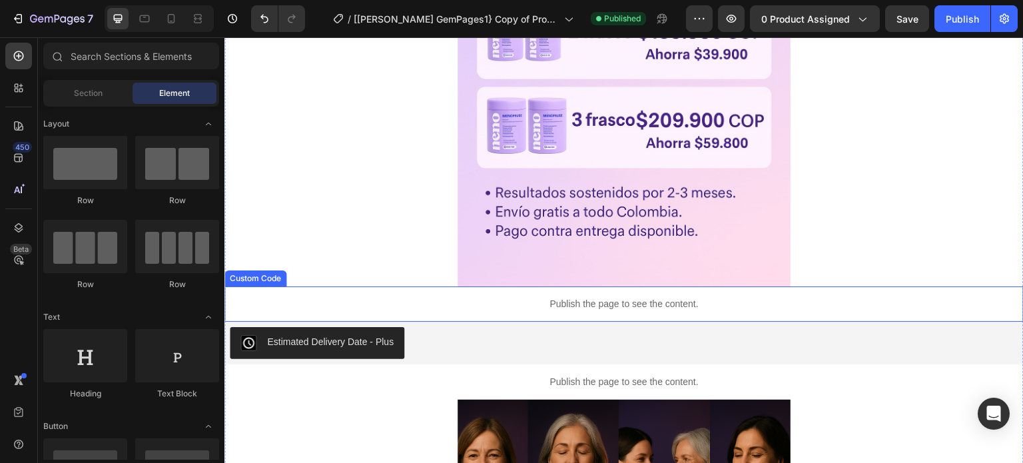
click at [632, 301] on p "Publish the page to see the content." at bounding box center [625, 304] width 800 height 14
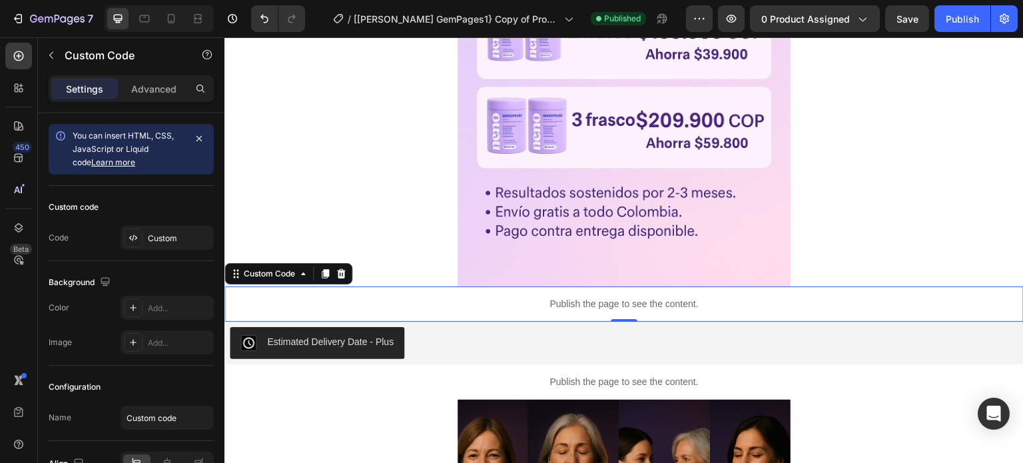
click at [344, 272] on icon at bounding box center [341, 274] width 11 height 11
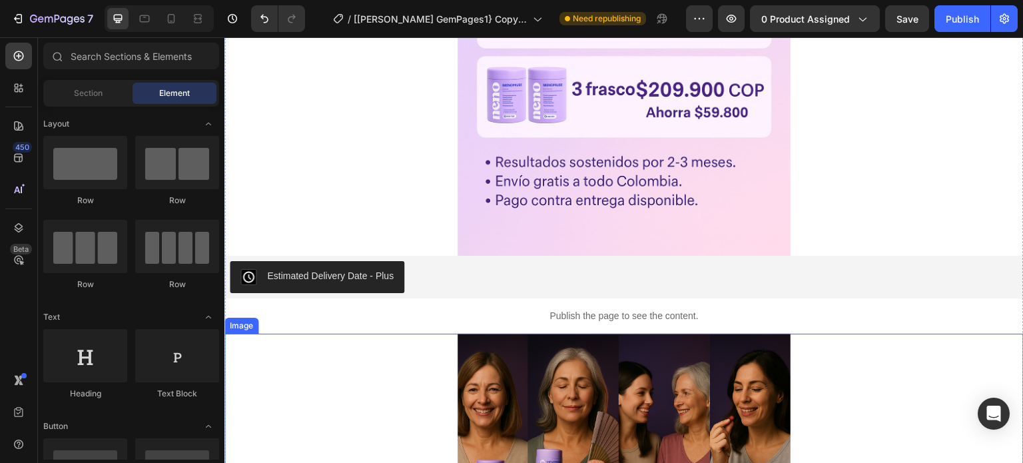
scroll to position [1066, 0]
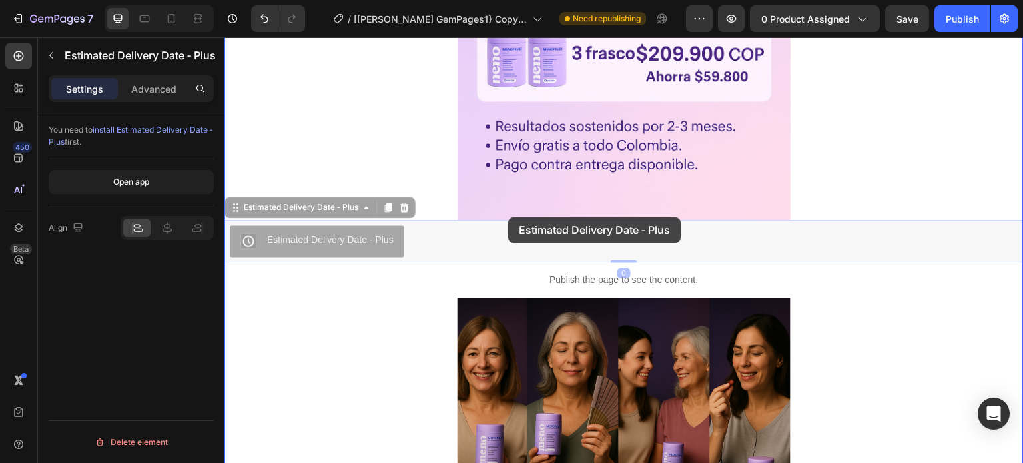
drag, startPoint x: 349, startPoint y: 232, endPoint x: 508, endPoint y: 217, distance: 159.9
click at [508, 217] on div "Header Image Publish the page to see the content. Custom Code Drop element here…" at bounding box center [625, 154] width 800 height 2367
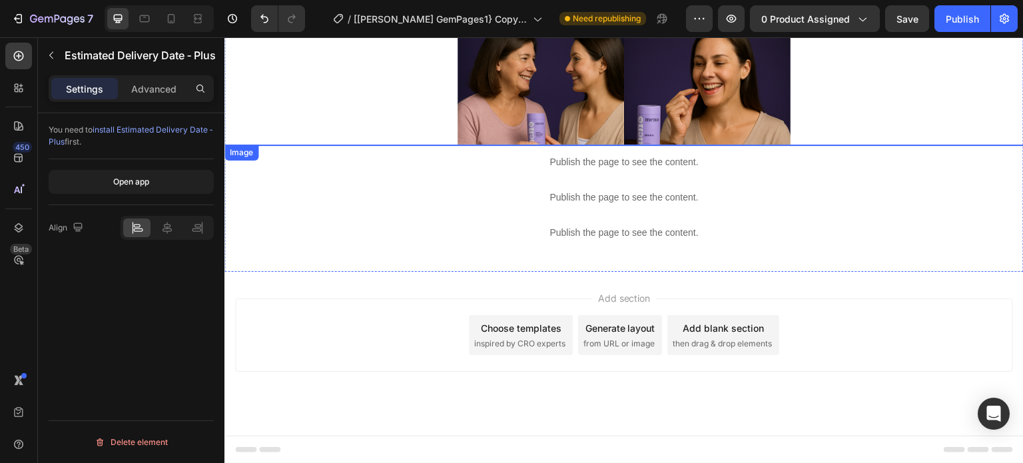
scroll to position [2399, 0]
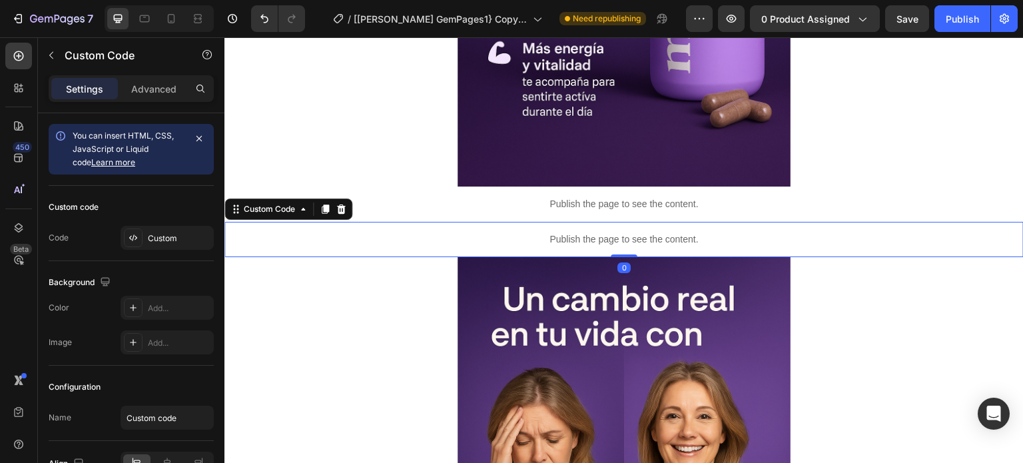
click at [617, 237] on p "Publish the page to see the content." at bounding box center [625, 240] width 800 height 14
click at [167, 235] on div "Custom" at bounding box center [179, 239] width 63 height 12
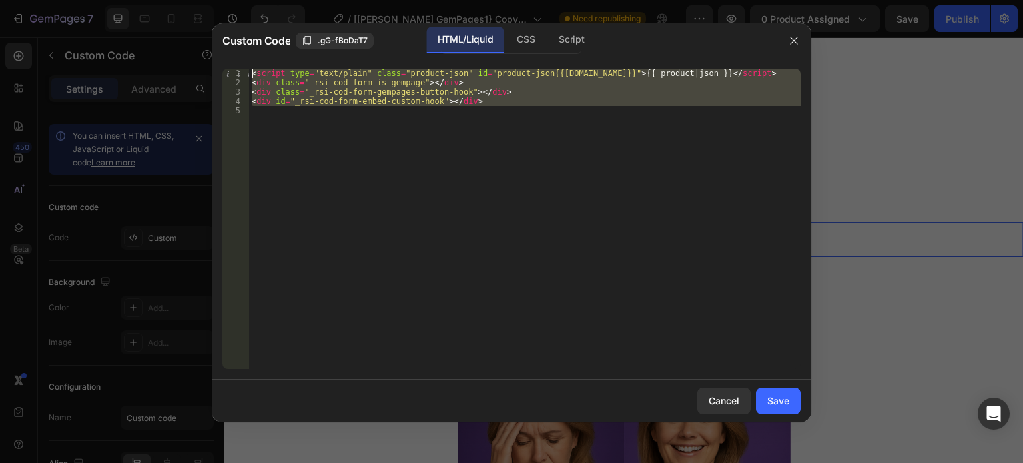
drag, startPoint x: 480, startPoint y: 109, endPoint x: 218, endPoint y: 67, distance: 265.8
click at [218, 67] on div "1 2 3 4 5 < script type = "text/plain" class = "product-json" id = "product-jso…" at bounding box center [512, 219] width 600 height 322
type textarea "<script type="text/plain" class="product-json" id="product-json{{product.id}}">…"
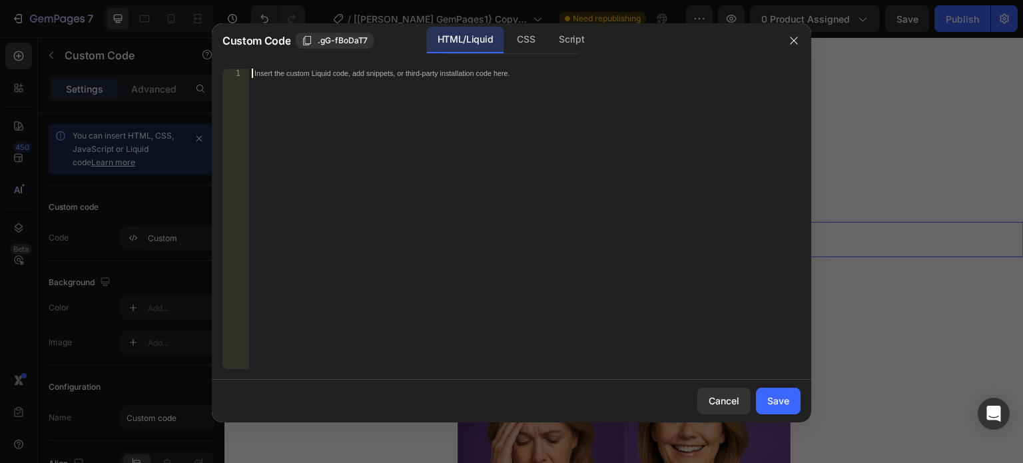
paste textarea "mostrarNotificacion(); setInterval(mostrarNotificacion, 6000); </script> </body…"
type textarea "mostrarNotificacion(); setInterval(mostrarNotificacion, 6000); </script> </body…"
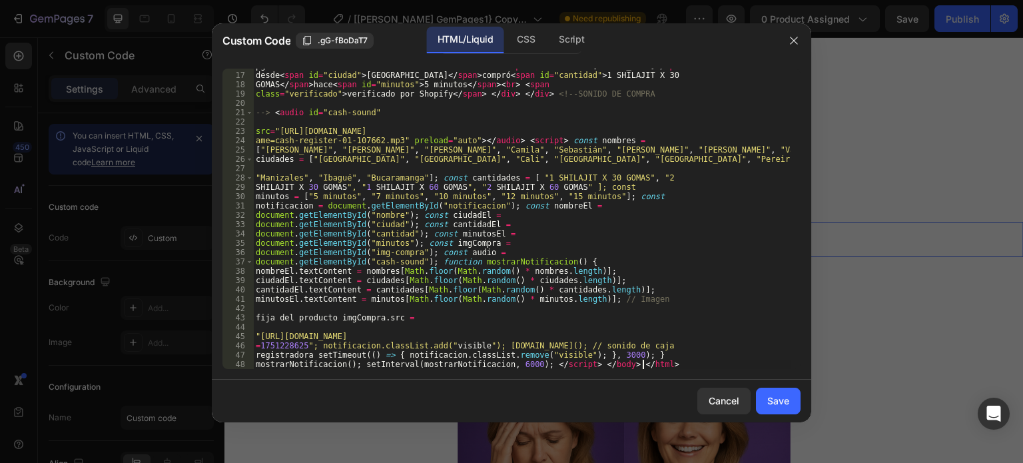
scroll to position [147, 0]
click at [779, 409] on button "Save" at bounding box center [778, 401] width 45 height 27
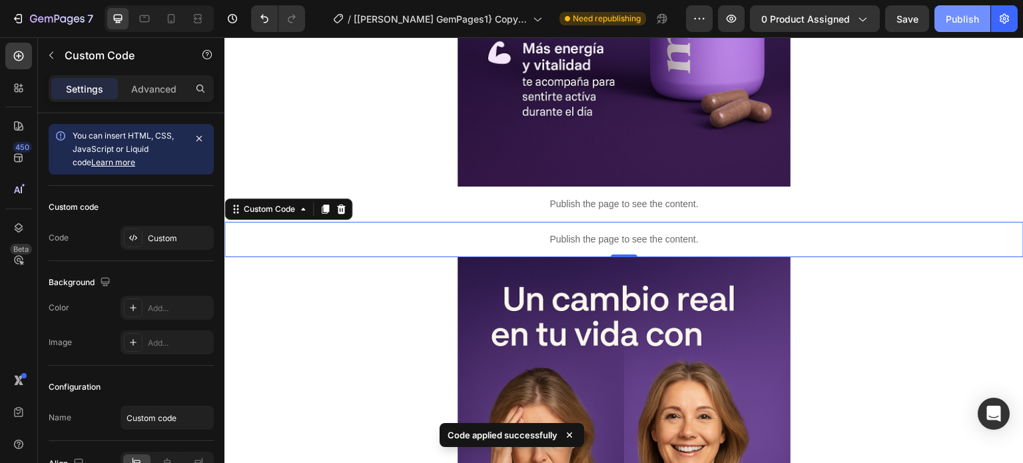
click at [950, 16] on div "Publish" at bounding box center [962, 19] width 33 height 14
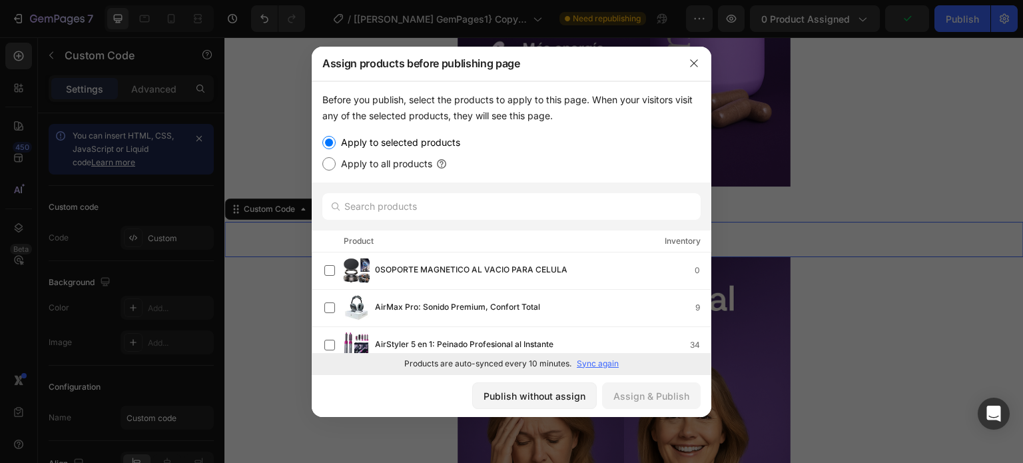
click at [333, 163] on input "Apply to all products" at bounding box center [329, 163] width 13 height 13
radio input "true"
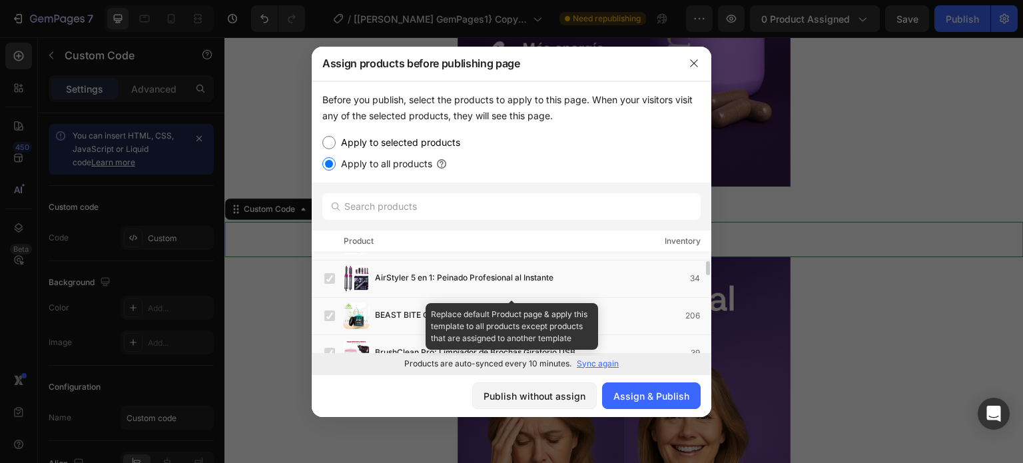
scroll to position [0, 0]
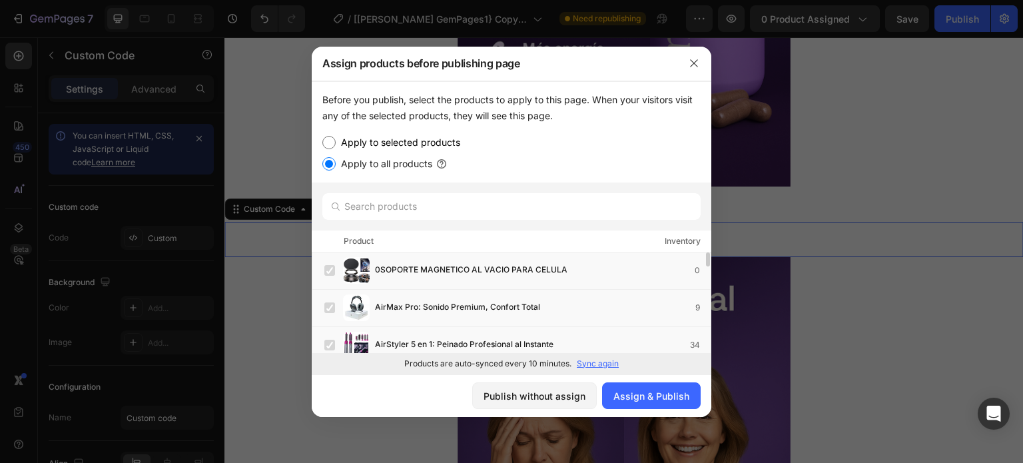
click at [330, 144] on input "Apply to selected products" at bounding box center [329, 142] width 13 height 13
radio input "true"
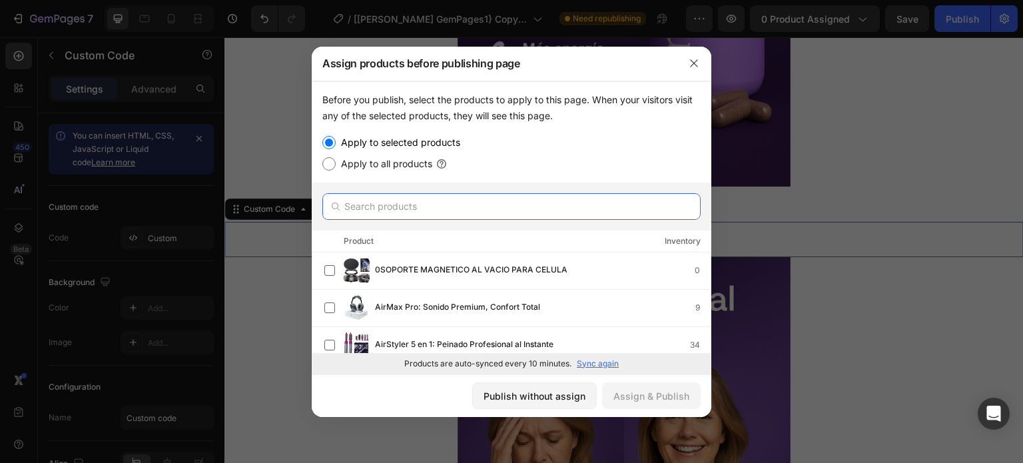
click at [408, 207] on input "text" at bounding box center [512, 206] width 378 height 27
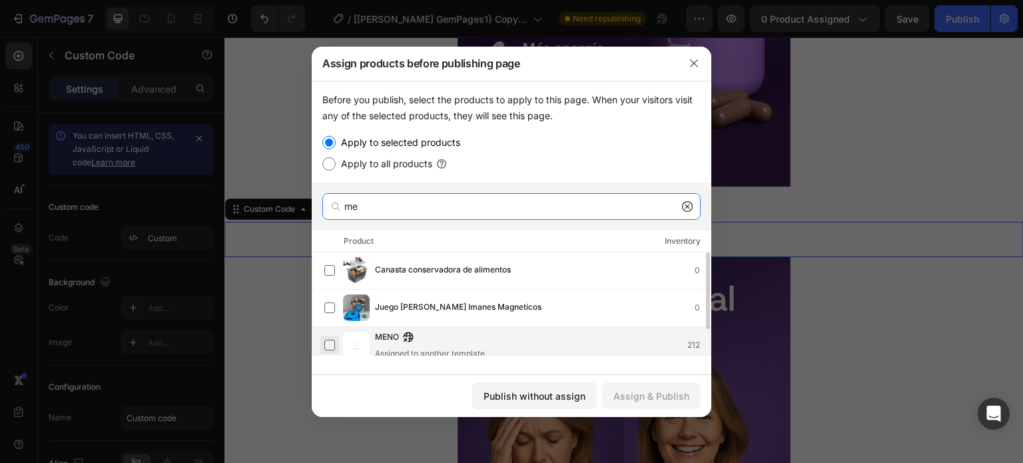
type input "me"
click at [328, 344] on label at bounding box center [330, 345] width 11 height 11
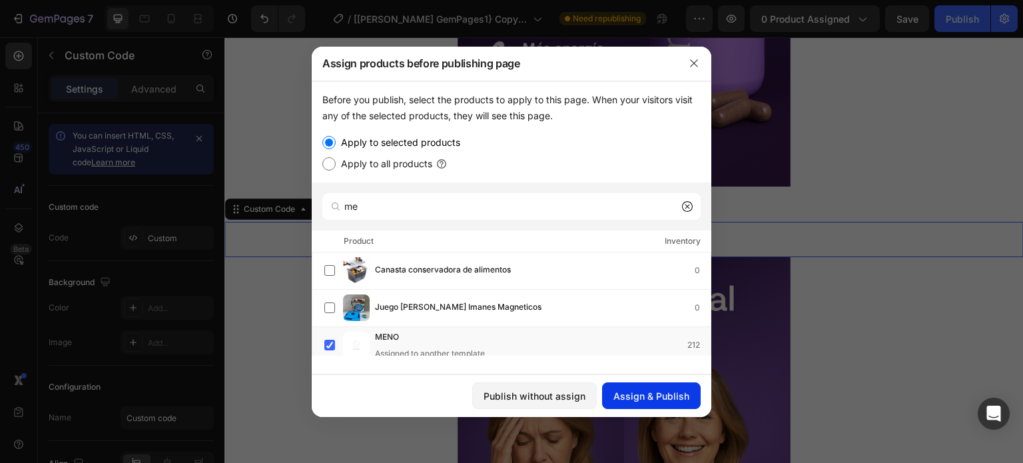
click at [638, 399] on div "Assign & Publish" at bounding box center [652, 396] width 76 height 14
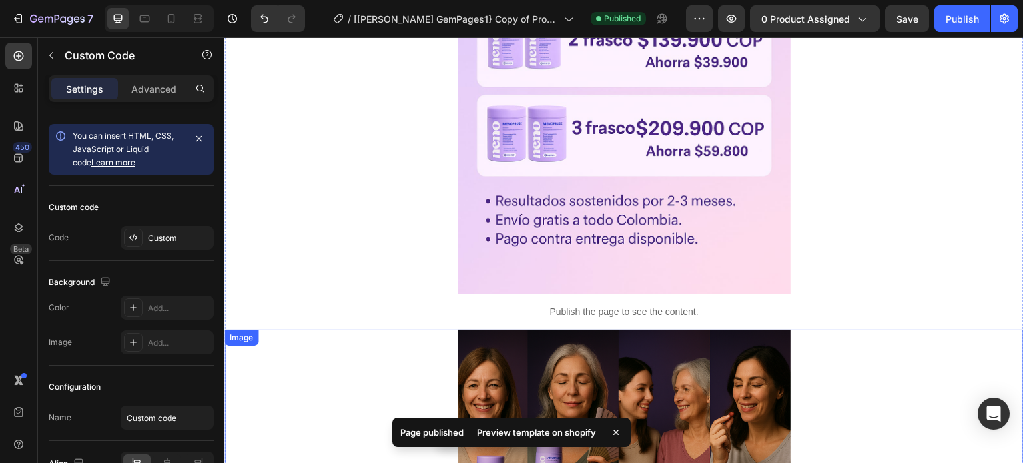
scroll to position [866, 0]
